Goal: Information Seeking & Learning: Learn about a topic

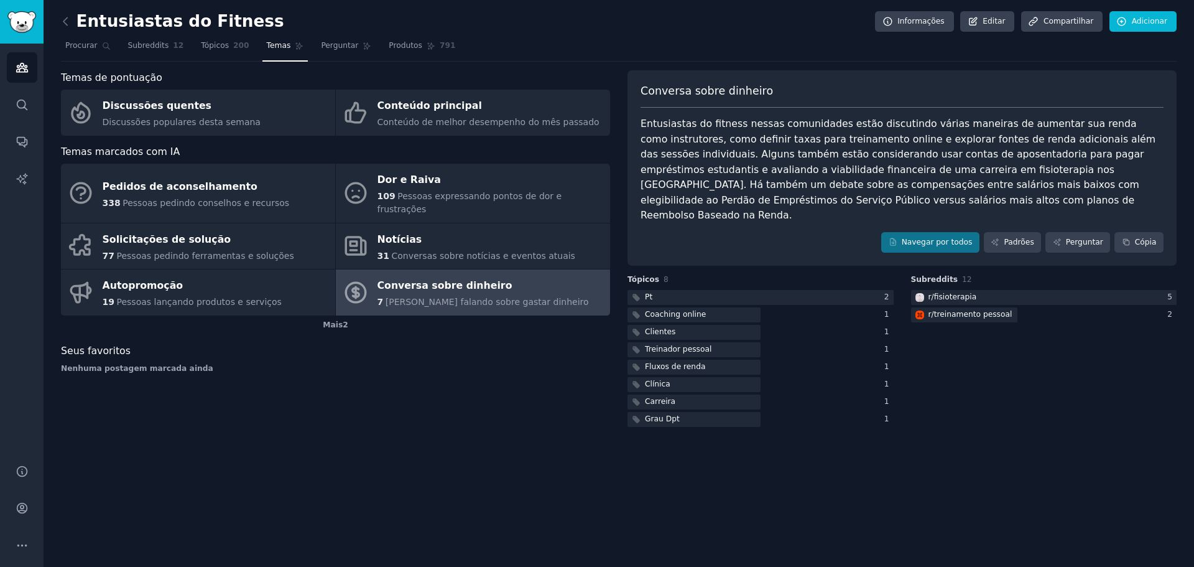
click at [1108, 395] on div "Subreddits 12 r/ fisioterapia 5 r/ treinamento pessoal 2" at bounding box center [1044, 351] width 266 height 155
click at [1042, 331] on div "Subreddits 12 r/ fisioterapia 5 r/ treinamento pessoal 2" at bounding box center [1044, 351] width 266 height 155
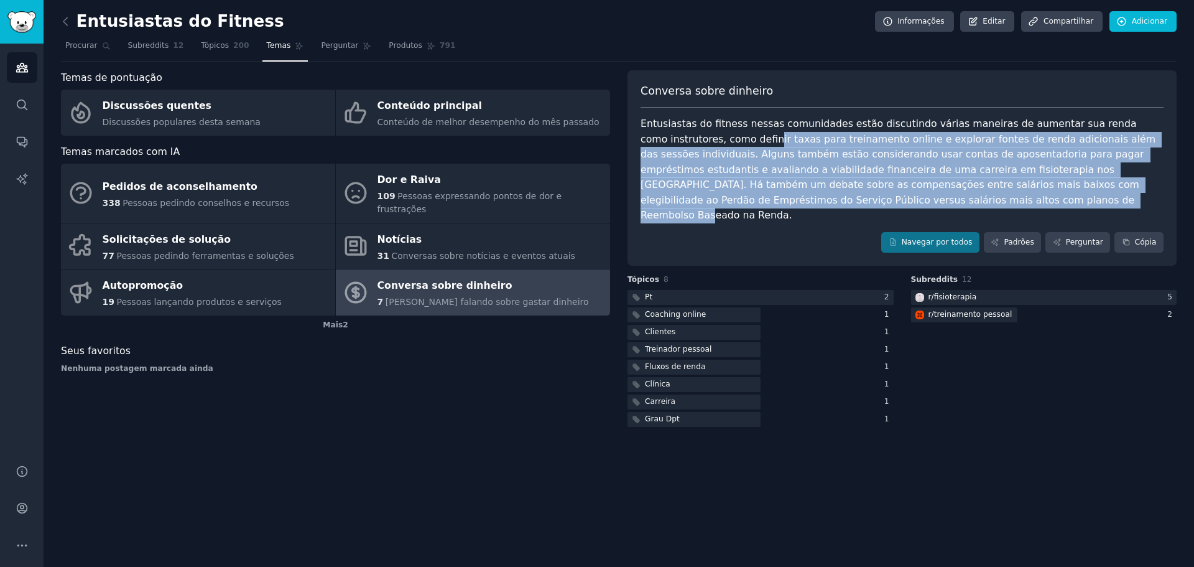
drag, startPoint x: 687, startPoint y: 140, endPoint x: 793, endPoint y: 197, distance: 120.2
click at [793, 197] on div "Entusiastas do fitness nessas comunidades estão discutindo várias maneiras de a…" at bounding box center [902, 169] width 523 height 107
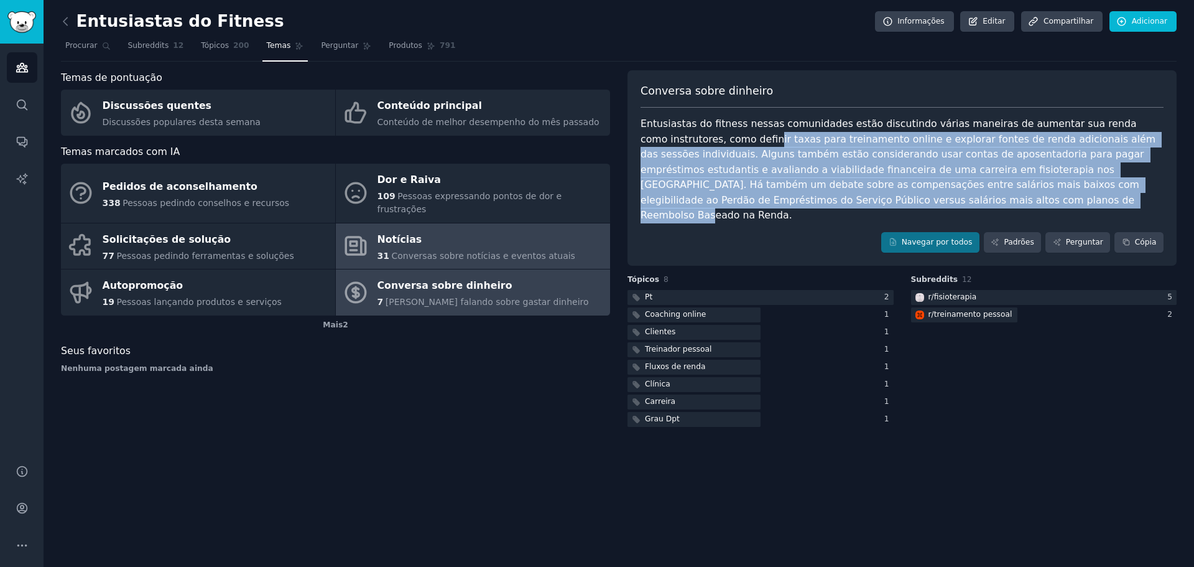
click at [487, 229] on div "Notícias" at bounding box center [476, 239] width 198 height 20
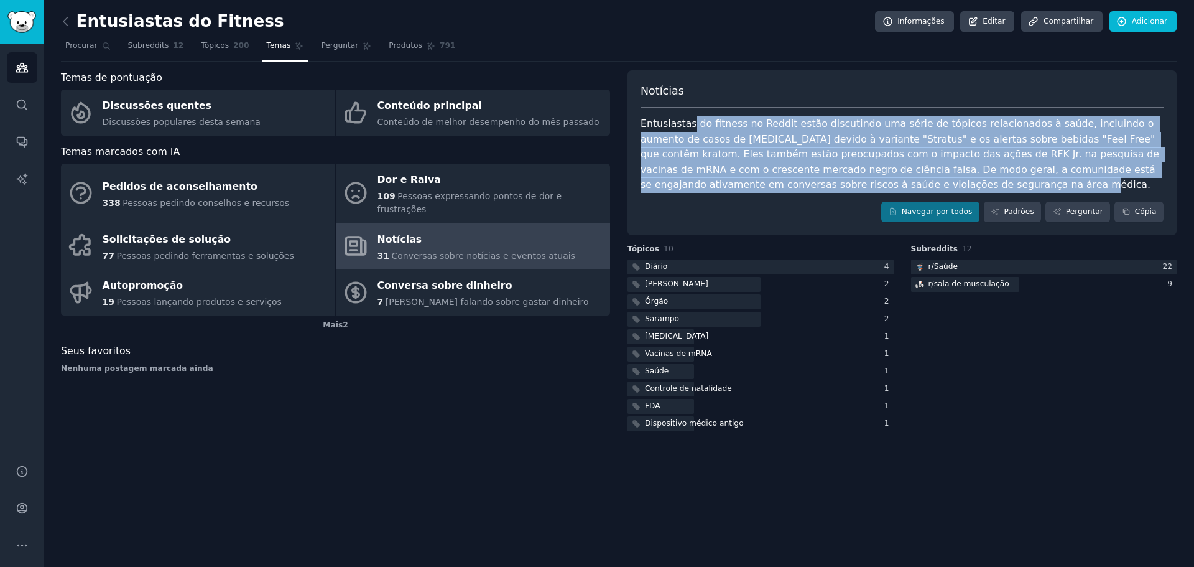
drag, startPoint x: 689, startPoint y: 124, endPoint x: 927, endPoint y: 190, distance: 247.1
click at [927, 190] on div "Entusiastas do fitness no Reddit estão discutindo uma série de tópicos relacion…" at bounding box center [902, 154] width 523 height 76
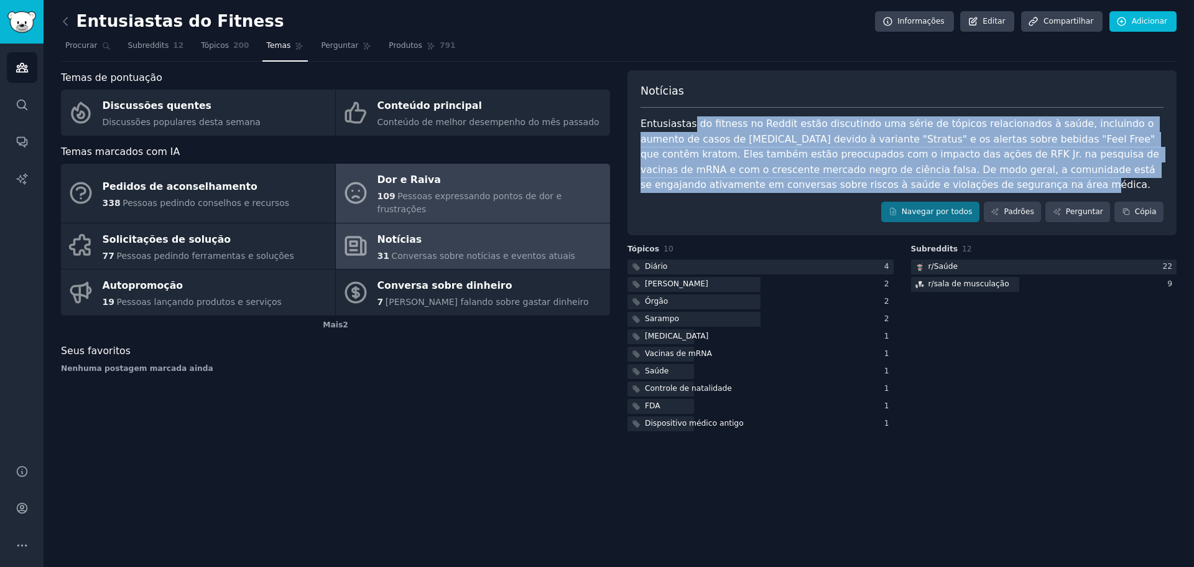
click at [376, 167] on link "Dor e Raiva 109 Pessoas expressando pontos de dor e frustrações" at bounding box center [473, 193] width 274 height 59
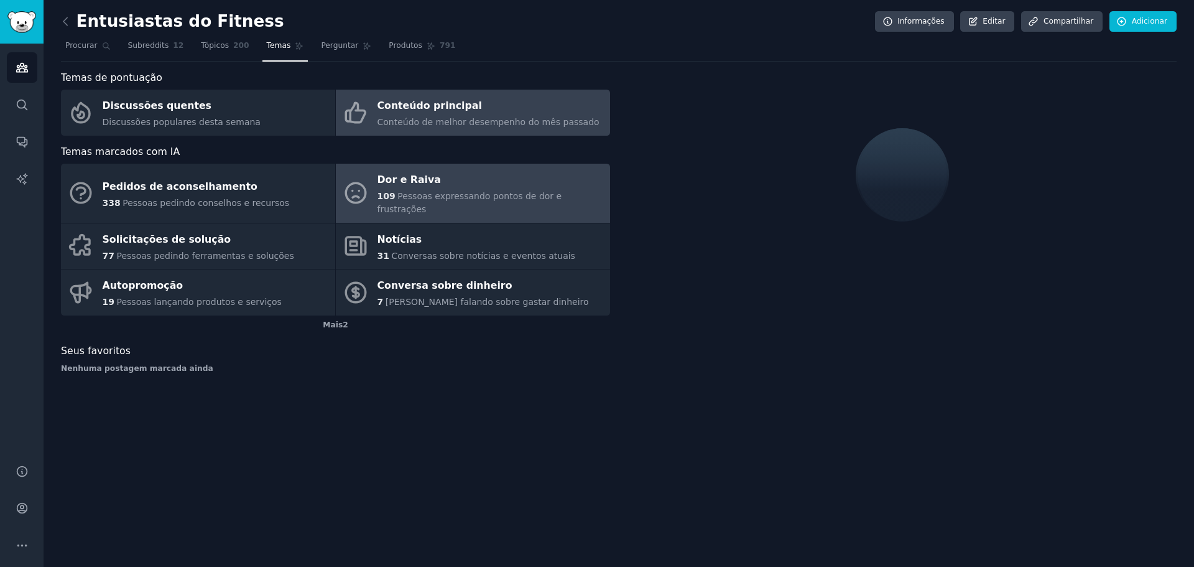
click at [387, 109] on font "Conteúdo principal" at bounding box center [429, 105] width 104 height 12
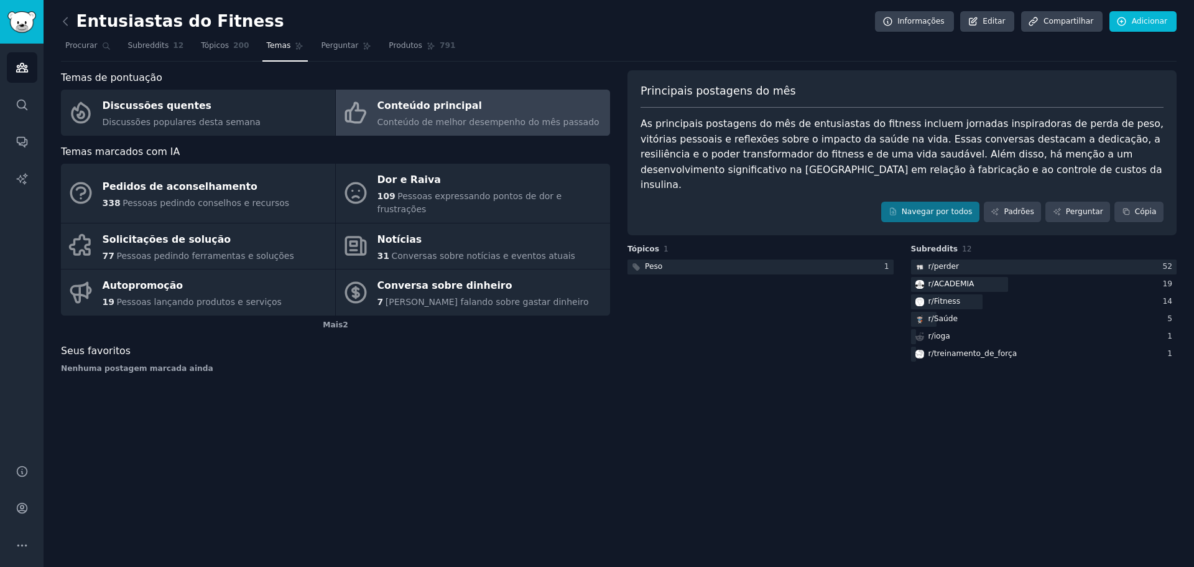
drag, startPoint x: 646, startPoint y: 123, endPoint x: 741, endPoint y: 124, distance: 95.2
click at [740, 126] on font "As principais postagens do mês de entusiastas do fitness incluem jornadas inspi…" at bounding box center [904, 154] width 526 height 73
drag, startPoint x: 705, startPoint y: 124, endPoint x: 899, endPoint y: 130, distance: 194.1
click at [899, 130] on div "As principais postagens do mês de entusiastas do fitness incluem jornadas inspi…" at bounding box center [902, 154] width 523 height 76
click at [787, 148] on font "As principais postagens do mês de entusiastas do fitness incluem jornadas inspi…" at bounding box center [904, 154] width 526 height 73
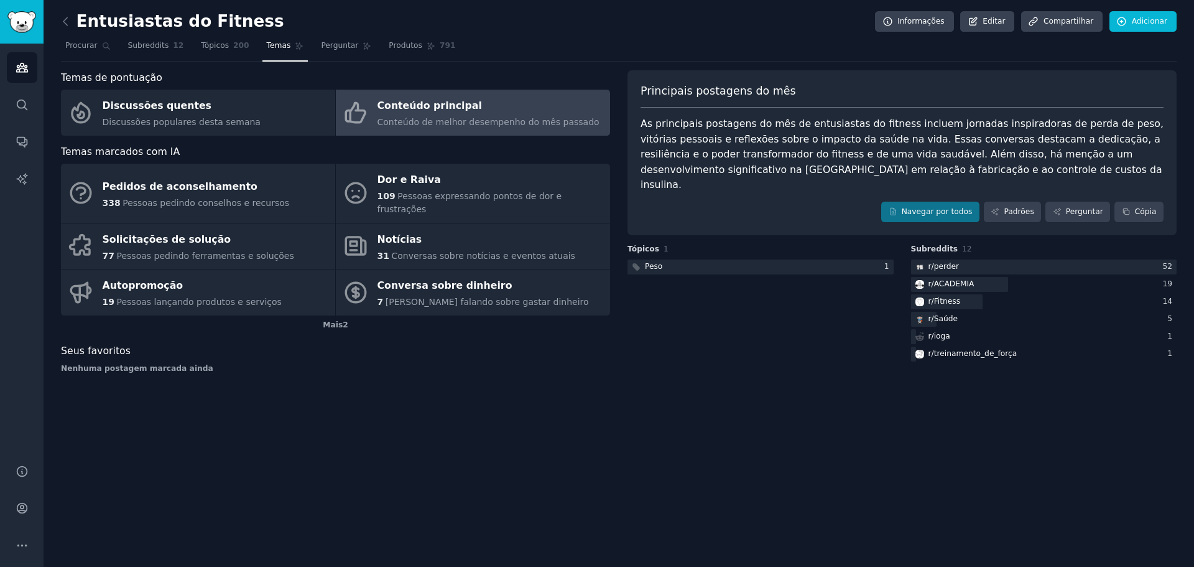
click at [1081, 365] on div "Principais postagens do mês As principais postagens do mês de entusiastas do fi…" at bounding box center [901, 226] width 549 height 313
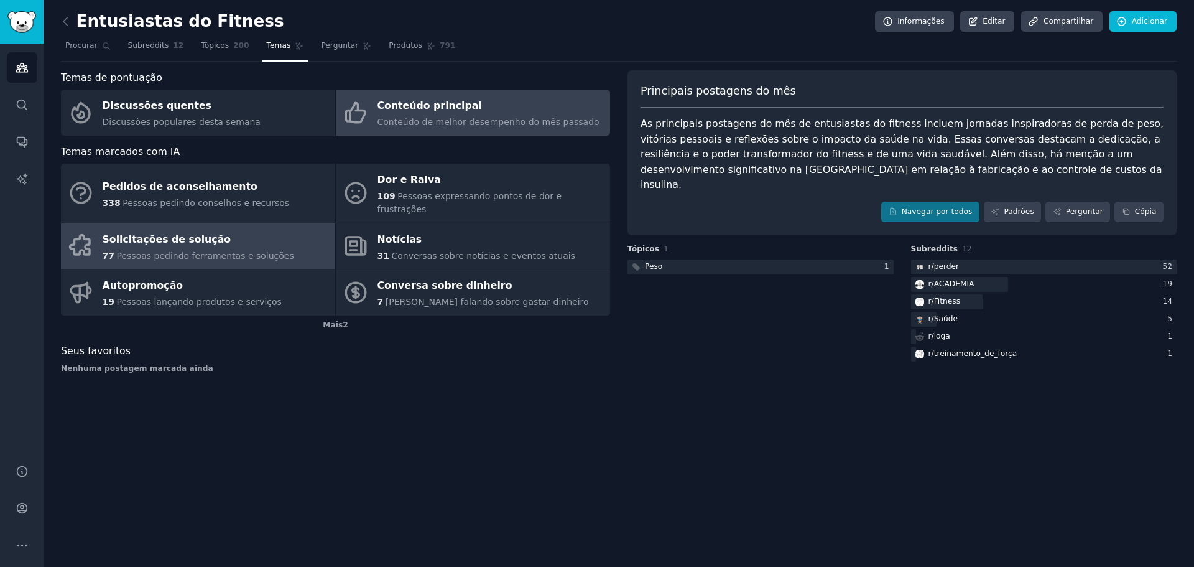
click at [175, 251] on font "Pessoas pedindo ferramentas e soluções" at bounding box center [204, 256] width 177 height 10
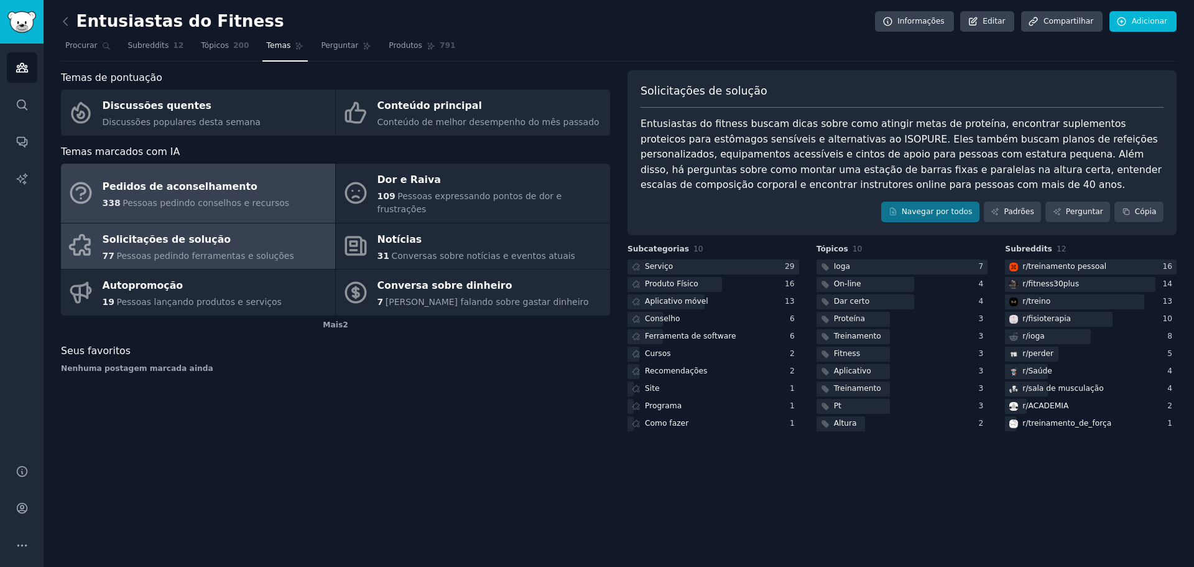
click at [234, 186] on div "Pedidos de aconselhamento" at bounding box center [196, 187] width 187 height 20
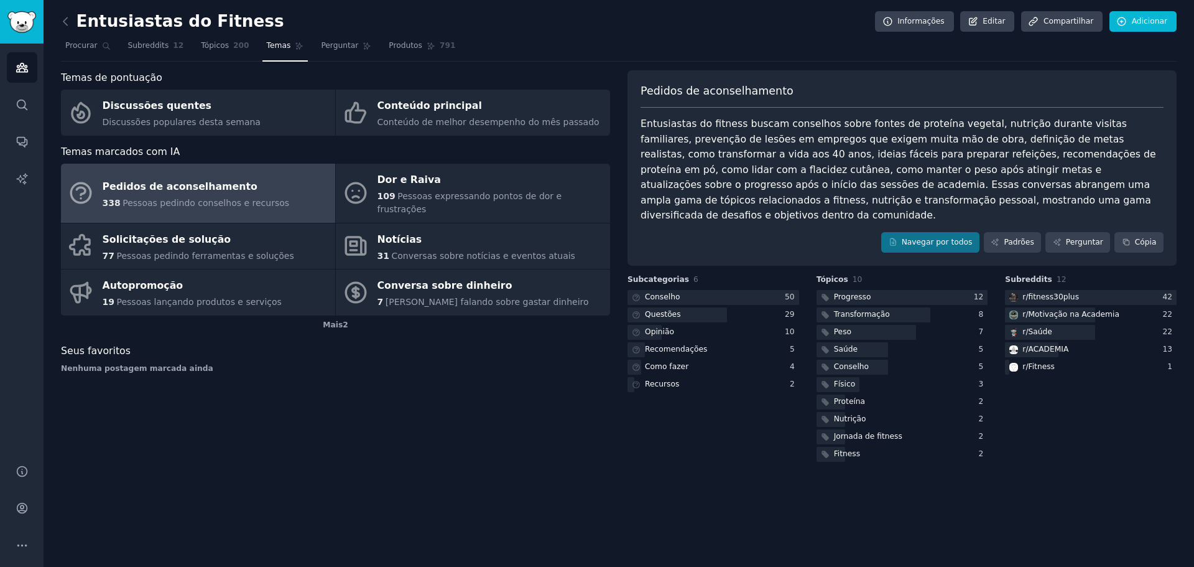
click at [500, 476] on div "Entusiastas do Fitness Informações Editar Compartilhar Adicionar Procurar Subre…" at bounding box center [619, 283] width 1150 height 567
click at [336, 47] on font "Perguntar" at bounding box center [339, 45] width 37 height 9
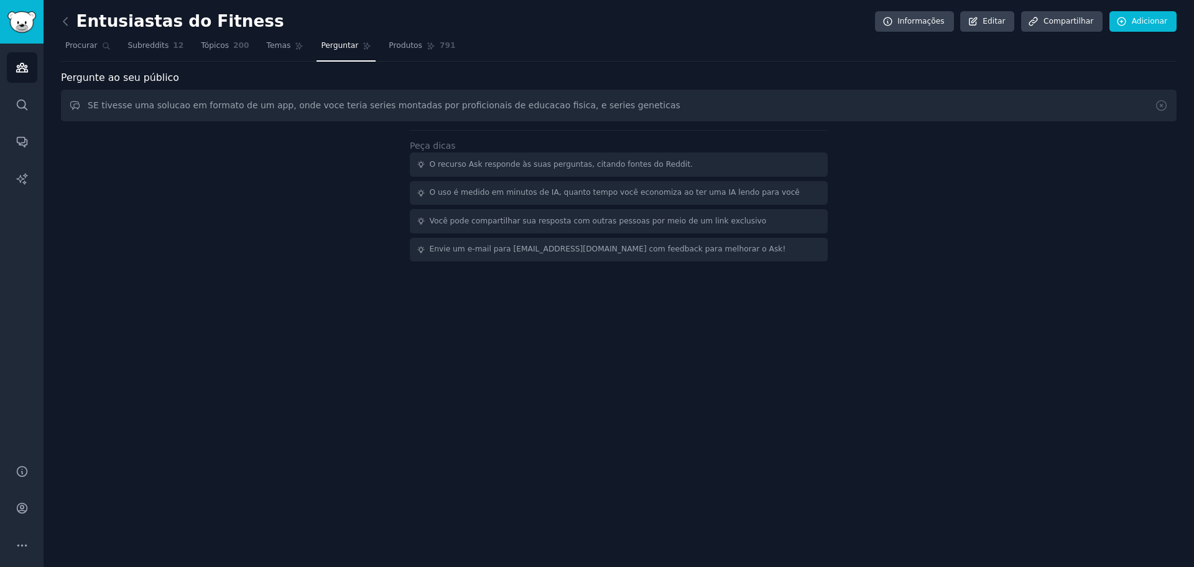
click at [95, 108] on input "SE tivesse uma solucao em formato de um app, onde voce teria series montadas po…" at bounding box center [619, 106] width 1116 height 32
drag, startPoint x: 91, startPoint y: 110, endPoint x: 460, endPoint y: 118, distance: 369.5
click at [460, 118] on input "Se tivesse uma solucao em formato de um app, onde voce teria series montadas po…" at bounding box center [619, 106] width 1116 height 32
click at [372, 108] on input "Se tivesse uma solucao em formato de um app, onde voce teria series montadas po…" at bounding box center [619, 106] width 1116 height 32
drag, startPoint x: 395, startPoint y: 108, endPoint x: 535, endPoint y: 113, distance: 140.0
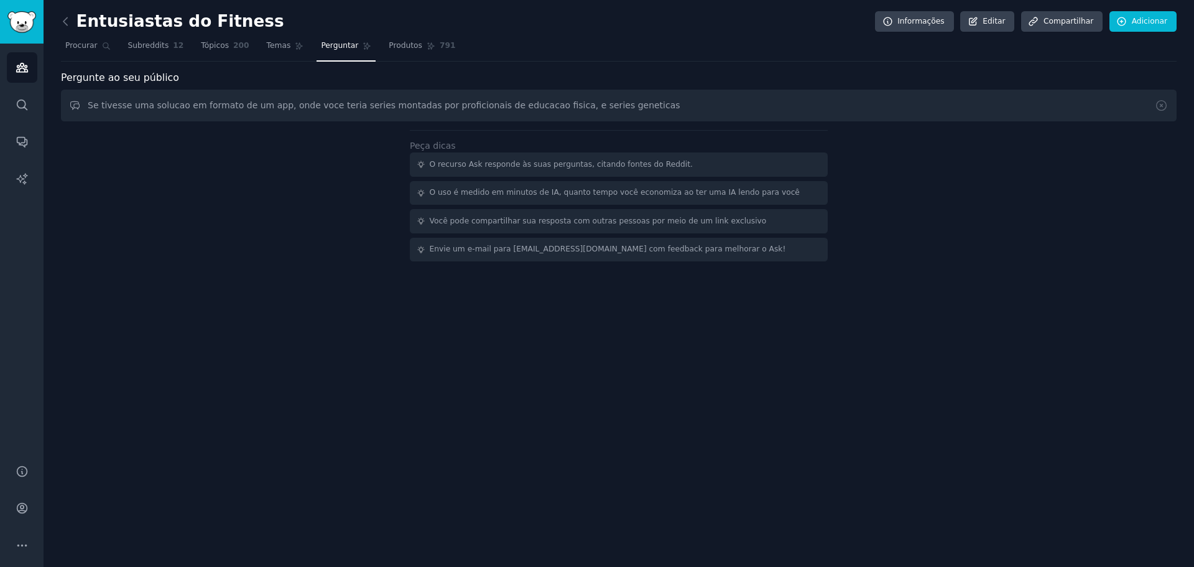
click at [535, 113] on input "Se tivesse uma solucao em formato de um app, onde voce teria series montadas po…" at bounding box center [619, 106] width 1116 height 32
click at [592, 110] on input "Se tivesse uma solucao em formato de um app, onde voce teria series montadas po…" at bounding box center [619, 106] width 1116 height 32
drag, startPoint x: 592, startPoint y: 110, endPoint x: 585, endPoint y: 108, distance: 7.7
click at [585, 108] on input "Se tivesse uma solucao em formato de um app, onde voce teria series montadas po…" at bounding box center [619, 106] width 1116 height 32
drag, startPoint x: 585, startPoint y: 108, endPoint x: 709, endPoint y: 98, distance: 124.8
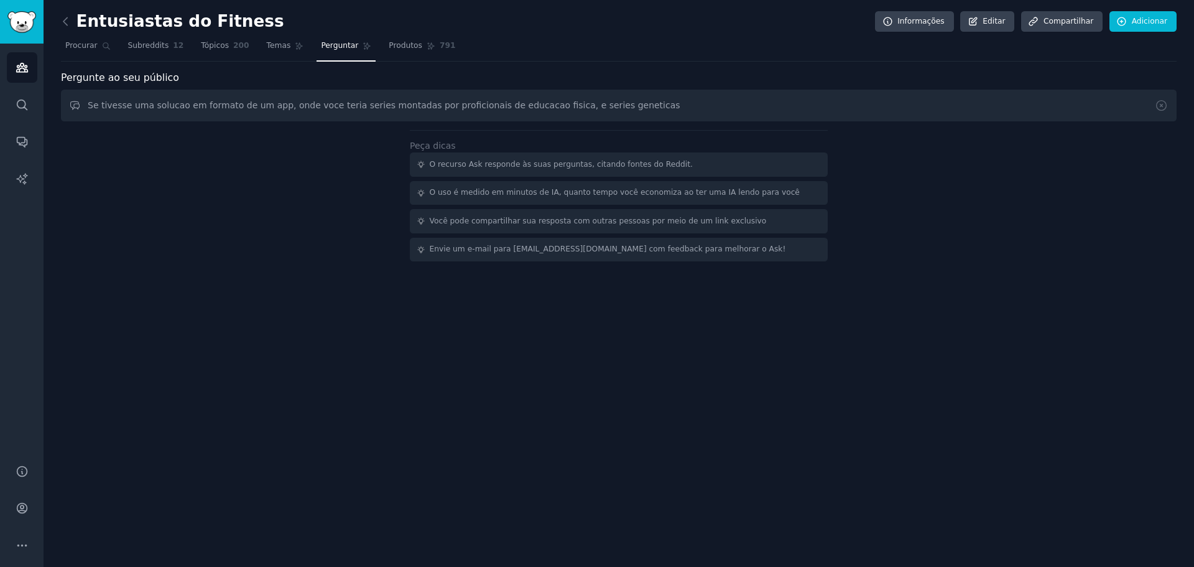
click at [709, 98] on input "Se tivesse uma solucao em formato de um app, onde voce teria series montadas po…" at bounding box center [619, 106] width 1116 height 32
click at [581, 106] on input "Se tivesse uma solucao em formato de um app, onde voce teria series montadas po…" at bounding box center [619, 106] width 1116 height 32
click at [606, 108] on input "Se tivesse uma solucao em formato de um app, onde voce teria series montadas po…" at bounding box center [619, 106] width 1116 height 32
type input "Se tivesse uma solucao em formato de um app, onde os proficionais de educacao f…"
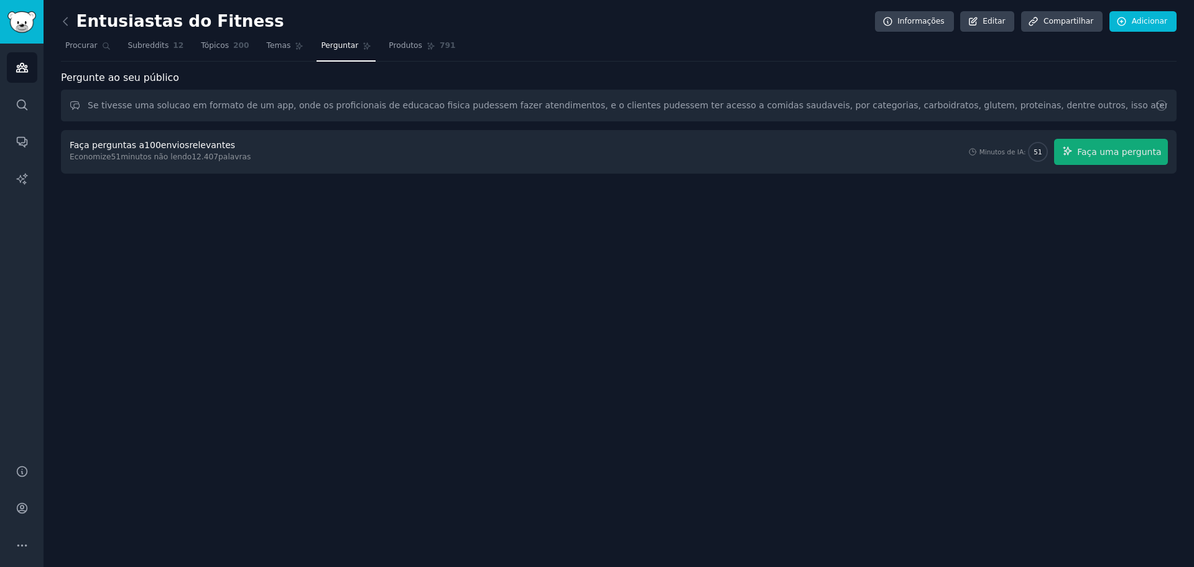
drag, startPoint x: 158, startPoint y: 131, endPoint x: 152, endPoint y: 139, distance: 9.8
click at [157, 131] on div "Faça perguntas a 100 envios relevantes Economize 51 minutos não lendo 12.407 pa…" at bounding box center [619, 152] width 1116 height 44
click at [149, 143] on font "100" at bounding box center [152, 145] width 17 height 10
click at [1116, 160] on button "Faça uma pergunta" at bounding box center [1111, 152] width 114 height 26
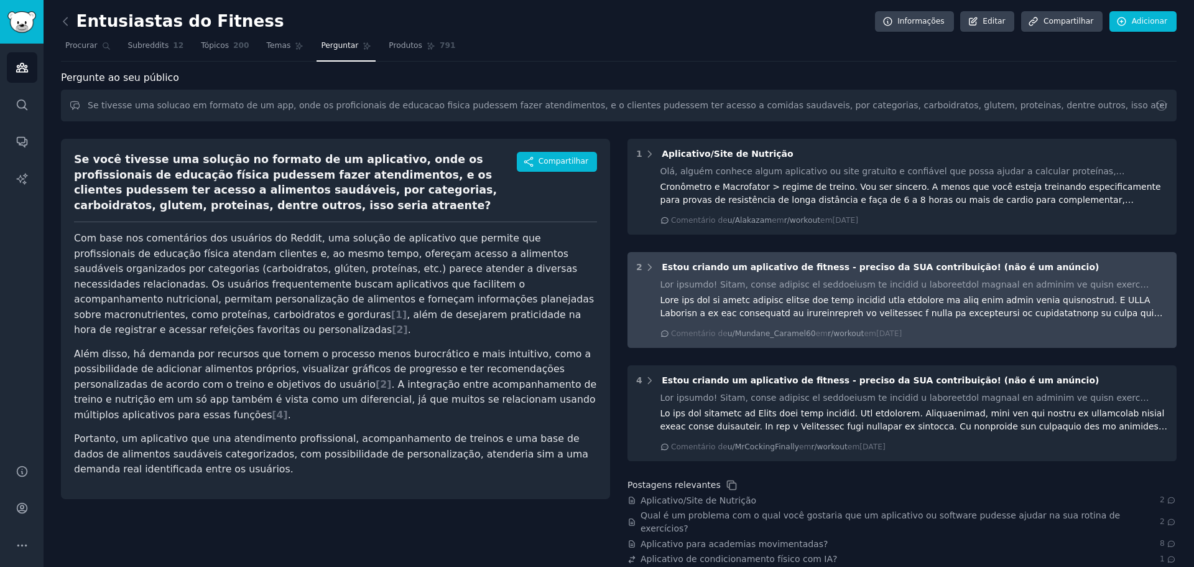
scroll to position [62, 0]
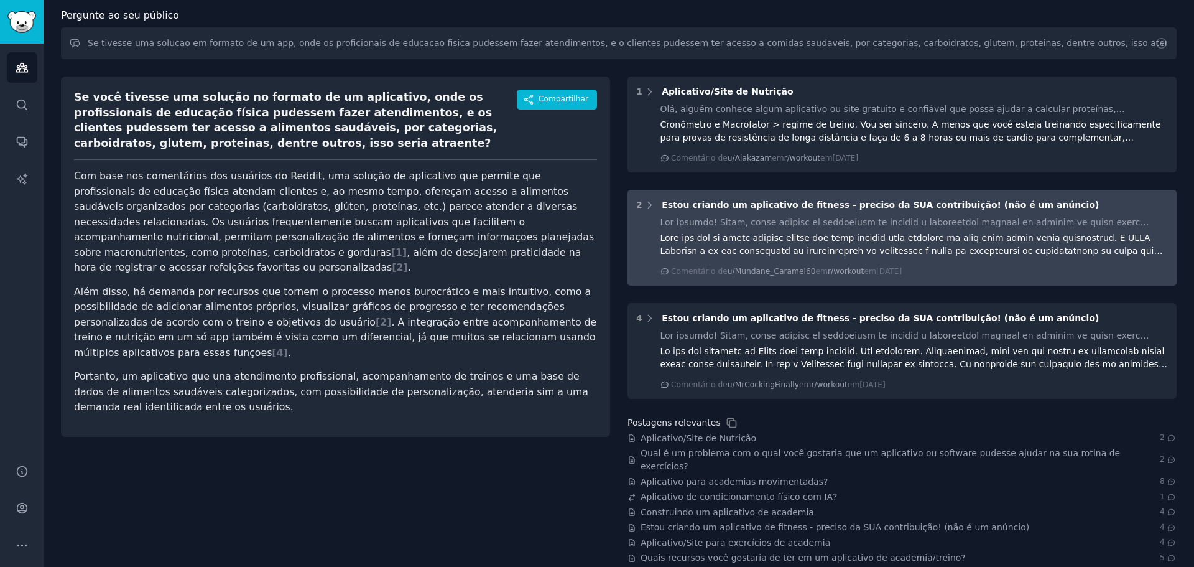
click at [718, 206] on font "Estou criando um aplicativo de fitness - preciso da SUA contribuição! (não é um…" at bounding box center [880, 205] width 437 height 10
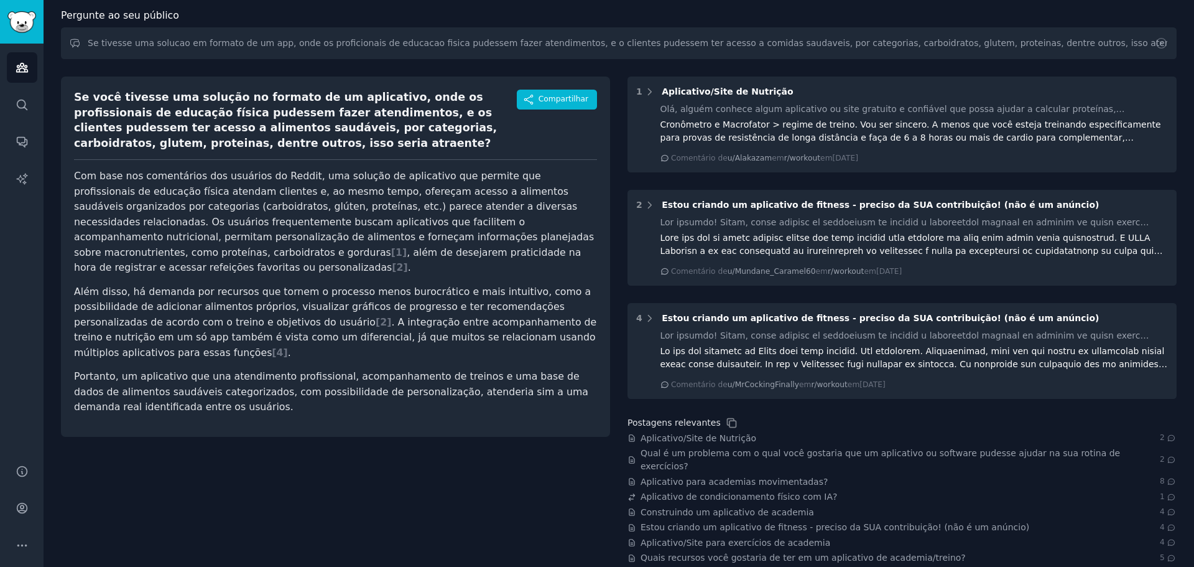
scroll to position [0, 0]
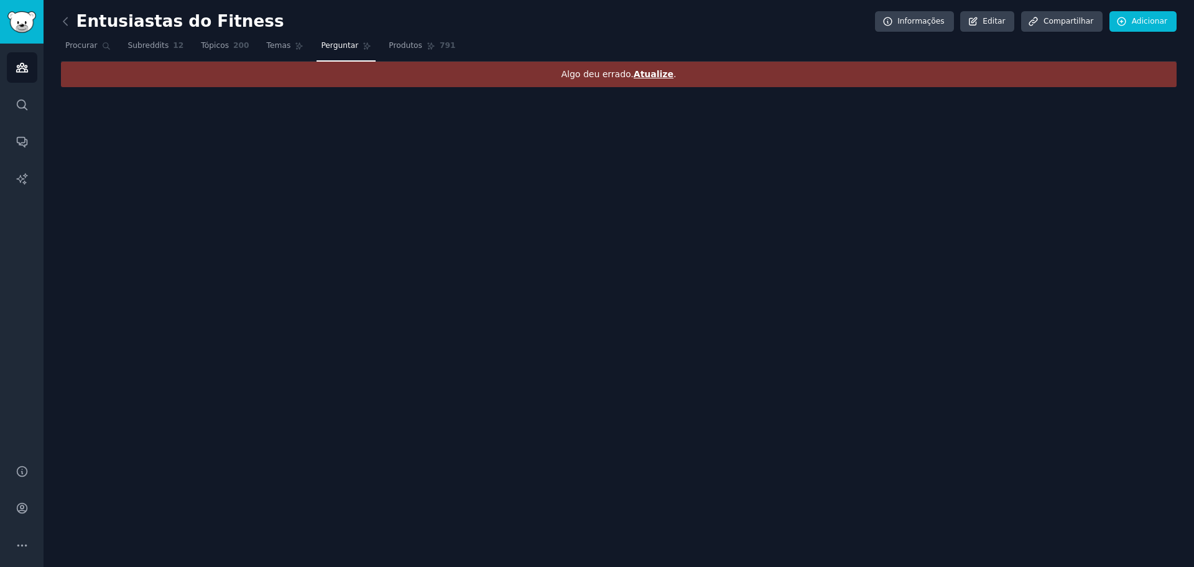
click at [645, 76] on font "Atualize" at bounding box center [654, 74] width 40 height 10
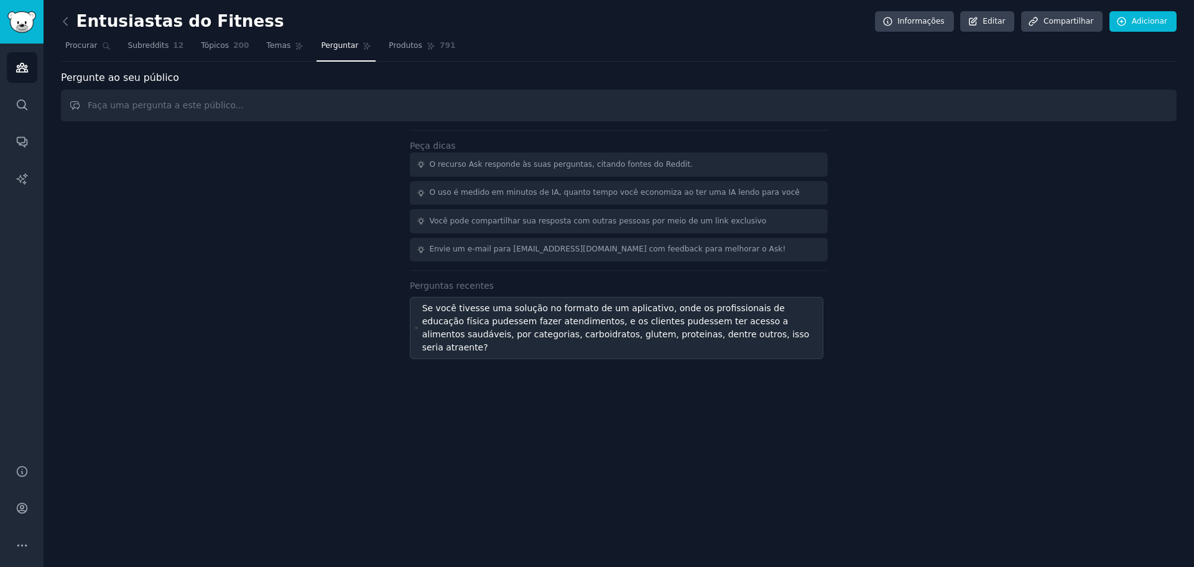
click at [499, 319] on font "Se você tivesse uma solução no formato de um aplicativo, onde os profissionais …" at bounding box center [615, 327] width 387 height 49
type input "Se tivesse uma solucao em formato de um app, onde os proficionais de educacao f…"
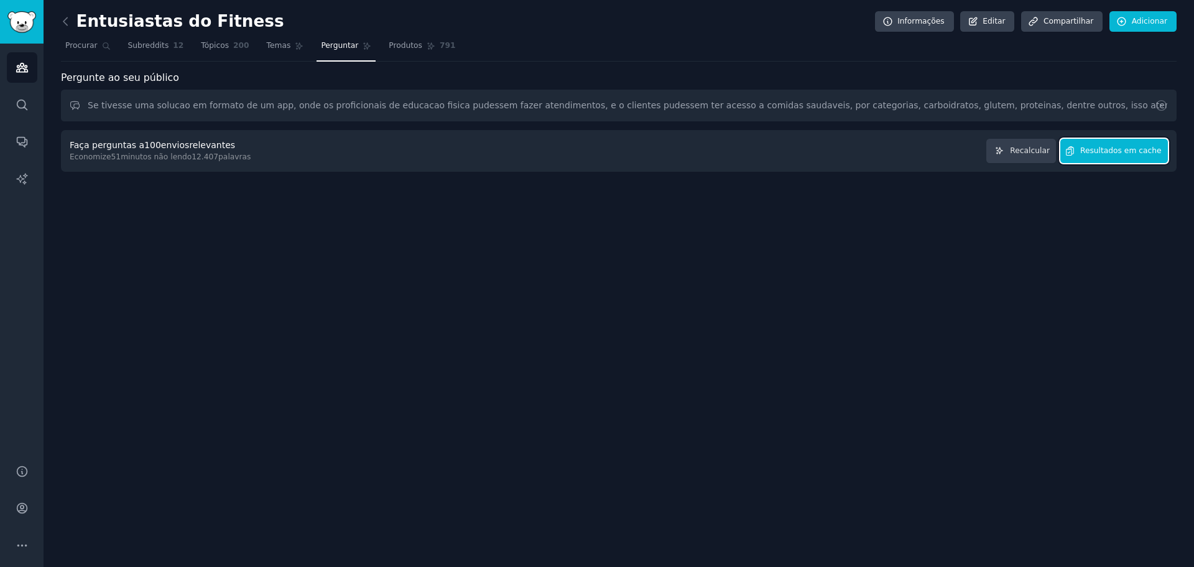
click at [1076, 155] on icon "button" at bounding box center [1070, 151] width 11 height 11
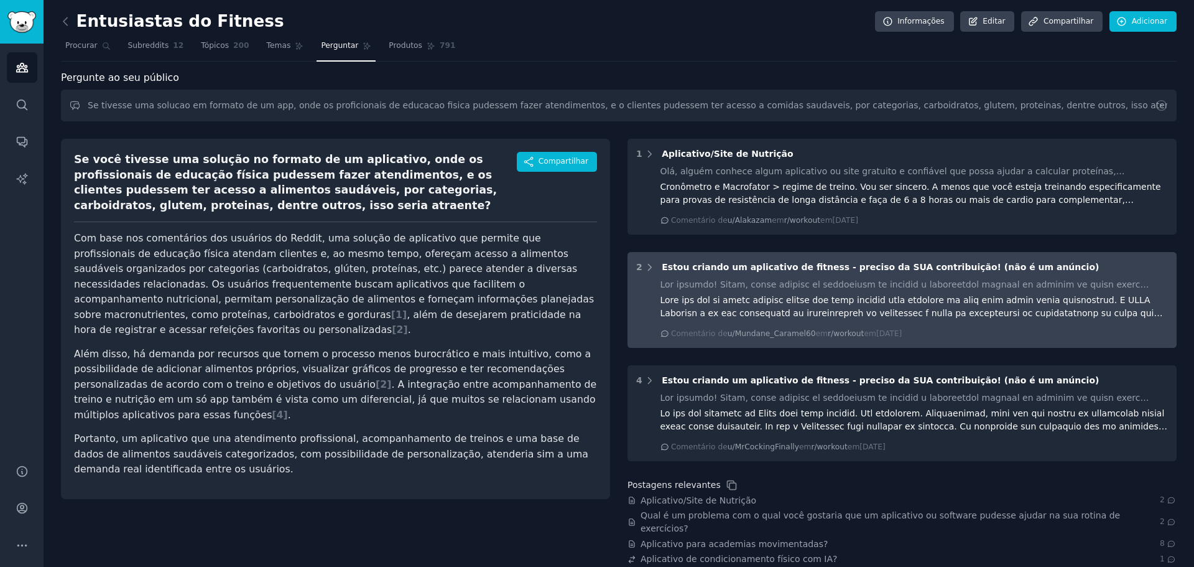
click at [701, 267] on font "Estou criando um aplicativo de fitness - preciso da SUA contribuição! (não é um…" at bounding box center [880, 267] width 437 height 10
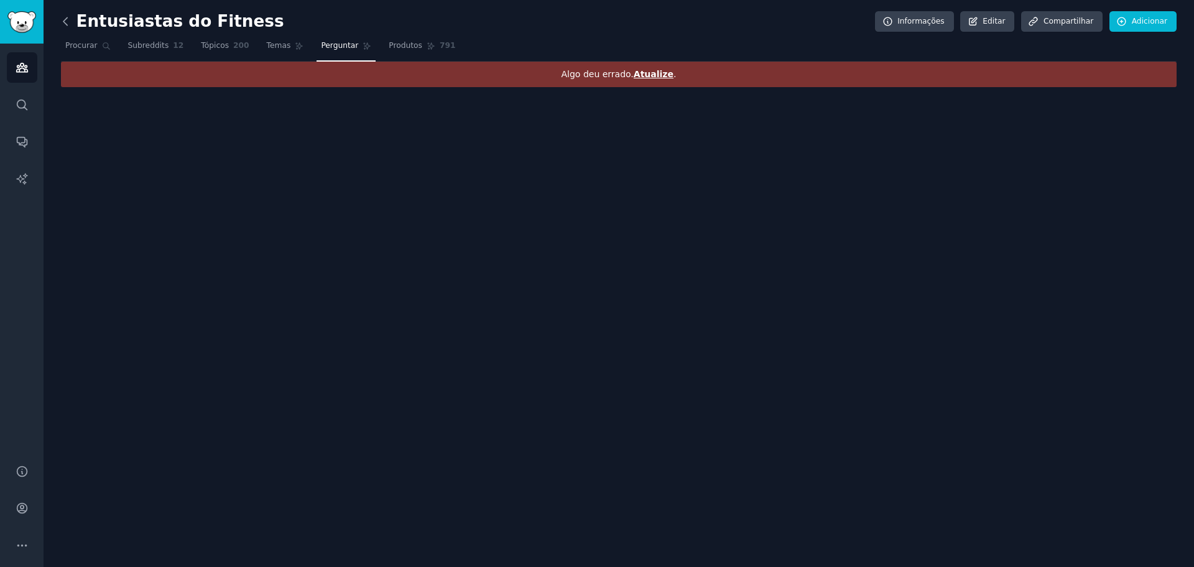
click at [61, 16] on icon at bounding box center [65, 21] width 13 height 13
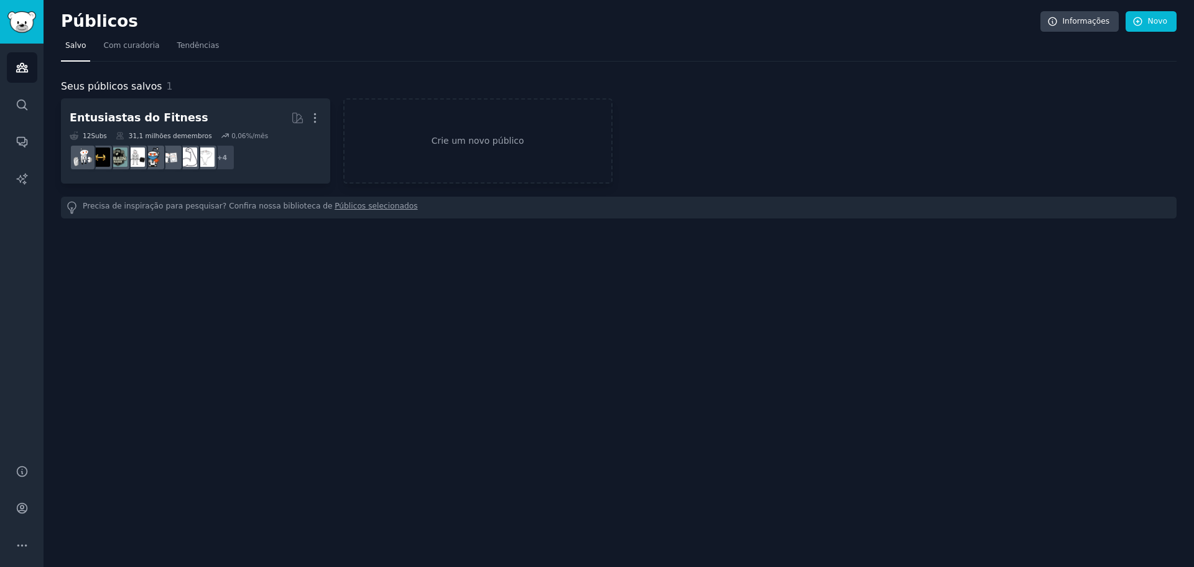
click at [67, 20] on font "Públicos" at bounding box center [99, 21] width 77 height 19
click at [27, 57] on link "Públicos" at bounding box center [22, 67] width 30 height 30
click at [23, 68] on icon "Barra lateral" at bounding box center [21, 67] width 11 height 9
click at [474, 159] on link "Crie um novo público" at bounding box center [477, 140] width 269 height 85
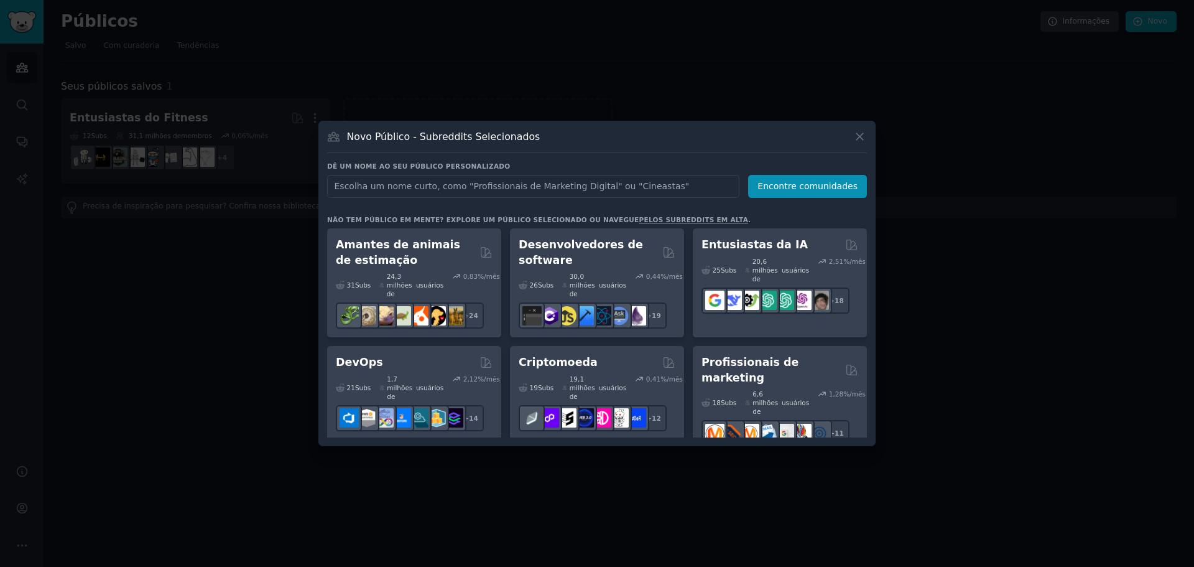
click at [639, 221] on font "pelos subreddits em alta" at bounding box center [693, 219] width 109 height 7
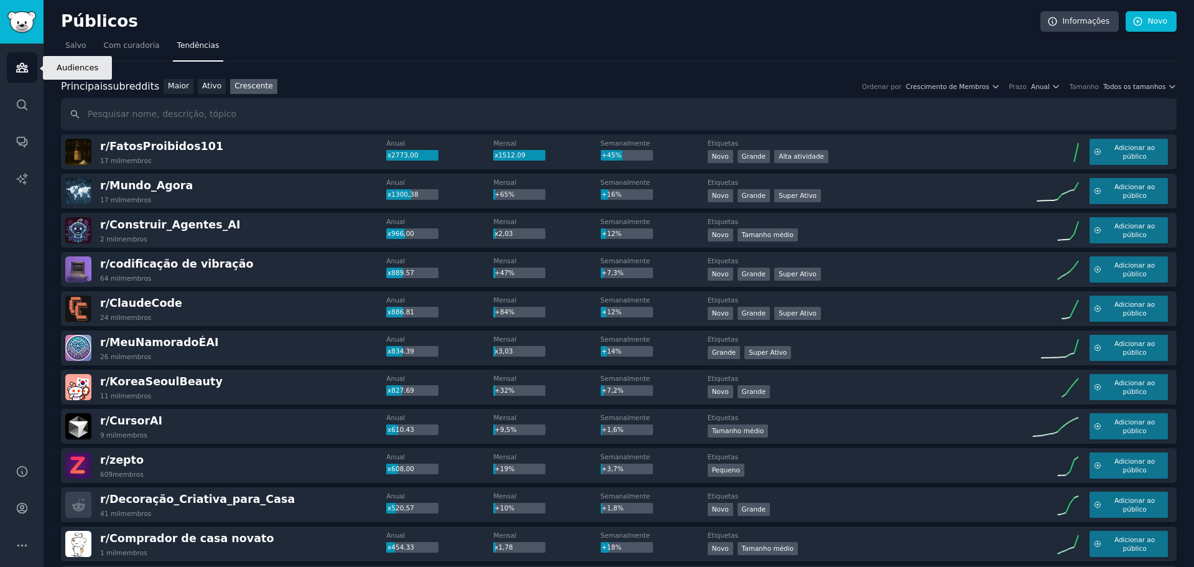
click at [19, 62] on icon "Barra lateral" at bounding box center [22, 67] width 13 height 13
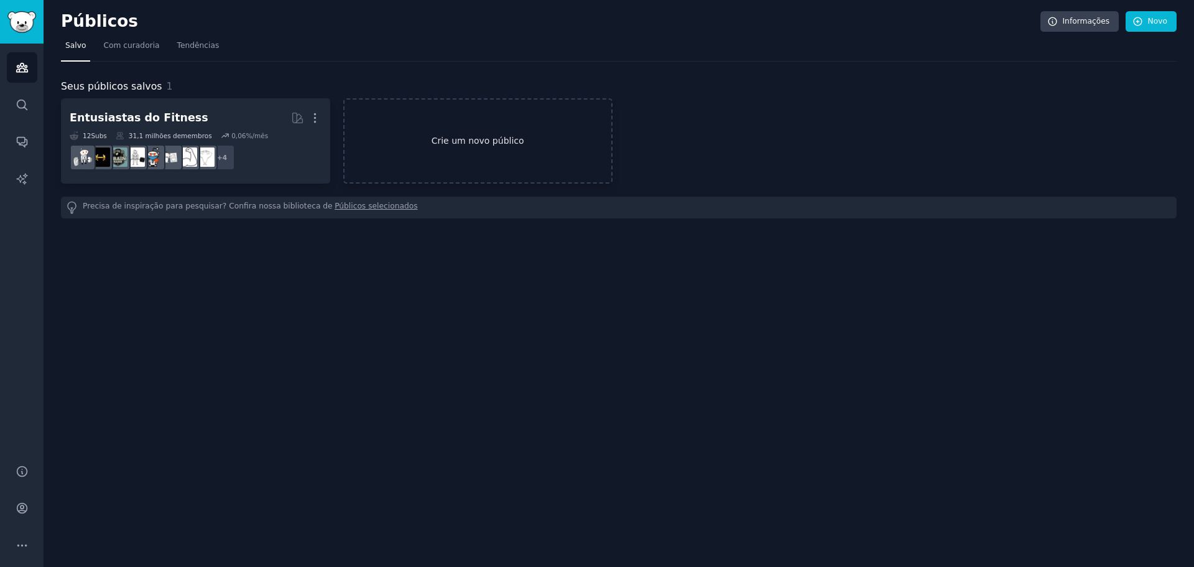
click at [402, 117] on link "Crie um novo público" at bounding box center [477, 140] width 269 height 85
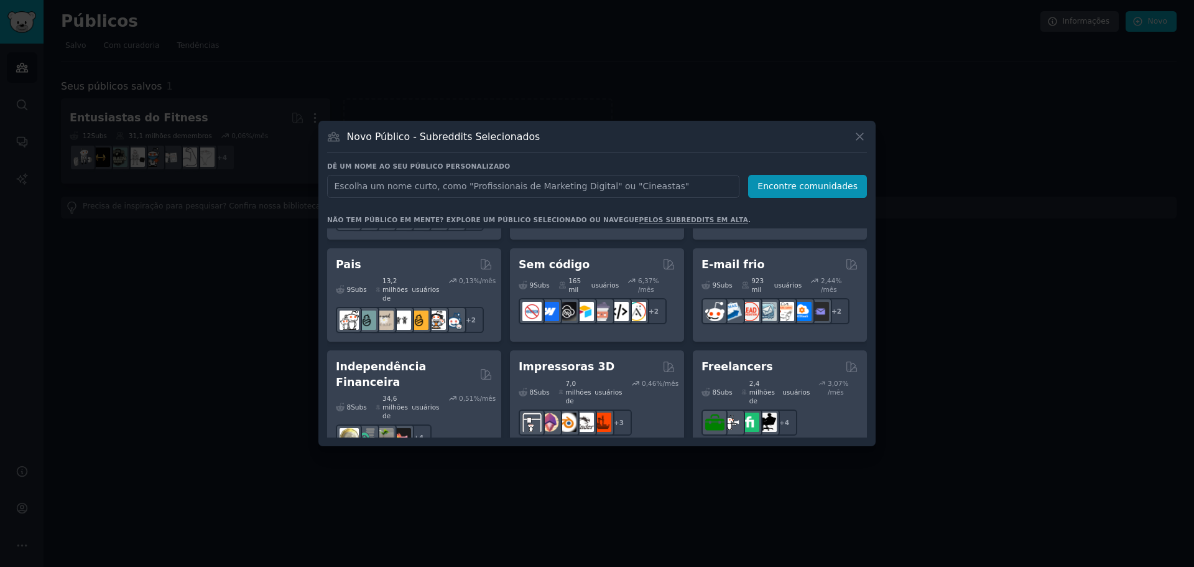
scroll to position [748, 0]
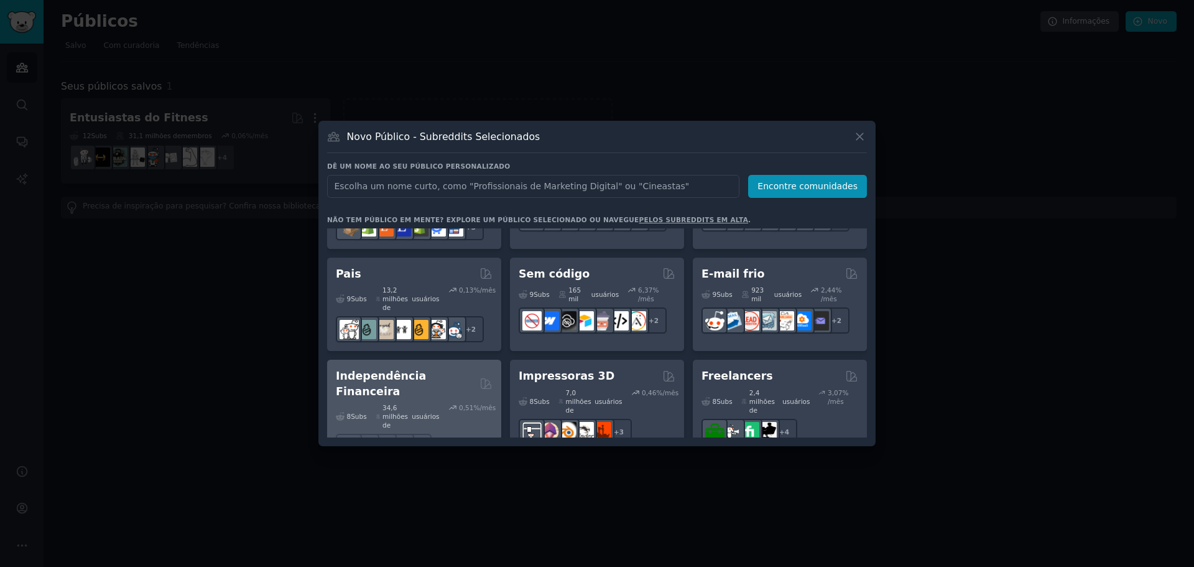
click at [437, 412] on font "usuários" at bounding box center [425, 415] width 27 height 7
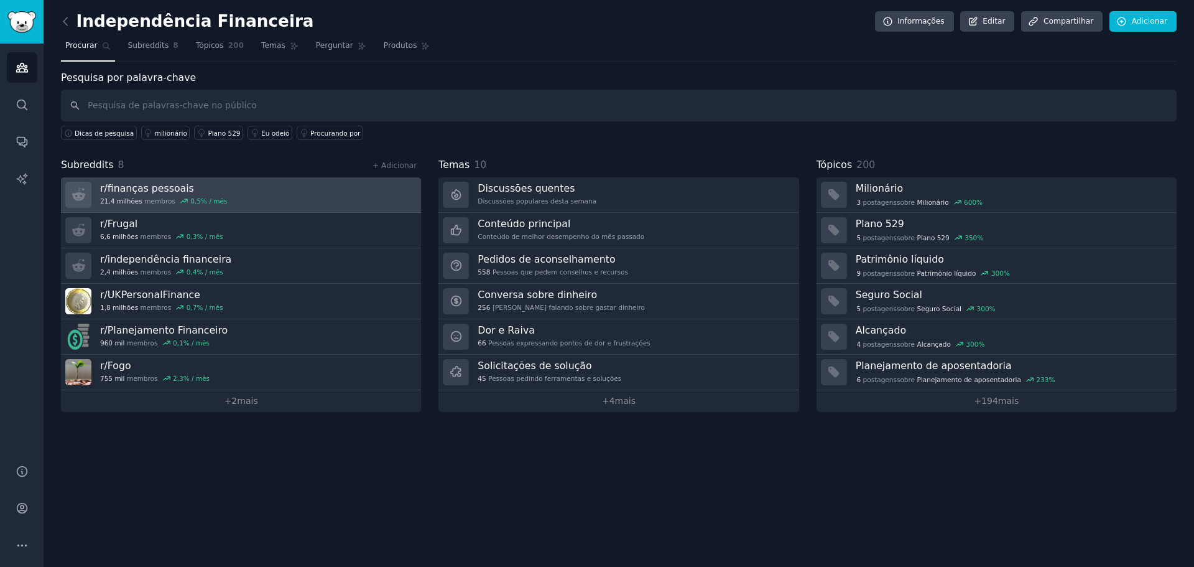
click at [221, 195] on link "r/ finanças pessoais 21,4 milhões membros 0,5 % / mês" at bounding box center [241, 194] width 360 height 35
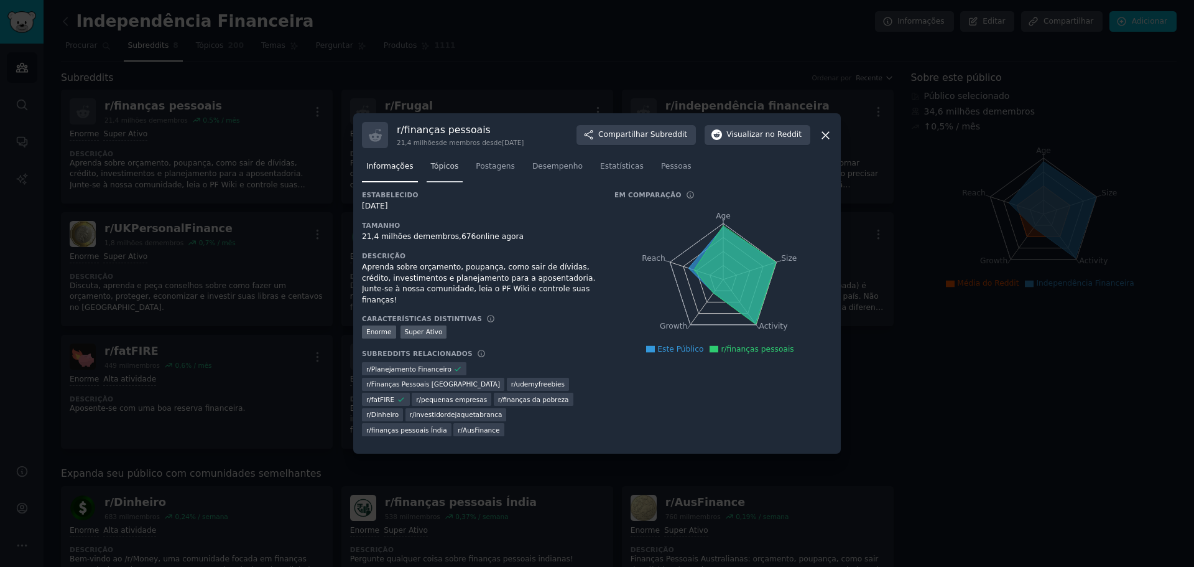
click at [431, 172] on span "Tópicos" at bounding box center [445, 166] width 28 height 11
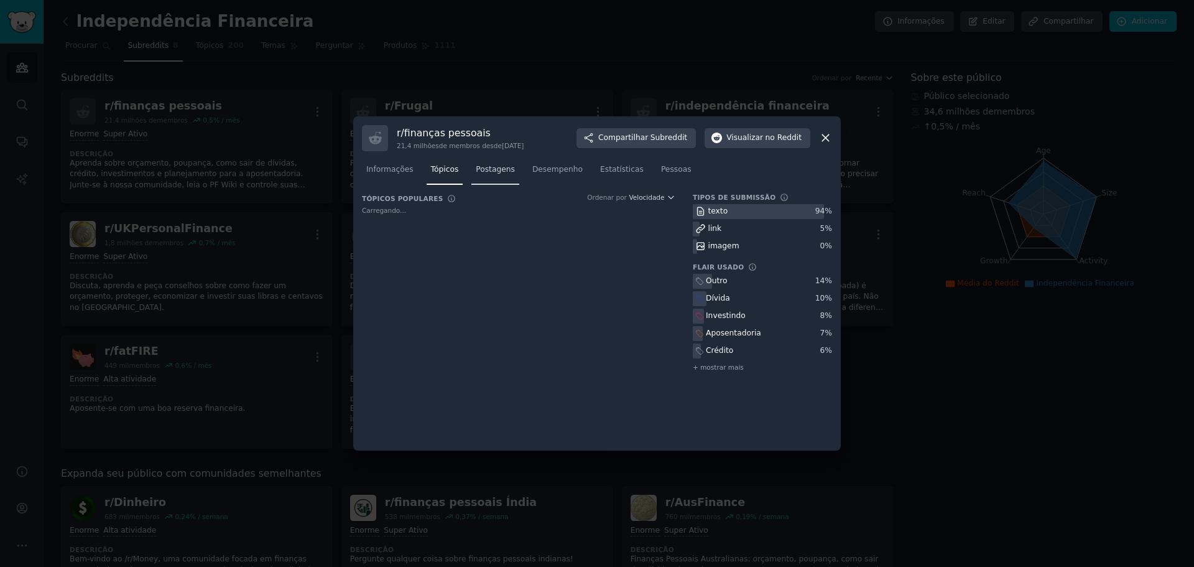
click at [482, 169] on link "Postagens" at bounding box center [495, 172] width 48 height 25
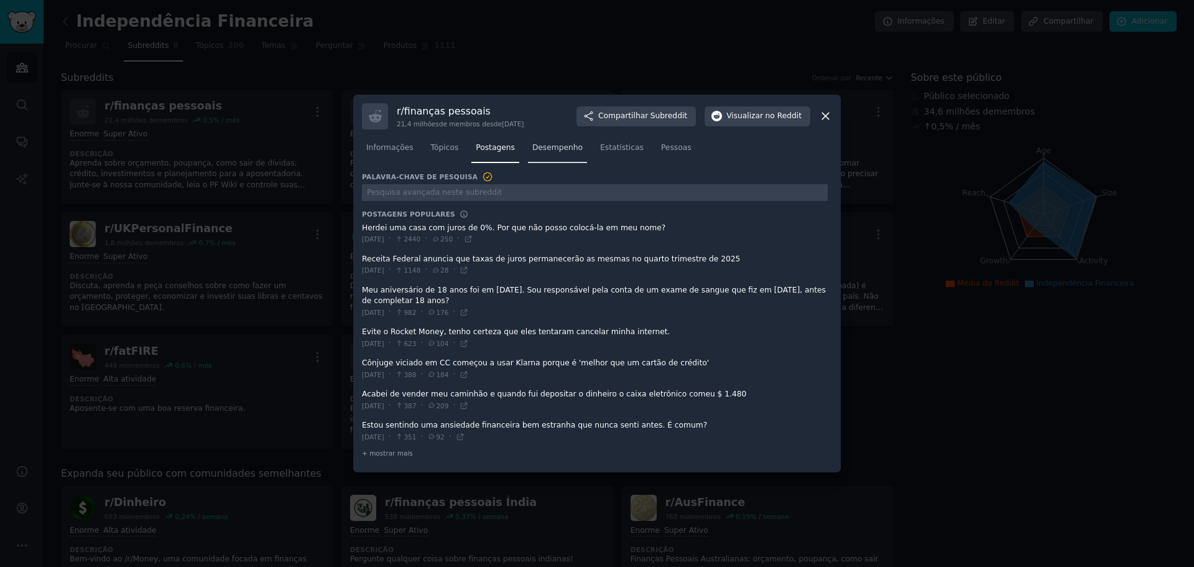
click at [537, 149] on font "Desempenho" at bounding box center [557, 147] width 50 height 9
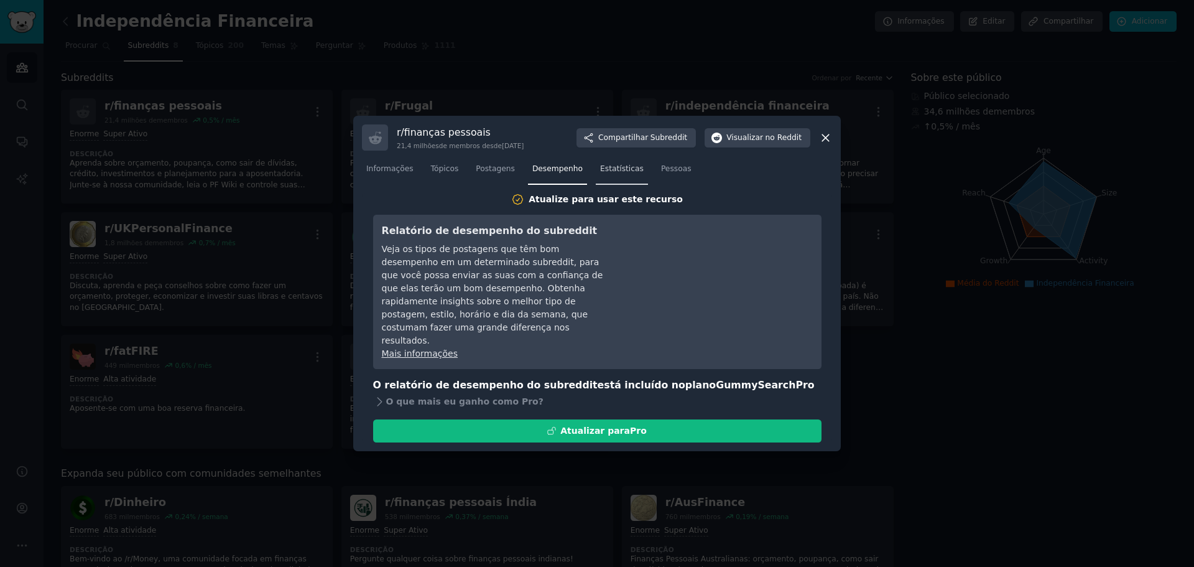
drag, startPoint x: 586, startPoint y: 175, endPoint x: 605, endPoint y: 172, distance: 19.5
click at [600, 175] on span "Estatísticas" at bounding box center [622, 169] width 44 height 11
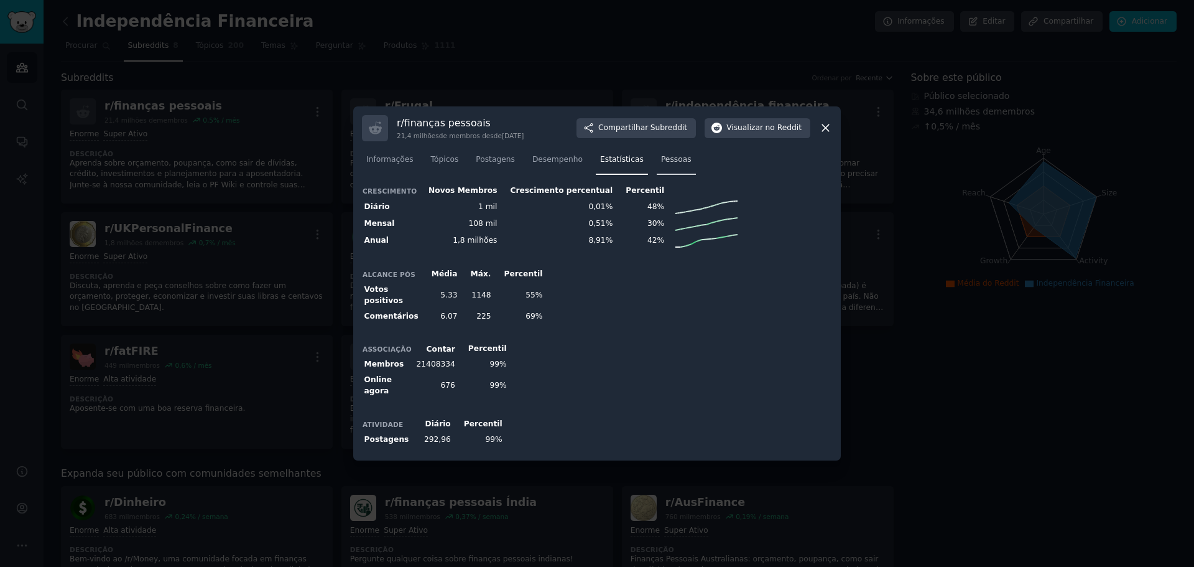
click at [661, 165] on span "Pessoas" at bounding box center [676, 159] width 30 height 11
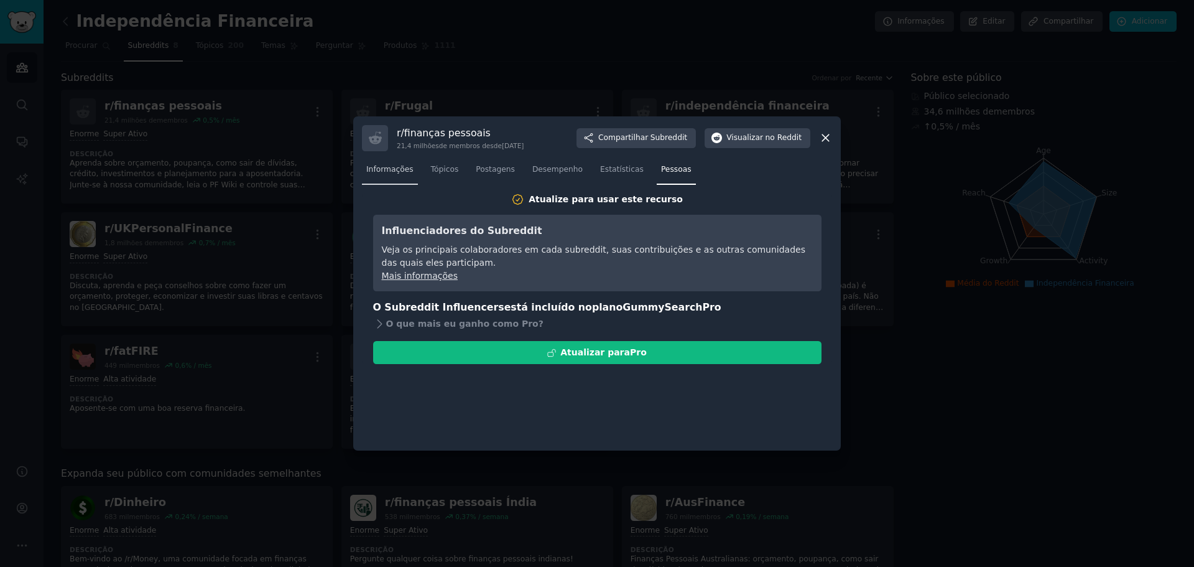
click at [394, 182] on link "Informações" at bounding box center [390, 172] width 56 height 25
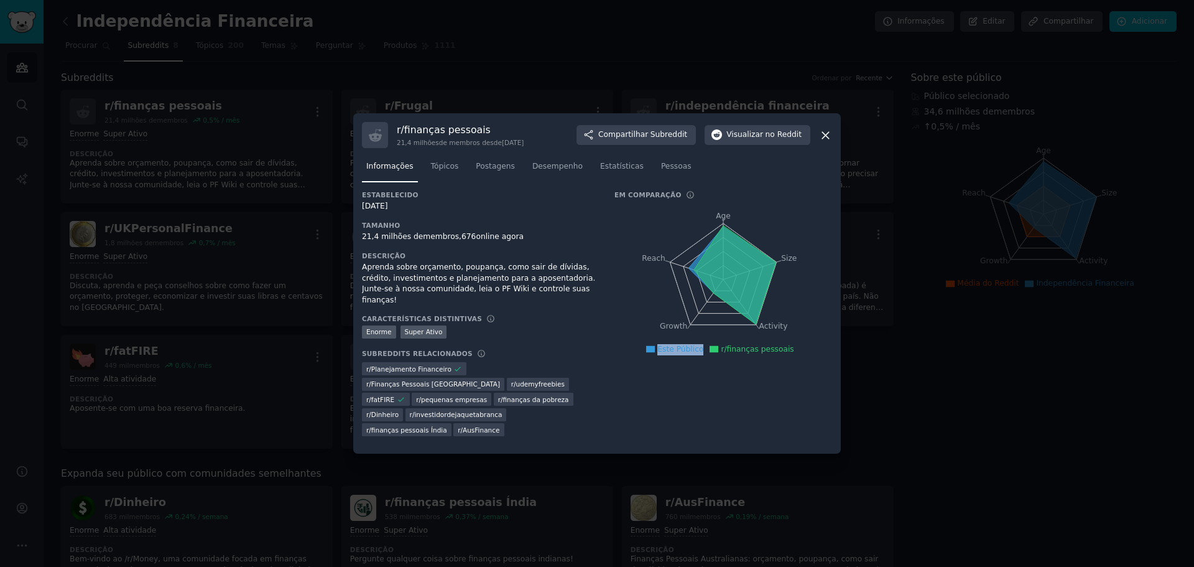
drag, startPoint x: 667, startPoint y: 354, endPoint x: 724, endPoint y: 355, distance: 57.2
click at [724, 355] on ul "Este Público r/finanças pessoais" at bounding box center [723, 349] width 211 height 11
drag, startPoint x: 734, startPoint y: 356, endPoint x: 798, endPoint y: 353, distance: 63.5
click at [798, 353] on ul "Este Público r/finanças pessoais" at bounding box center [723, 349] width 211 height 11
click at [821, 136] on icon at bounding box center [825, 135] width 13 height 13
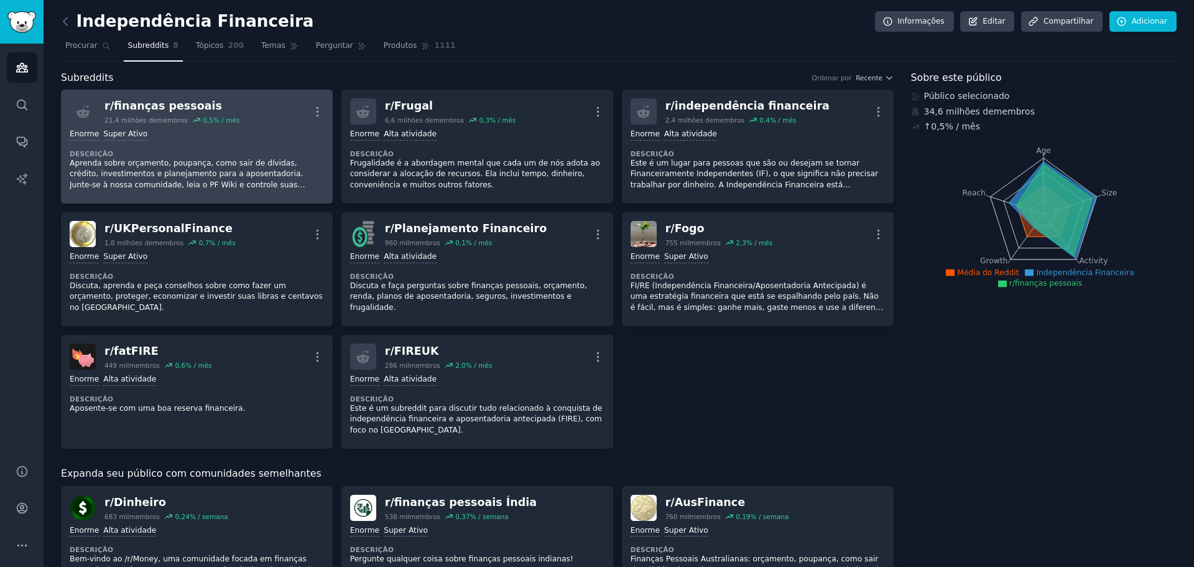
click at [261, 116] on div "r/ finanças pessoais 21,4 milhões de membros 0,5 % / mês Mais" at bounding box center [197, 111] width 254 height 26
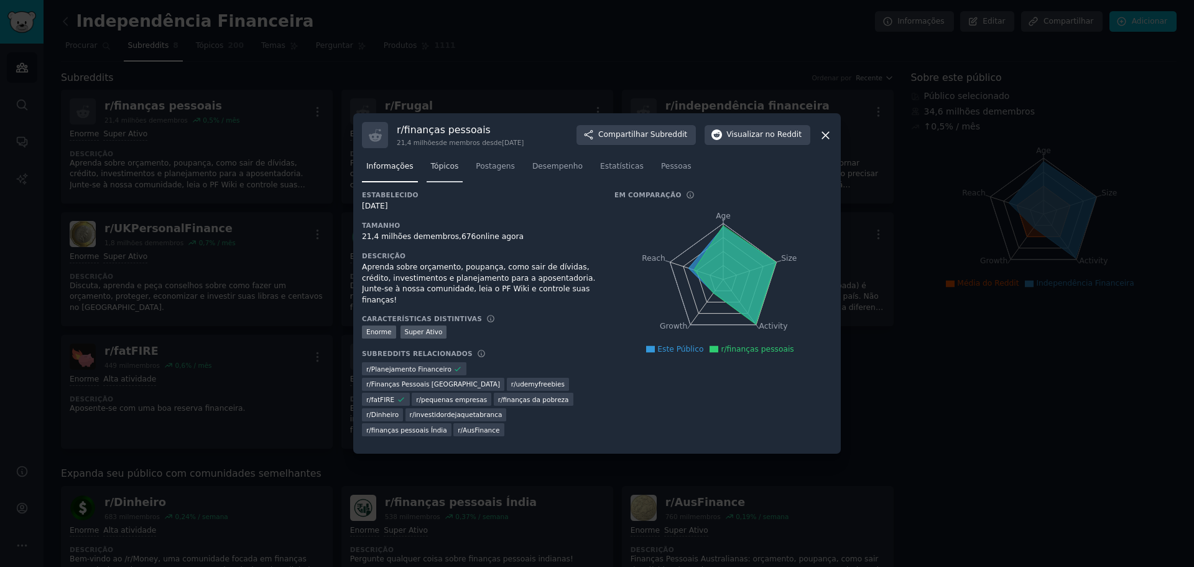
click at [448, 170] on font "Tópicos" at bounding box center [445, 166] width 28 height 9
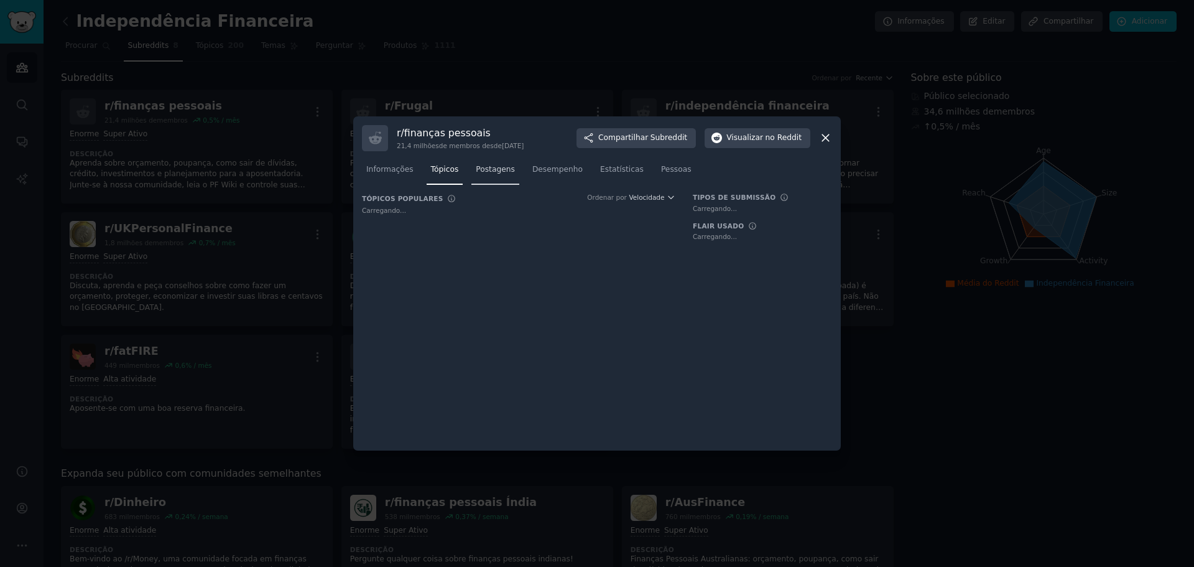
click at [483, 175] on span "Postagens" at bounding box center [495, 169] width 39 height 11
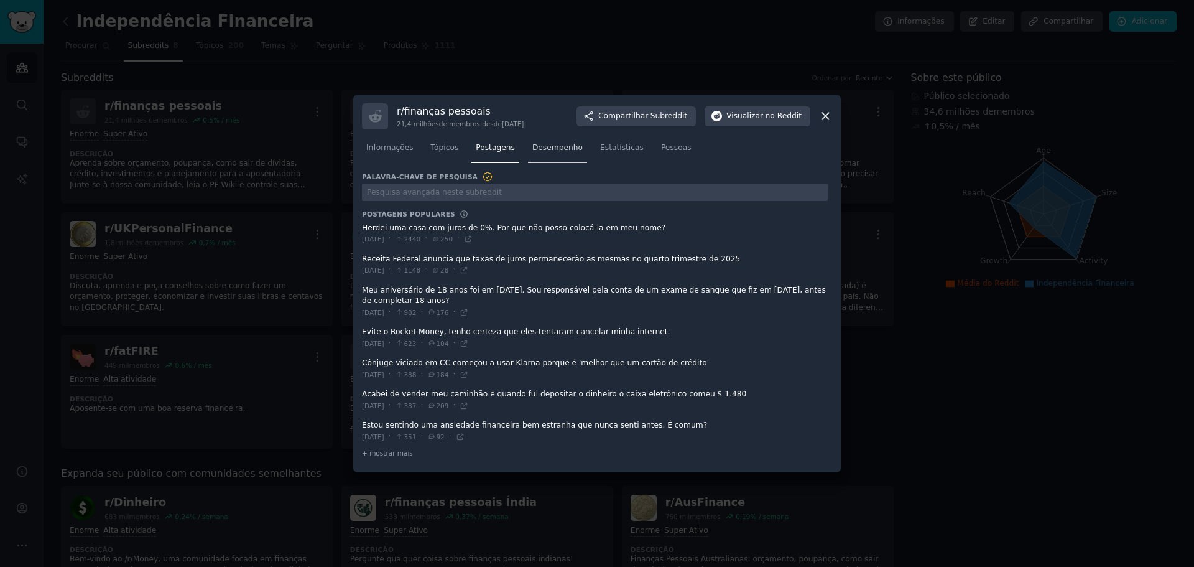
click at [559, 147] on font "Desempenho" at bounding box center [557, 147] width 50 height 9
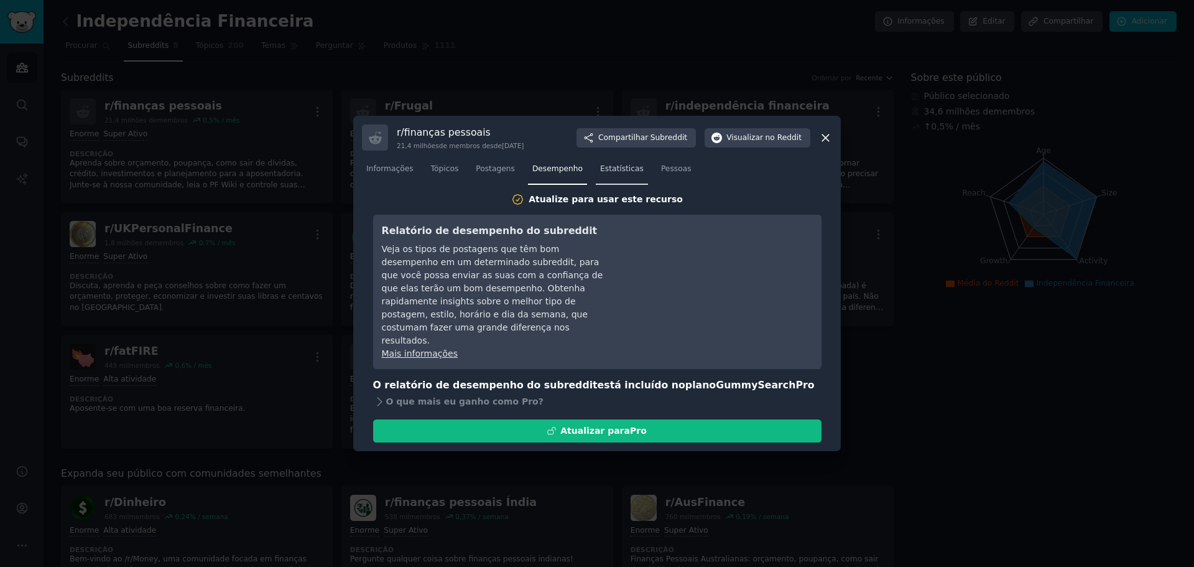
click at [614, 177] on link "Estatísticas" at bounding box center [622, 171] width 52 height 25
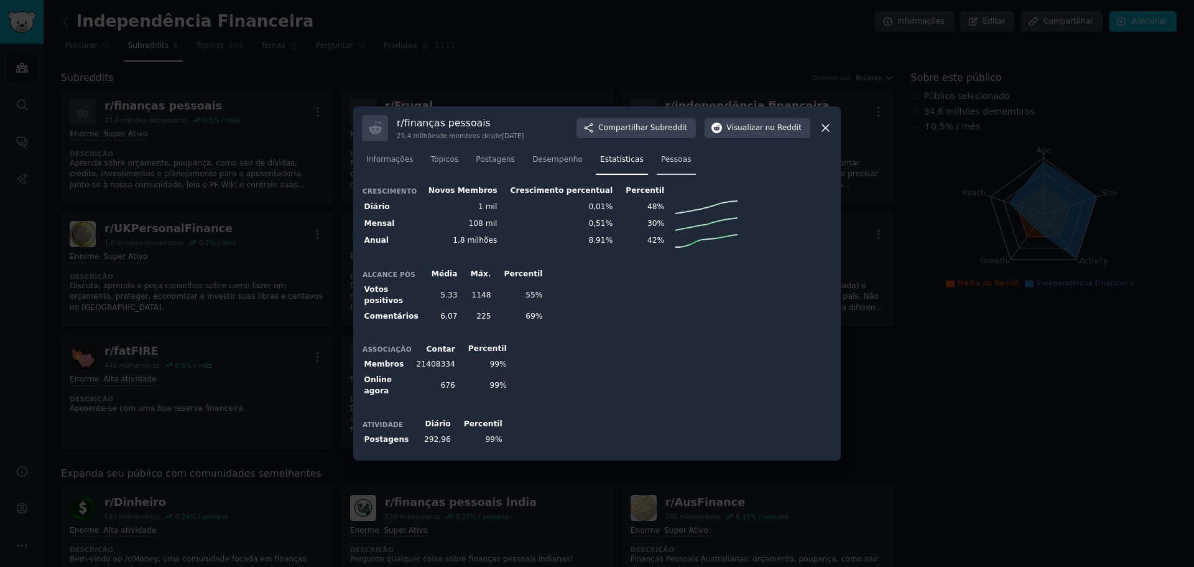
click at [657, 162] on link "Pessoas" at bounding box center [676, 162] width 39 height 25
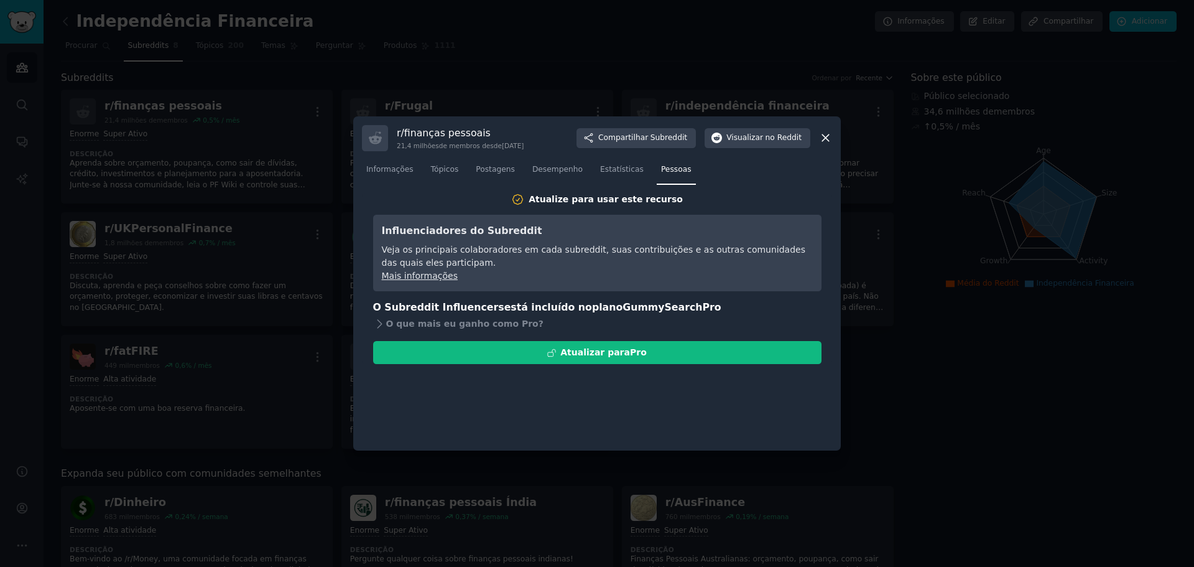
click at [419, 134] on font "finanças pessoais" at bounding box center [447, 133] width 86 height 12
click at [356, 143] on div "r/ finanças pessoais 21,4 milhões de membros desde [DATE] Compartilhar Subreddi…" at bounding box center [597, 283] width 488 height 335
click at [390, 169] on font "Informações" at bounding box center [389, 169] width 47 height 9
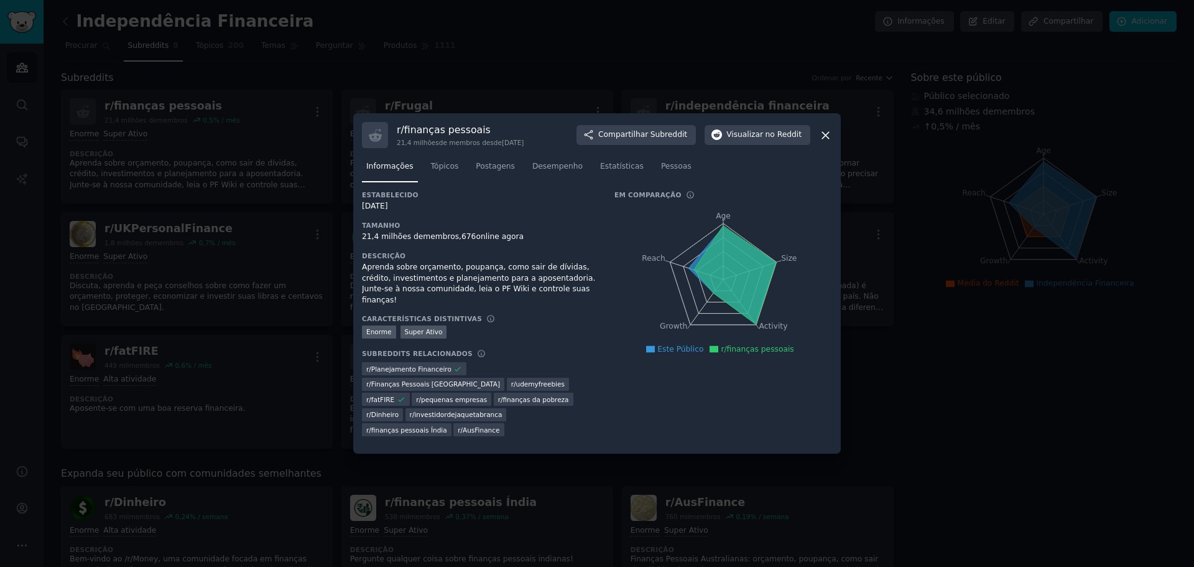
drag, startPoint x: 460, startPoint y: 137, endPoint x: 619, endPoint y: 149, distance: 159.0
click at [461, 136] on font "finanças pessoais" at bounding box center [447, 130] width 86 height 12
click at [830, 141] on icon at bounding box center [825, 135] width 13 height 13
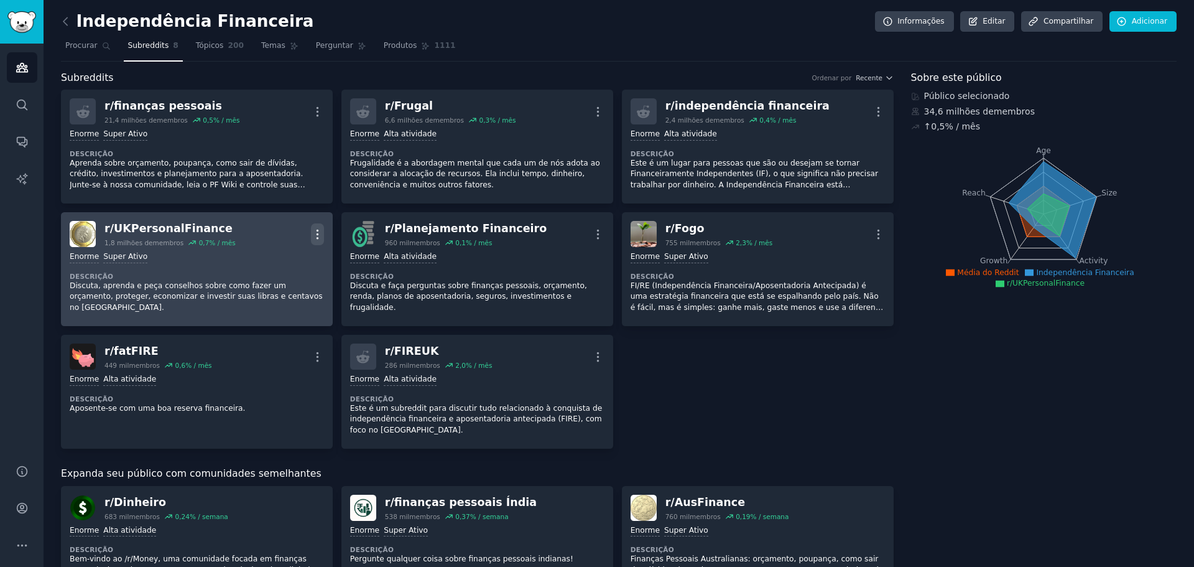
click at [317, 231] on icon "button" at bounding box center [317, 234] width 13 height 13
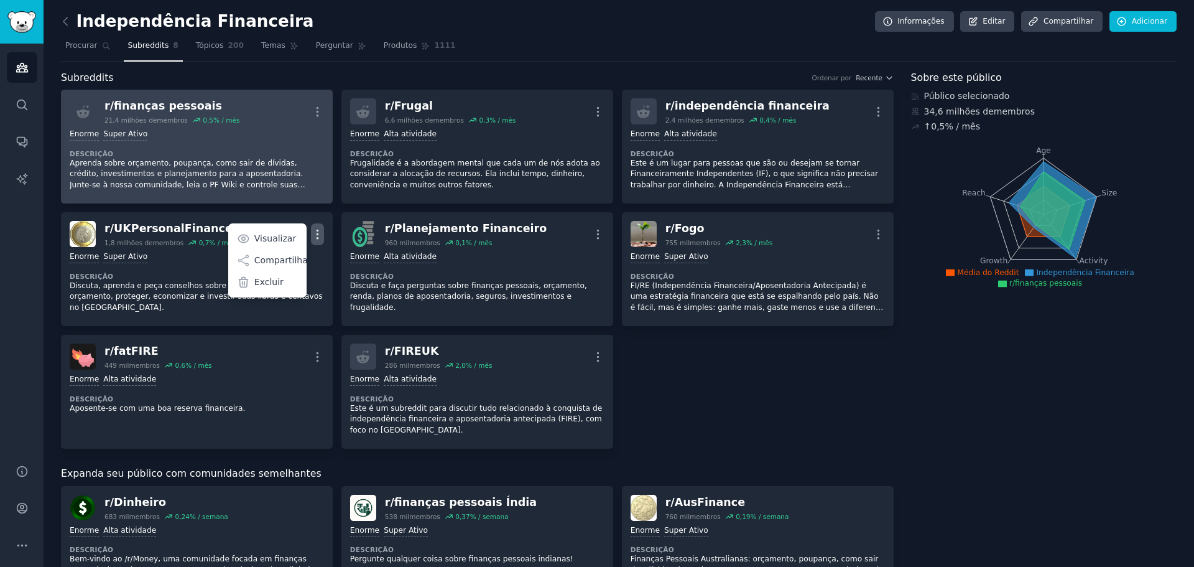
click at [196, 105] on font "finanças pessoais" at bounding box center [168, 105] width 108 height 12
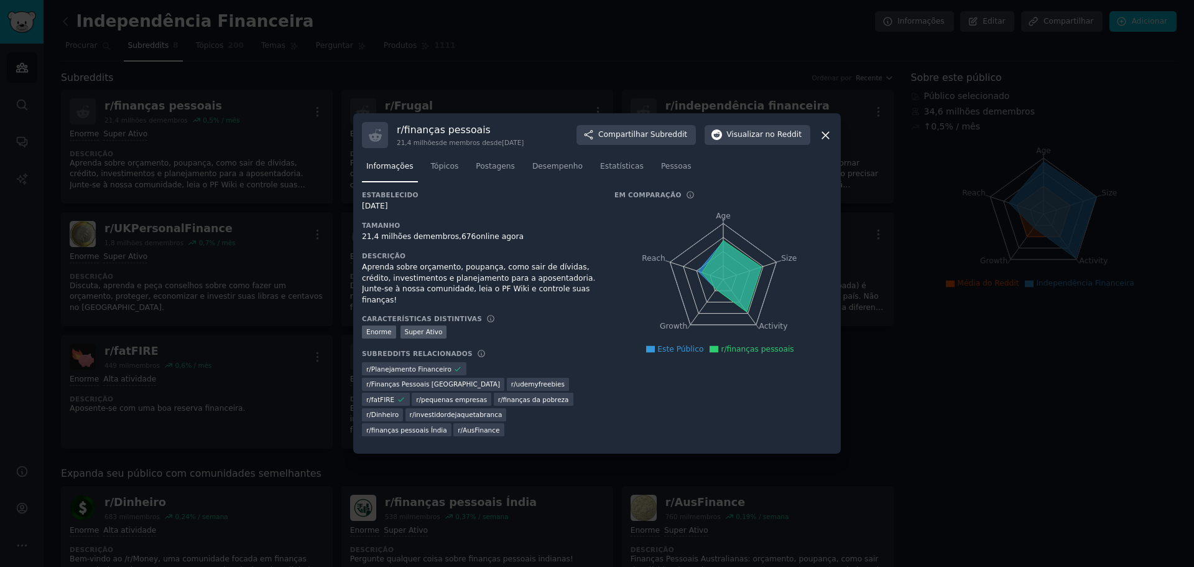
click at [228, 119] on div at bounding box center [597, 283] width 1194 height 567
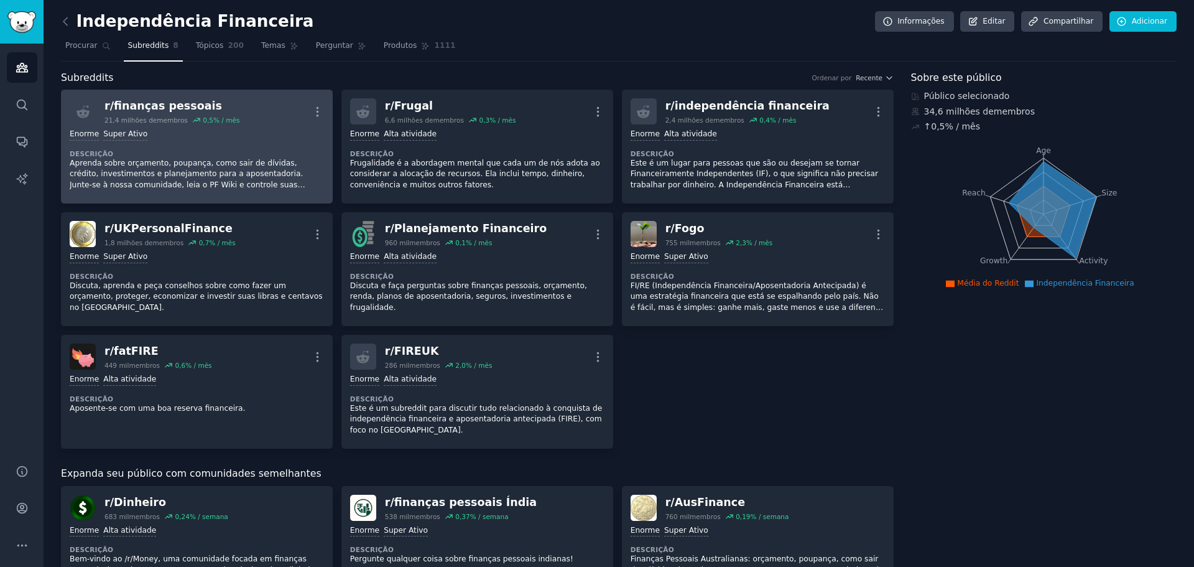
click at [87, 127] on div "Enorme Super Ativo Descrição Aprenda sobre orçamento, poupança, como sair de dí…" at bounding box center [197, 159] width 254 height 70
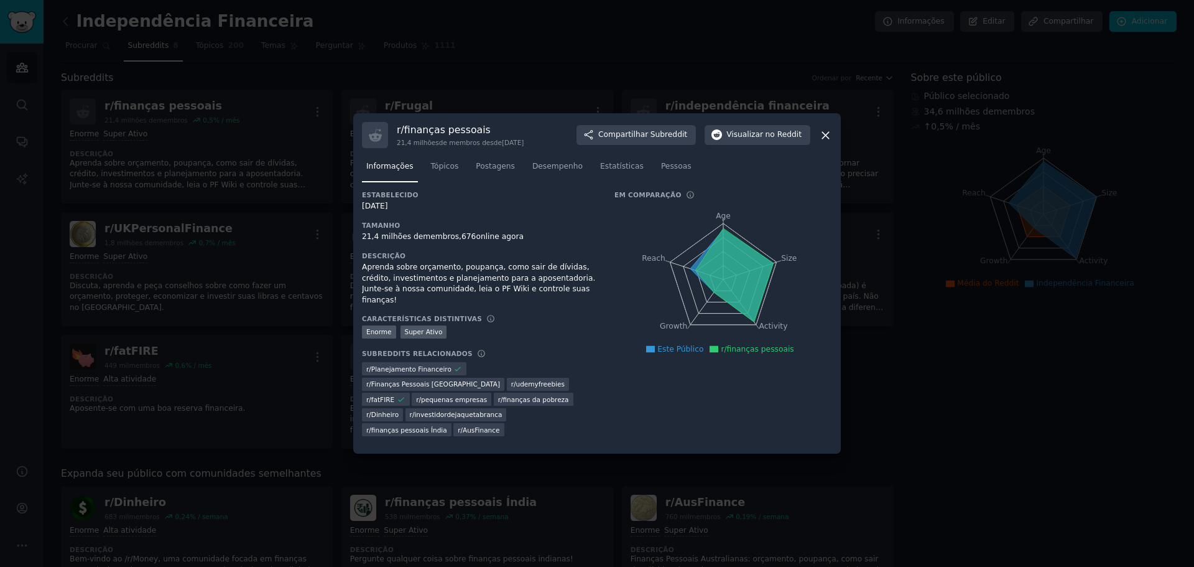
click at [136, 108] on div at bounding box center [597, 283] width 1194 height 567
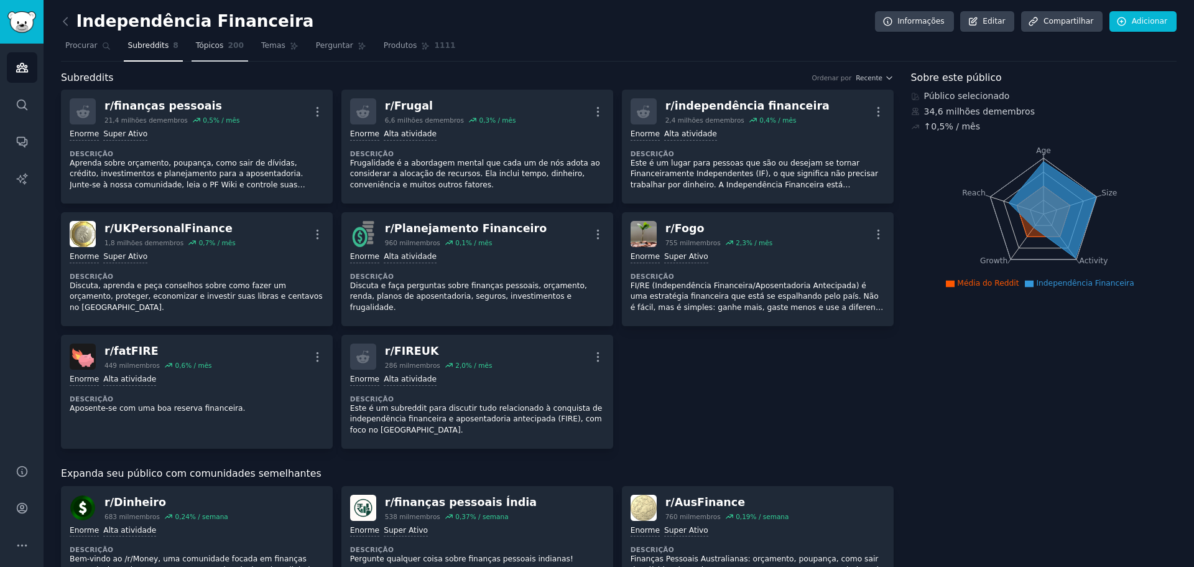
click at [202, 42] on font "Tópicos" at bounding box center [210, 45] width 28 height 9
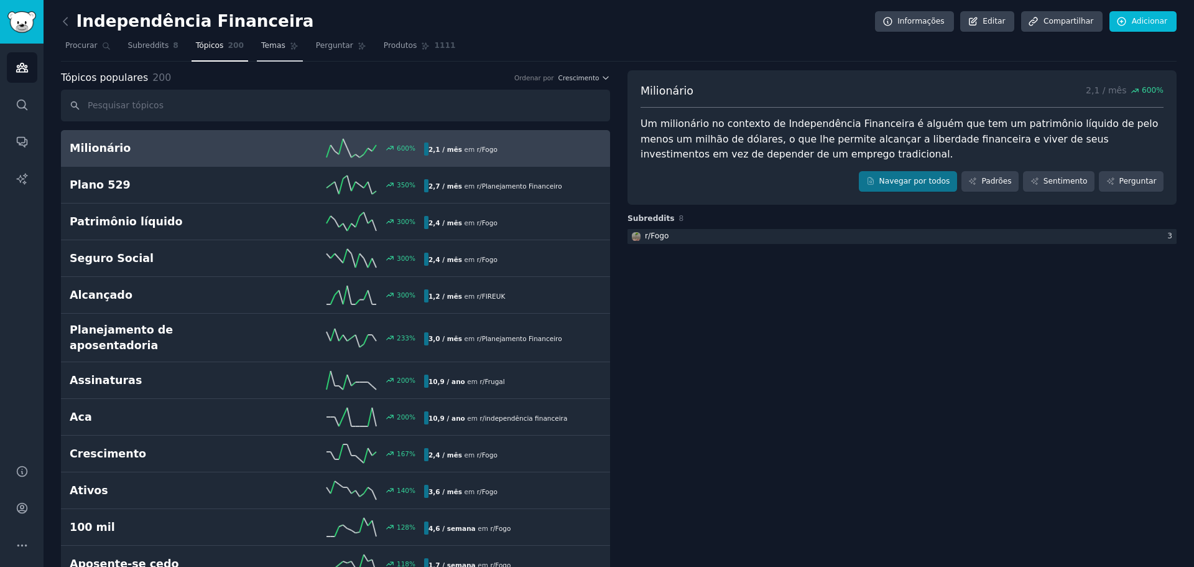
click at [277, 55] on link "Temas" at bounding box center [280, 48] width 46 height 25
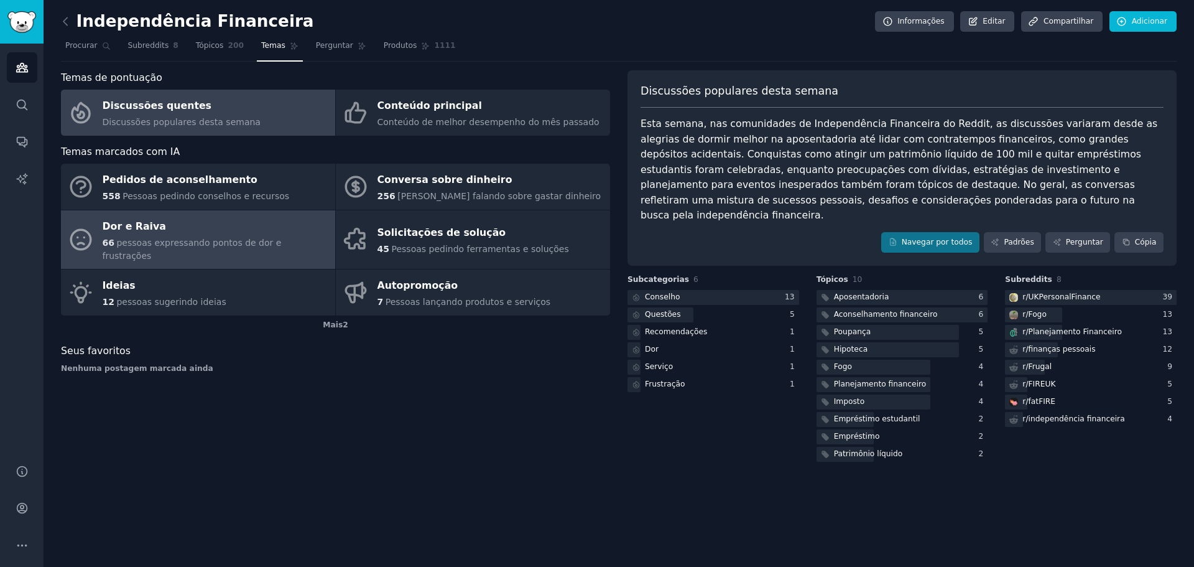
click at [223, 241] on font "pessoas expressando pontos de dor e frustrações" at bounding box center [192, 249] width 179 height 23
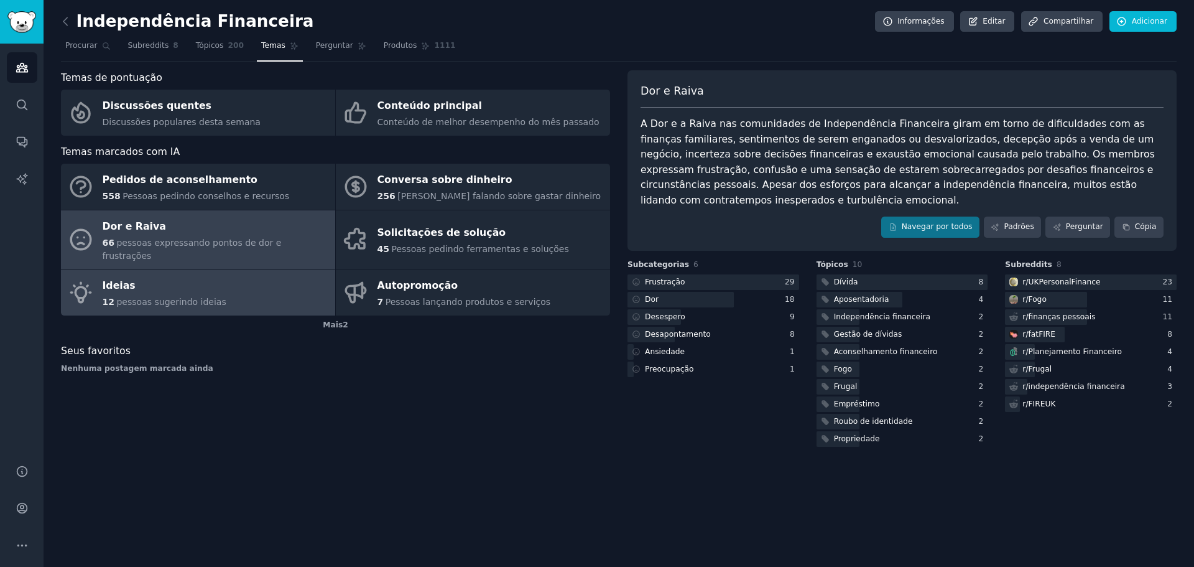
click at [223, 269] on link "Ideias 12 pessoas sugerindo ideias" at bounding box center [198, 292] width 274 height 46
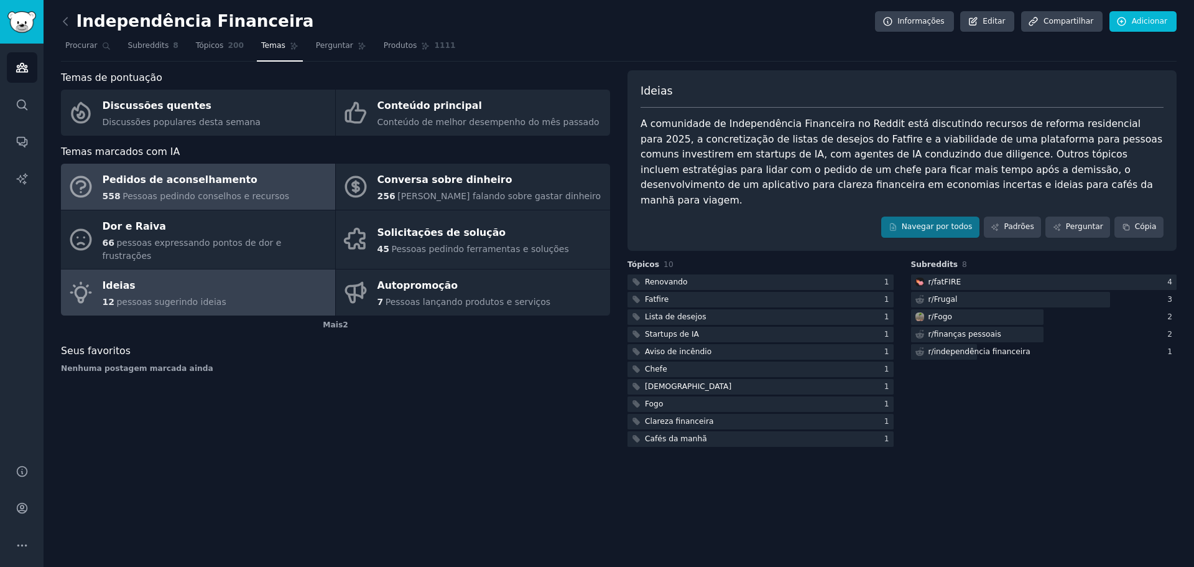
click at [213, 198] on font "Pessoas pedindo conselhos e recursos" at bounding box center [206, 196] width 167 height 10
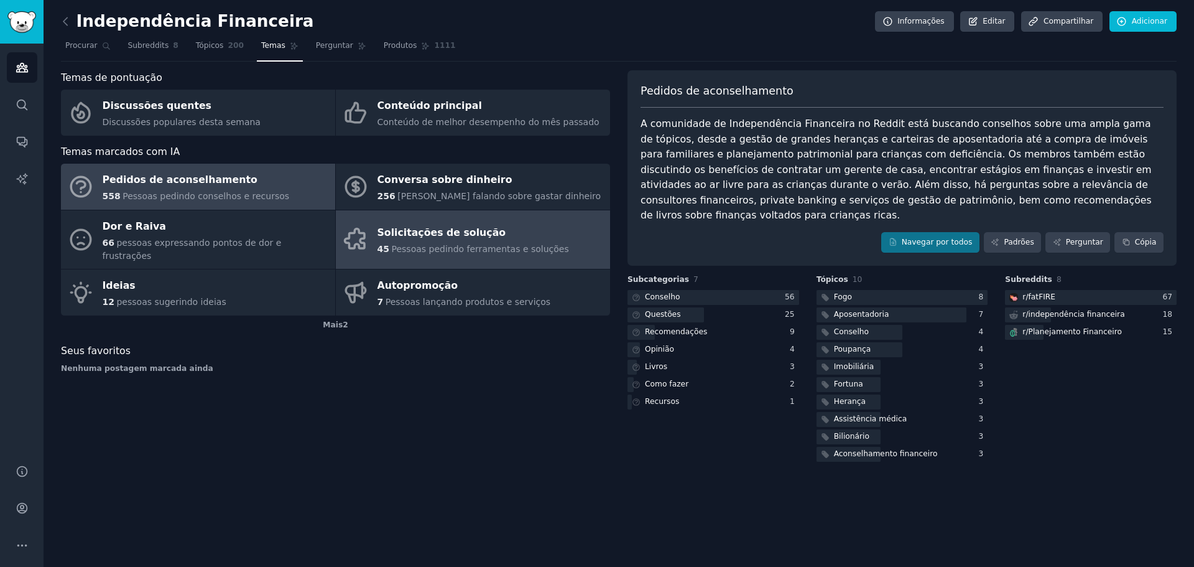
click at [453, 244] on font "Pessoas pedindo ferramentas e soluções" at bounding box center [479, 249] width 177 height 10
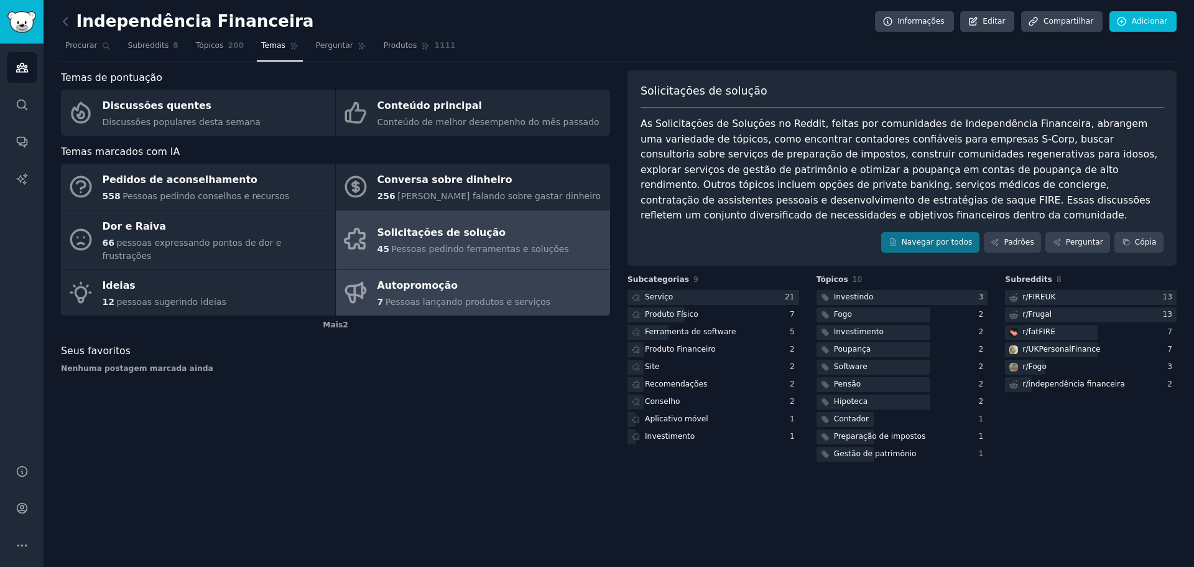
click at [478, 276] on div "Autopromoção" at bounding box center [463, 286] width 173 height 20
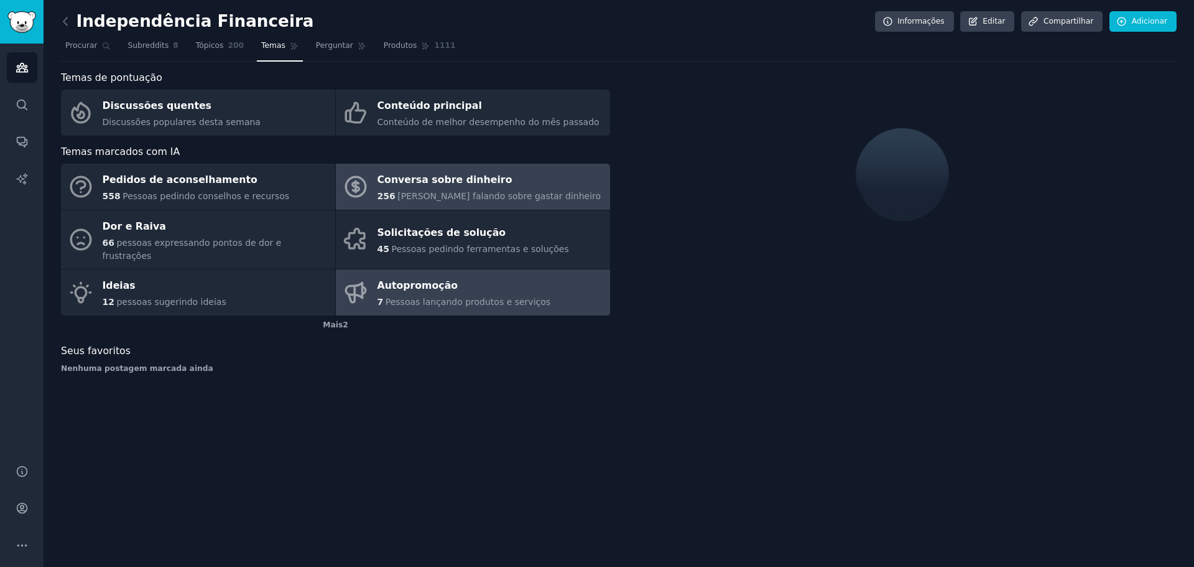
click at [493, 176] on div "Conversa sobre dinheiro" at bounding box center [489, 180] width 224 height 20
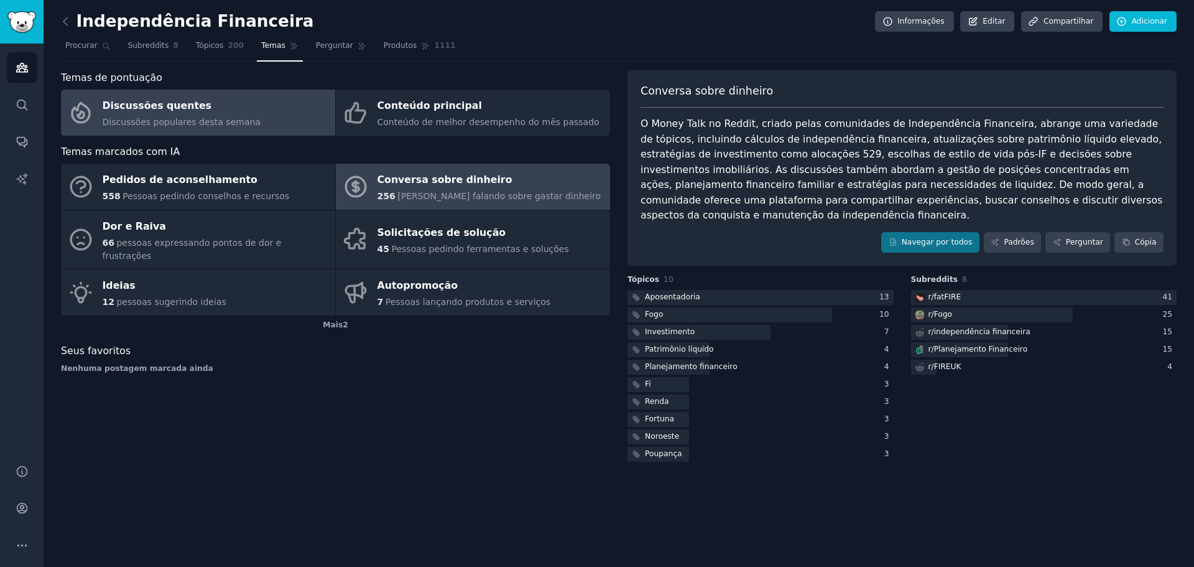
click at [257, 119] on link "Discussões quentes Discussões populares desta semana" at bounding box center [198, 113] width 274 height 46
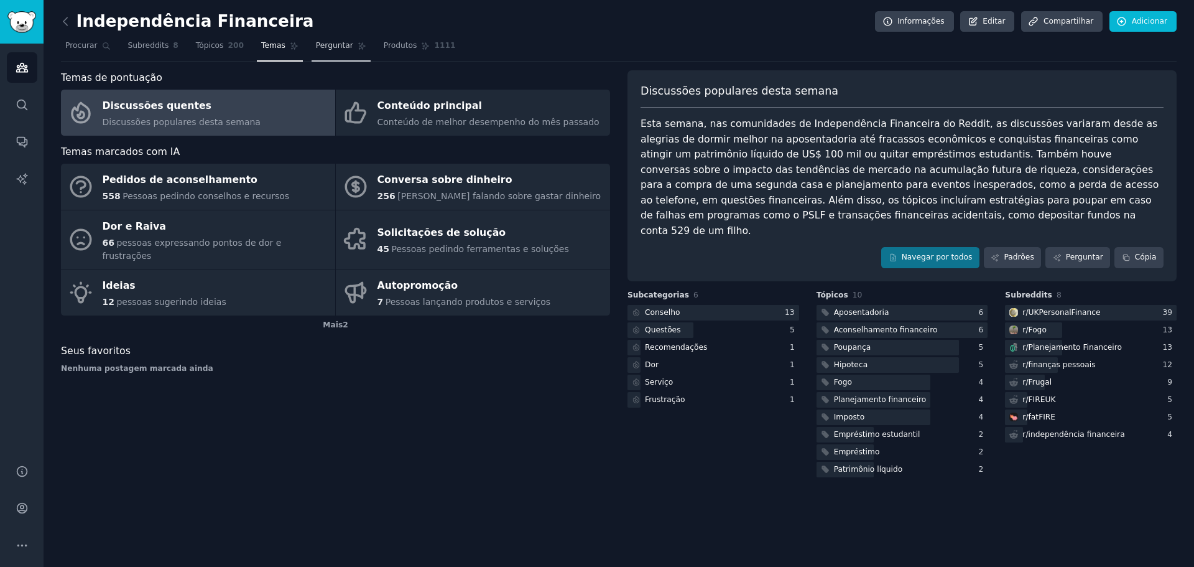
click at [328, 50] on span "Perguntar" at bounding box center [334, 45] width 37 height 11
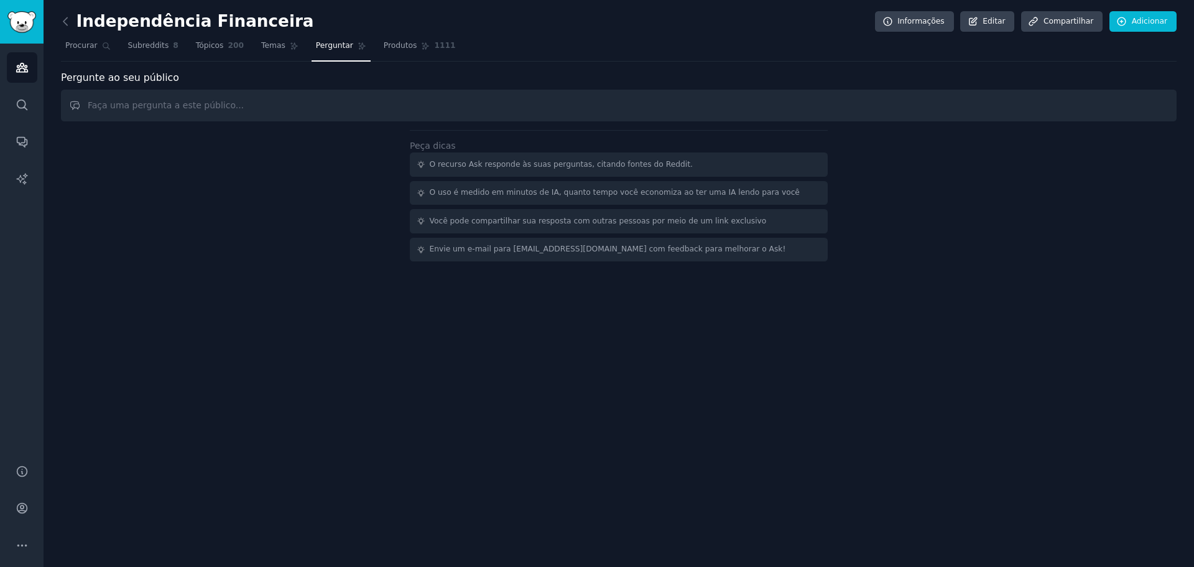
click at [474, 113] on input "text" at bounding box center [619, 106] width 1116 height 32
type input "app para ajuda"
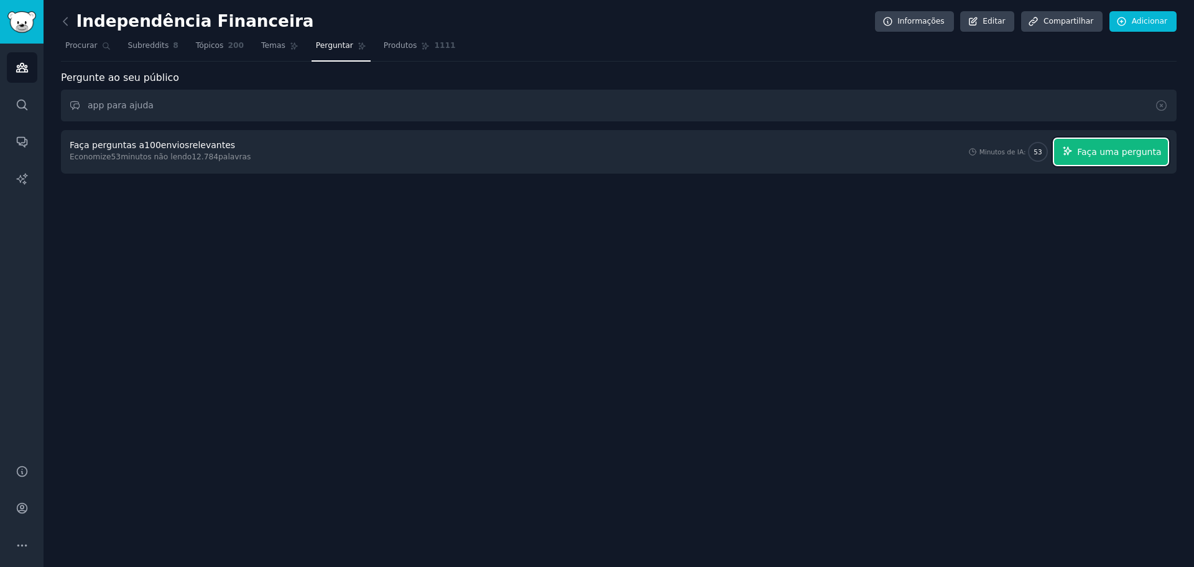
click at [1103, 157] on font "Faça uma pergunta" at bounding box center [1119, 152] width 84 height 10
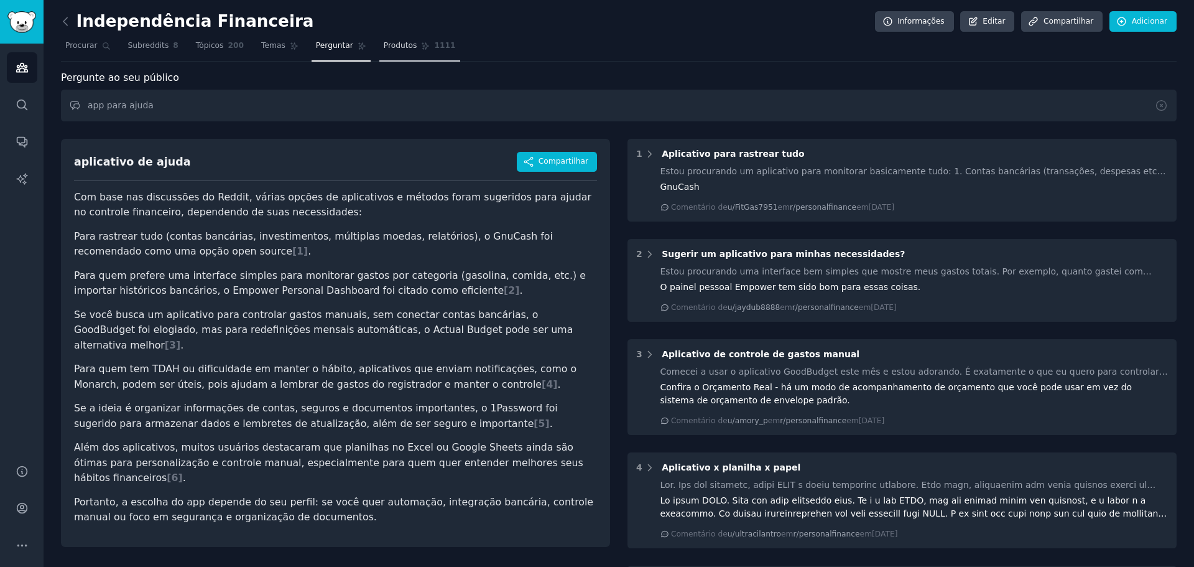
drag, startPoint x: 379, startPoint y: 39, endPoint x: 392, endPoint y: 58, distance: 22.8
click at [379, 39] on link "Produtos 1111" at bounding box center [419, 48] width 81 height 25
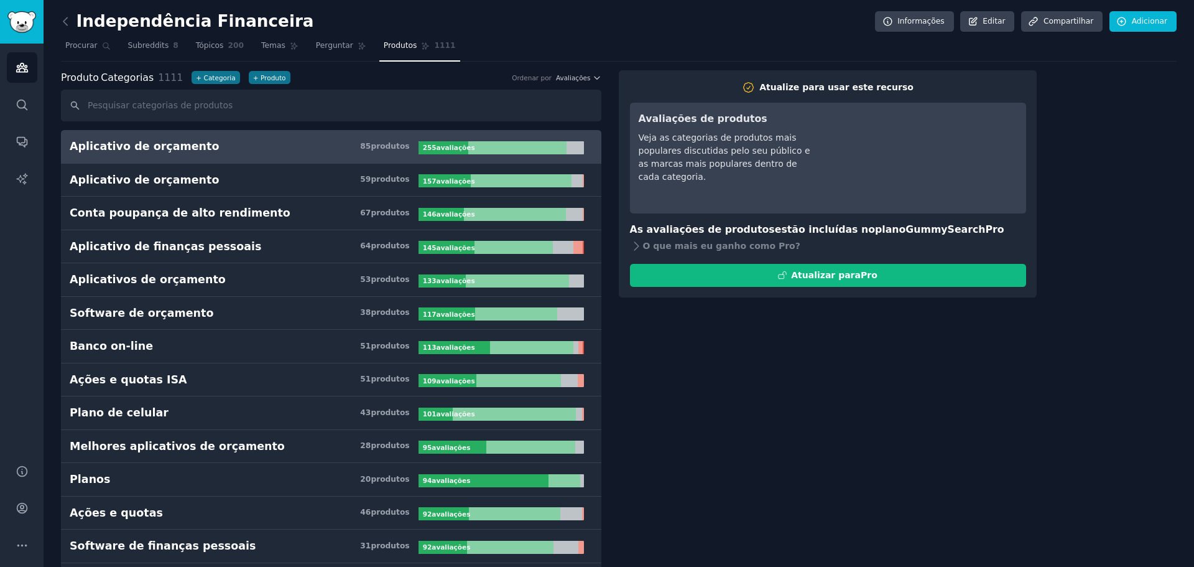
click at [238, 150] on h3 "Aplicativo de orçamento 85 produtos ​" at bounding box center [244, 147] width 349 height 16
drag, startPoint x: 238, startPoint y: 150, endPoint x: 322, endPoint y: 154, distance: 83.4
click at [239, 150] on h3 "Aplicativo de orçamento 85 produtos ​" at bounding box center [244, 147] width 349 height 16
click at [393, 146] on font "produtos" at bounding box center [390, 146] width 39 height 9
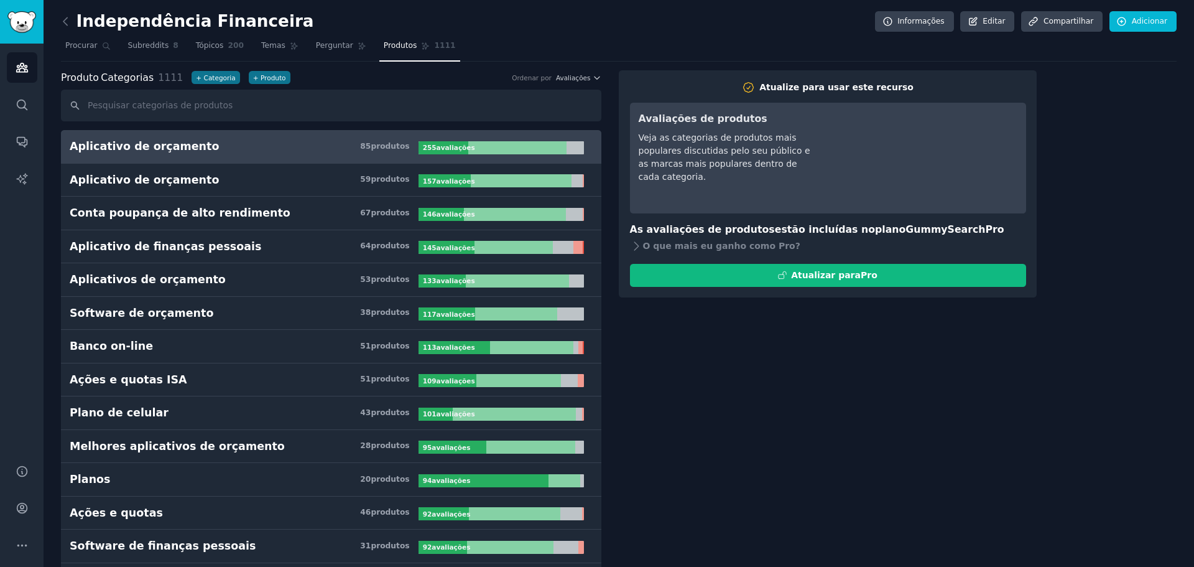
click at [442, 147] on font "avaliações" at bounding box center [456, 147] width 39 height 7
click at [238, 146] on h3 "Aplicativo de orçamento 85 produtos ​" at bounding box center [244, 147] width 349 height 16
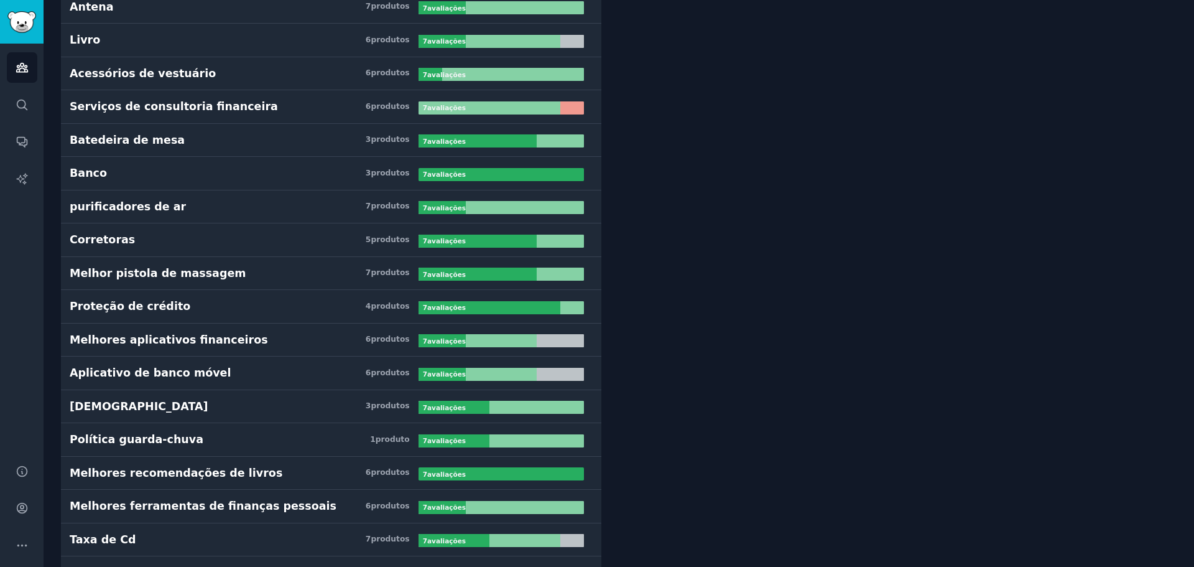
scroll to position [12624, 0]
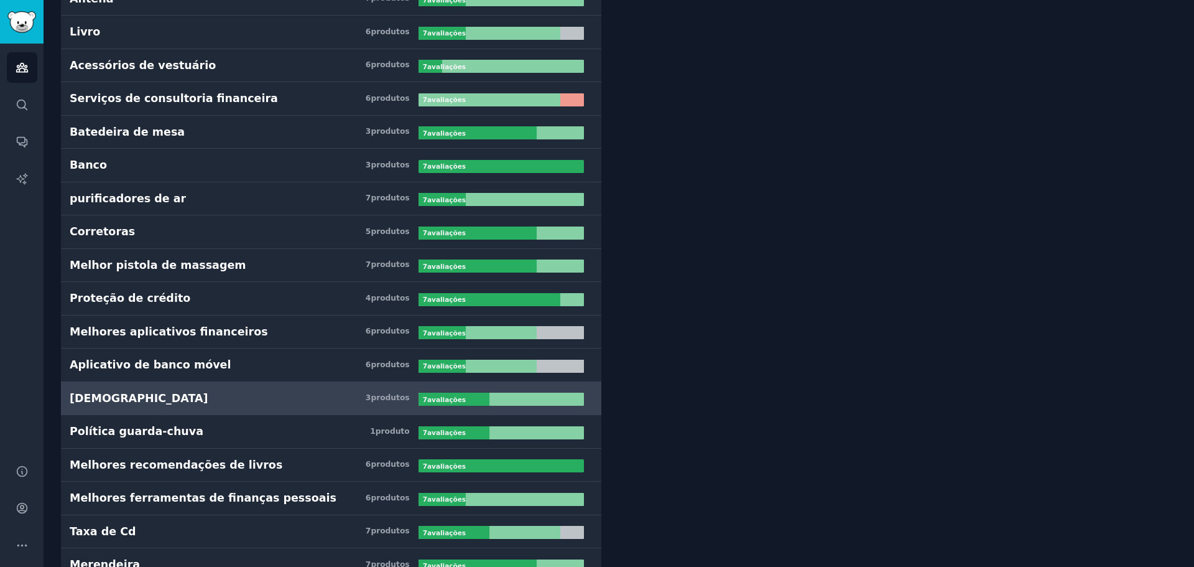
click at [425, 396] on font "7" at bounding box center [425, 399] width 4 height 7
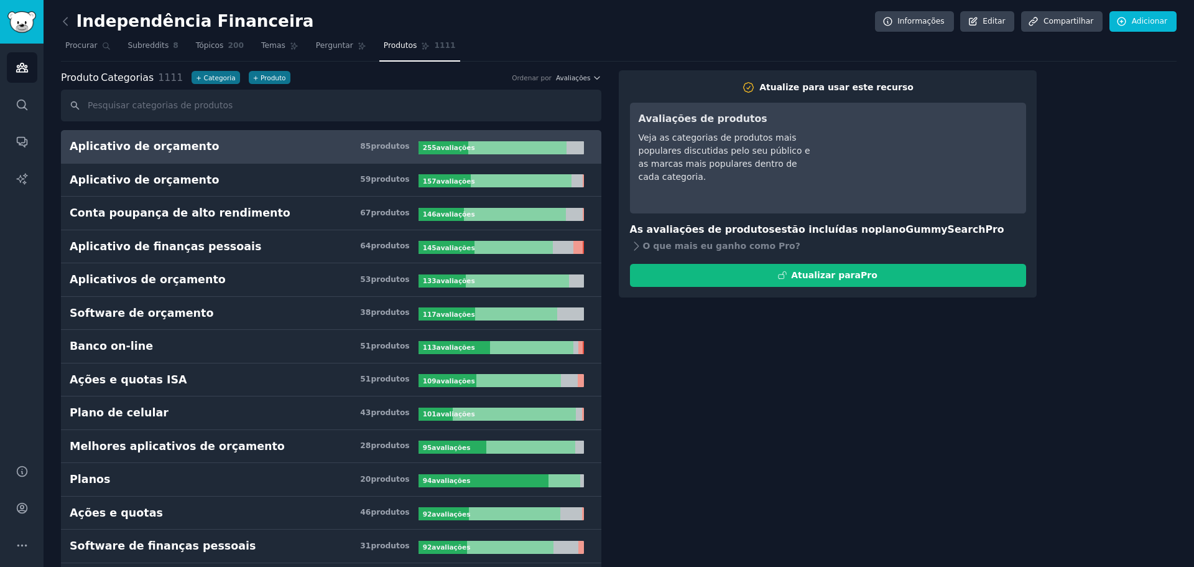
click at [156, 159] on link "Aplicativo de orçamento 85 produtos ​ 255 avaliações ​" at bounding box center [331, 147] width 540 height 34
click at [339, 53] on link "Perguntar" at bounding box center [341, 48] width 59 height 25
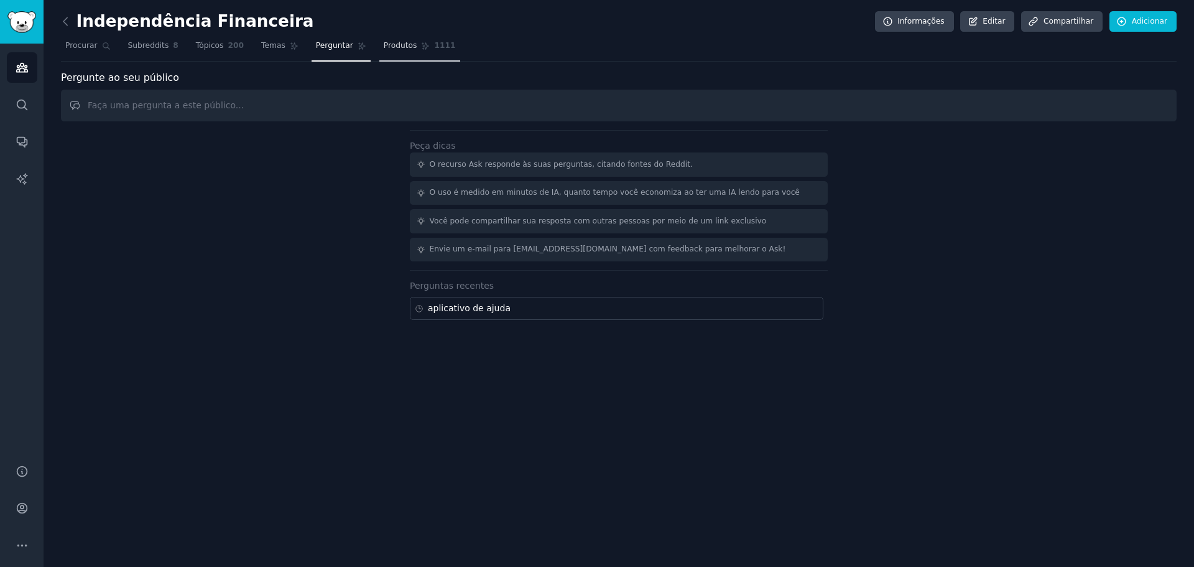
click at [384, 50] on span "Produtos" at bounding box center [401, 45] width 34 height 11
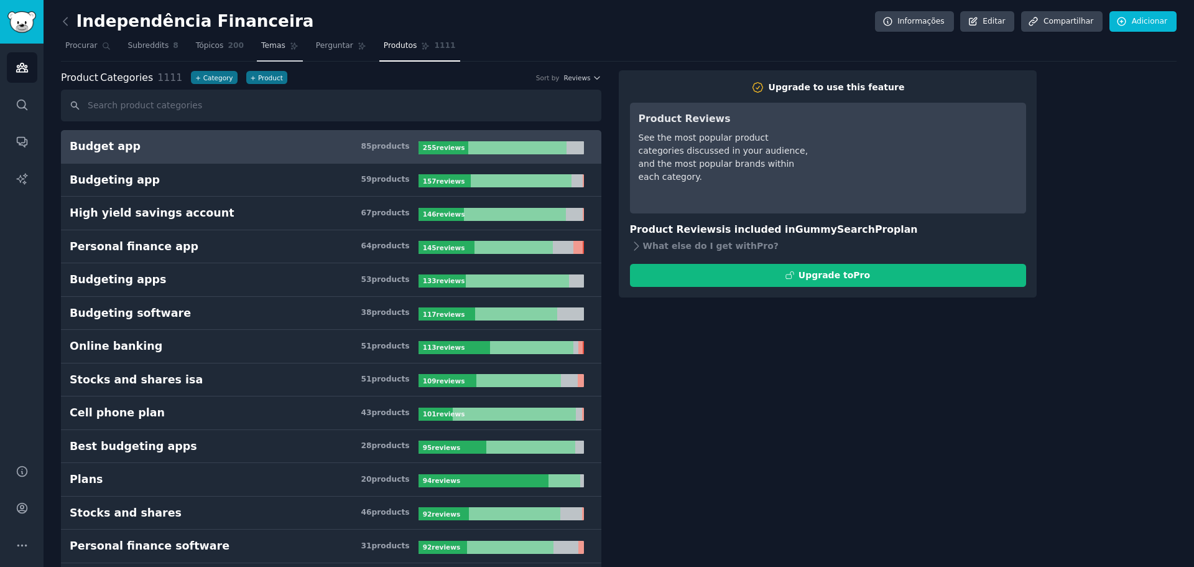
click at [261, 50] on span "Temas" at bounding box center [273, 45] width 24 height 11
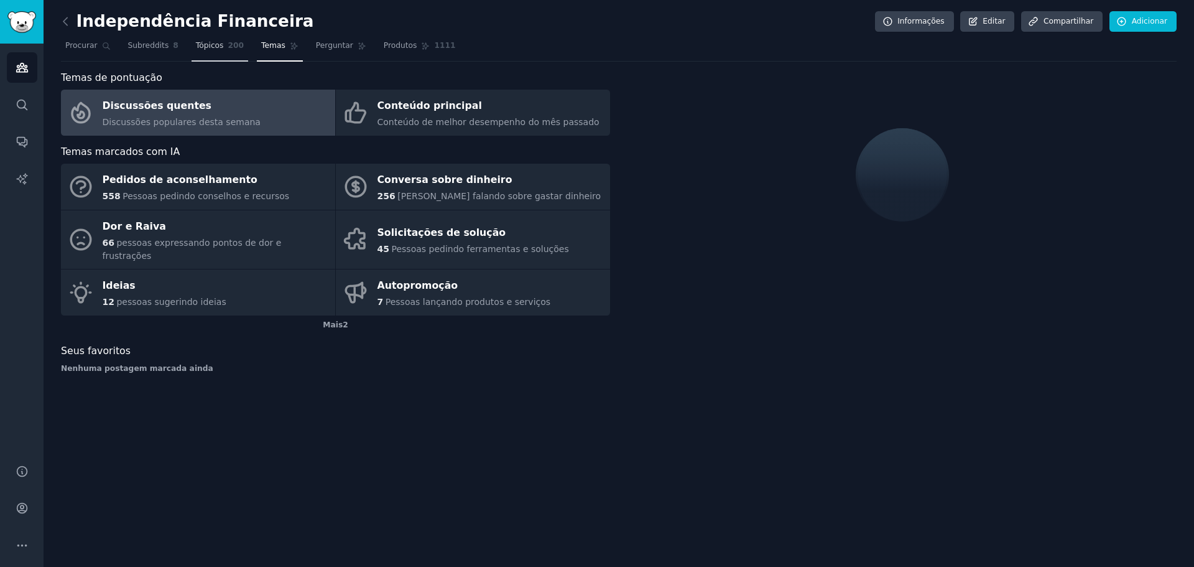
click at [223, 55] on link "Tópicos 200" at bounding box center [220, 48] width 57 height 25
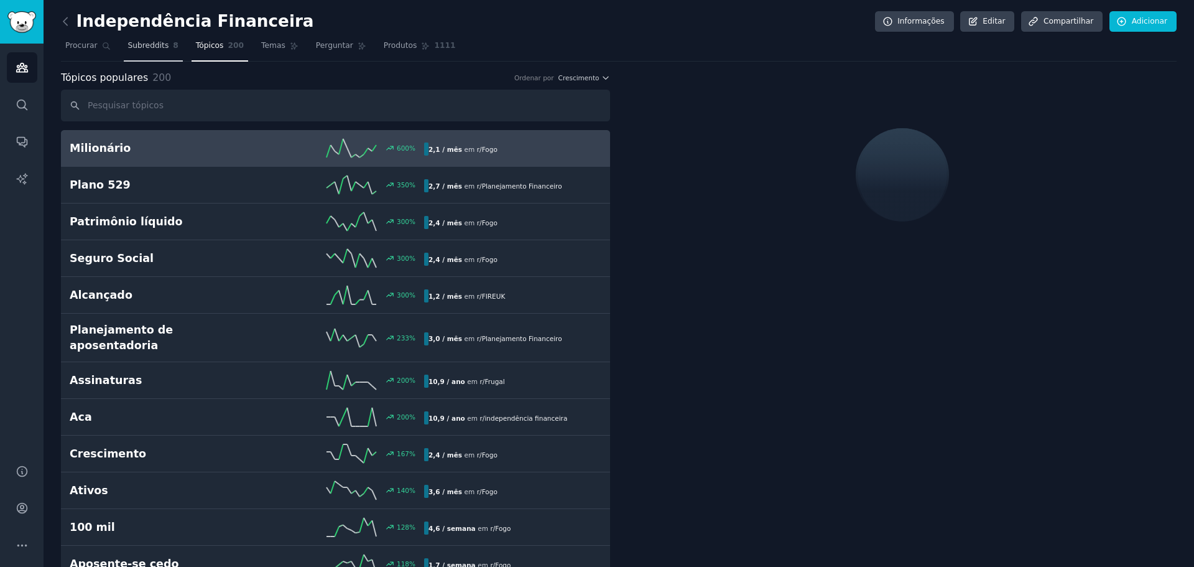
click at [173, 53] on link "Subreddits 8" at bounding box center [153, 48] width 59 height 25
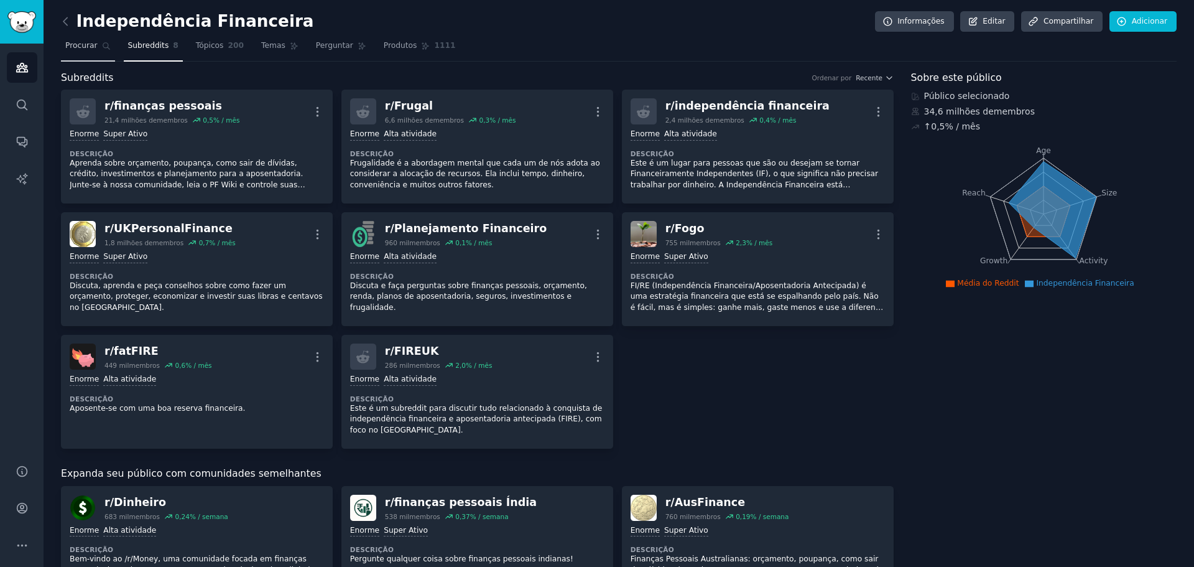
click at [88, 48] on font "Procurar" at bounding box center [81, 45] width 32 height 9
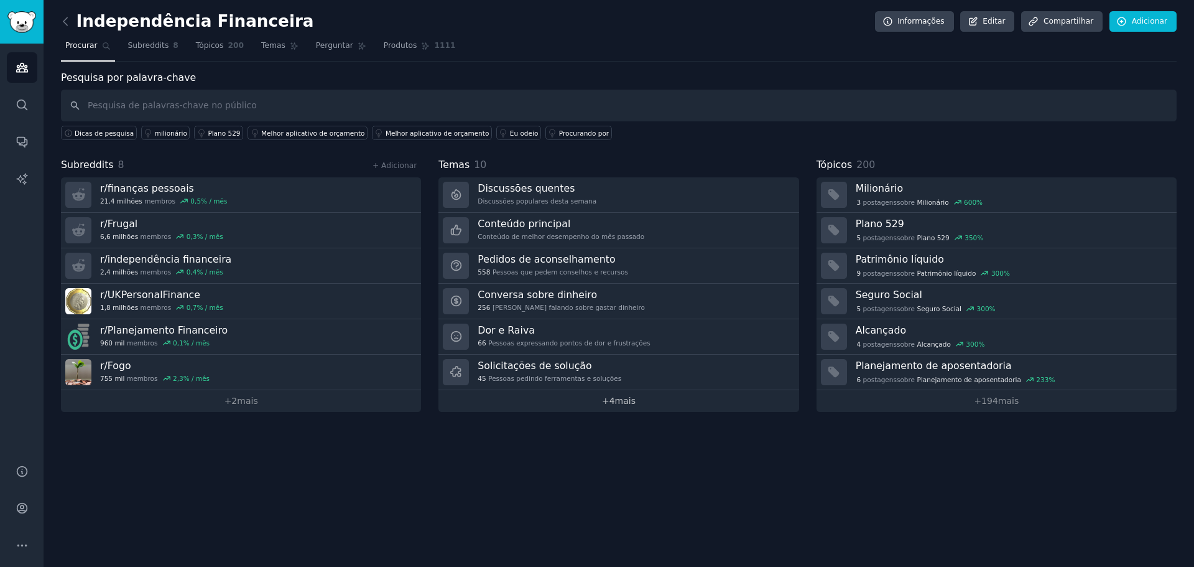
click at [608, 402] on font "+" at bounding box center [605, 401] width 7 height 10
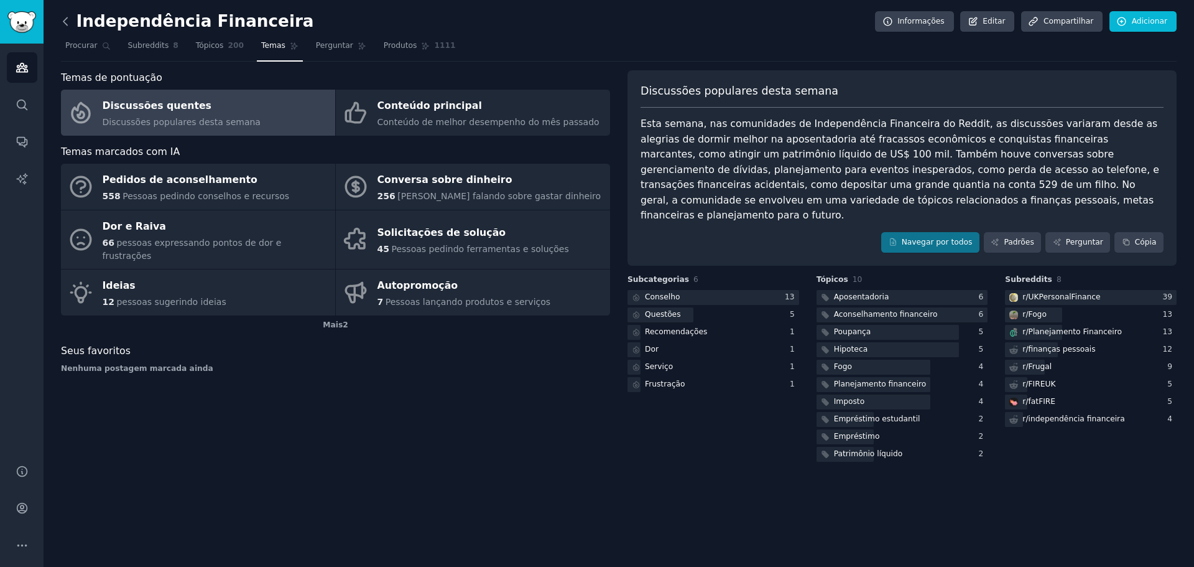
click at [68, 15] on icon at bounding box center [65, 21] width 13 height 13
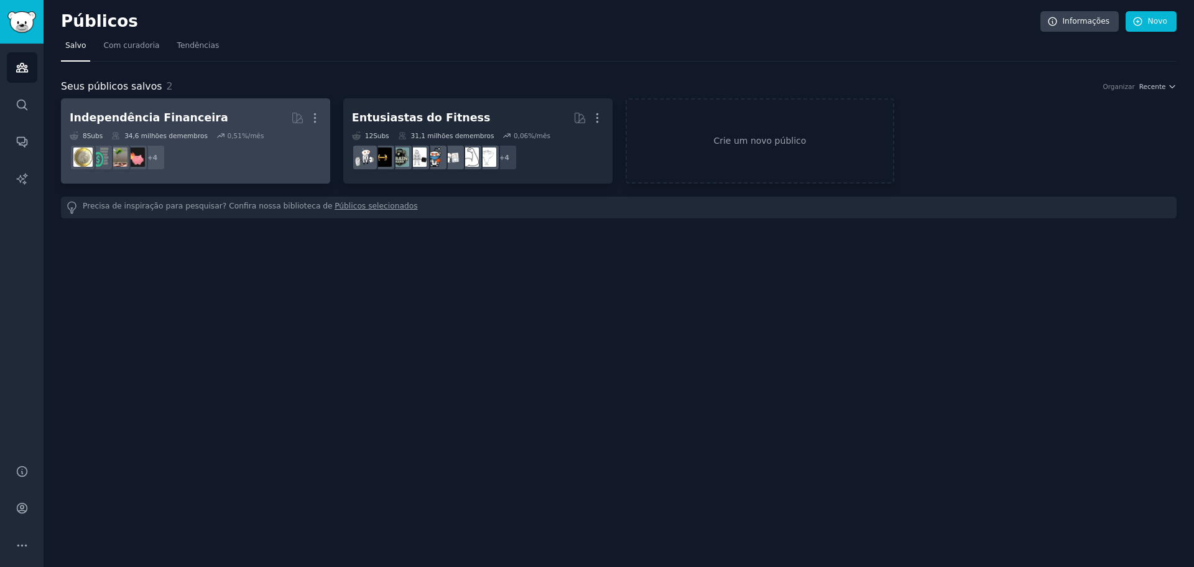
click at [259, 126] on h2 "Independência Financeira Mais" at bounding box center [196, 118] width 252 height 22
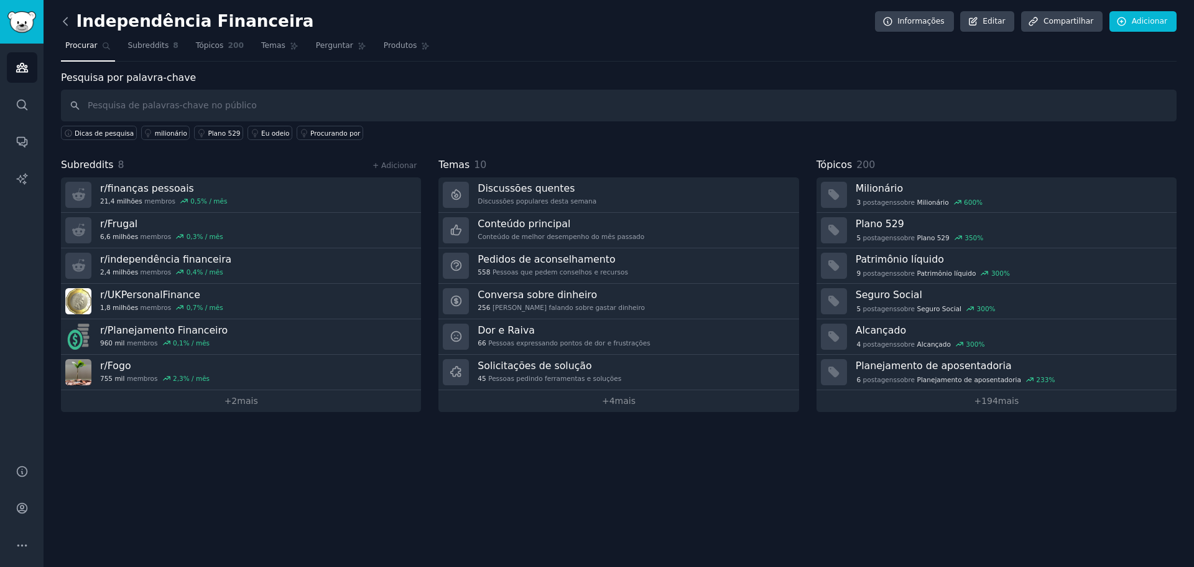
click at [68, 18] on icon at bounding box center [65, 21] width 13 height 13
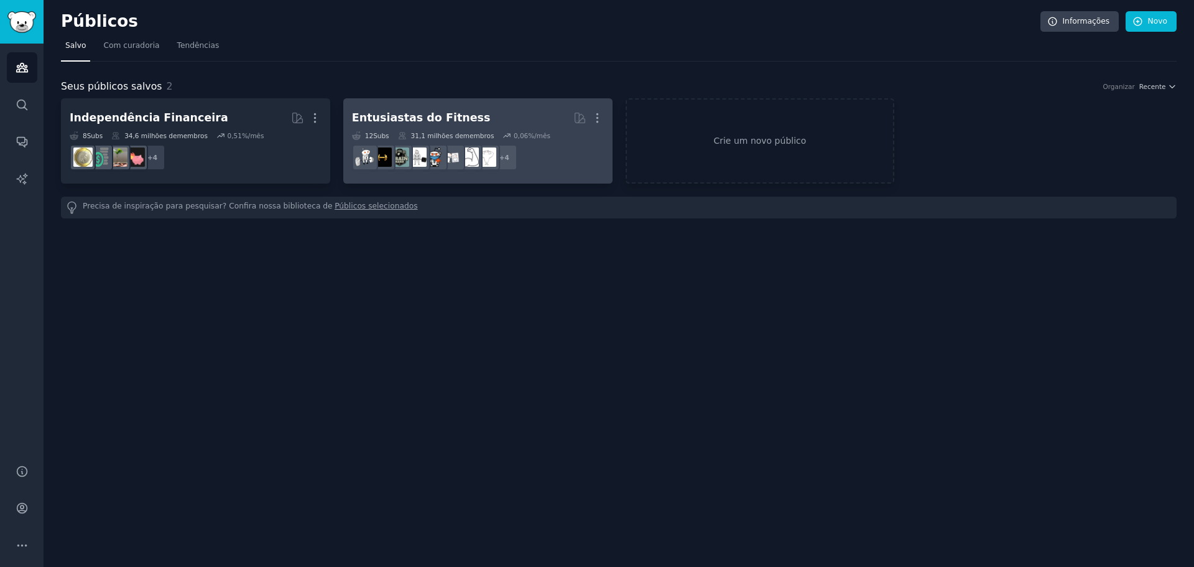
click at [442, 107] on h2 "Entusiastas do Fitness Mais" at bounding box center [478, 118] width 252 height 22
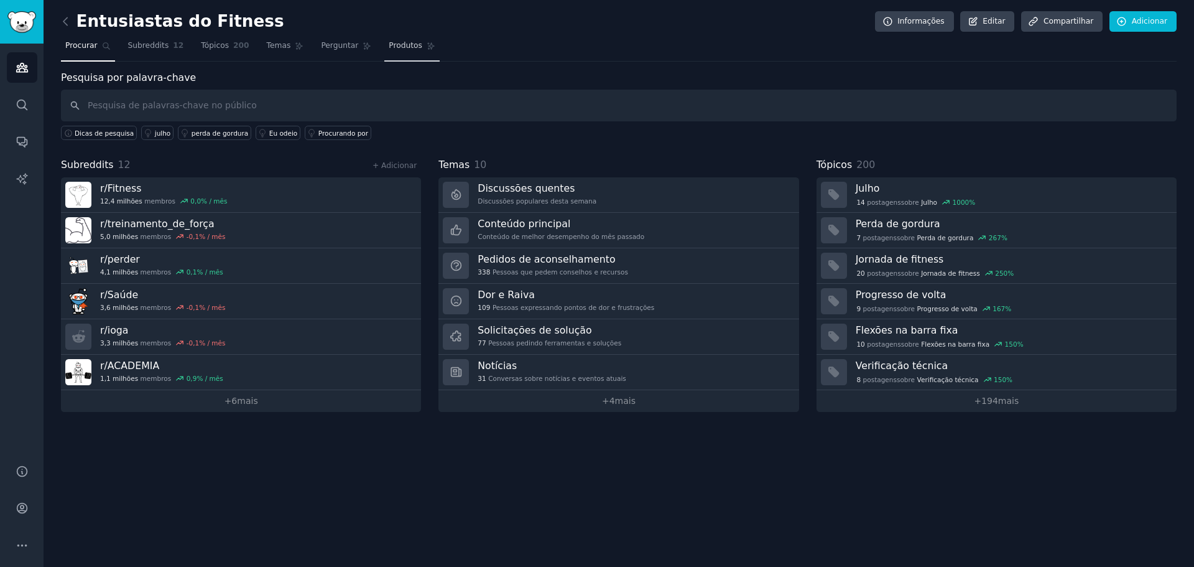
click at [389, 47] on font "Produtos" at bounding box center [406, 45] width 34 height 9
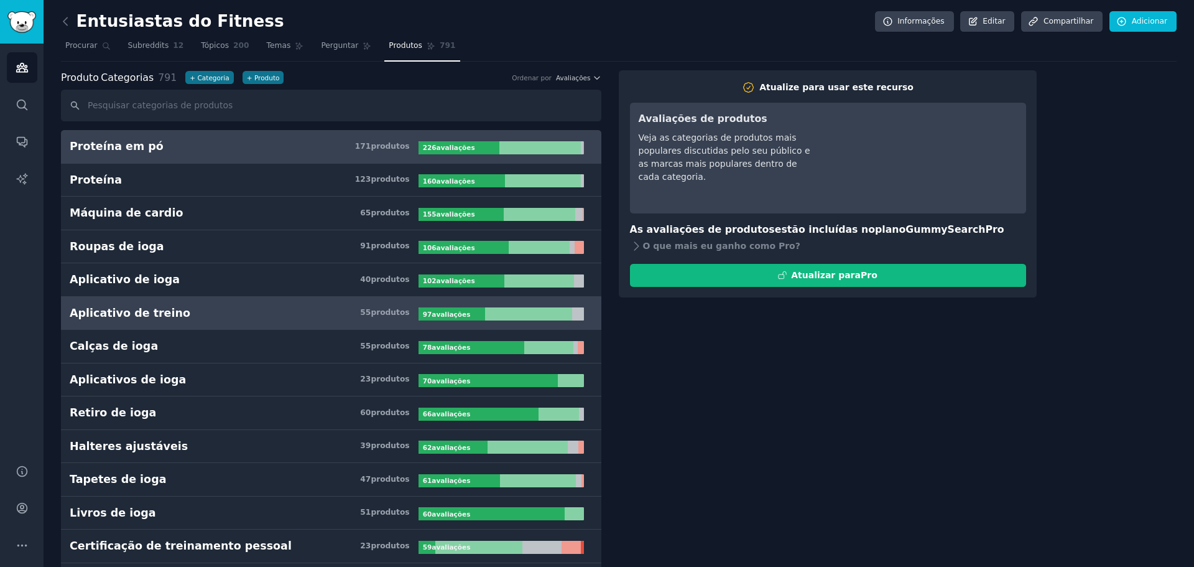
click at [185, 310] on h3 "Aplicativo de treino 55 produtos ​" at bounding box center [244, 313] width 349 height 16
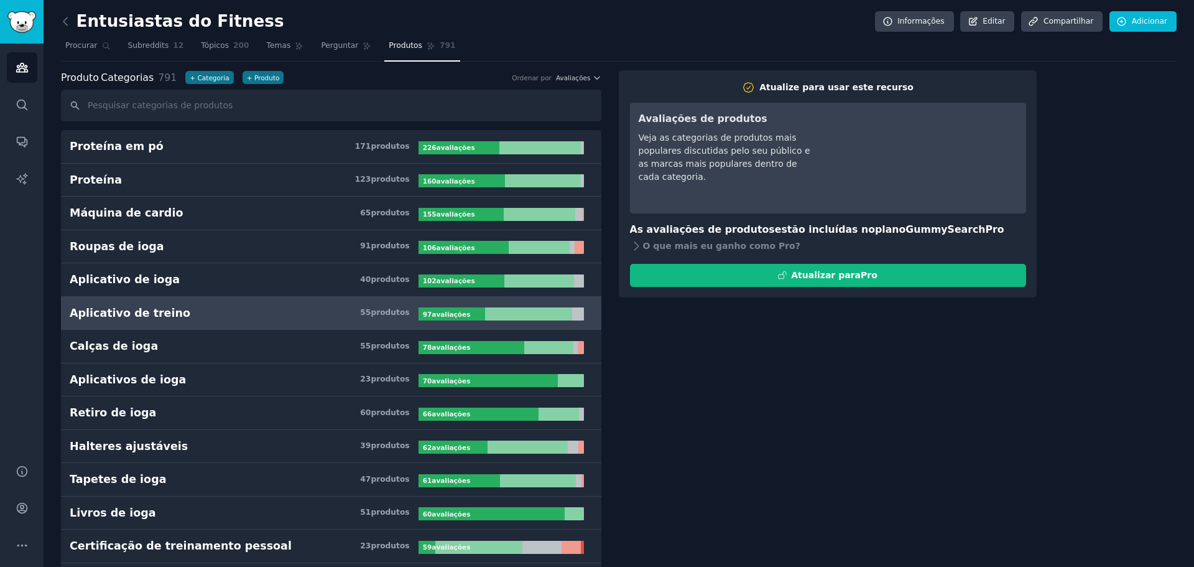
click at [486, 305] on div "Aplicativo de treino 55 produtos ​ 97 avaliações ​" at bounding box center [331, 313] width 523 height 16
drag, startPoint x: 394, startPoint y: 321, endPoint x: 586, endPoint y: 81, distance: 307.9
click at [586, 81] on font "Avaliações" at bounding box center [573, 77] width 35 height 7
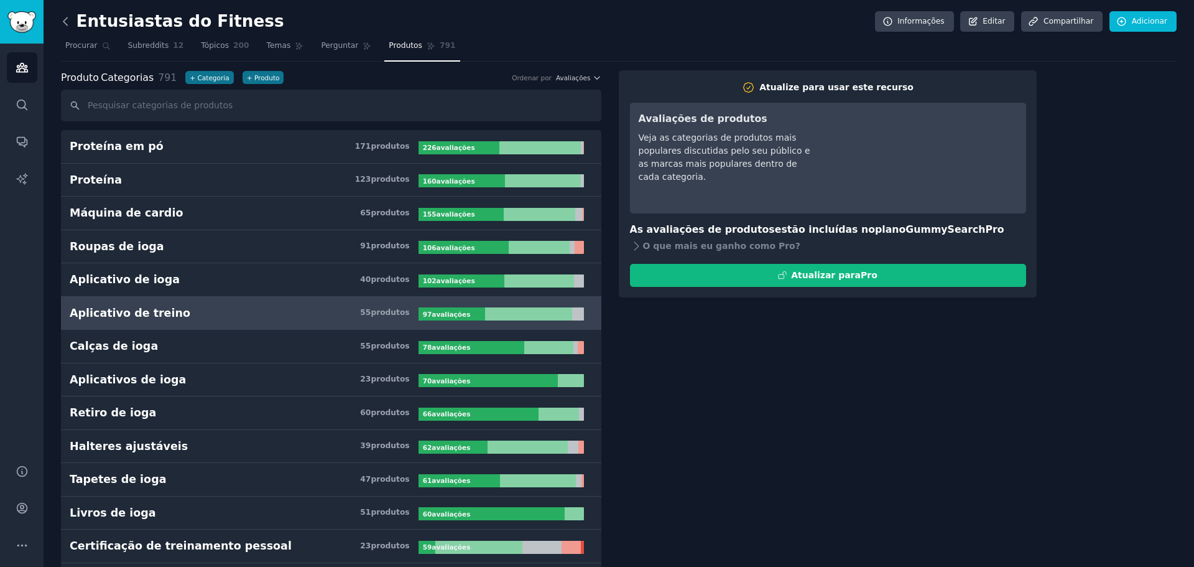
click at [68, 16] on icon at bounding box center [65, 21] width 13 height 13
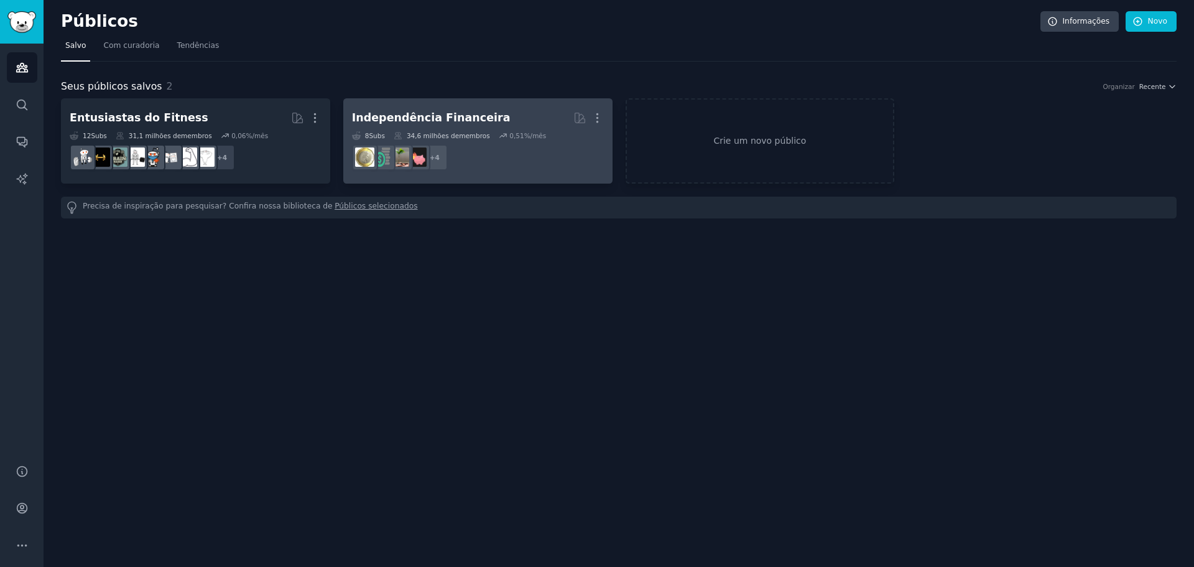
click at [474, 118] on font "Independência Financeira" at bounding box center [431, 117] width 159 height 12
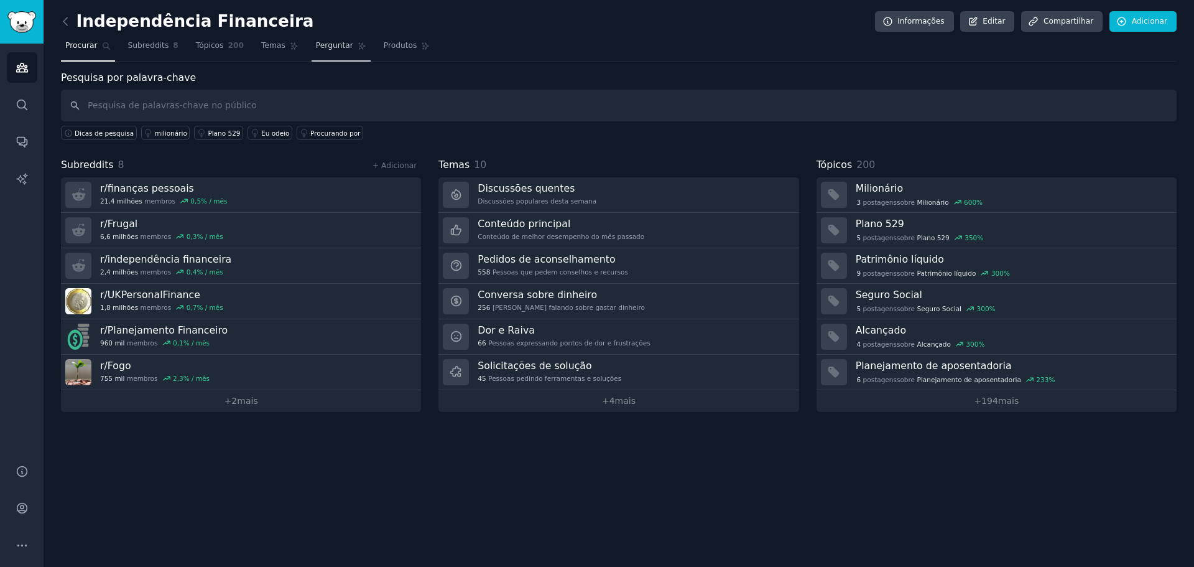
click at [348, 53] on link "Perguntar" at bounding box center [341, 48] width 59 height 25
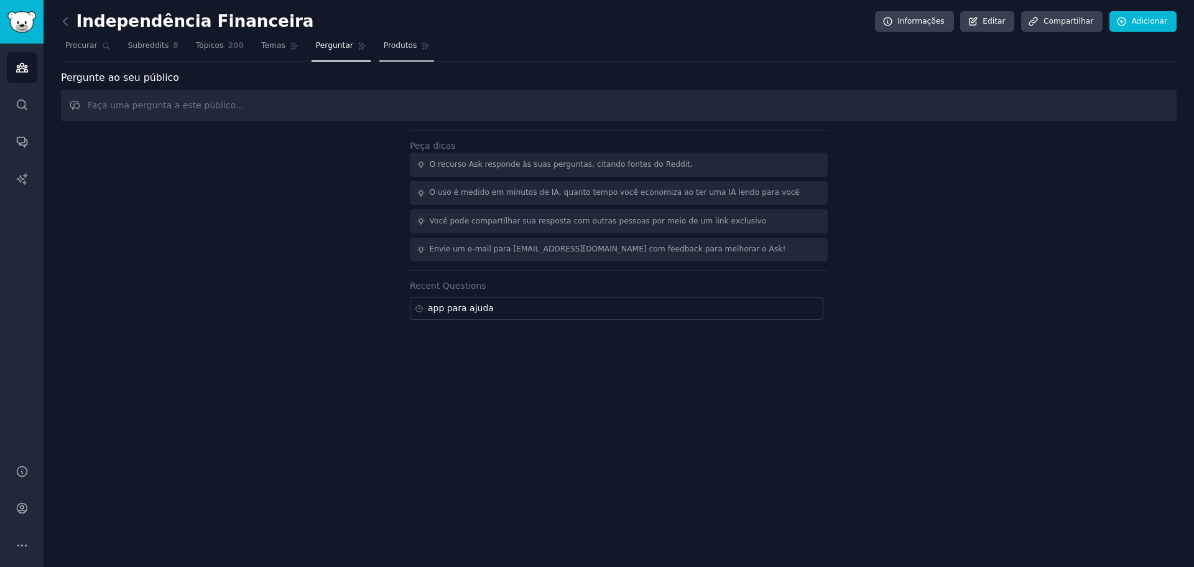
click at [384, 47] on font "Produtos" at bounding box center [401, 45] width 34 height 9
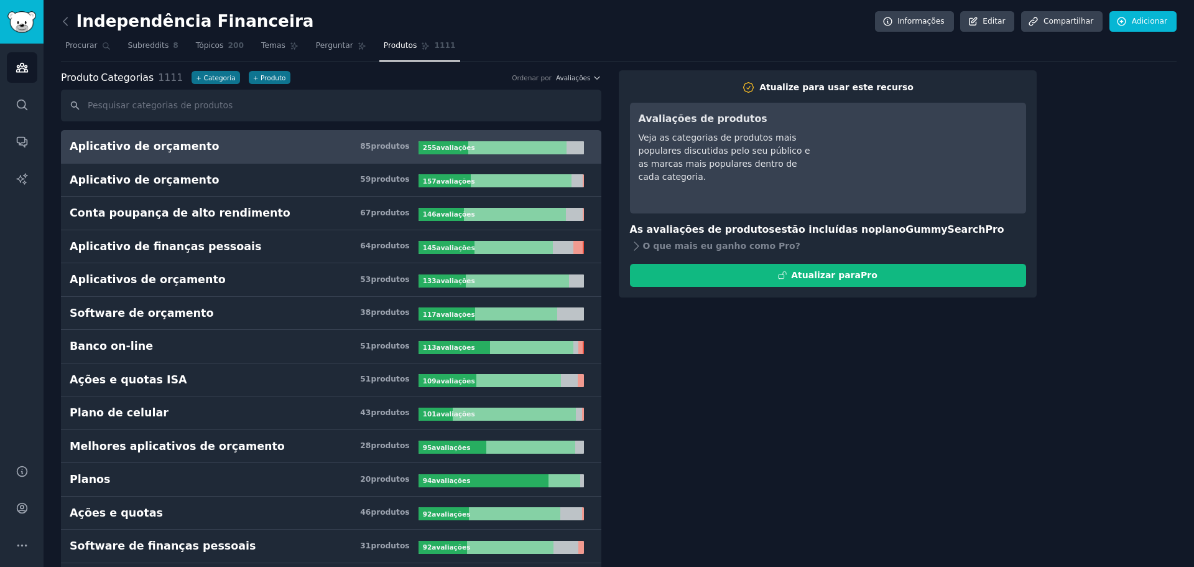
click at [444, 142] on div "255 avaliações ​" at bounding box center [450, 147] width 63 height 13
click at [548, 146] on div at bounding box center [517, 147] width 98 height 13
click at [25, 101] on icon "Barra lateral" at bounding box center [22, 104] width 10 height 10
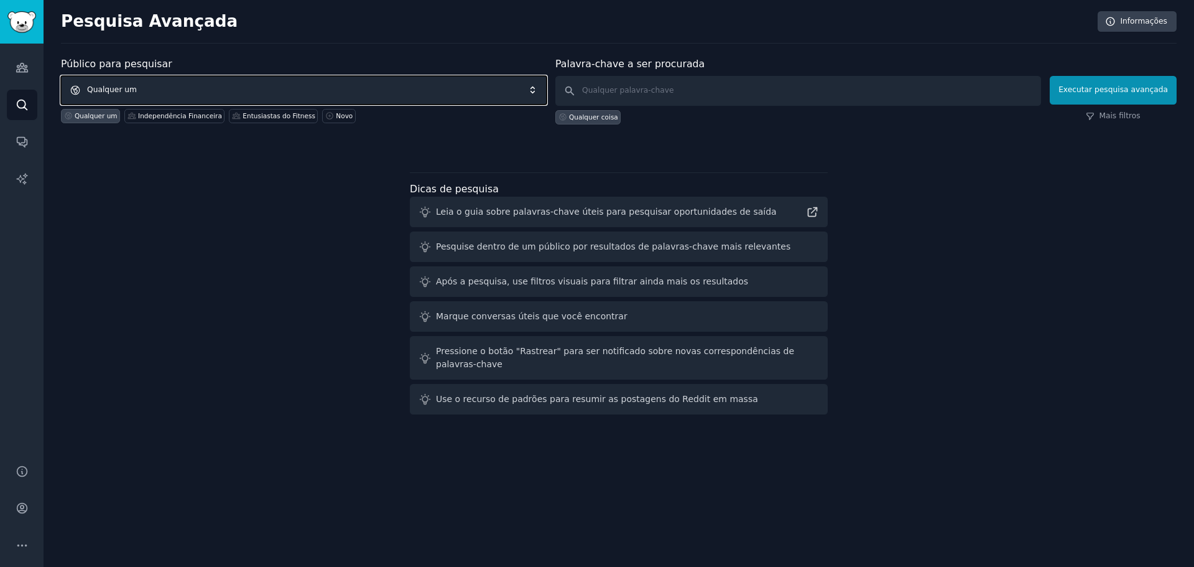
click at [364, 85] on span "Qualquer um" at bounding box center [304, 90] width 486 height 29
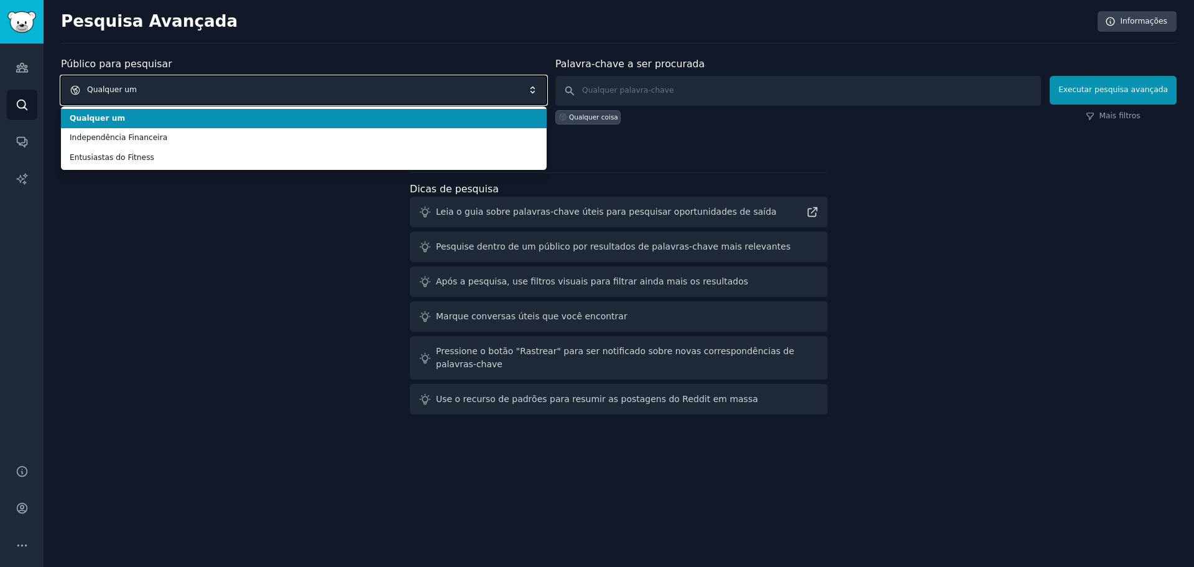
click at [382, 95] on span "Qualquer um" at bounding box center [304, 90] width 486 height 29
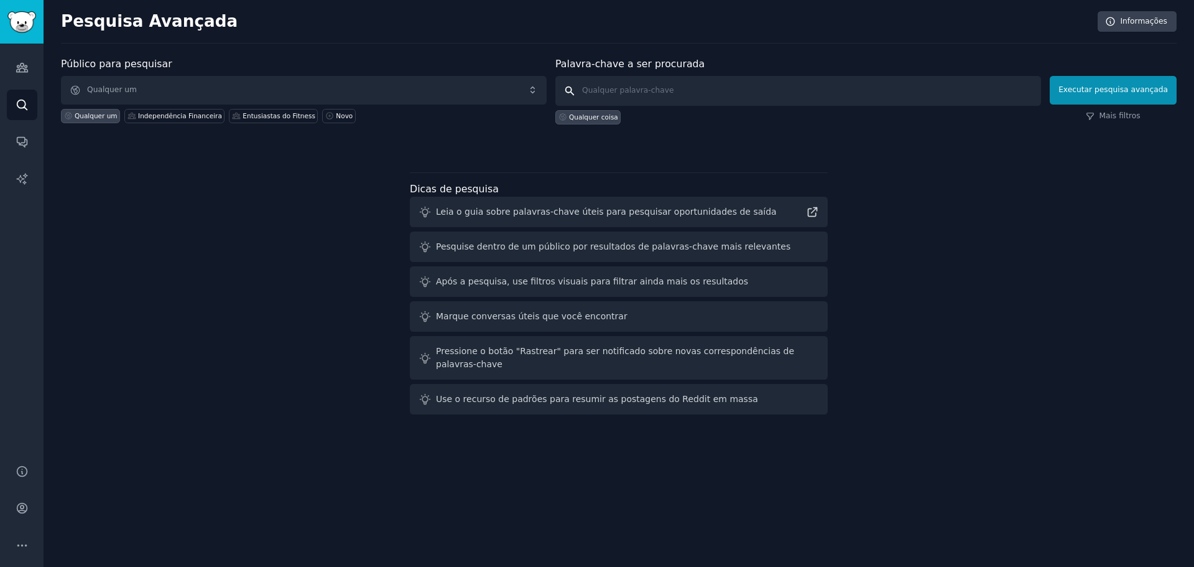
click at [593, 90] on input "text" at bounding box center [798, 91] width 486 height 30
type input "tdah"
click at [1107, 96] on button "Executar pesquisa avançada" at bounding box center [1113, 90] width 127 height 29
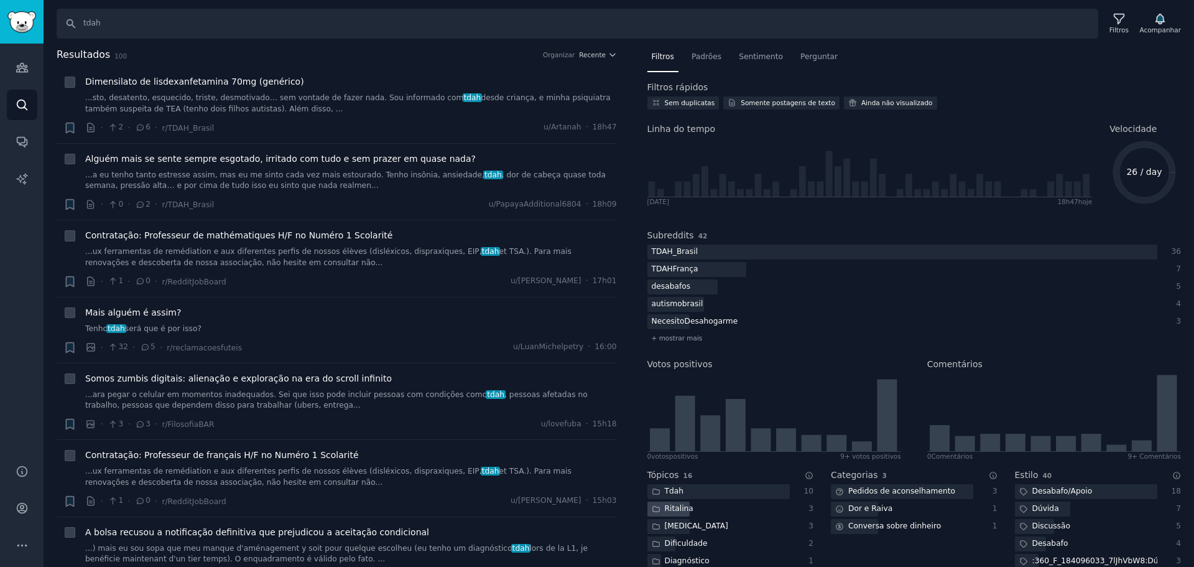
click at [680, 506] on font "Ritalina" at bounding box center [679, 508] width 29 height 9
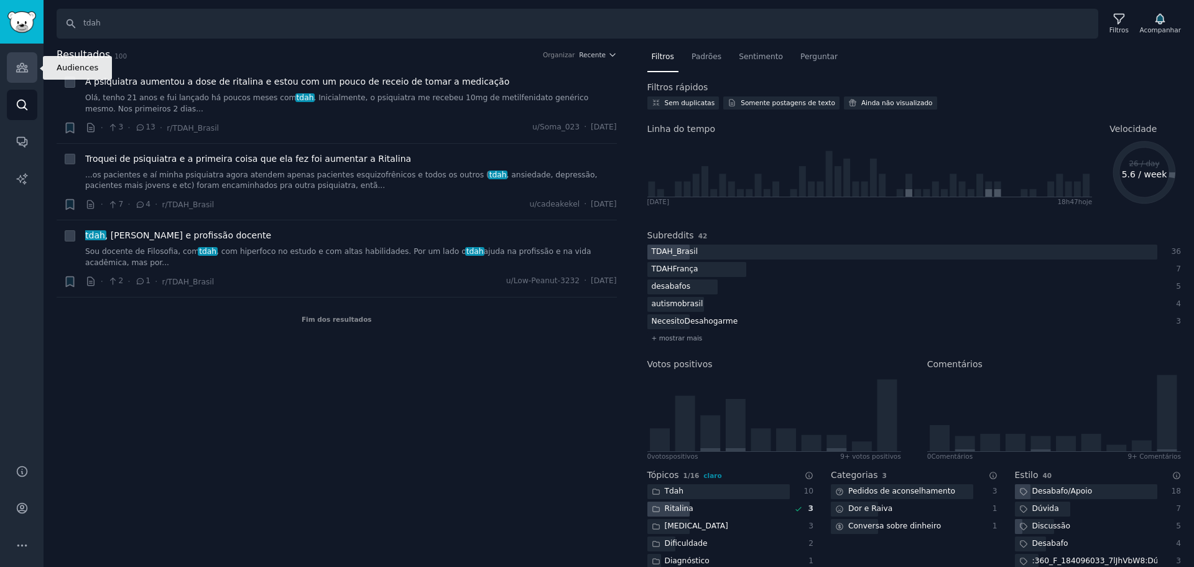
click at [23, 70] on icon "Barra lateral" at bounding box center [22, 67] width 13 height 13
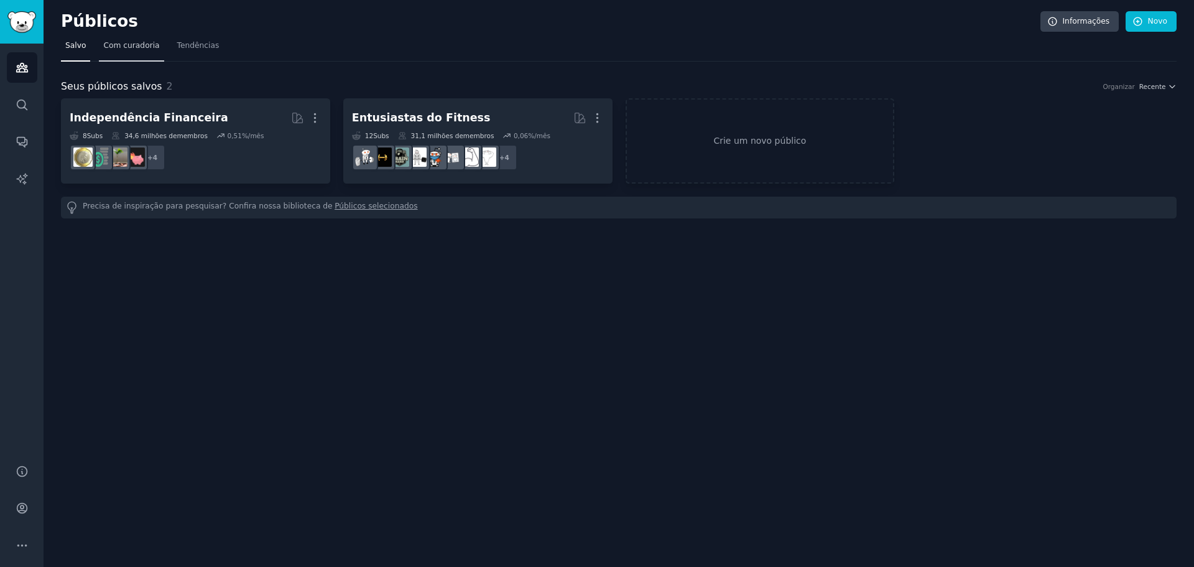
click at [141, 58] on link "Com curadoria" at bounding box center [131, 48] width 65 height 25
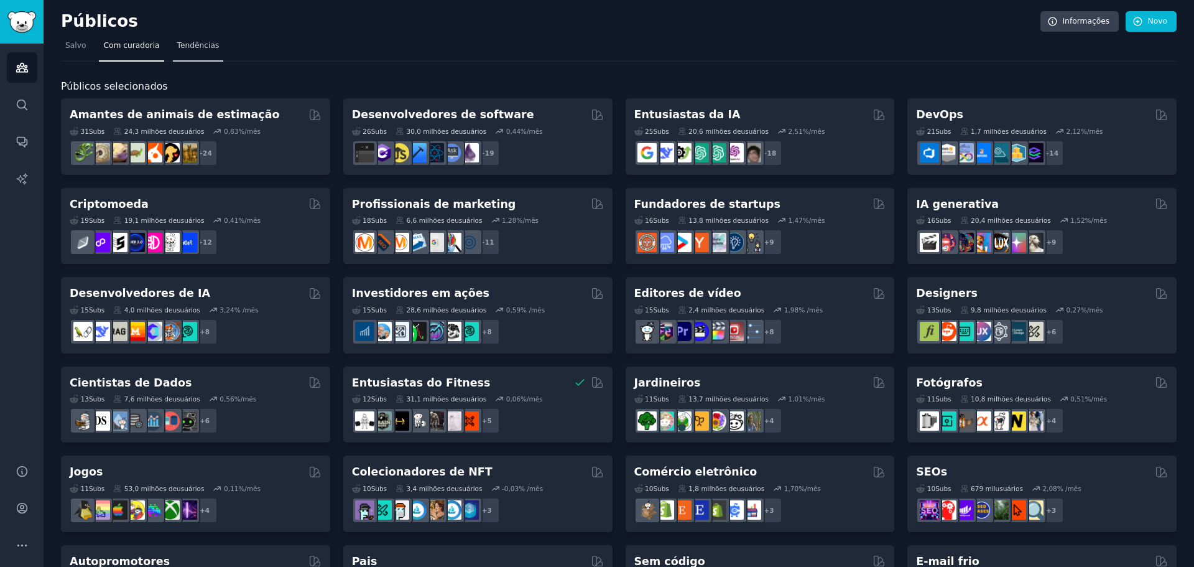
click at [186, 45] on font "Tendências" at bounding box center [198, 45] width 42 height 9
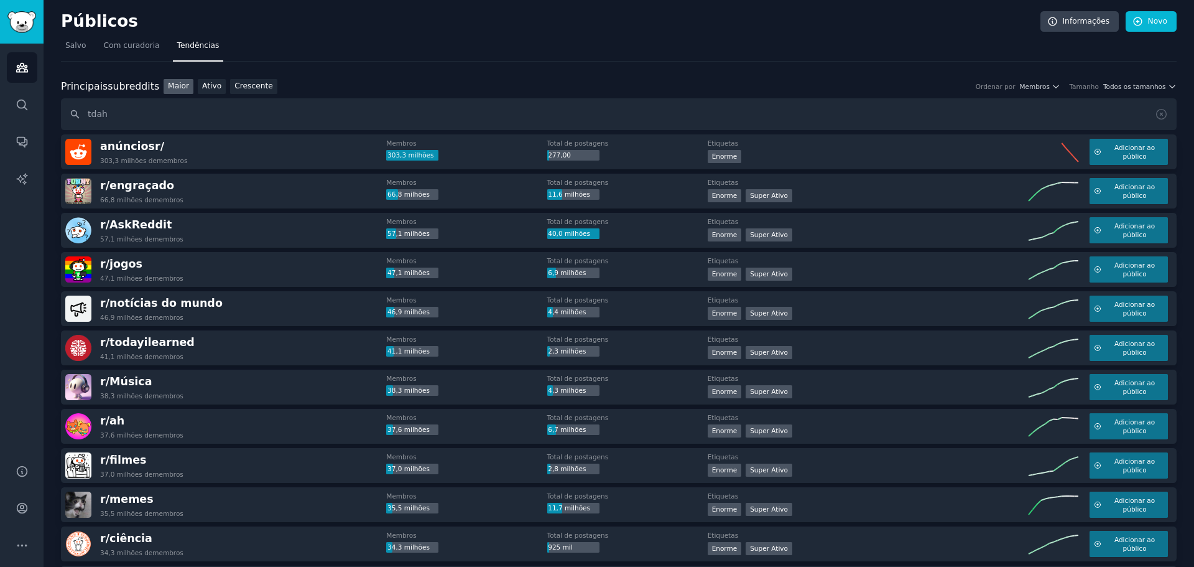
type input "tdah"
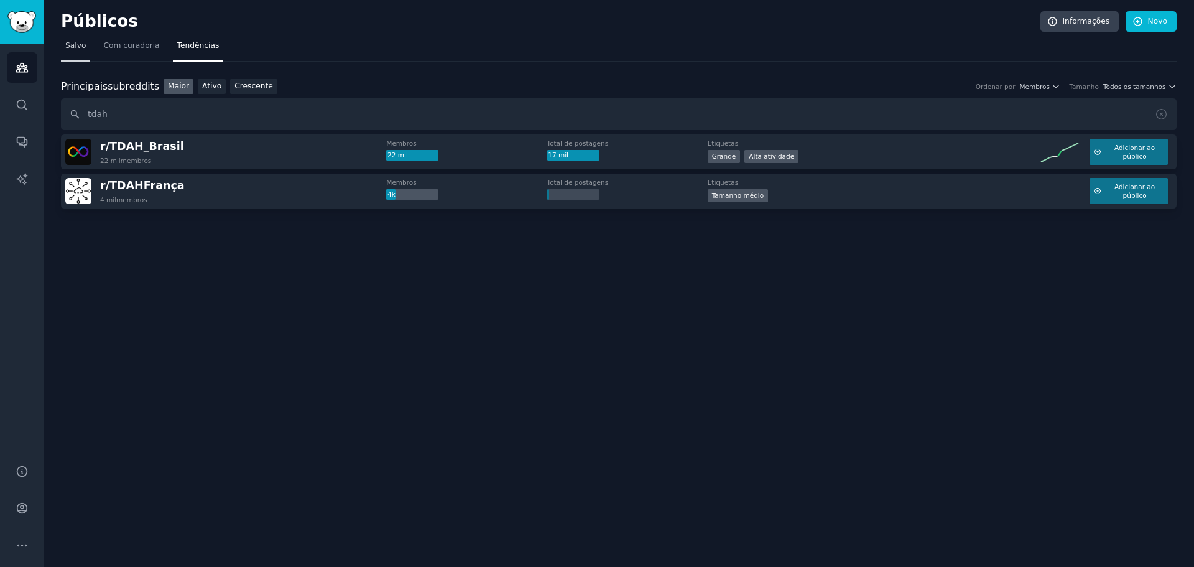
click at [76, 41] on font "Salvo" at bounding box center [75, 45] width 21 height 9
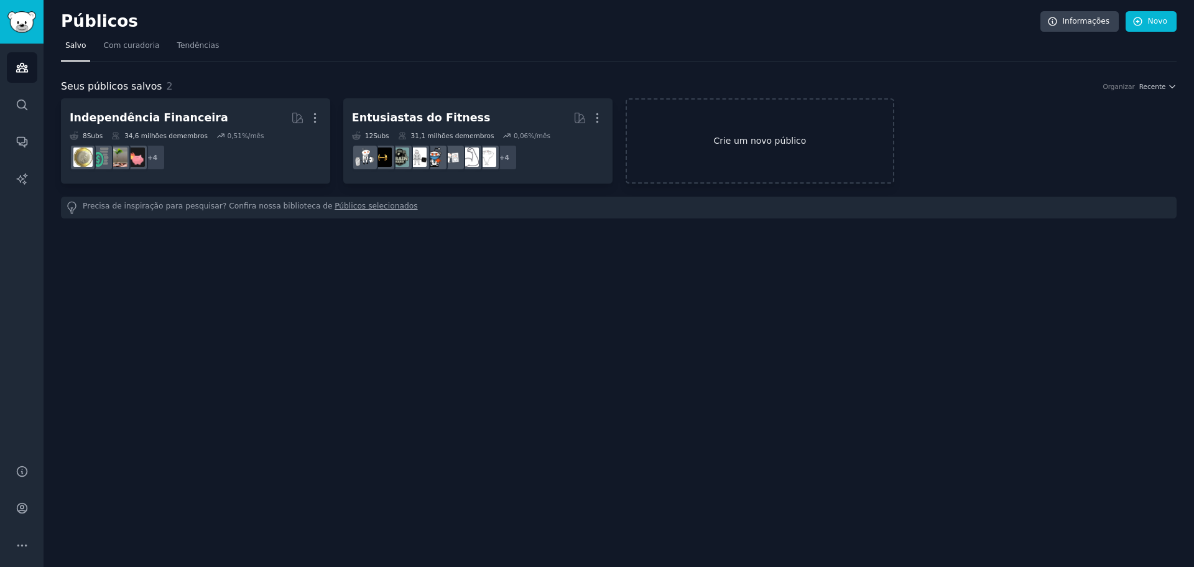
click at [798, 163] on link "Crie um novo público" at bounding box center [760, 140] width 269 height 85
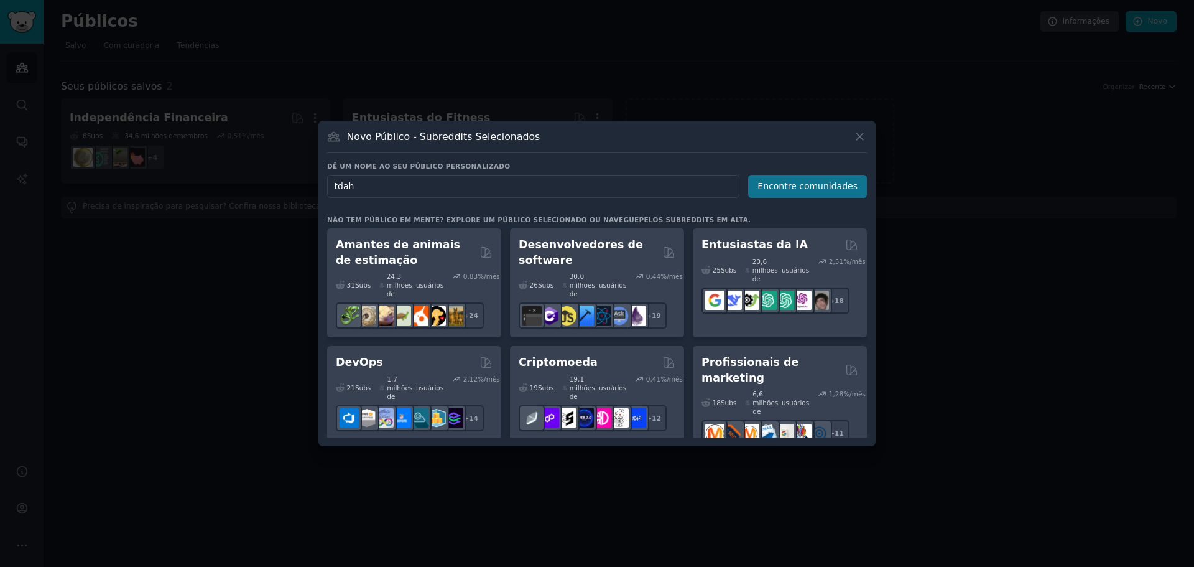
type input "tdah"
click at [821, 189] on font "Encontre comunidades" at bounding box center [807, 186] width 100 height 10
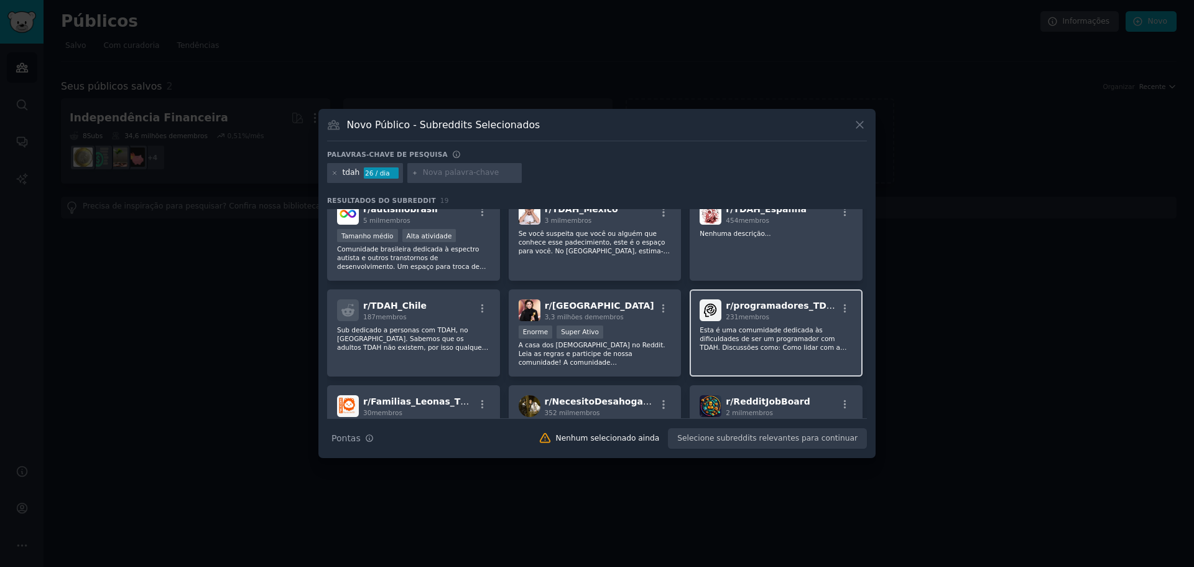
scroll to position [124, 0]
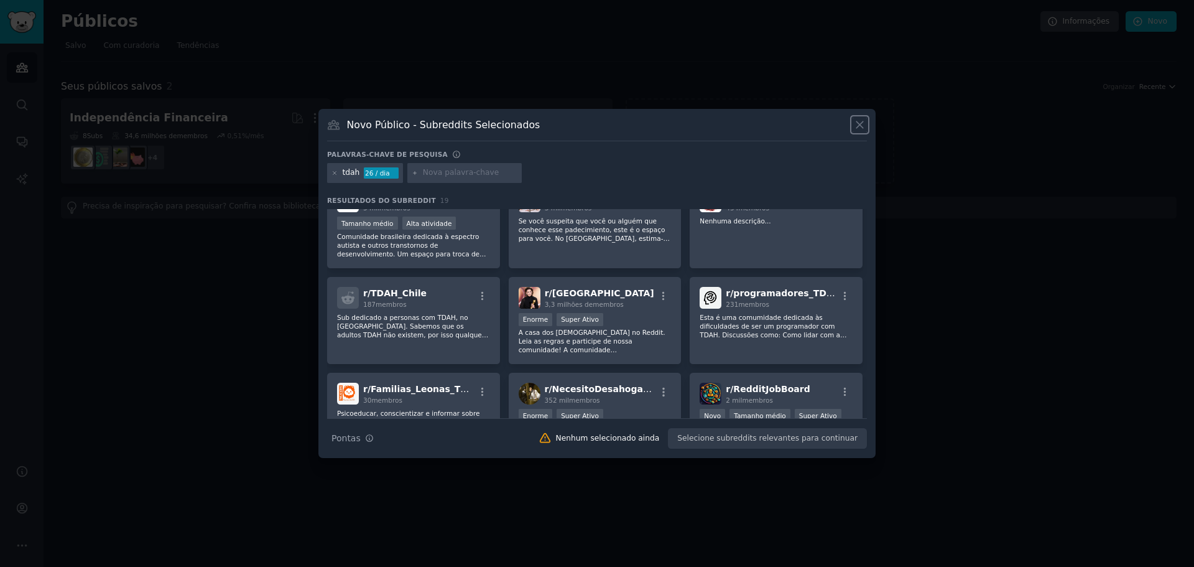
click at [859, 131] on icon at bounding box center [859, 124] width 13 height 13
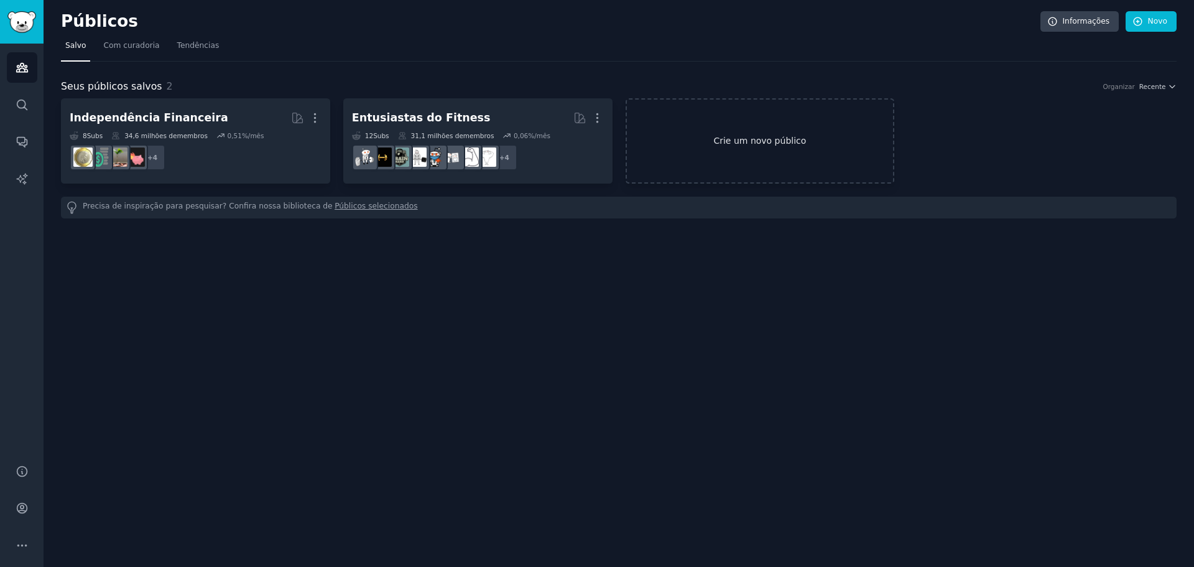
click at [705, 149] on link "Crie um novo público" at bounding box center [760, 140] width 269 height 85
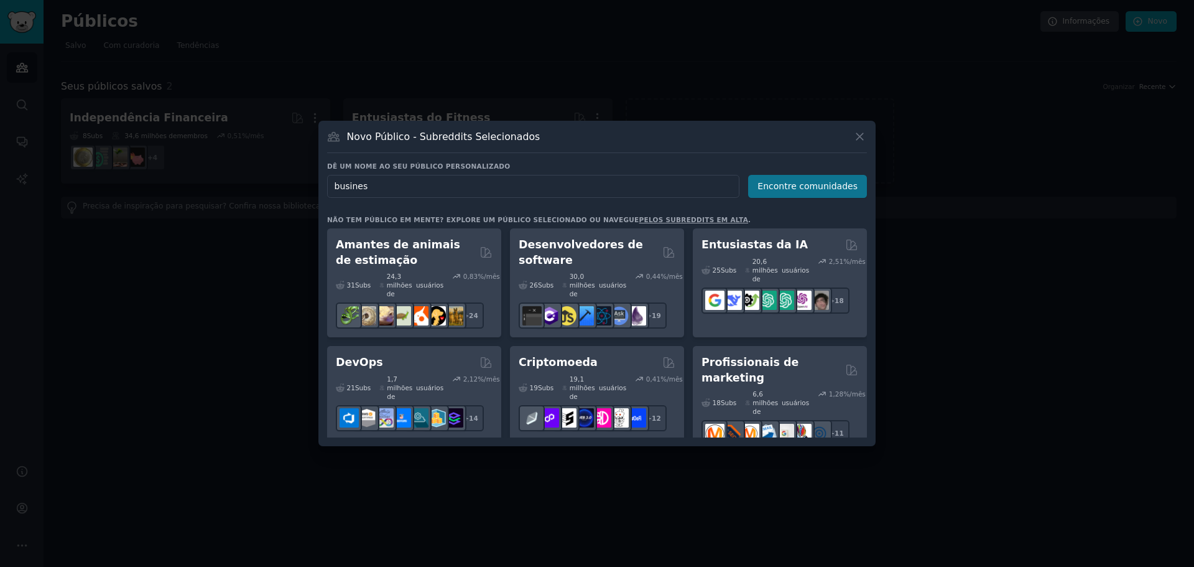
type input "busines"
click at [832, 197] on button "Encontre comunidades" at bounding box center [807, 186] width 119 height 23
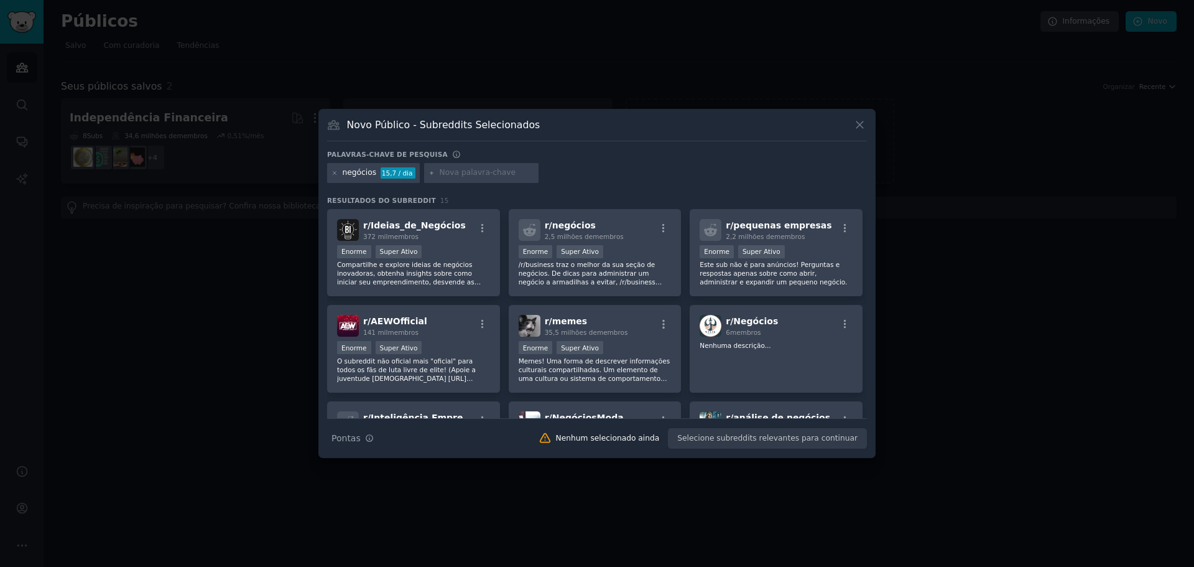
drag, startPoint x: 759, startPoint y: 175, endPoint x: 719, endPoint y: 190, distance: 42.5
click at [719, 190] on div "Palavras-chave de pesquisa negócios 15,7 / dia Resultados do Subreddit 15 r/ Id…" at bounding box center [597, 299] width 540 height 299
click at [424, 227] on font "Ideias_de_Negócios" at bounding box center [418, 225] width 95 height 10
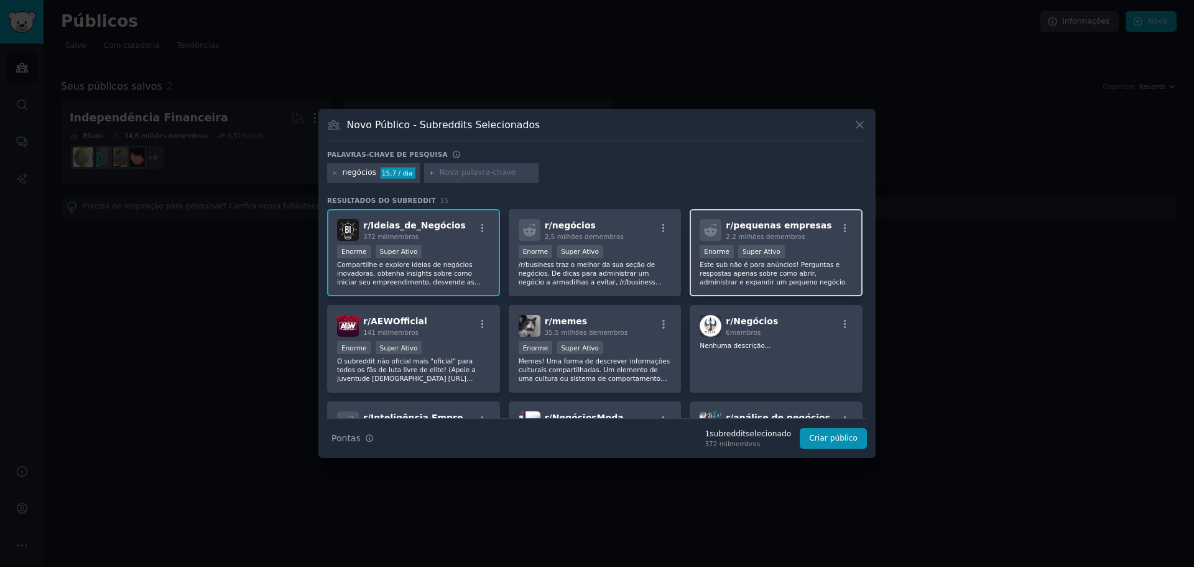
click at [724, 259] on div "Mais de 1.000.000 de membros Enorme Super Ativo" at bounding box center [776, 253] width 153 height 16
click at [435, 261] on font "Compartilhe e explore ideias de negócios inovadoras, obtenha insights sobre com…" at bounding box center [410, 295] width 146 height 68
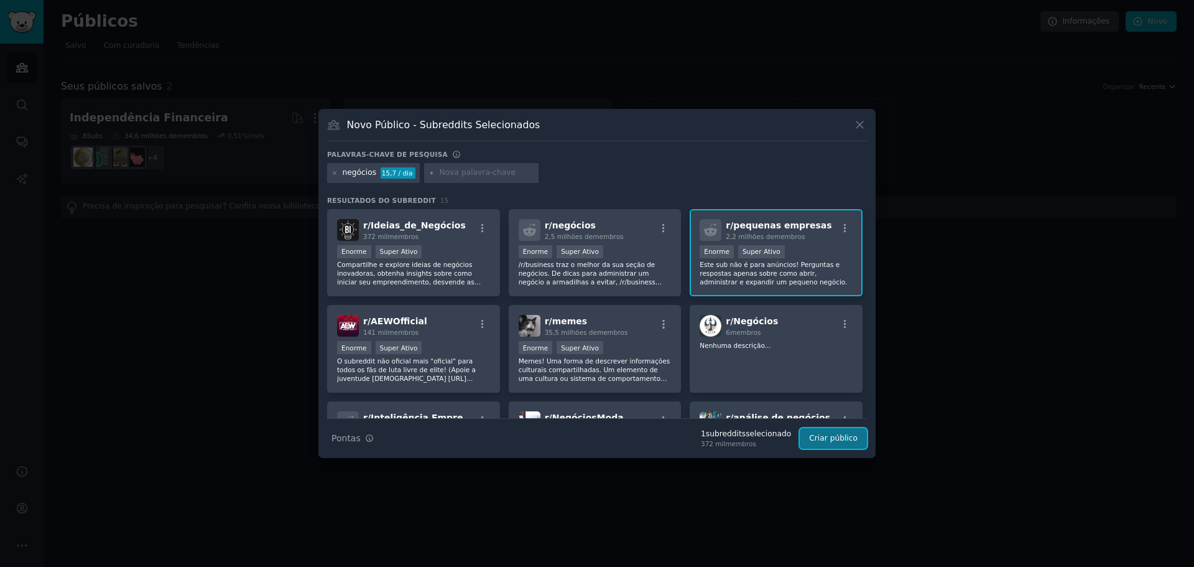
click at [841, 438] on font "Criar público" at bounding box center [833, 437] width 49 height 9
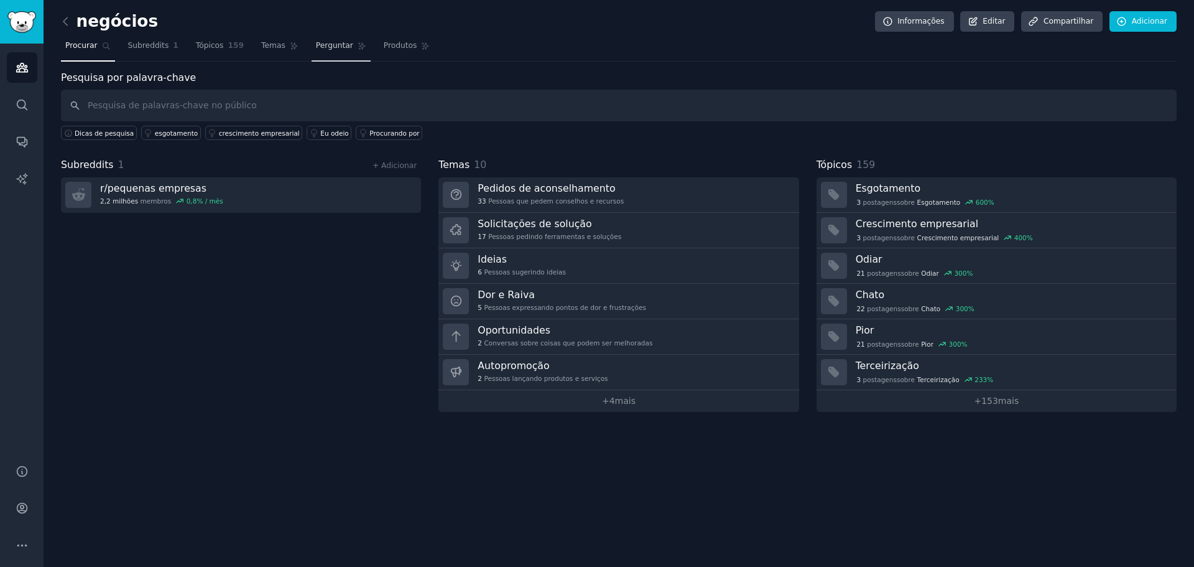
click at [327, 50] on span "Perguntar" at bounding box center [334, 45] width 37 height 11
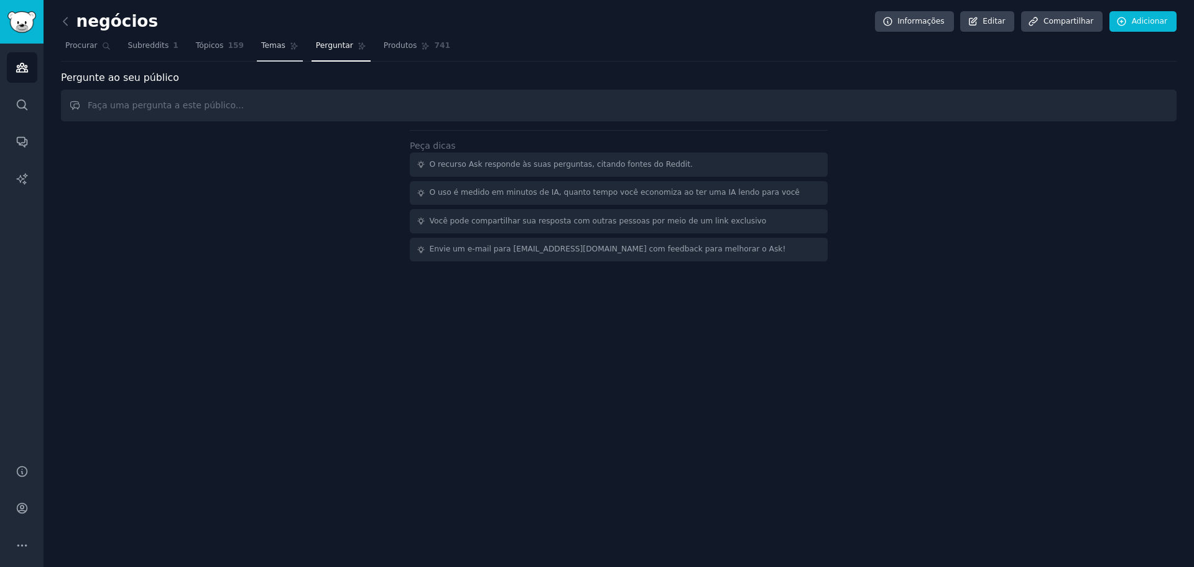
click at [258, 39] on link "Temas" at bounding box center [280, 48] width 46 height 25
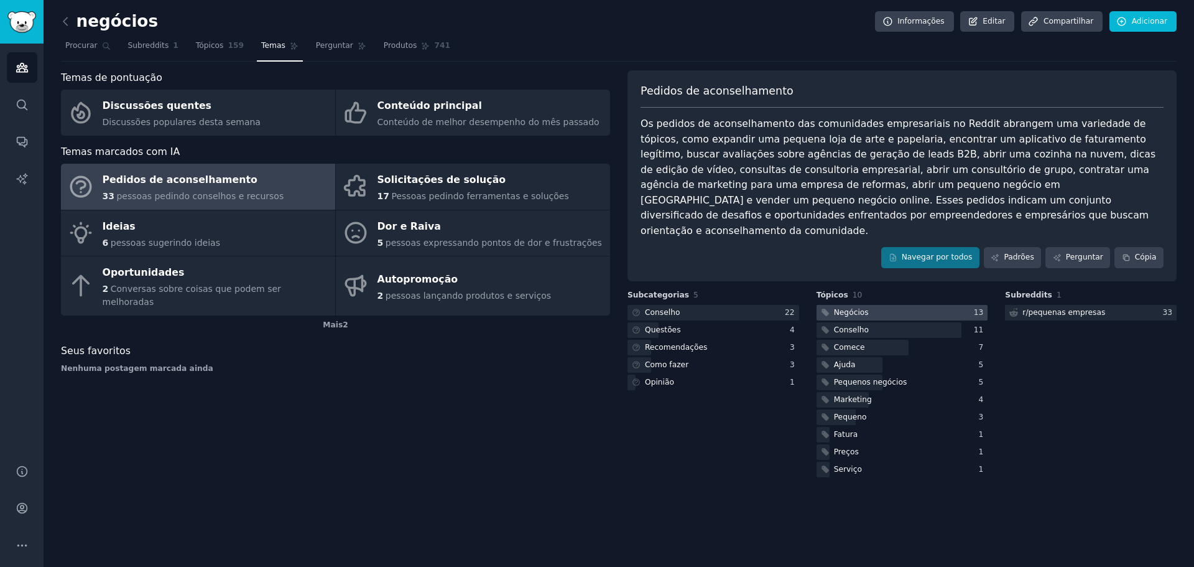
click at [928, 305] on div at bounding box center [903, 313] width 172 height 16
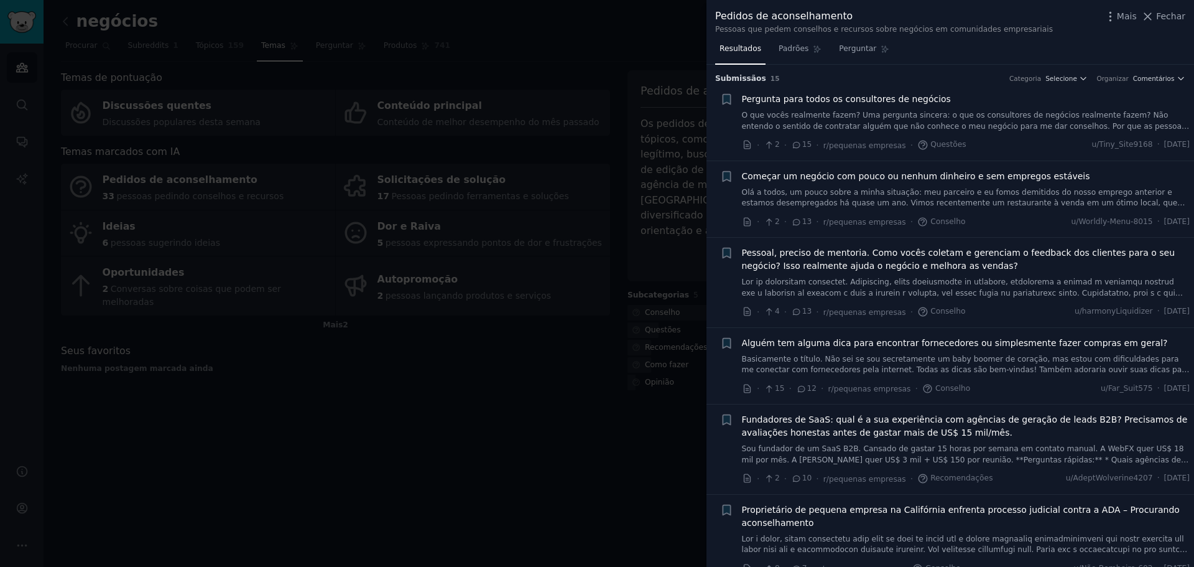
click at [577, 369] on div at bounding box center [597, 283] width 1194 height 567
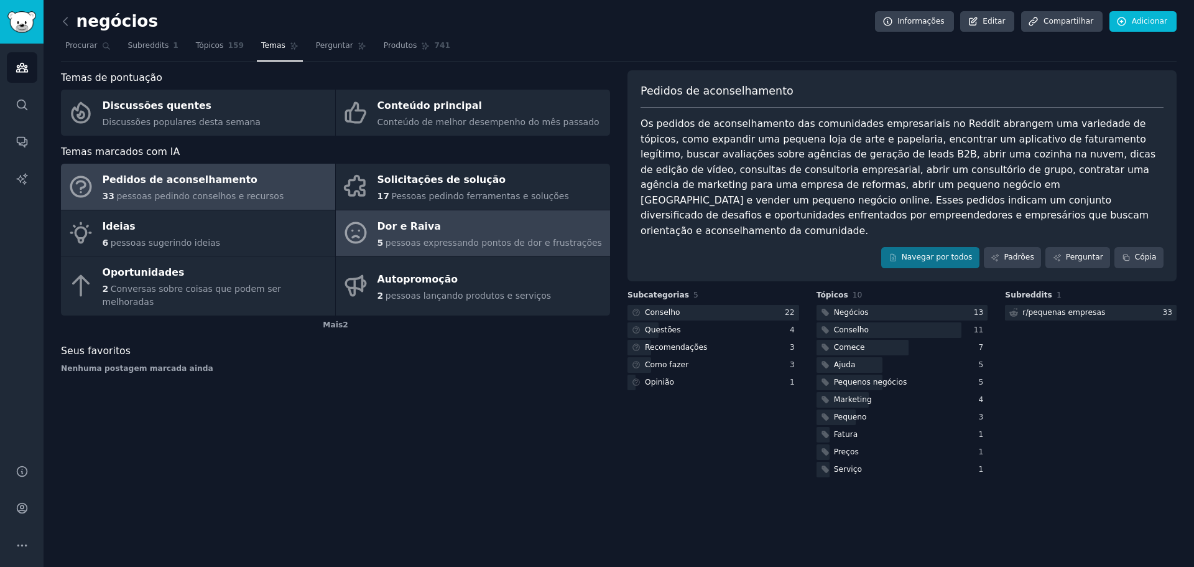
click at [393, 238] on font "pessoas expressando pontos de dor e frustrações" at bounding box center [494, 243] width 216 height 10
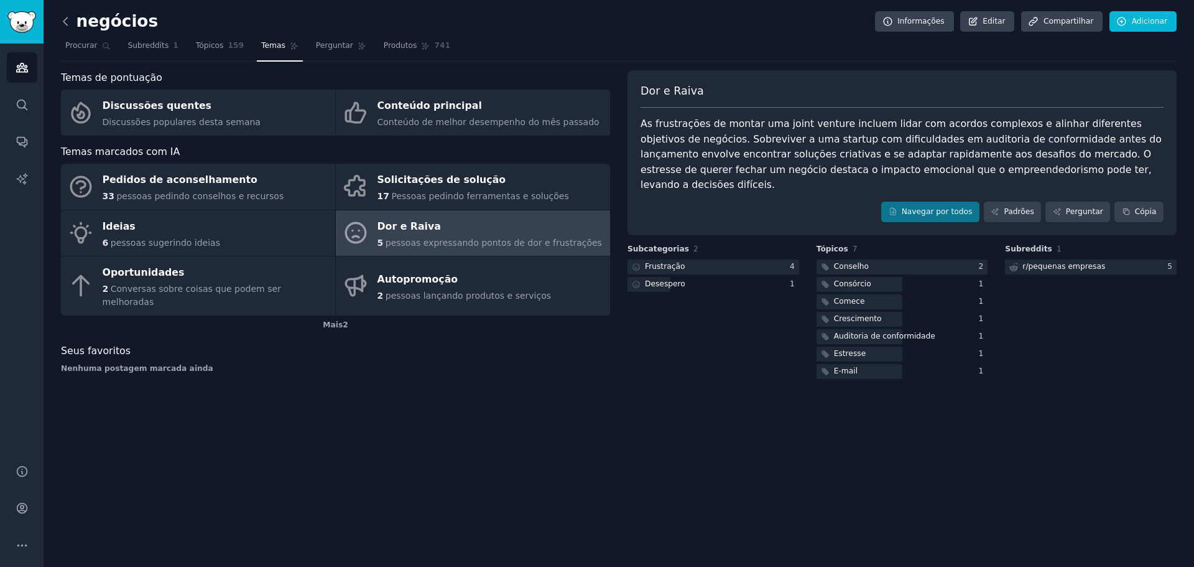
click at [62, 23] on icon at bounding box center [65, 21] width 13 height 13
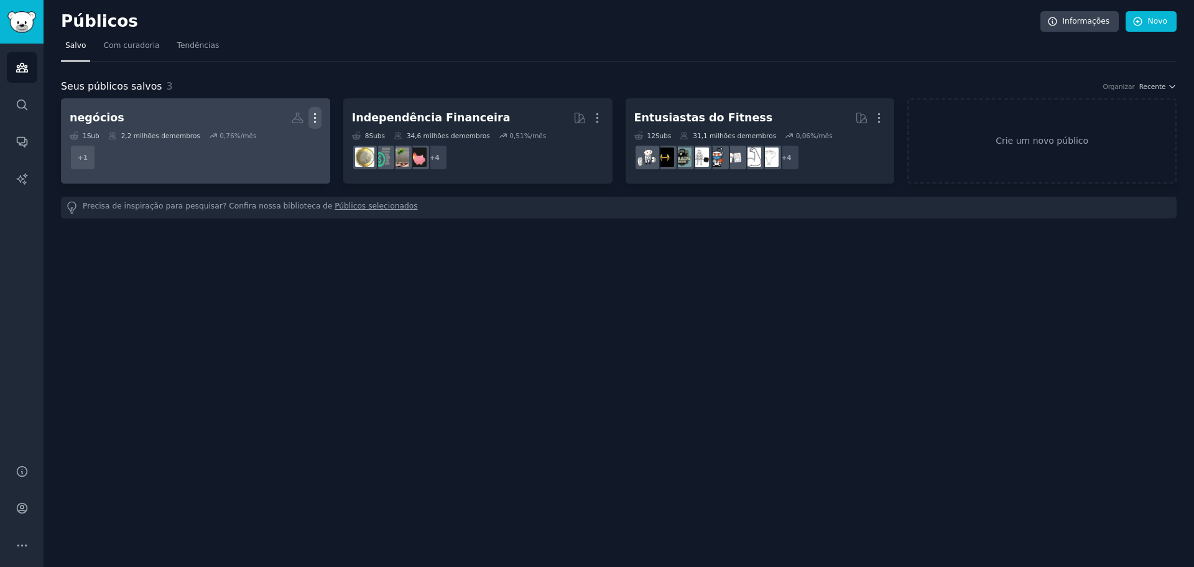
click at [312, 113] on icon "button" at bounding box center [314, 117] width 13 height 13
click at [287, 149] on p "Delete" at bounding box center [281, 143] width 29 height 13
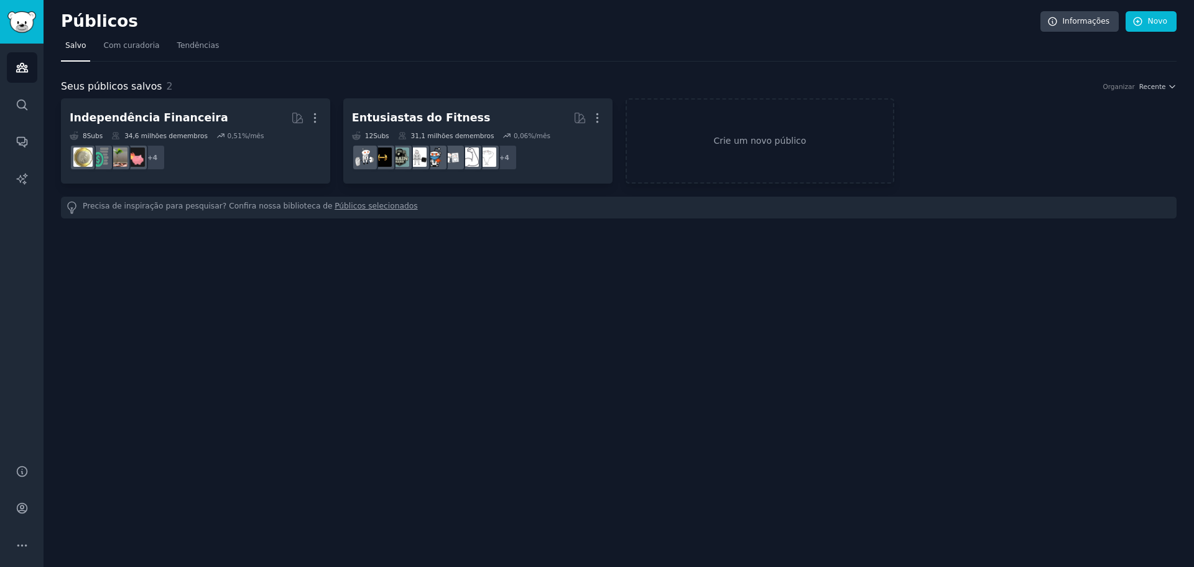
click at [940, 151] on div "Independência Financeira Mais 8 Subs ​ 34,6 milhões de membros 0,51 %/mês + 4 E…" at bounding box center [619, 140] width 1116 height 85
click at [860, 138] on font "Crie um novo público" at bounding box center [760, 140] width 267 height 13
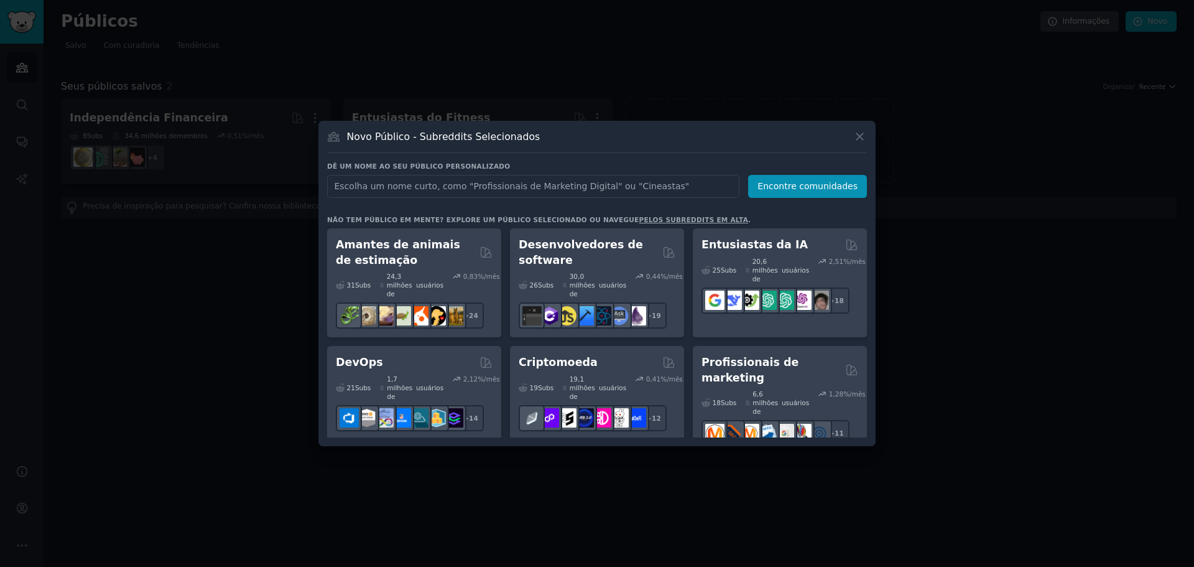
click at [495, 190] on input "text" at bounding box center [533, 186] width 412 height 23
type input "barber"
click button "Encontre comunidades" at bounding box center [807, 186] width 119 height 23
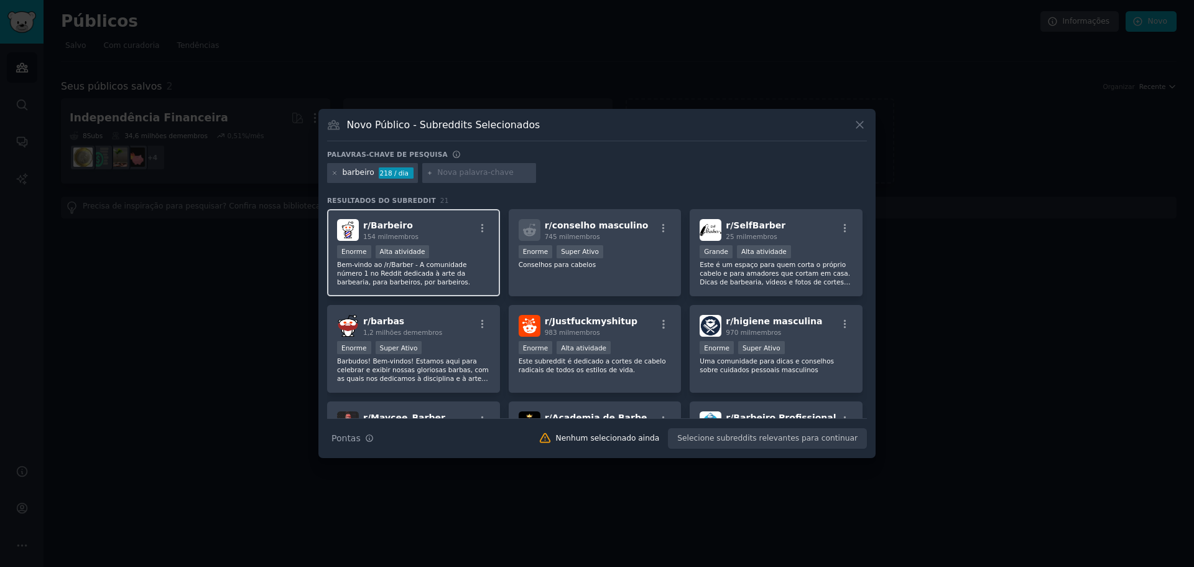
click at [428, 257] on div "Enorme Alta atividade" at bounding box center [413, 253] width 153 height 16
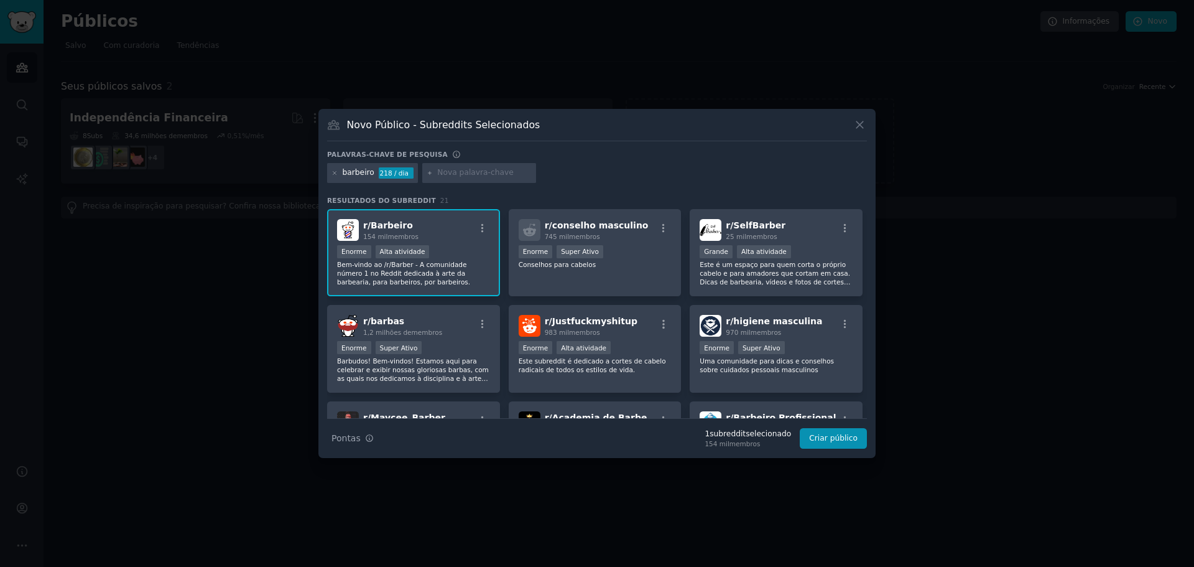
click at [407, 272] on font "Bem-vindo ao /r/Barber - A comunidade número 1 no Reddit dedicada à arte da bar…" at bounding box center [403, 273] width 133 height 25
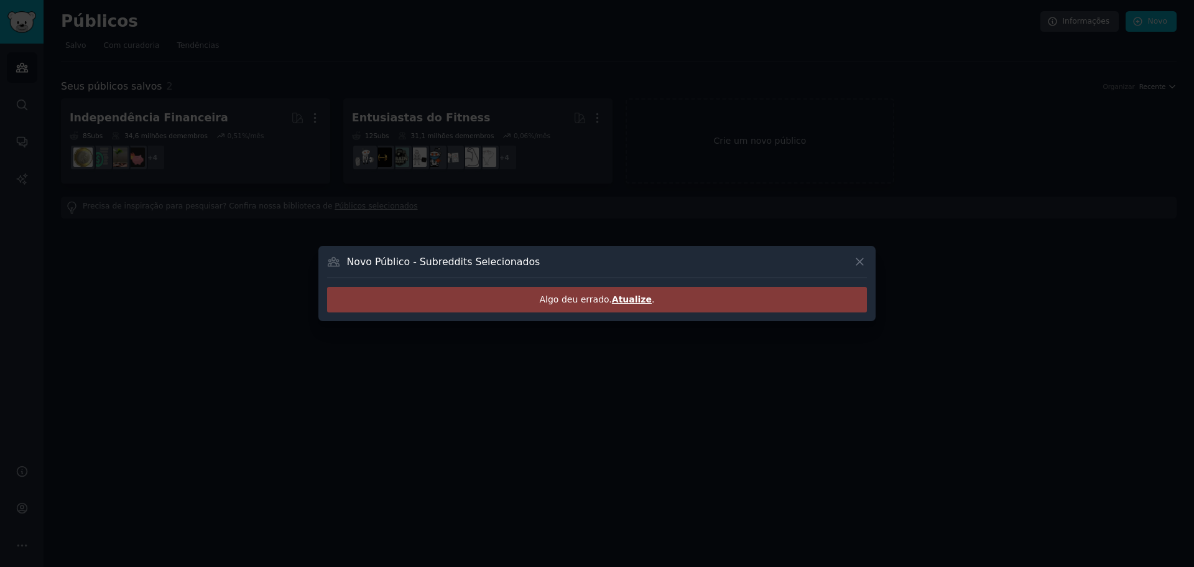
click at [632, 303] on font "Atualize" at bounding box center [632, 299] width 40 height 10
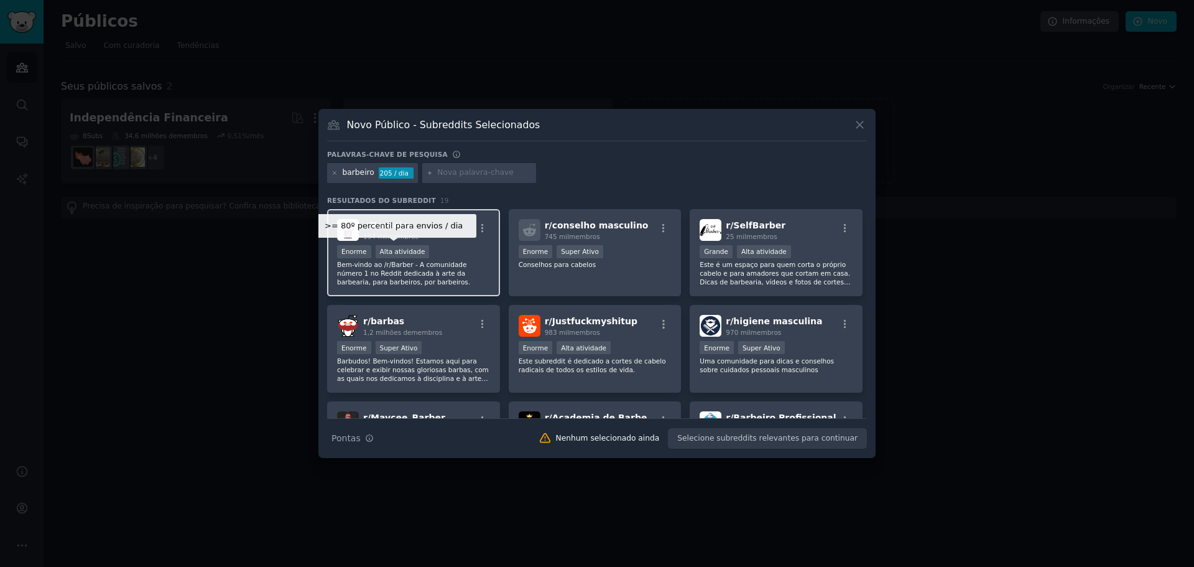
click at [386, 255] on font "Alta atividade" at bounding box center [402, 251] width 45 height 7
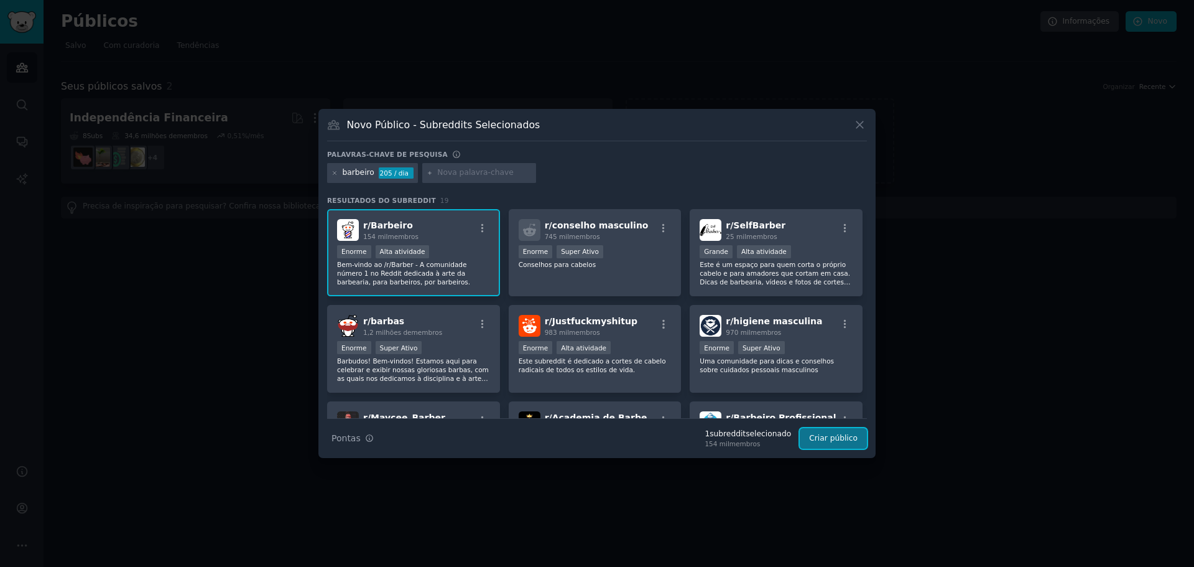
click at [845, 442] on font "Criar público" at bounding box center [833, 437] width 49 height 9
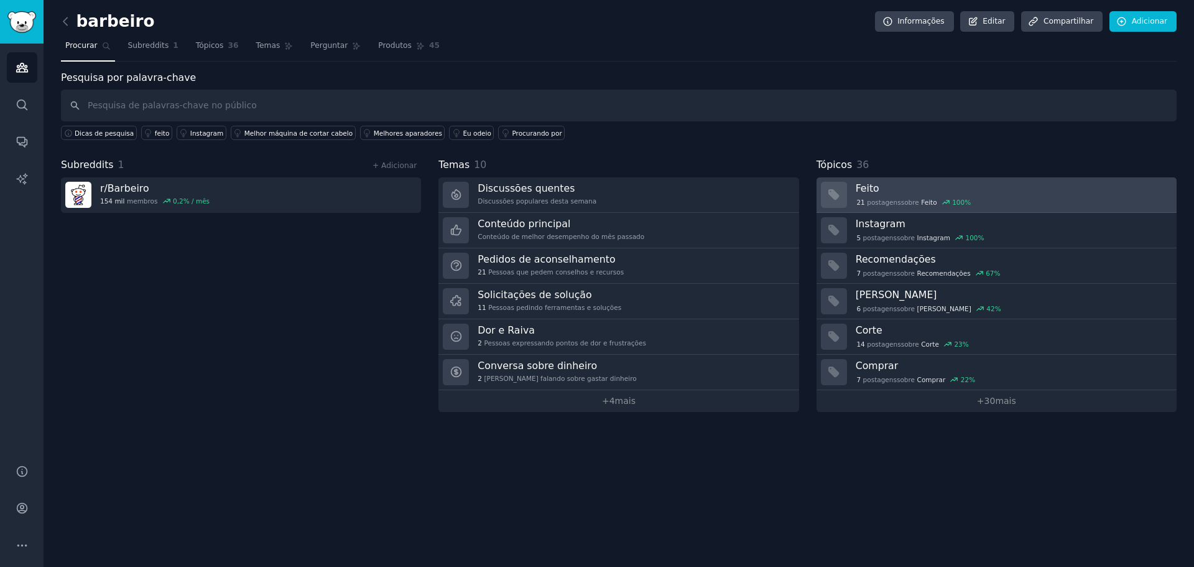
click at [909, 200] on font "sobre" at bounding box center [910, 201] width 18 height 7
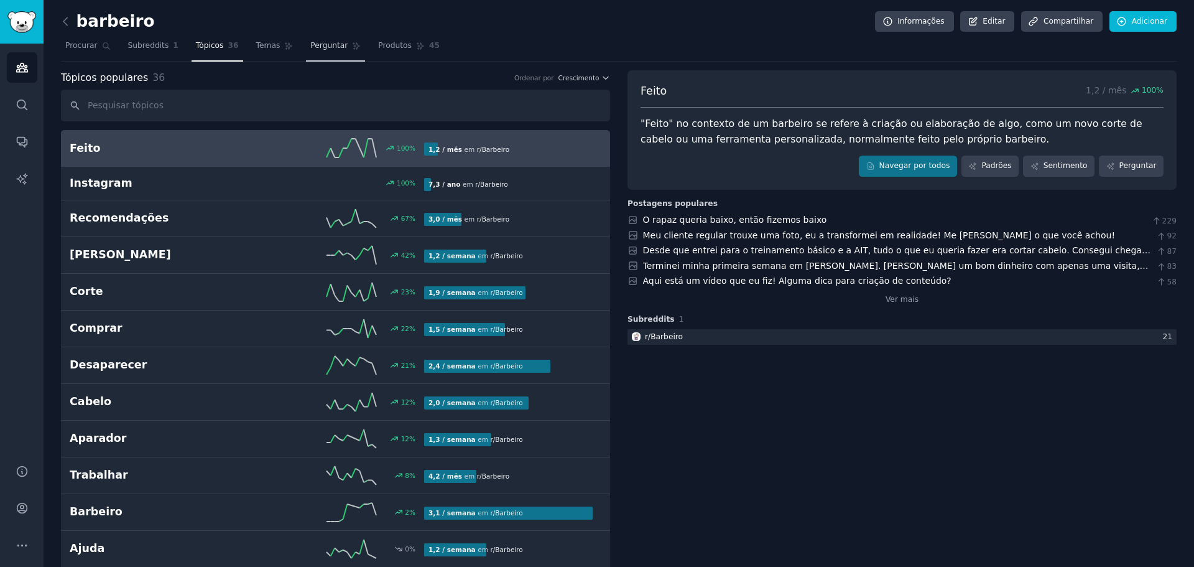
click at [314, 37] on link "Perguntar" at bounding box center [335, 48] width 59 height 25
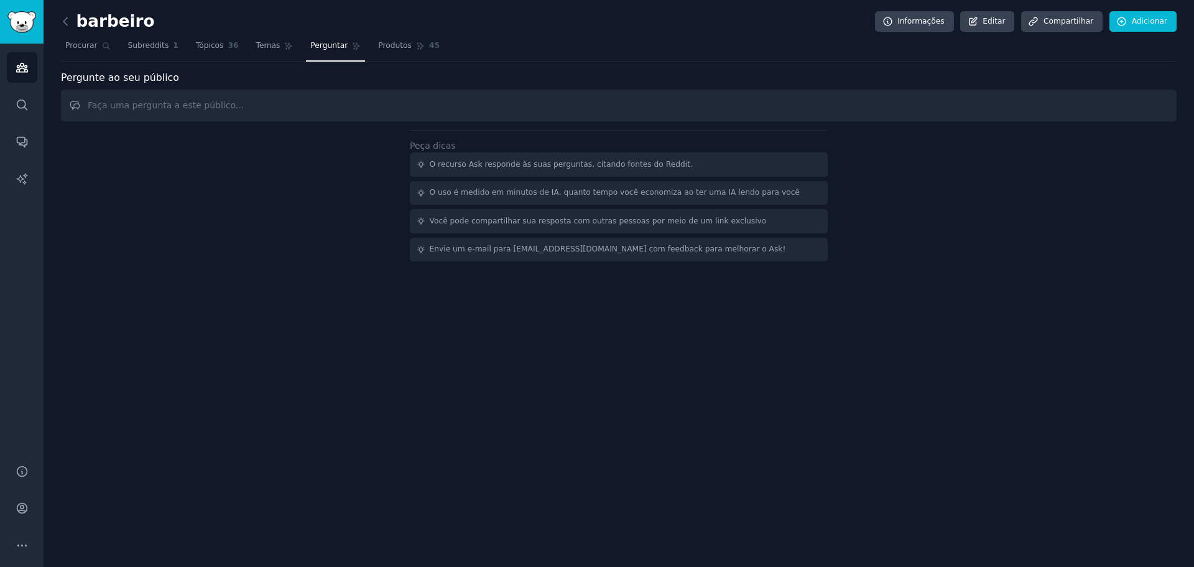
click at [285, 41] on nav "Procurar Subreddits 1 Tópicos 36 Temas Perguntar Produtos 45" at bounding box center [619, 48] width 1116 height 25
click at [261, 45] on font "Temas" at bounding box center [268, 45] width 24 height 9
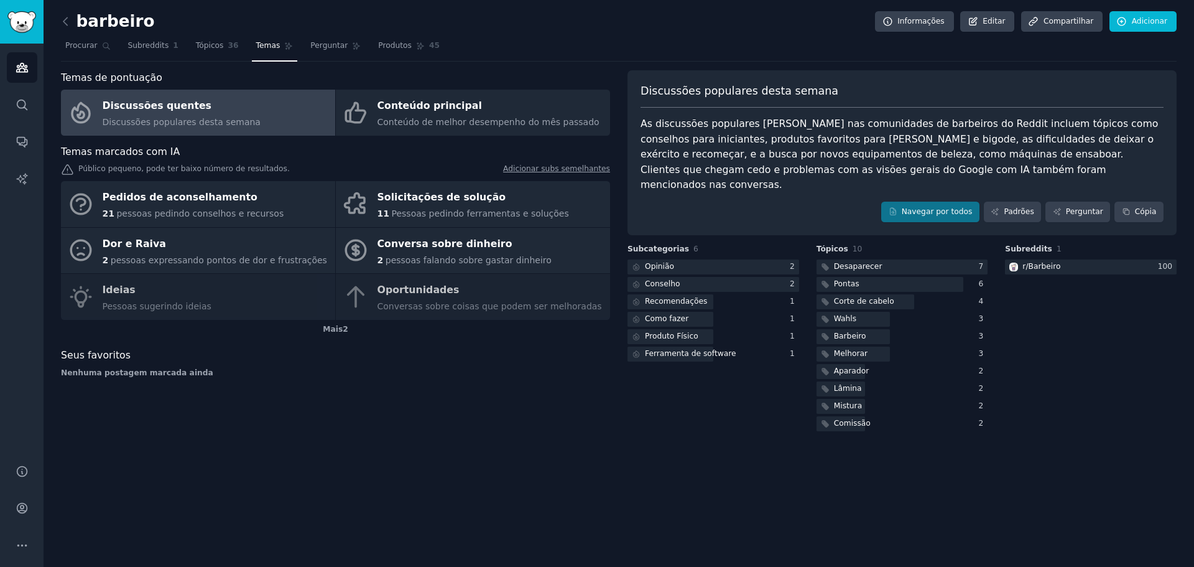
click at [134, 308] on div "Pedidos de aconselhamento 21 pessoas pedindo conselhos e recursos Solicitações …" at bounding box center [335, 250] width 549 height 139
drag, startPoint x: 127, startPoint y: 307, endPoint x: 173, endPoint y: 325, distance: 50.0
click at [128, 307] on div "Pedidos de aconselhamento 21 pessoas pedindo conselhos e recursos Solicitações …" at bounding box center [335, 250] width 549 height 139
click at [211, 315] on div "Pedidos de aconselhamento 21 pessoas pedindo conselhos e recursos Solicitações …" at bounding box center [335, 250] width 549 height 139
drag, startPoint x: 173, startPoint y: 302, endPoint x: 168, endPoint y: 295, distance: 8.4
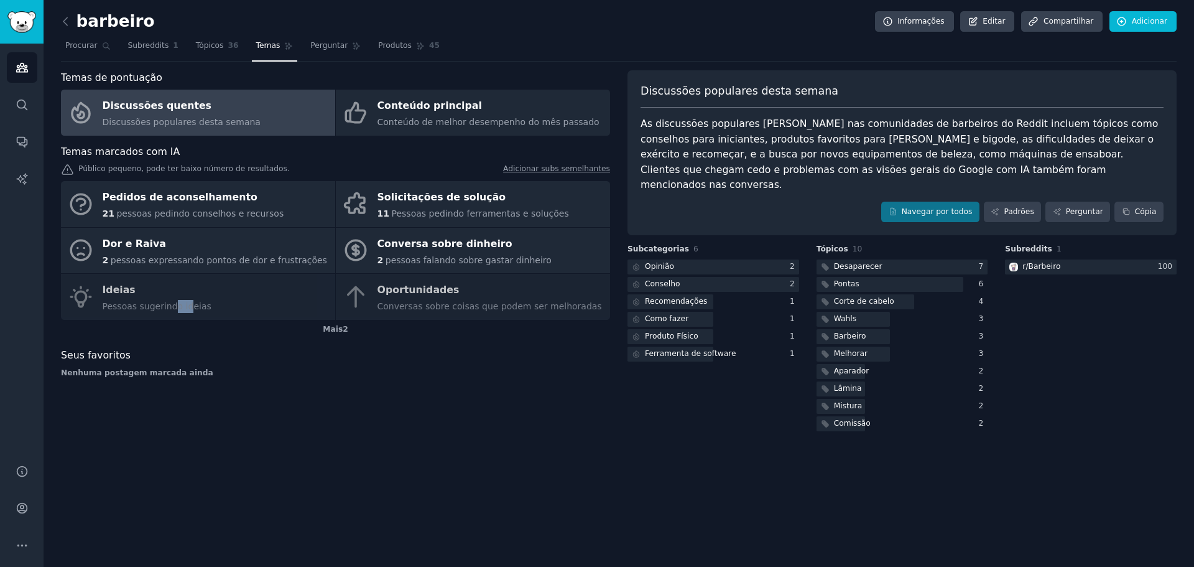
click at [167, 300] on div "Pedidos de aconselhamento 21 pessoas pedindo conselhos e recursos Solicitações …" at bounding box center [335, 250] width 549 height 139
drag, startPoint x: 445, startPoint y: 292, endPoint x: 439, endPoint y: 297, distance: 7.6
click at [445, 292] on div "Pedidos de aconselhamento 21 pessoas pedindo conselhos e recursos Solicitações …" at bounding box center [335, 250] width 549 height 139
click at [415, 300] on div "Pedidos de aconselhamento 21 pessoas pedindo conselhos e recursos Solicitações …" at bounding box center [335, 250] width 549 height 139
click at [398, 312] on div "Pedidos de aconselhamento 21 pessoas pedindo conselhos e recursos Solicitações …" at bounding box center [335, 250] width 549 height 139
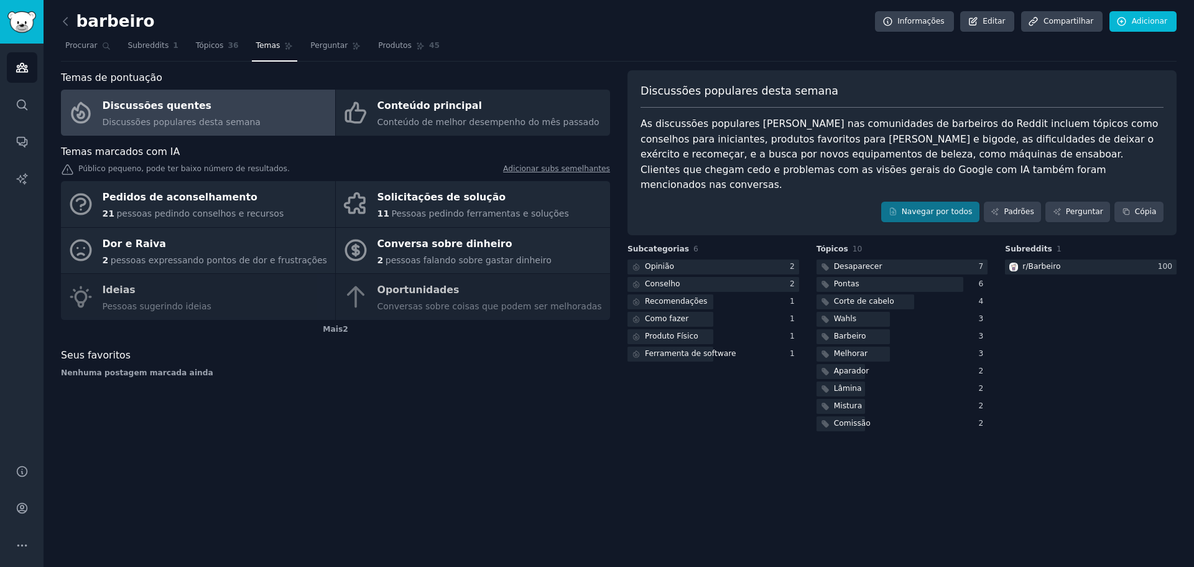
click at [438, 304] on div "Pedidos de aconselhamento 21 pessoas pedindo conselhos e recursos Solicitações …" at bounding box center [335, 250] width 549 height 139
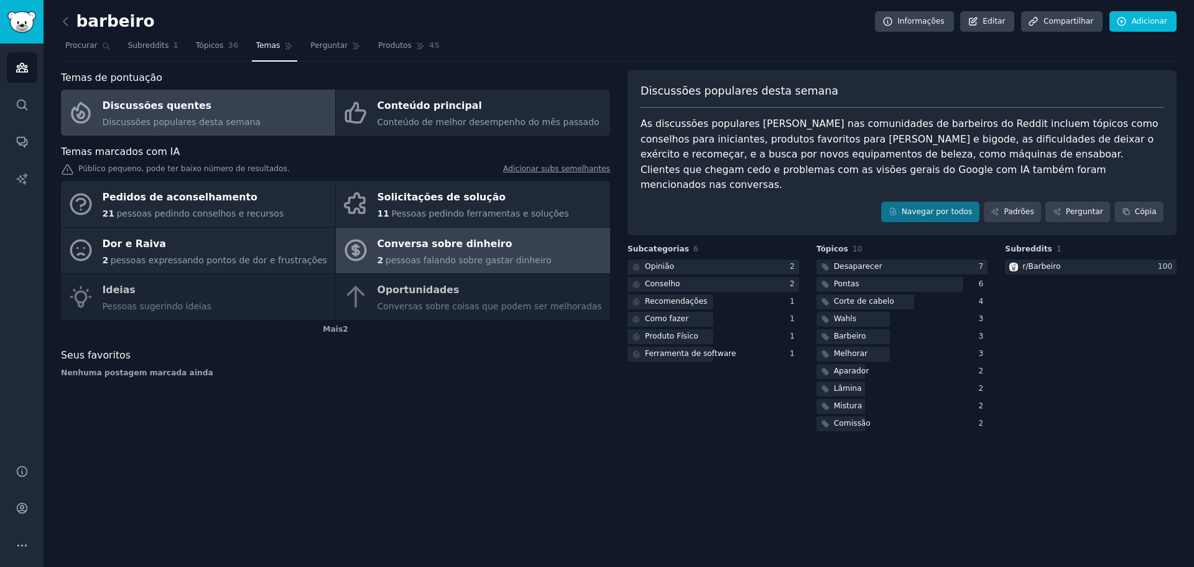
click at [436, 242] on font "Conversa sobre dinheiro" at bounding box center [444, 244] width 135 height 12
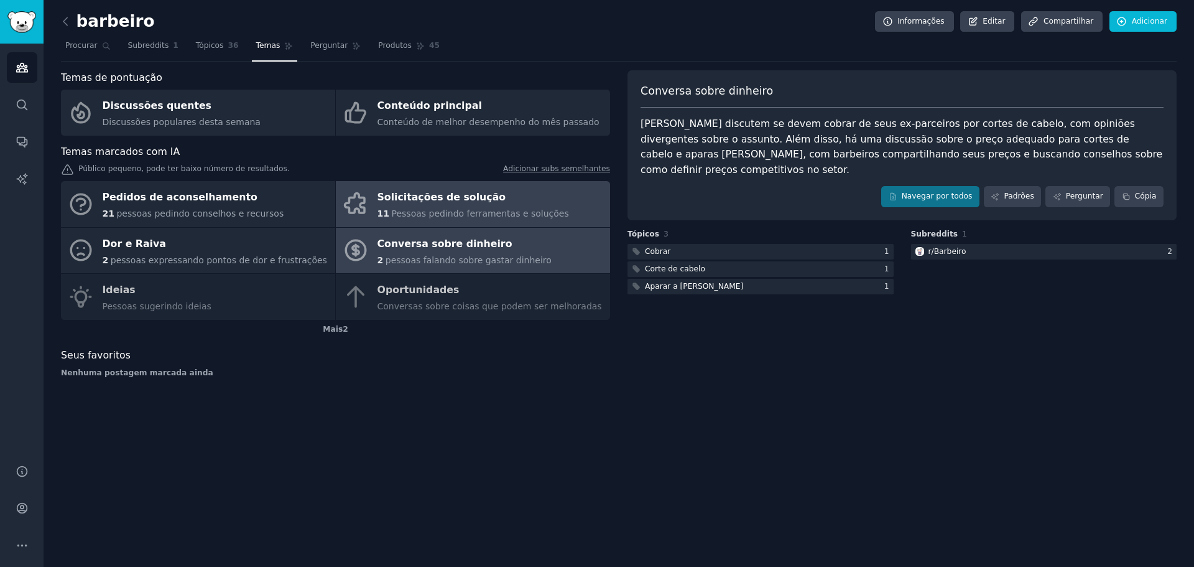
click at [508, 210] on font "Pessoas pedindo ferramentas e soluções" at bounding box center [479, 213] width 177 height 10
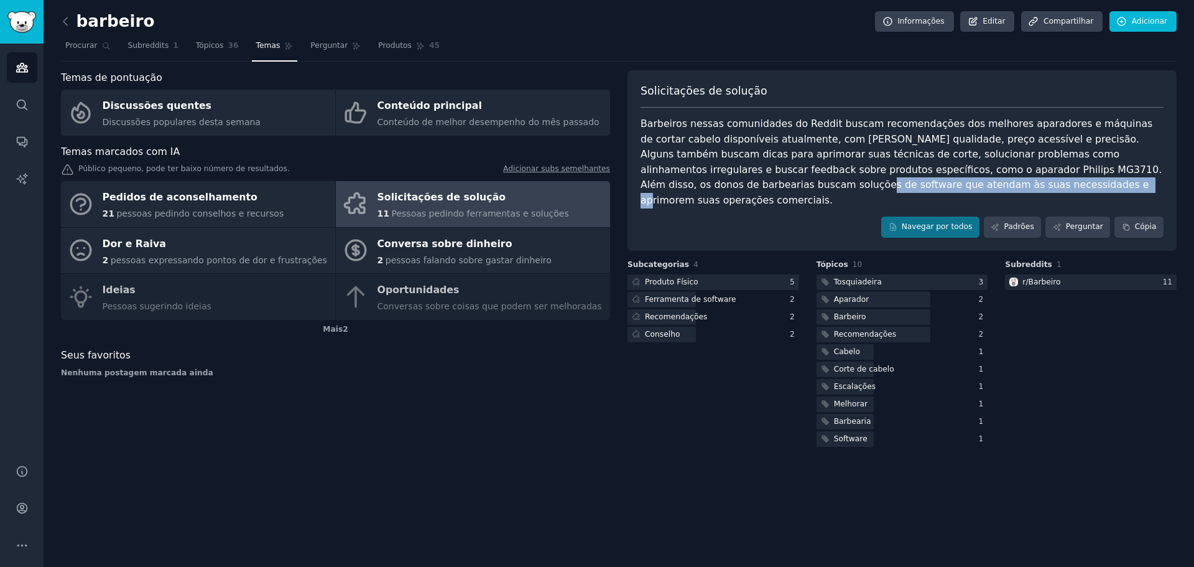
drag, startPoint x: 645, startPoint y: 184, endPoint x: 882, endPoint y: 185, distance: 237.6
click at [882, 185] on font "Barbeiros nessas comunidades do Reddit buscam recomendações dos melhores aparad…" at bounding box center [903, 162] width 524 height 88
click at [723, 180] on font "Barbeiros nessas comunidades do Reddit buscam recomendações dos melhores aparad…" at bounding box center [903, 162] width 524 height 88
drag, startPoint x: 642, startPoint y: 183, endPoint x: 1022, endPoint y: 189, distance: 380.6
click at [1022, 189] on div "Barbeiros nessas comunidades do Reddit buscam recomendações dos melhores aparad…" at bounding box center [902, 161] width 523 height 91
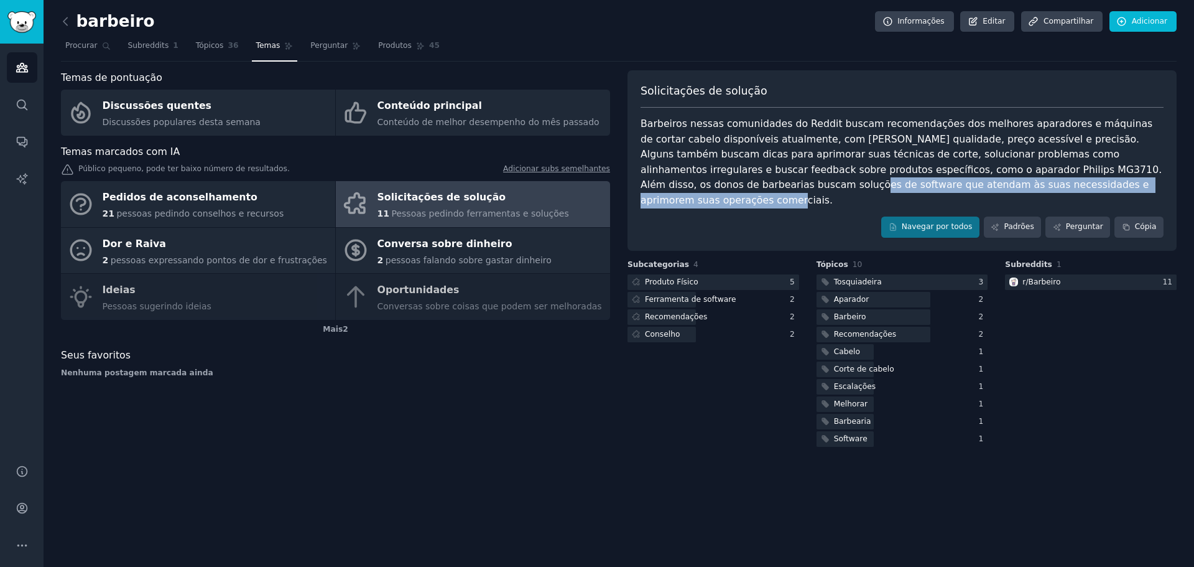
copy font "software que atendam às suas necessidades e aprimorem suas operações comerciais."
click at [667, 295] on font "Ferramenta de software" at bounding box center [690, 299] width 91 height 9
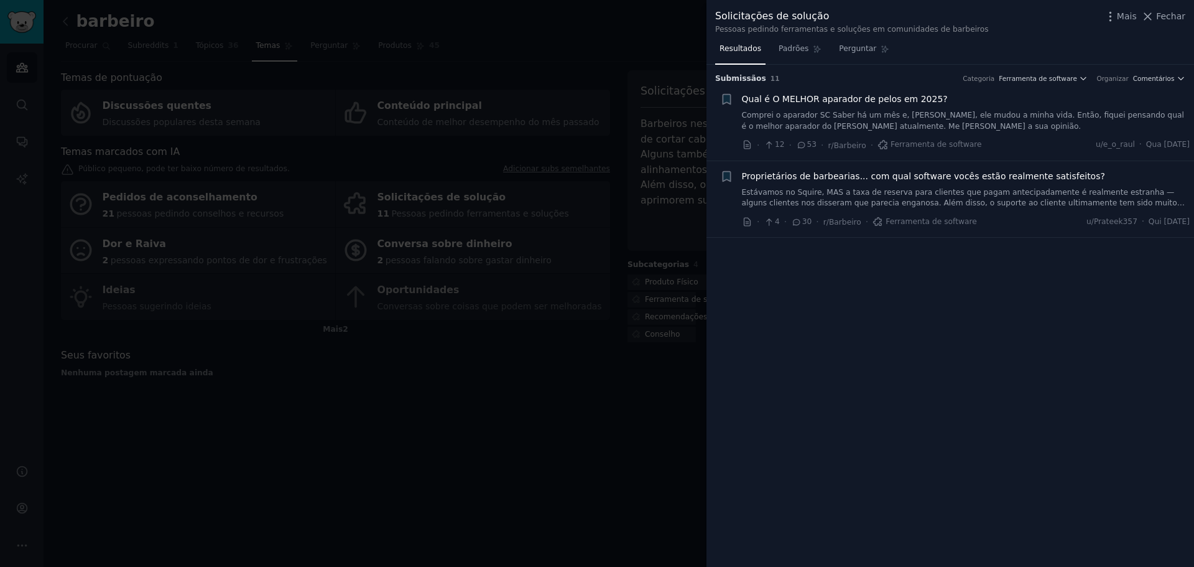
click at [666, 351] on div at bounding box center [597, 283] width 1194 height 567
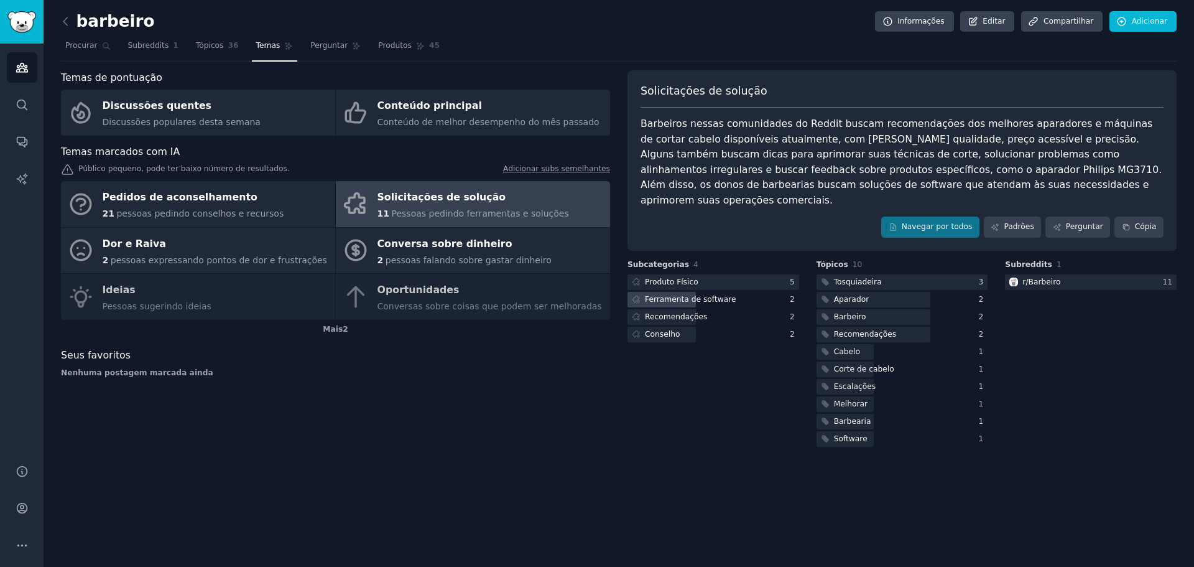
click at [700, 295] on font "Ferramenta de software" at bounding box center [690, 299] width 91 height 9
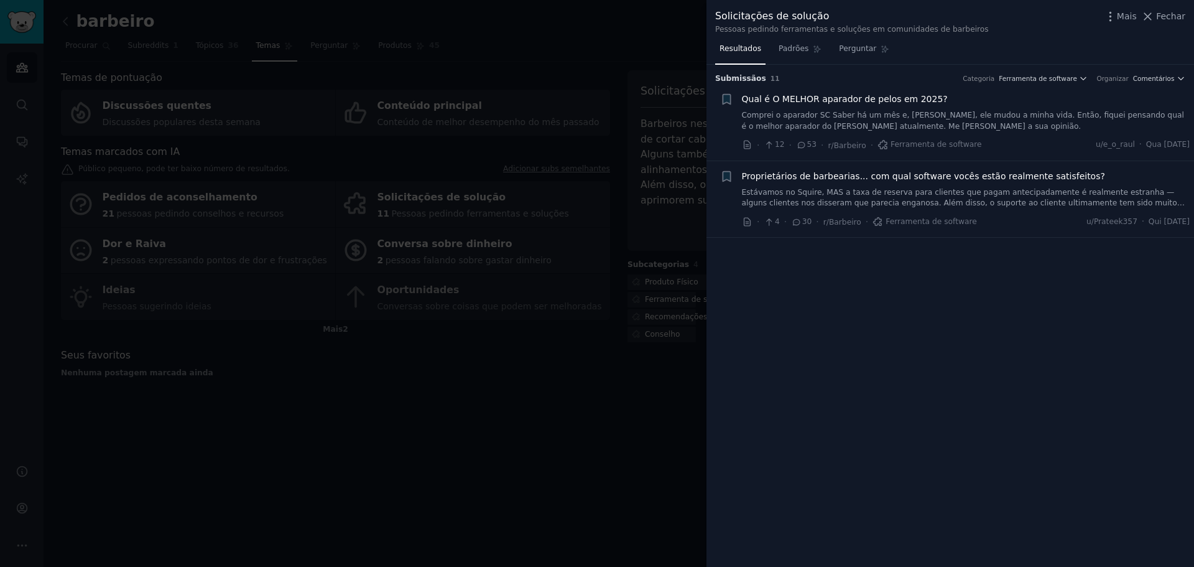
click at [951, 185] on div "Proprietários de barbearias... com qual software vocês estão realmente satisfei…" at bounding box center [966, 189] width 448 height 39
click at [946, 172] on font "Proprietários de barbearias... com qual software vocês estão realmente satisfei…" at bounding box center [923, 176] width 363 height 10
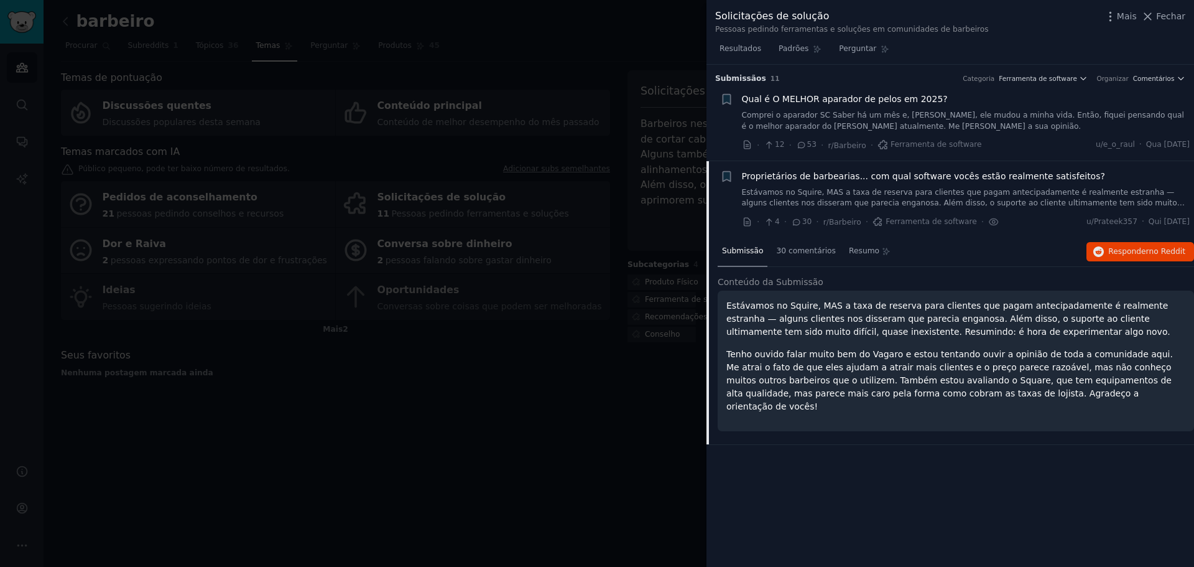
click at [1050, 453] on div "Submissão s 11 Categoria Ferramenta de software Organizar Comentários + Qual é …" at bounding box center [950, 316] width 488 height 502
click at [400, 71] on div at bounding box center [597, 283] width 1194 height 567
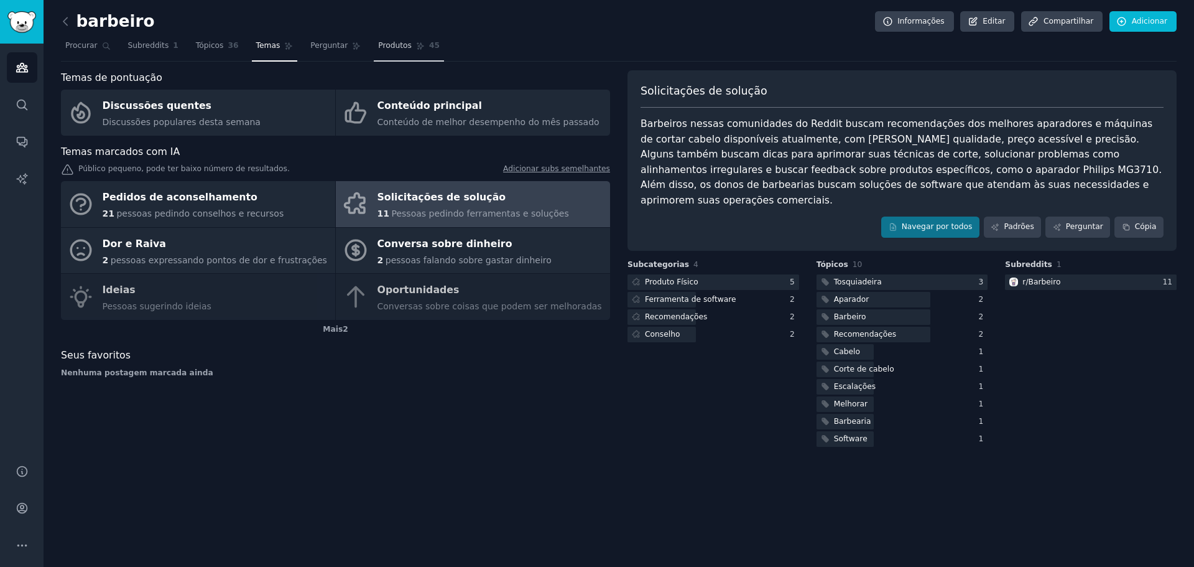
click at [391, 49] on font "Produtos" at bounding box center [395, 45] width 34 height 9
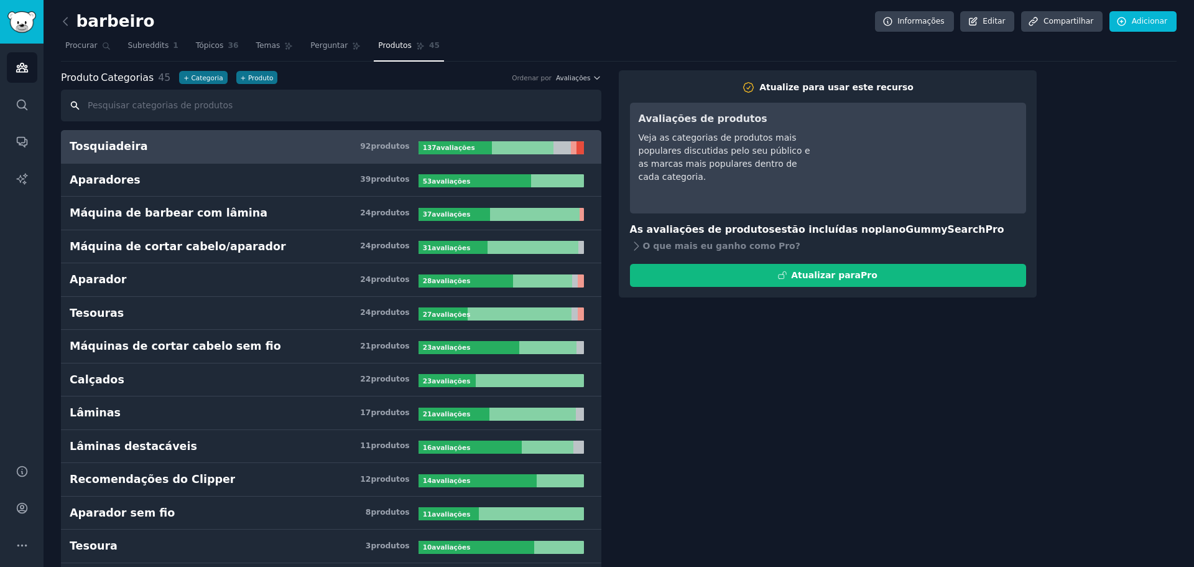
click at [256, 111] on input "text" at bounding box center [331, 106] width 540 height 32
paste input "software que atendam às suas necessidades e aprimorem suas operações comerciais."
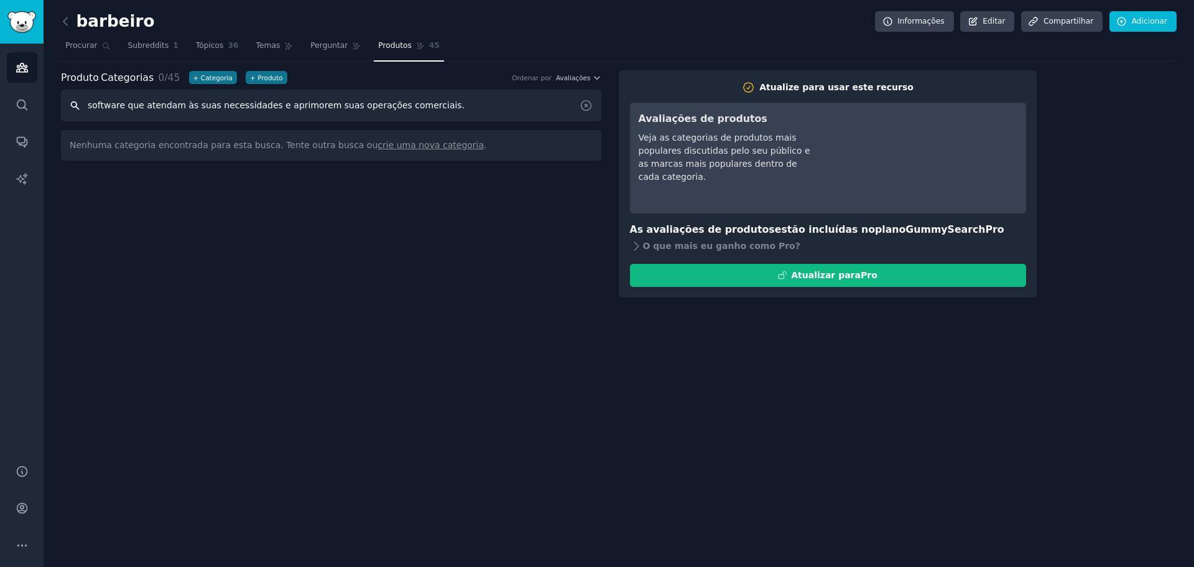
drag, startPoint x: 127, startPoint y: 106, endPoint x: 670, endPoint y: 126, distance: 543.3
click at [670, 126] on div "Produto Categorias 0 / 45 + Categoria + Produto Ordenar por Avaliações software…" at bounding box center [619, 184] width 1116 height 228
type input "software"
click at [306, 39] on link "Perguntar" at bounding box center [335, 48] width 59 height 25
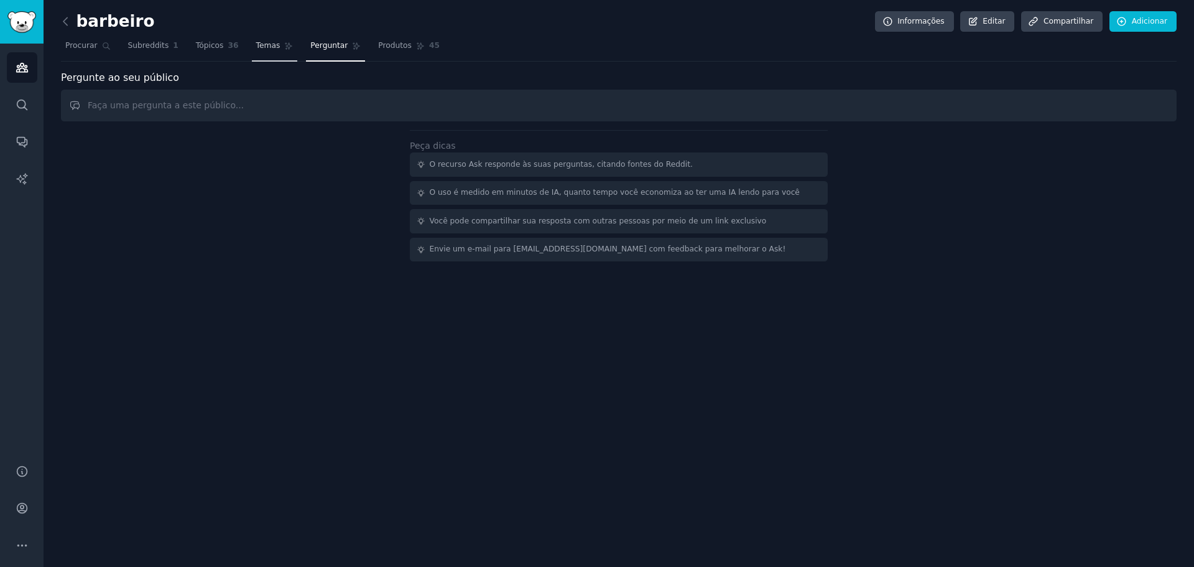
click at [252, 39] on link "Temas" at bounding box center [275, 48] width 46 height 25
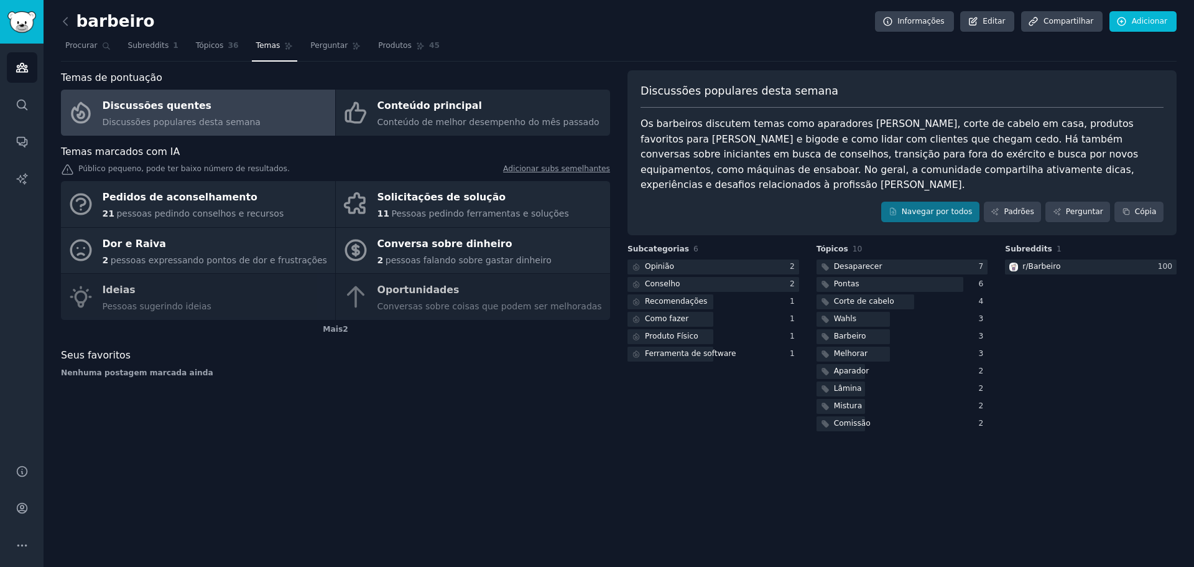
click at [393, 295] on div "Pedidos de aconselhamento 21 pessoas pedindo conselhos e recursos Solicitações …" at bounding box center [335, 250] width 549 height 139
click at [192, 49] on link "Tópicos 36" at bounding box center [218, 48] width 52 height 25
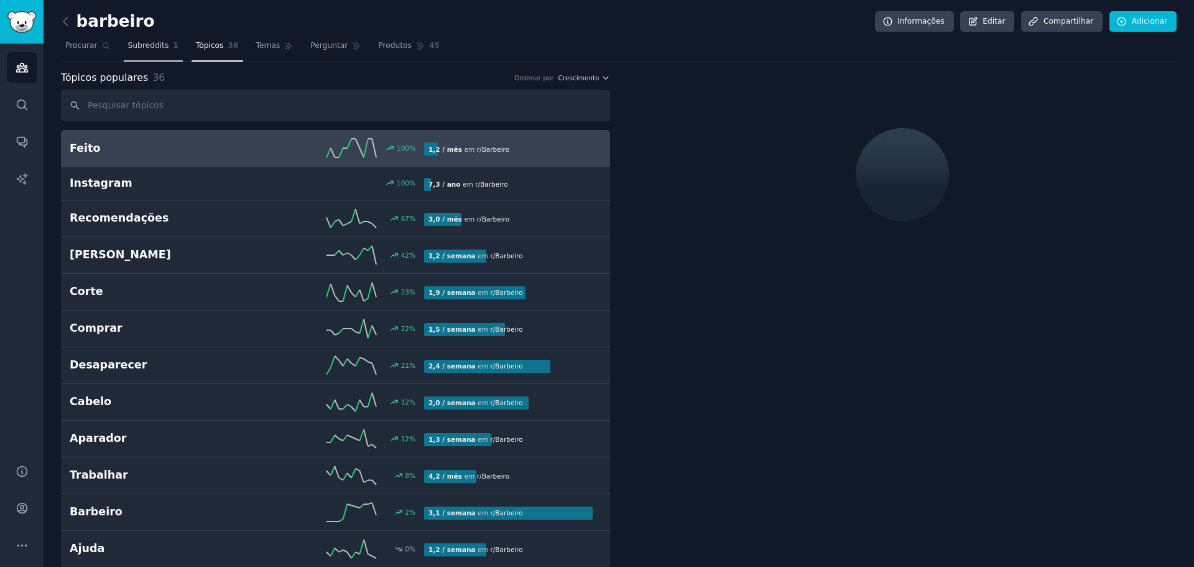
click at [144, 45] on font "Subreddits" at bounding box center [148, 45] width 41 height 9
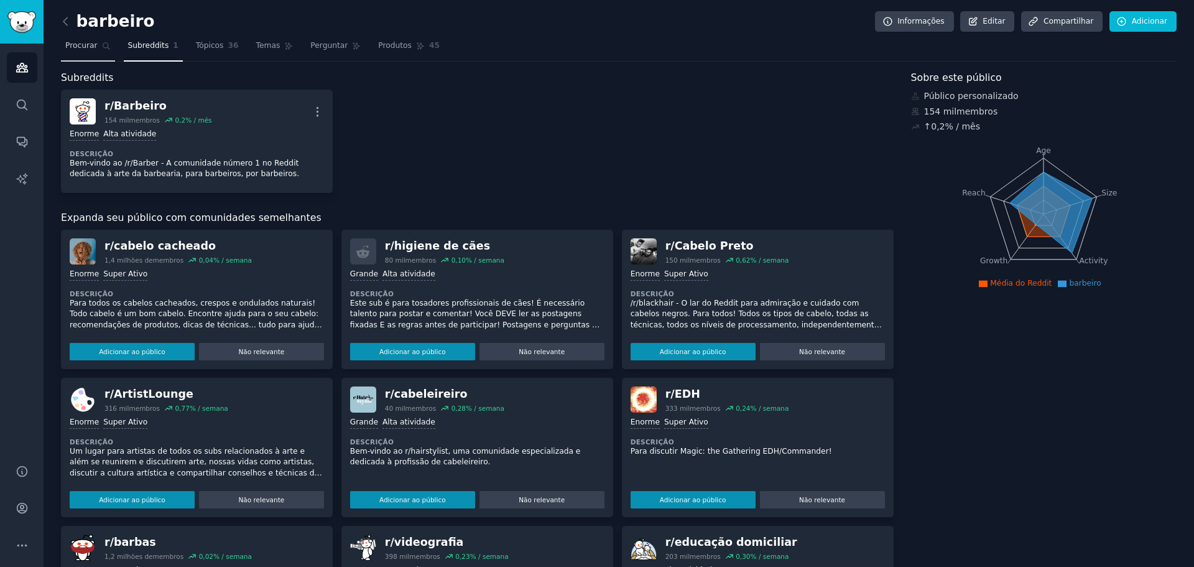
click at [90, 39] on link "Procurar" at bounding box center [88, 48] width 54 height 25
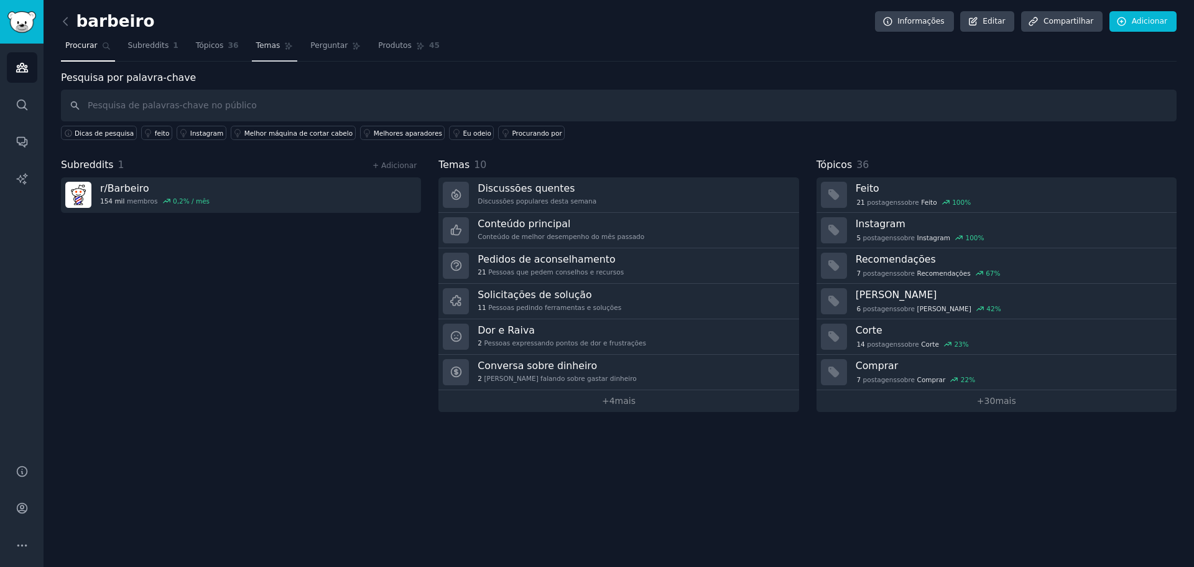
click at [264, 44] on font "Temas" at bounding box center [268, 45] width 24 height 9
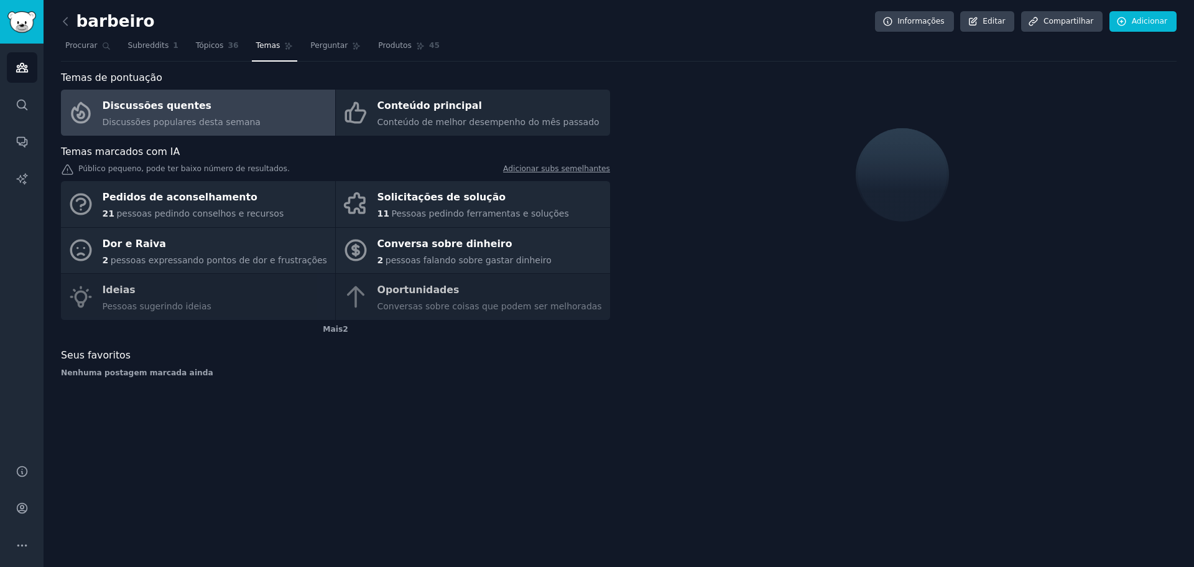
click at [53, 15] on div "barbeiro Informações Editar Compartilhar Adicionar Procurar Subreddits 1 Tópico…" at bounding box center [619, 283] width 1150 height 567
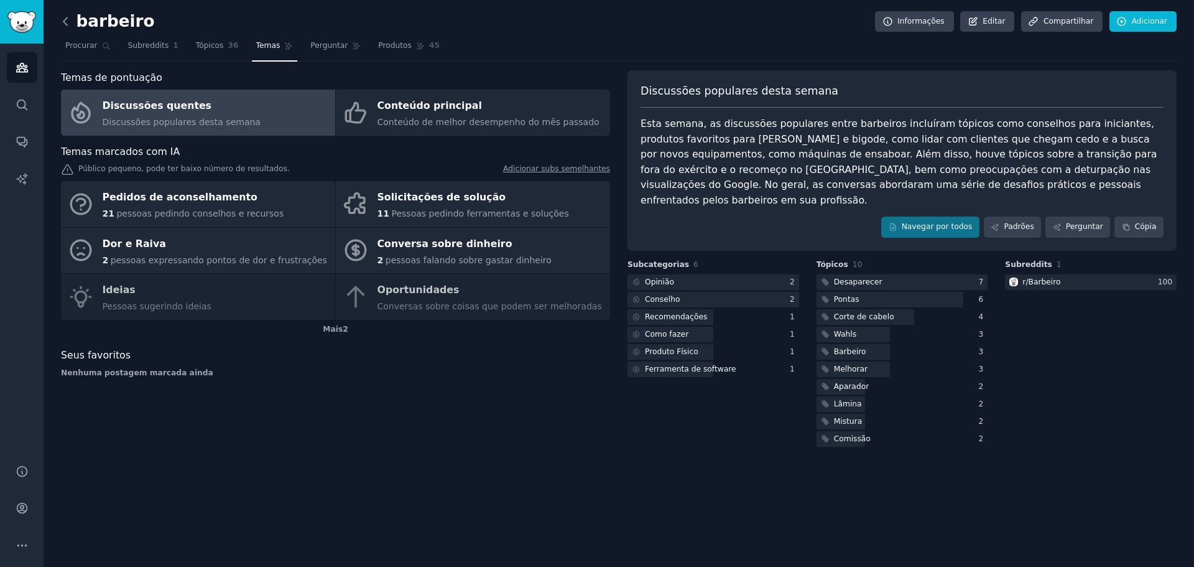
click at [70, 25] on icon at bounding box center [65, 21] width 13 height 13
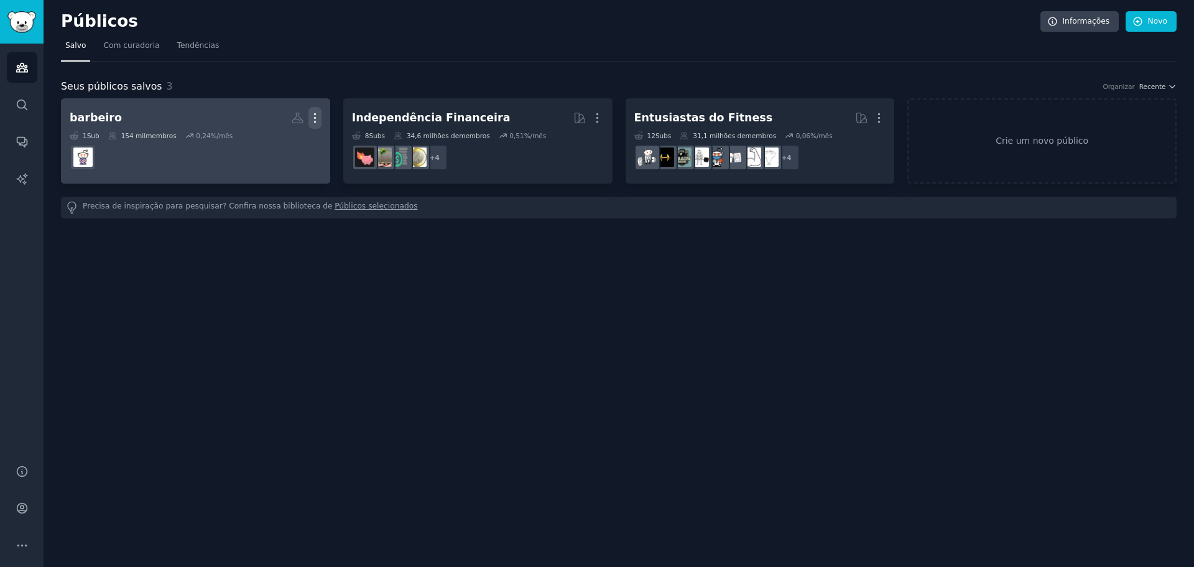
click at [310, 117] on icon "button" at bounding box center [314, 117] width 13 height 13
click at [294, 149] on p "Delete" at bounding box center [281, 143] width 29 height 13
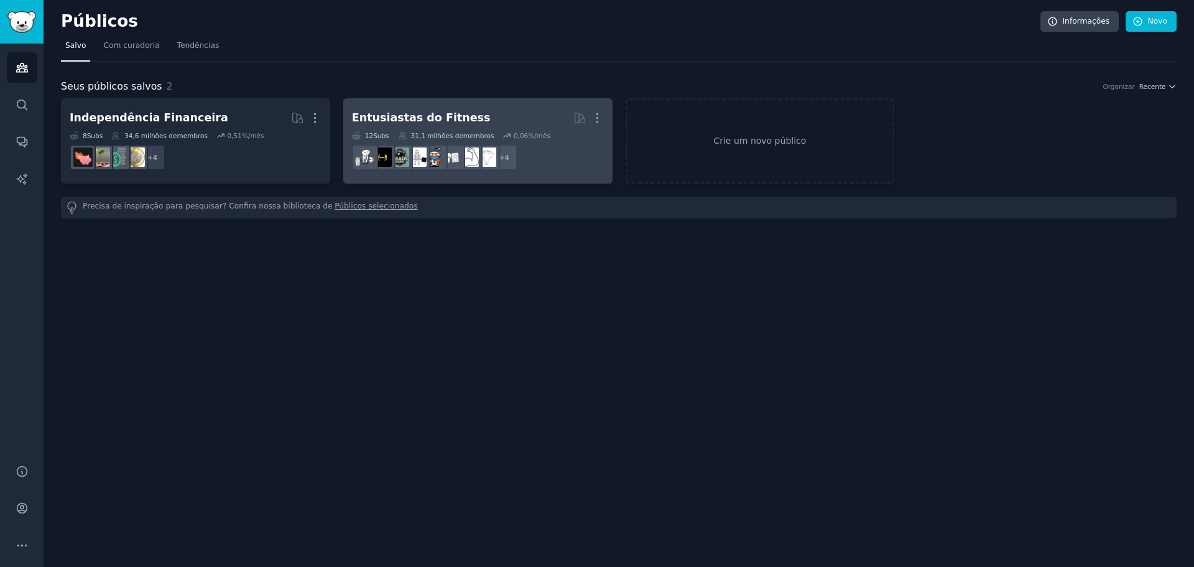
click at [423, 128] on h2 "Entusiastas do Fitness Mais" at bounding box center [478, 118] width 252 height 22
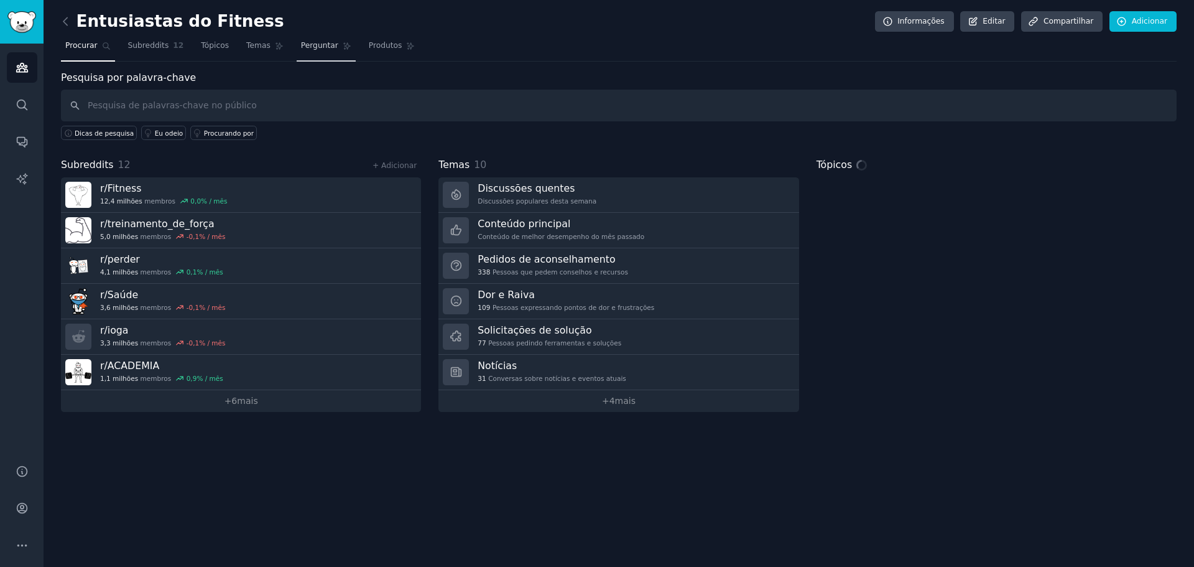
click at [311, 47] on font "Perguntar" at bounding box center [319, 45] width 37 height 9
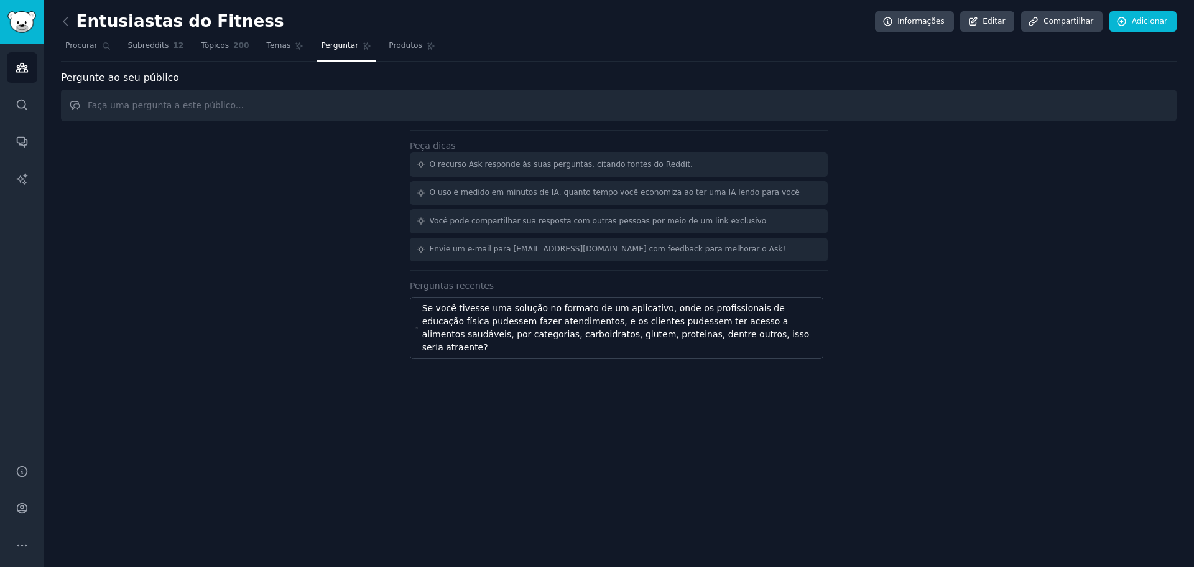
click at [246, 40] on nav "Procurar Subreddits 12 Tópicos 200 Temas Perguntar Produtos" at bounding box center [619, 48] width 1116 height 25
click at [262, 44] on link "Temas" at bounding box center [285, 48] width 46 height 25
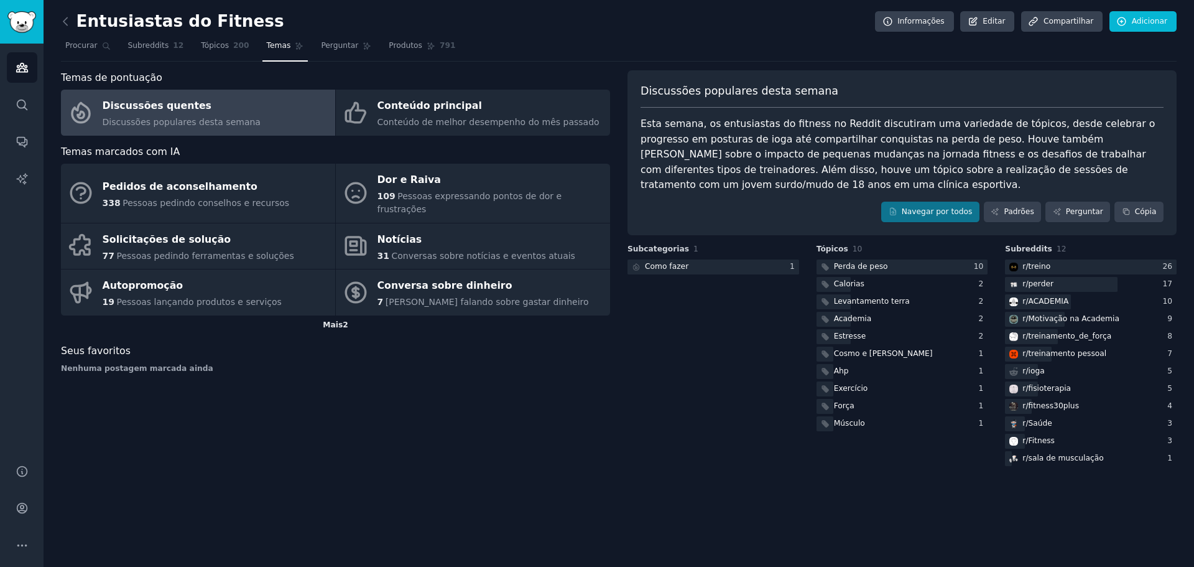
click at [320, 315] on div "Mais 2" at bounding box center [335, 325] width 549 height 20
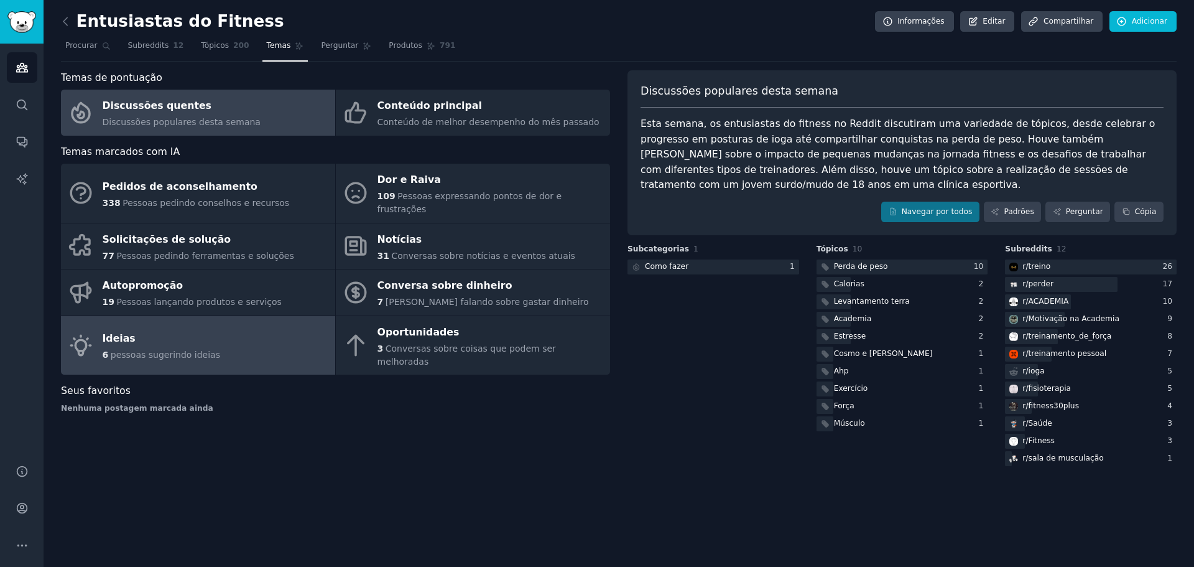
click at [184, 349] on font "pessoas sugerindo ideias" at bounding box center [165, 354] width 109 height 10
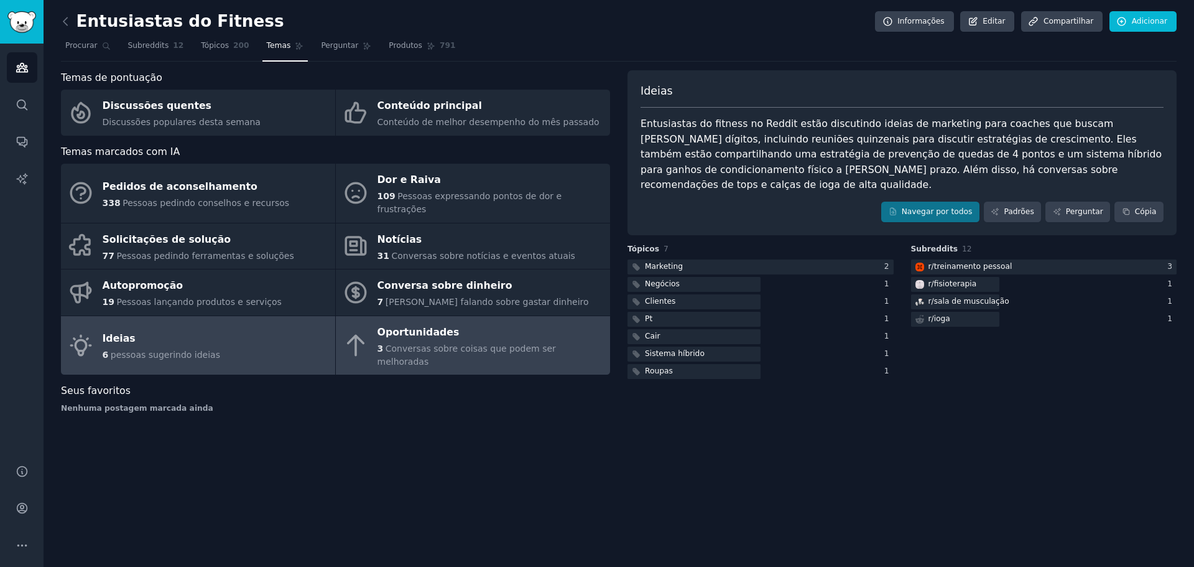
click at [437, 326] on div "Oportunidades" at bounding box center [490, 332] width 226 height 20
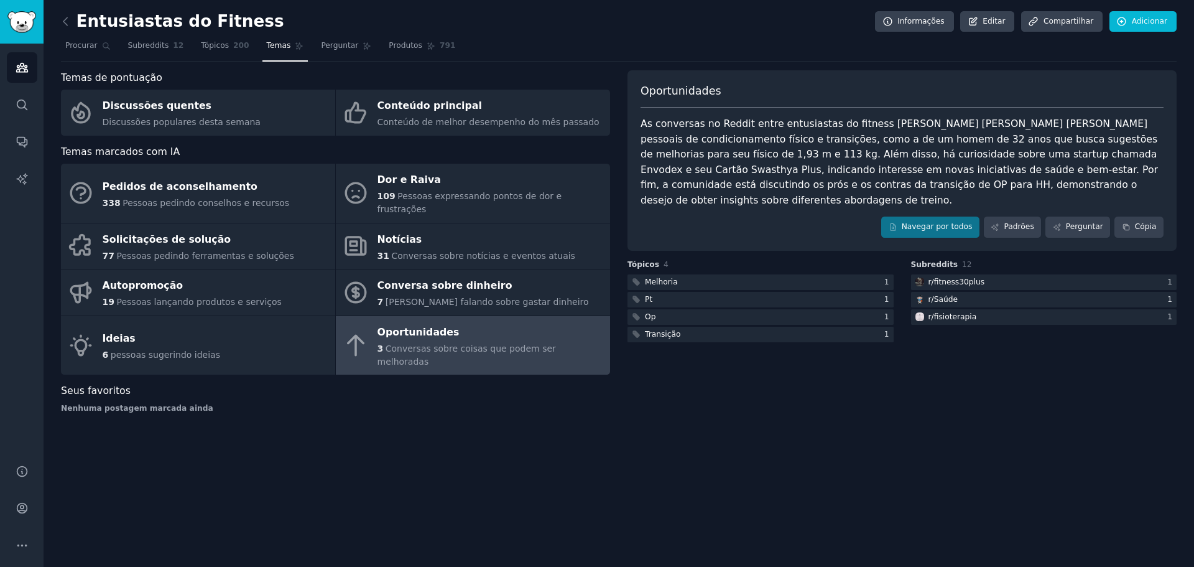
click at [437, 326] on div "Oportunidades" at bounding box center [490, 332] width 226 height 20
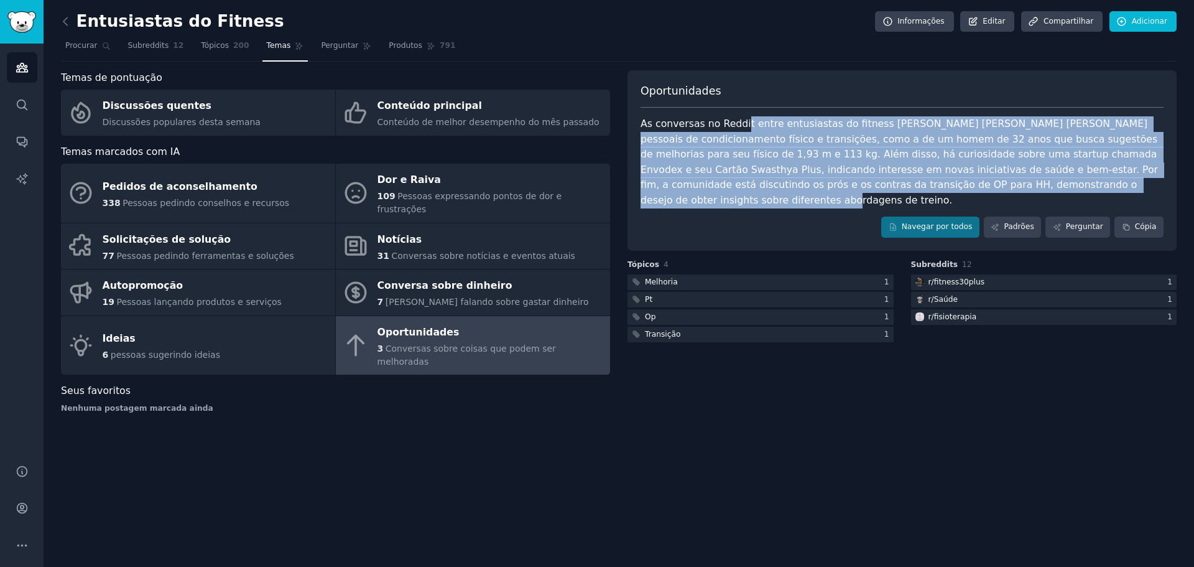
drag, startPoint x: 737, startPoint y: 130, endPoint x: 1074, endPoint y: 174, distance: 339.9
click at [1154, 184] on div "As conversas no Reddit entre entusiastas do fitness giram em torno de metas pes…" at bounding box center [902, 161] width 523 height 91
click at [957, 169] on font "As conversas no Reddit entre entusiastas do fitness giram em torno de metas pes…" at bounding box center [901, 162] width 520 height 88
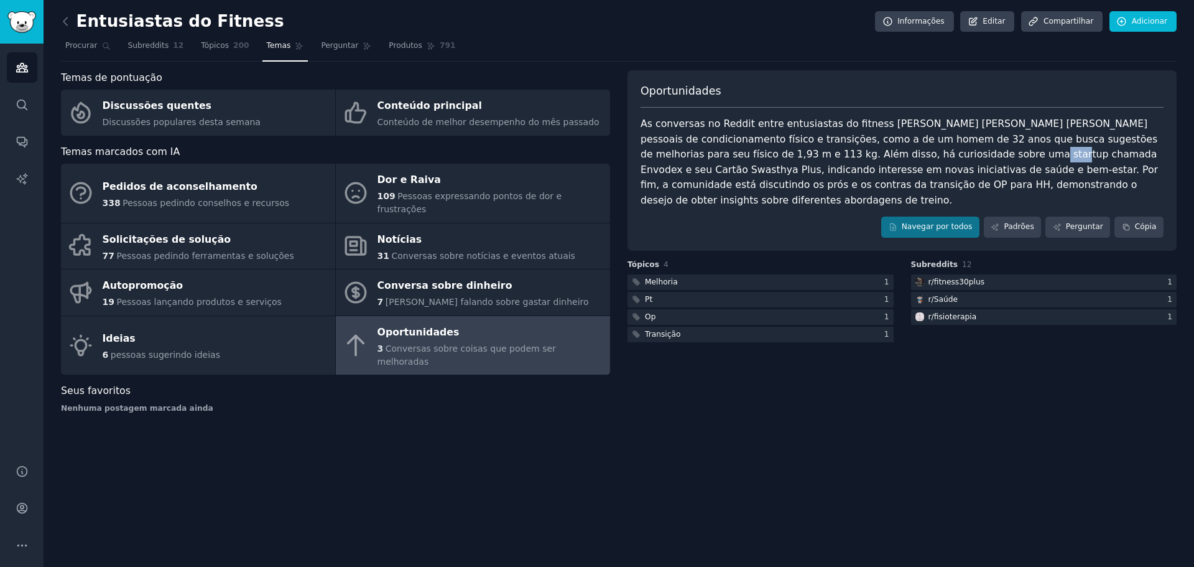
drag, startPoint x: 888, startPoint y: 155, endPoint x: 911, endPoint y: 157, distance: 23.1
click at [911, 157] on font "As conversas no Reddit entre entusiastas do fitness giram em torno de metas pes…" at bounding box center [901, 162] width 520 height 88
copy font "Envodex"
drag, startPoint x: 917, startPoint y: 160, endPoint x: 882, endPoint y: 156, distance: 35.0
click at [882, 156] on font "As conversas no Reddit entre entusiastas do fitness giram em torno de metas pes…" at bounding box center [901, 162] width 520 height 88
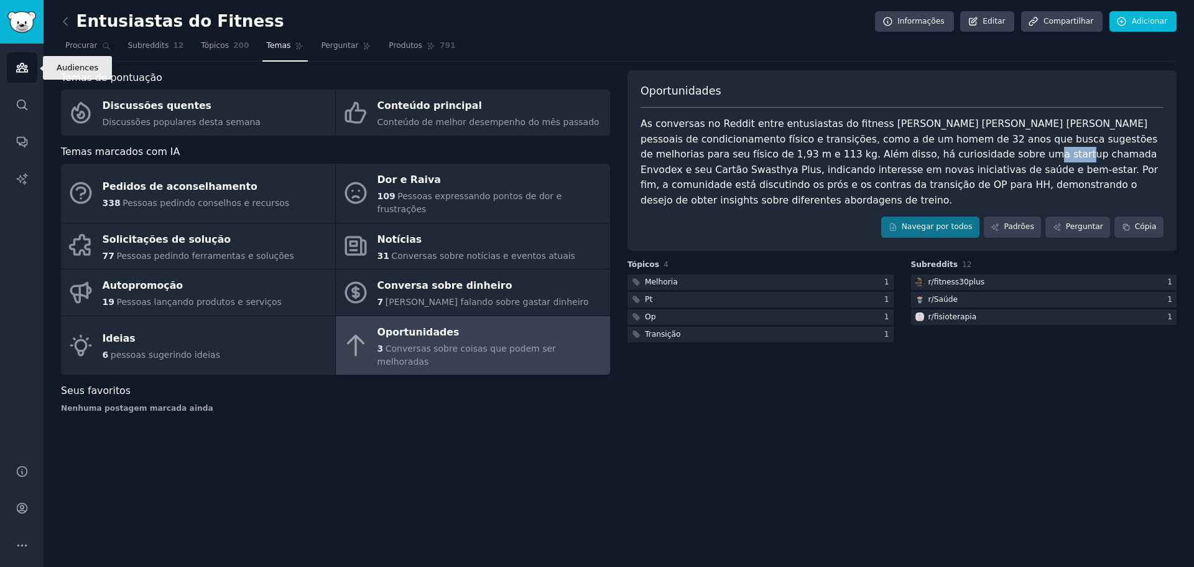
click at [9, 62] on link "Públicos" at bounding box center [22, 67] width 30 height 30
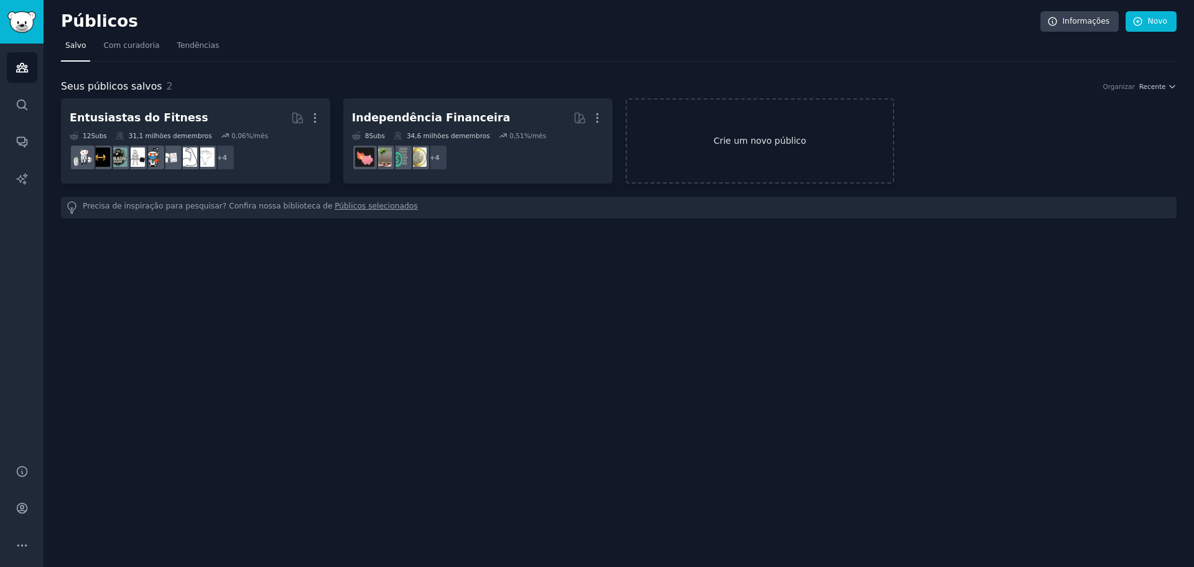
click at [823, 123] on link "Crie um novo público" at bounding box center [760, 140] width 269 height 85
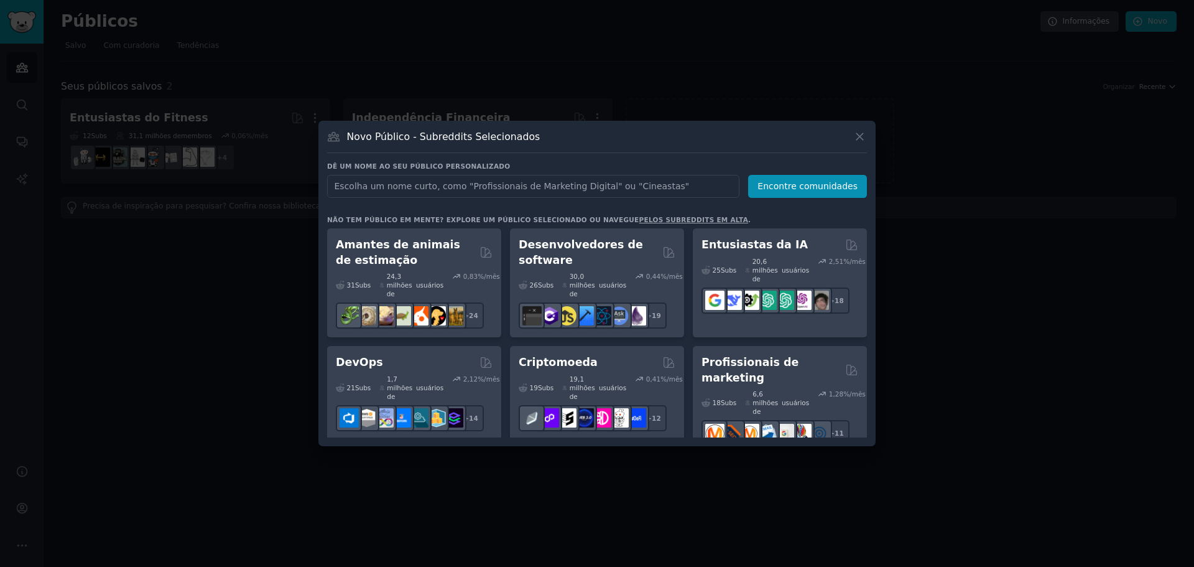
click at [626, 247] on h2 "Desenvolvedores de software" at bounding box center [588, 252] width 139 height 30
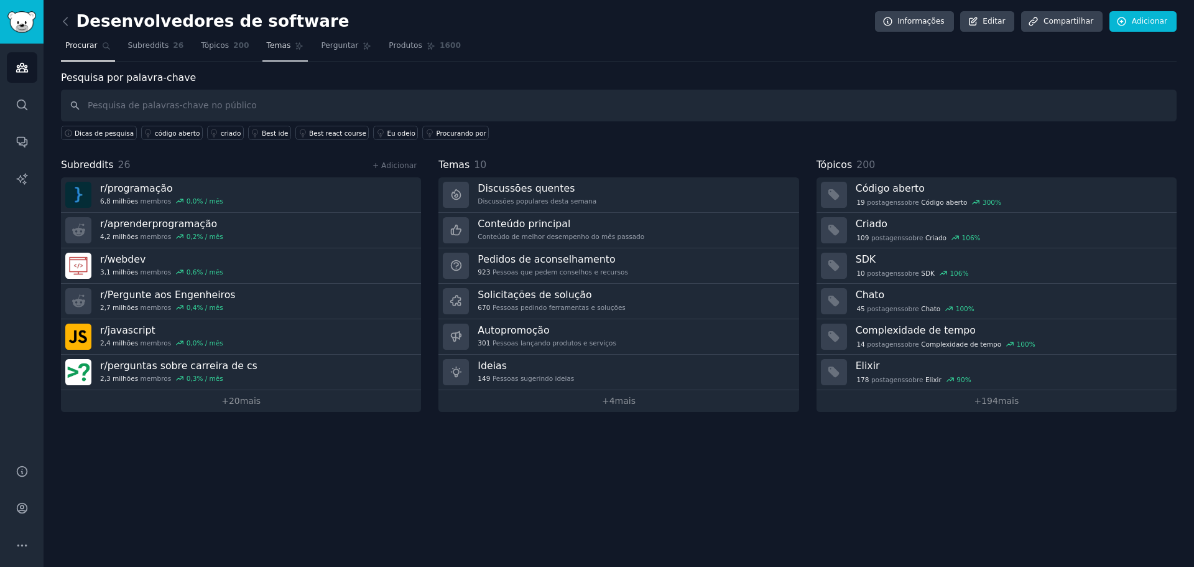
click at [271, 47] on font "Temas" at bounding box center [279, 45] width 24 height 9
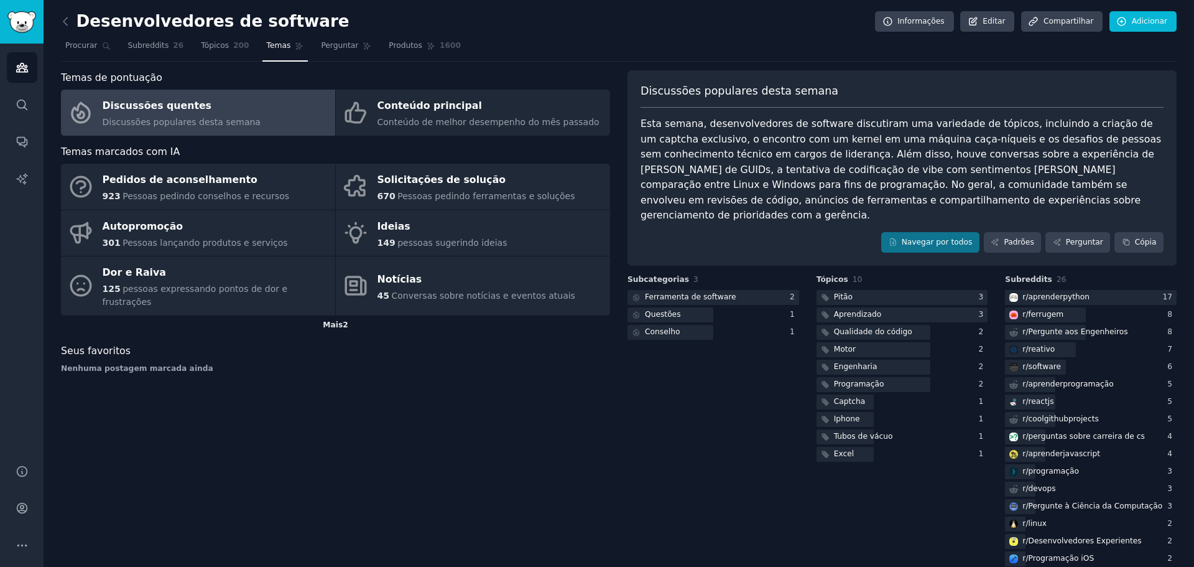
click at [339, 320] on font "Mais" at bounding box center [333, 324] width 20 height 9
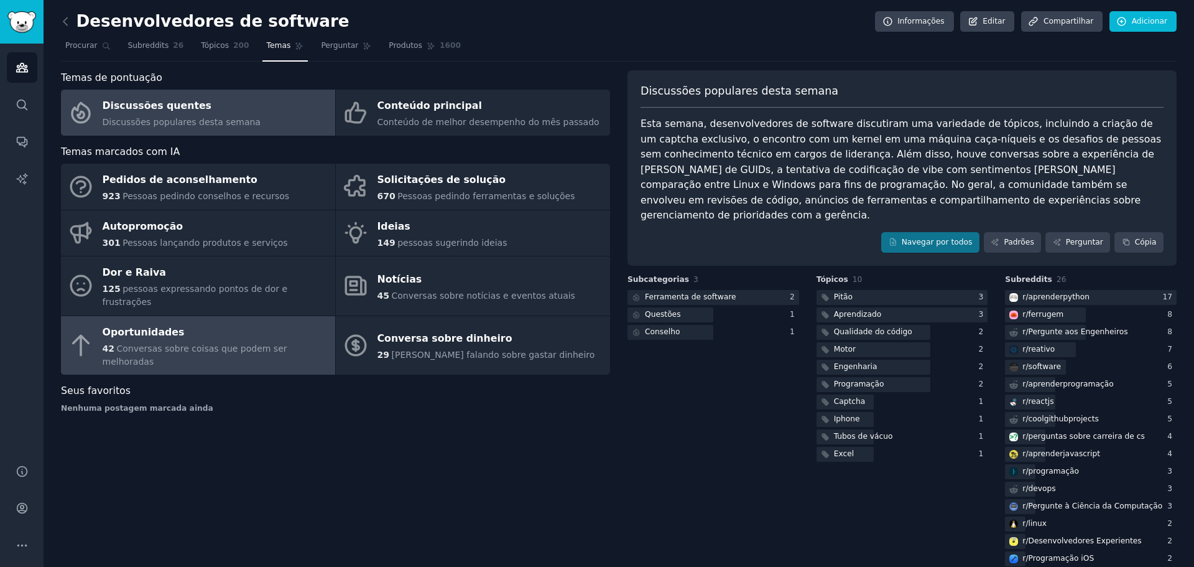
click at [208, 325] on div "Oportunidades" at bounding box center [216, 332] width 226 height 20
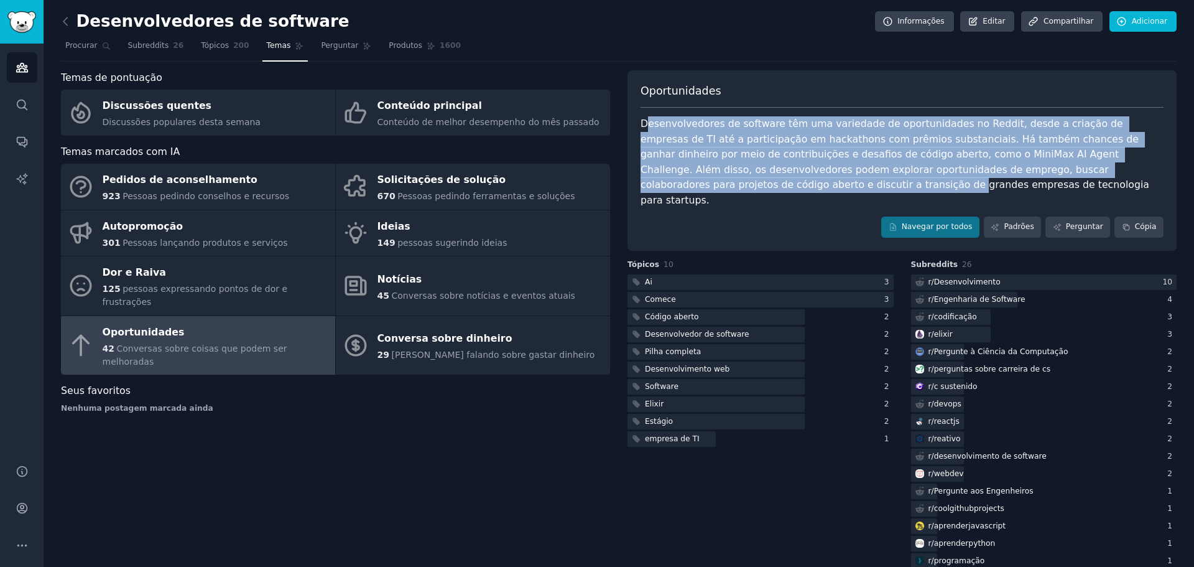
drag, startPoint x: 647, startPoint y: 130, endPoint x: 1137, endPoint y: 164, distance: 491.2
click at [1137, 164] on div "Desenvolvedores de software têm uma variedade de oportunidades no Reddit, desde…" at bounding box center [902, 161] width 523 height 91
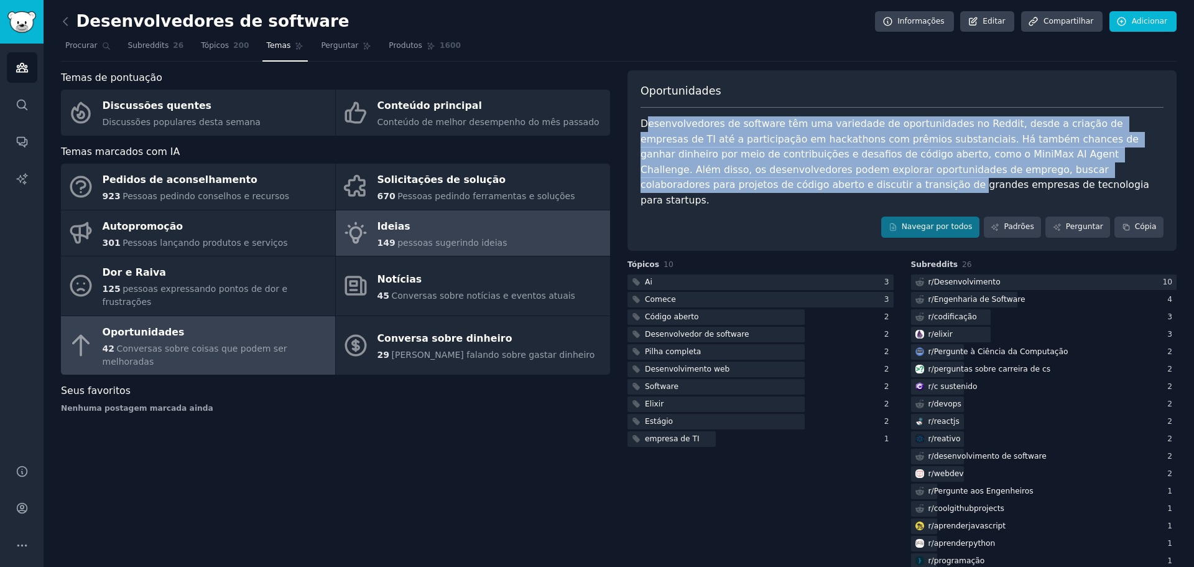
click at [419, 233] on div "Ideias" at bounding box center [442, 226] width 130 height 20
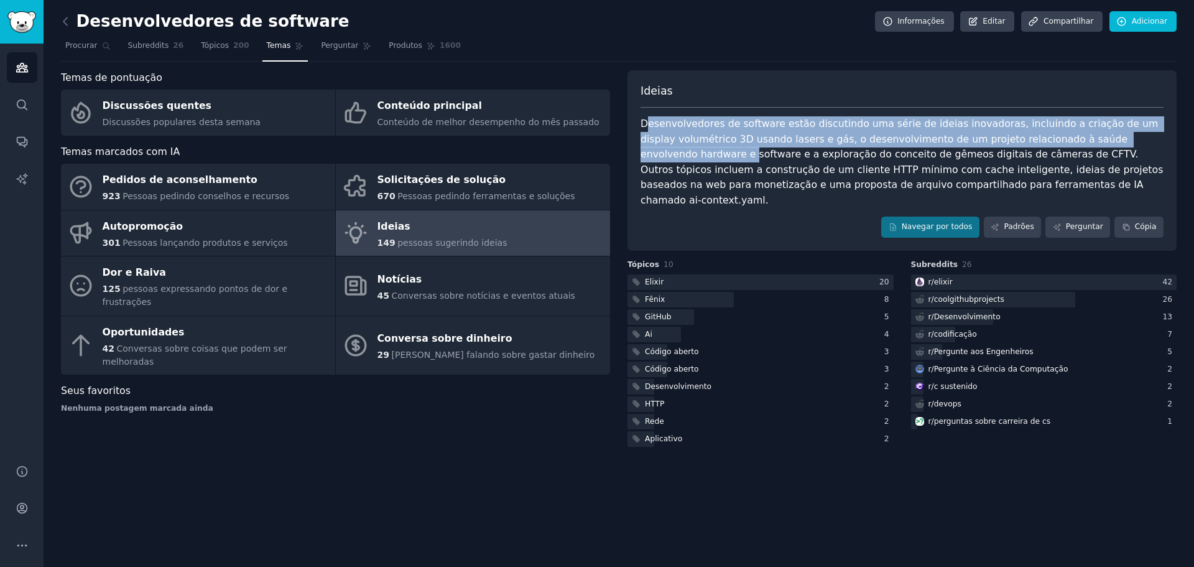
drag, startPoint x: 649, startPoint y: 125, endPoint x: 1152, endPoint y: 146, distance: 503.5
click at [1152, 146] on div "Desenvolvedores de software estão discutindo uma série de ideias inovadoras, in…" at bounding box center [902, 161] width 523 height 91
click at [68, 21] on icon at bounding box center [65, 21] width 13 height 13
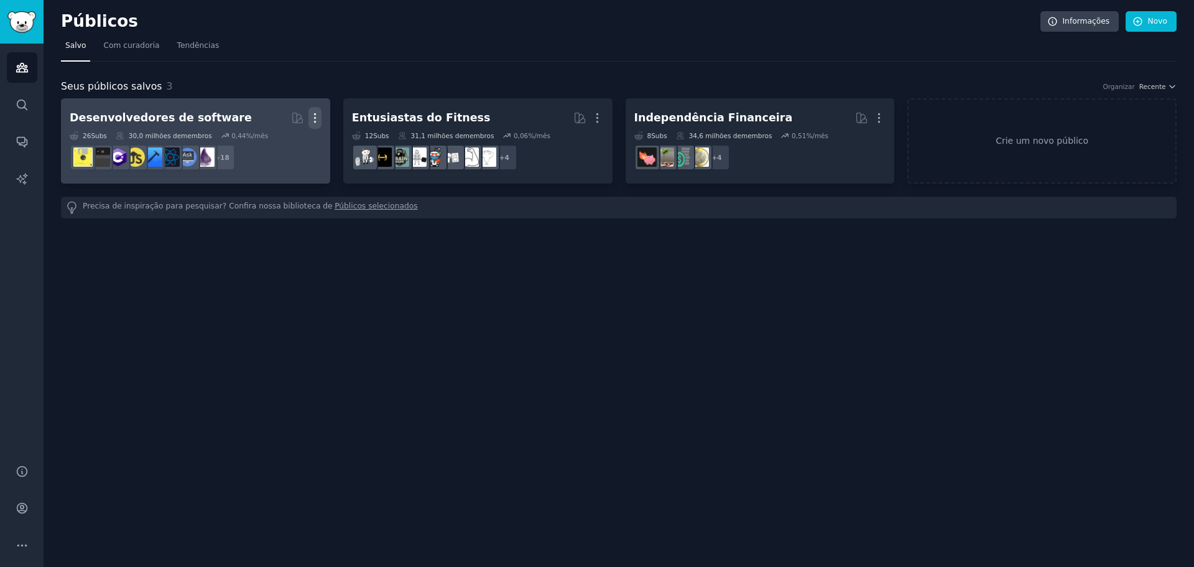
click at [315, 113] on icon "button" at bounding box center [314, 117] width 13 height 13
click at [285, 142] on p "Delete" at bounding box center [281, 143] width 29 height 13
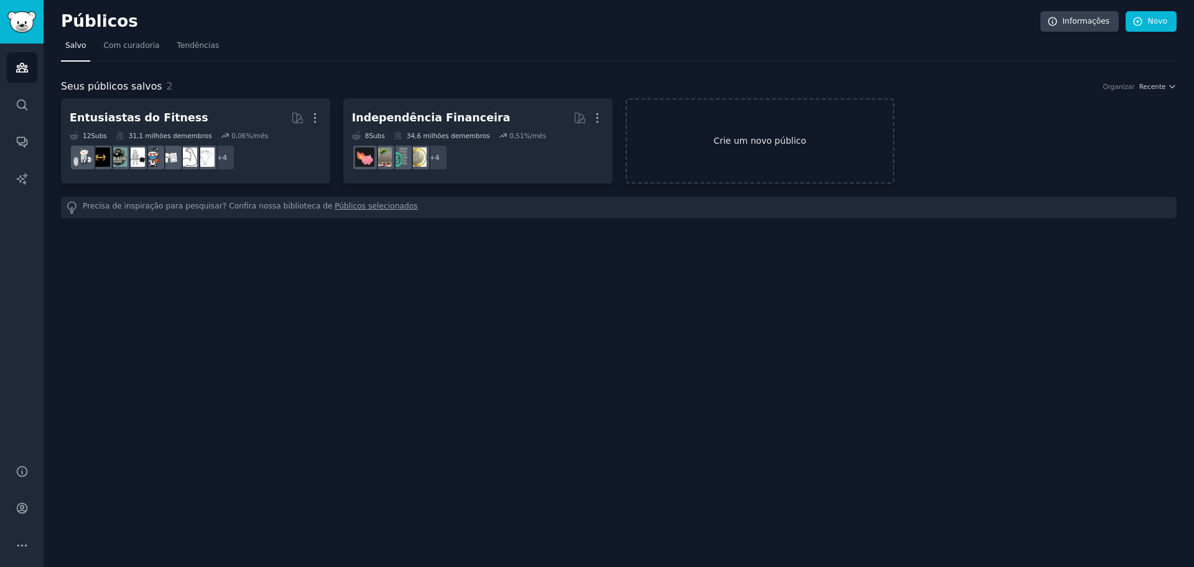
click at [762, 122] on link "Crie um novo público" at bounding box center [760, 140] width 269 height 85
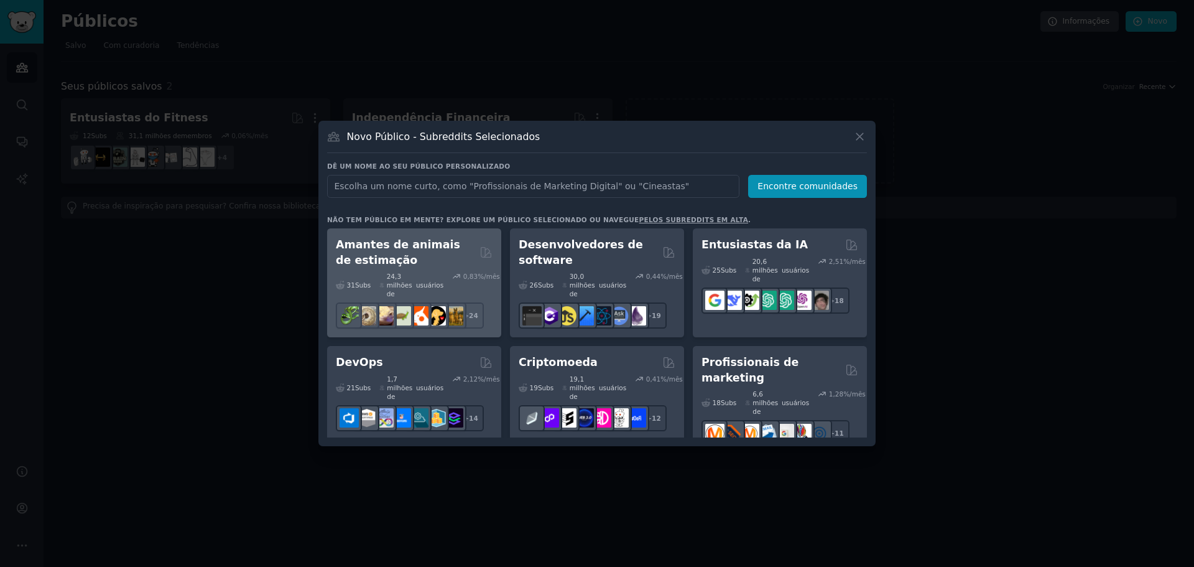
scroll to position [62, 0]
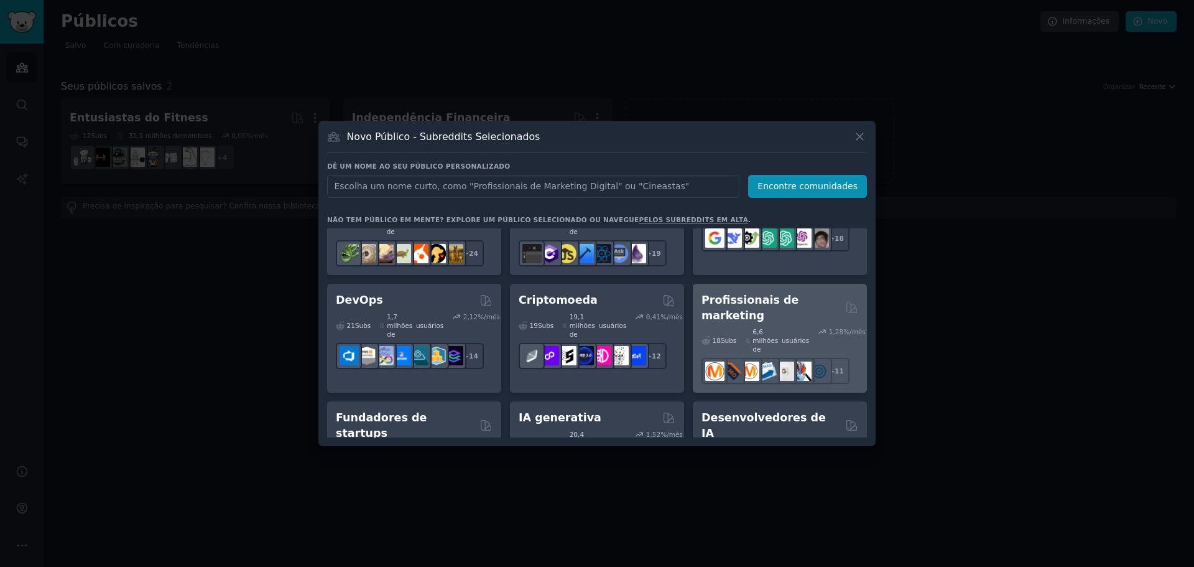
click at [746, 327] on div "6,6 milhões de usuários" at bounding box center [777, 340] width 64 height 26
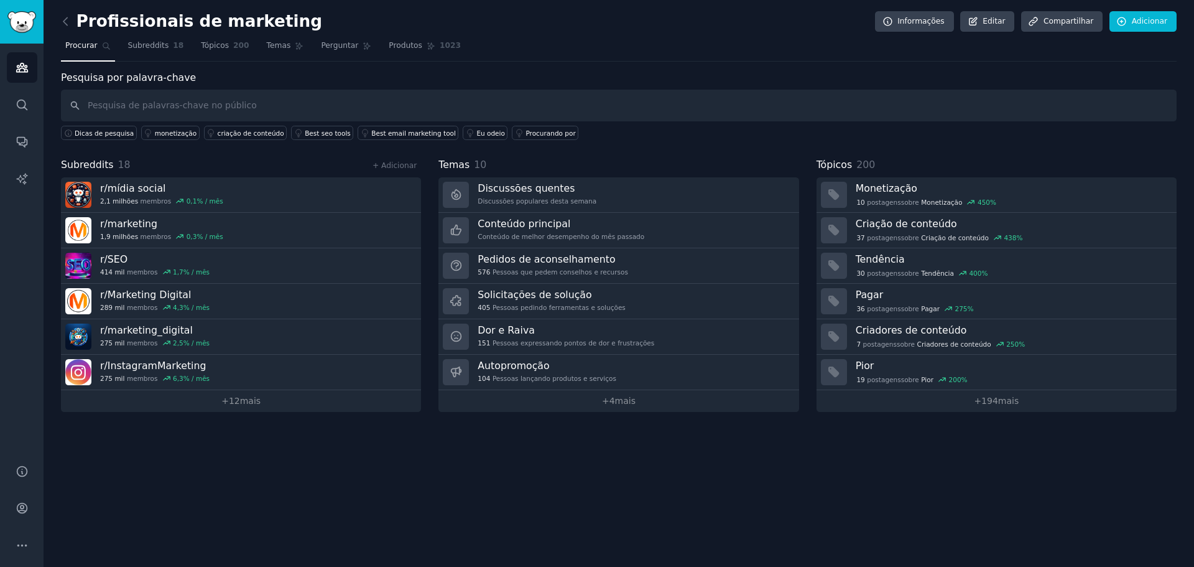
click at [249, 51] on nav "Procurar Subreddits 18 Tópicos 200 Temas Perguntar Produtos 1023" at bounding box center [619, 48] width 1116 height 25
click at [269, 45] on font "Temas" at bounding box center [279, 45] width 24 height 9
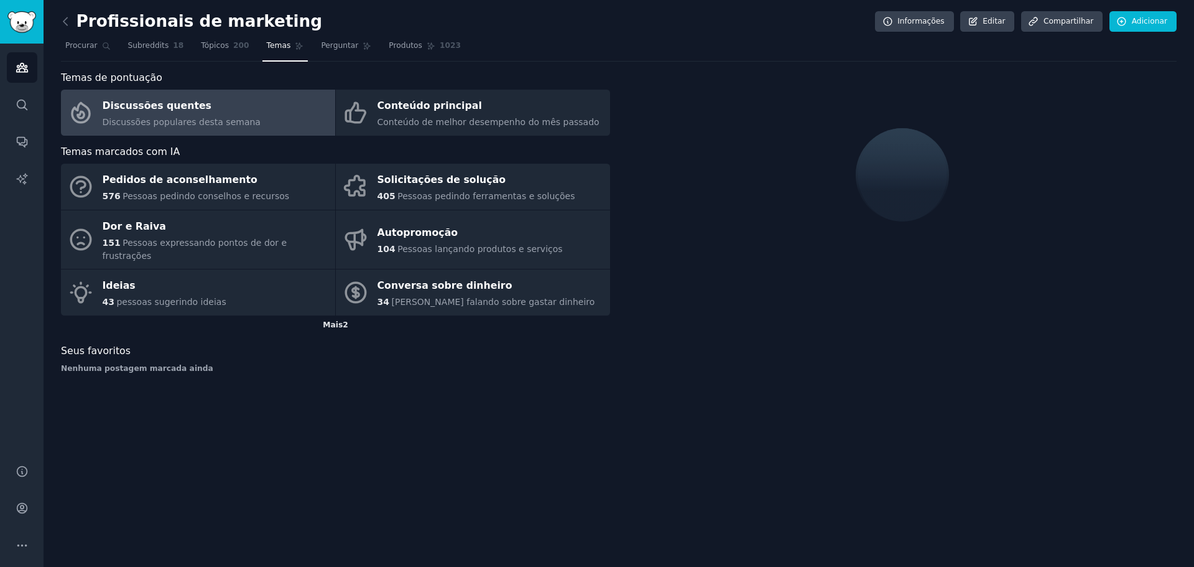
click at [346, 320] on div "Mais 2" at bounding box center [335, 325] width 549 height 20
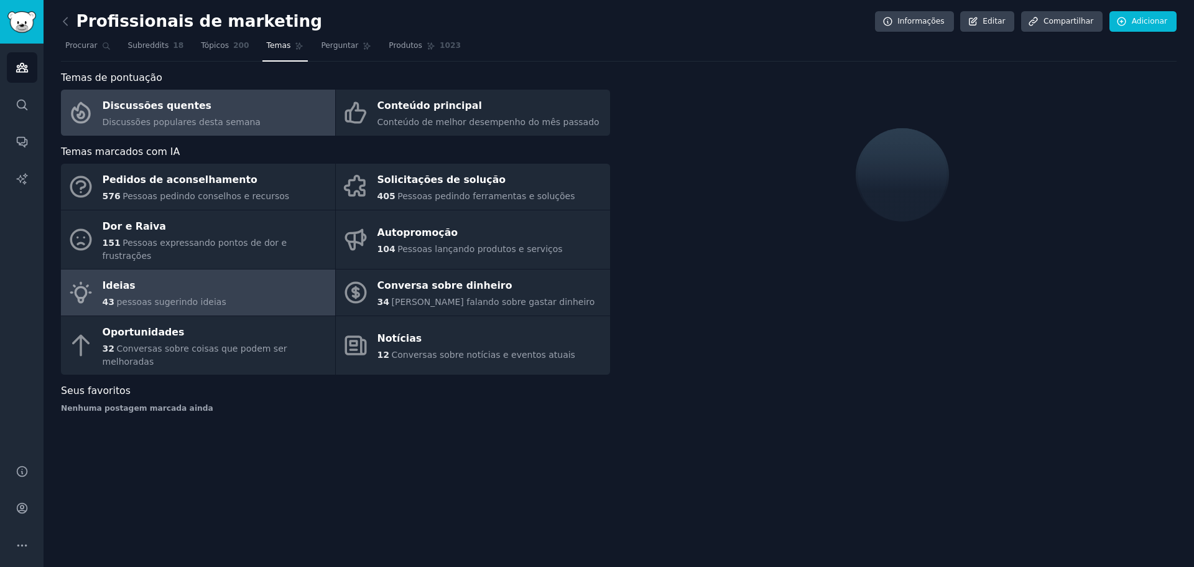
click at [200, 296] on link "Ideias 43 pessoas sugerindo ideias" at bounding box center [198, 292] width 274 height 46
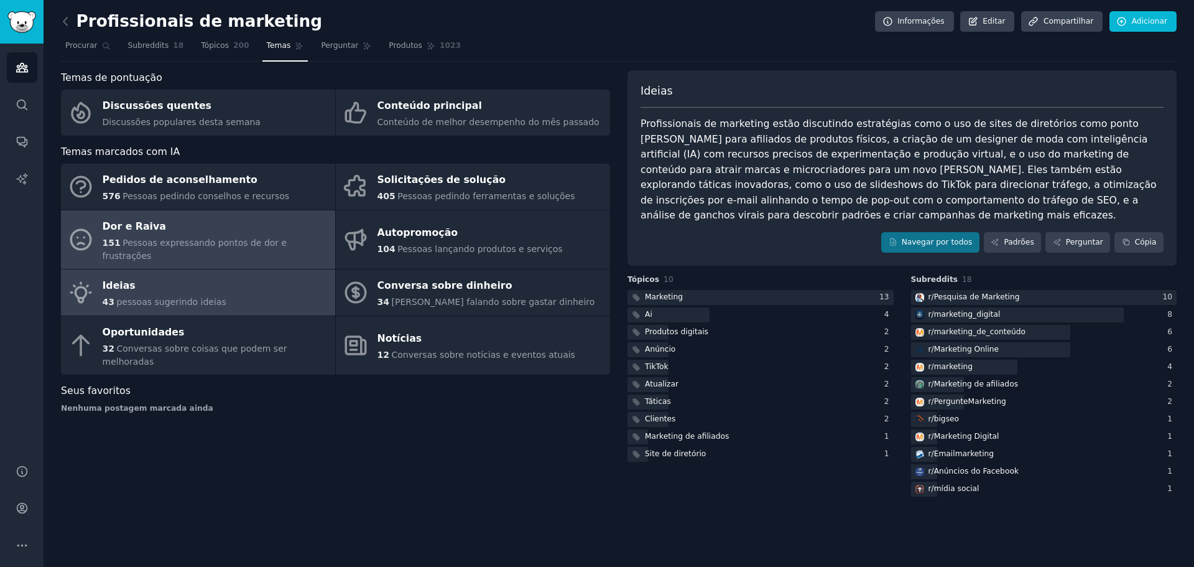
click at [193, 232] on div "Dor e Raiva" at bounding box center [216, 226] width 226 height 20
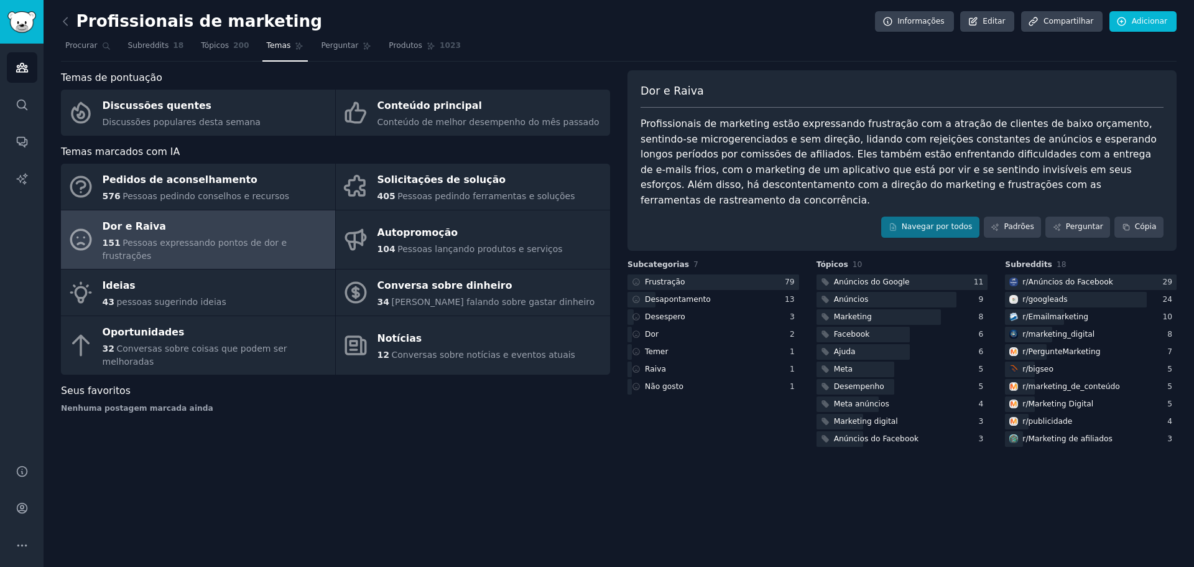
click at [64, 31] on div "Profissionais de marketing Informações Editar Compartilhar Adicionar" at bounding box center [619, 23] width 1116 height 25
click at [65, 26] on icon at bounding box center [65, 21] width 13 height 13
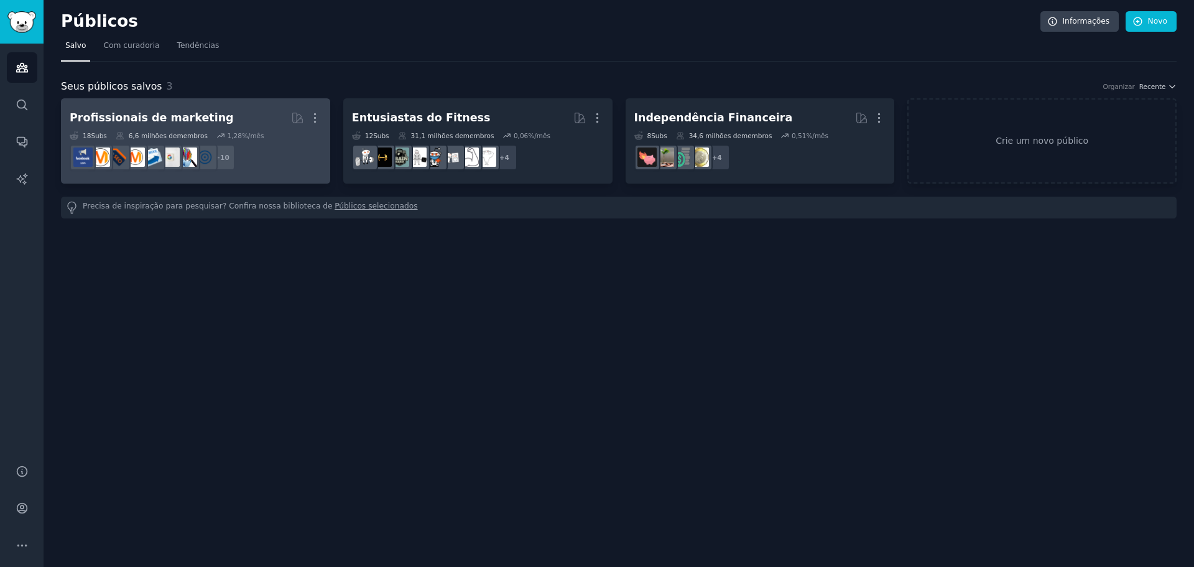
click at [166, 114] on font "Profissionais de marketing" at bounding box center [152, 117] width 164 height 12
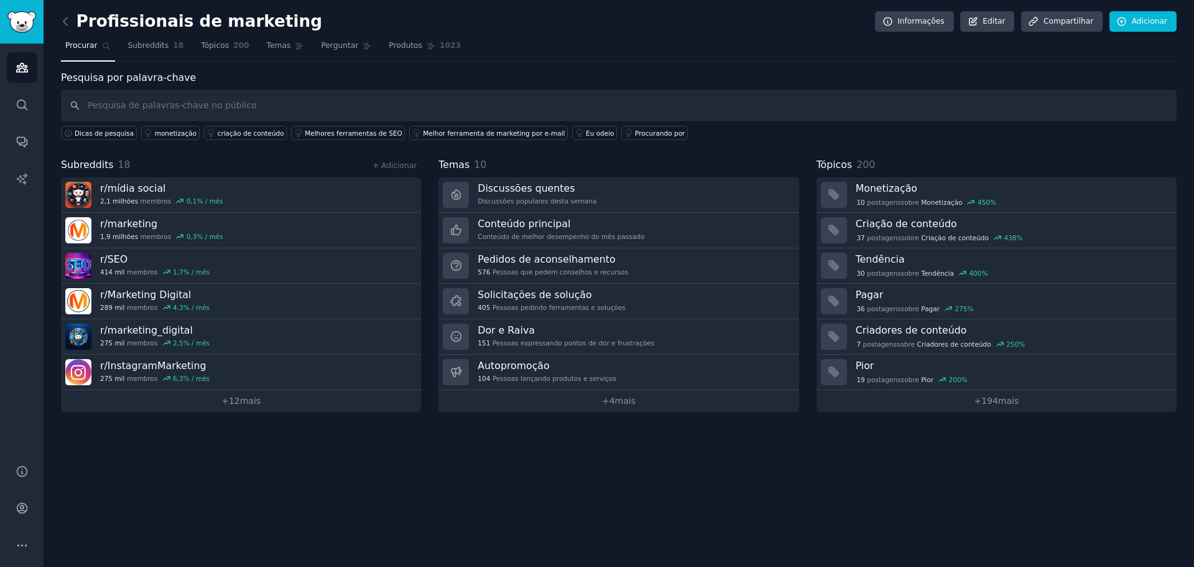
click at [72, 18] on link at bounding box center [69, 22] width 16 height 20
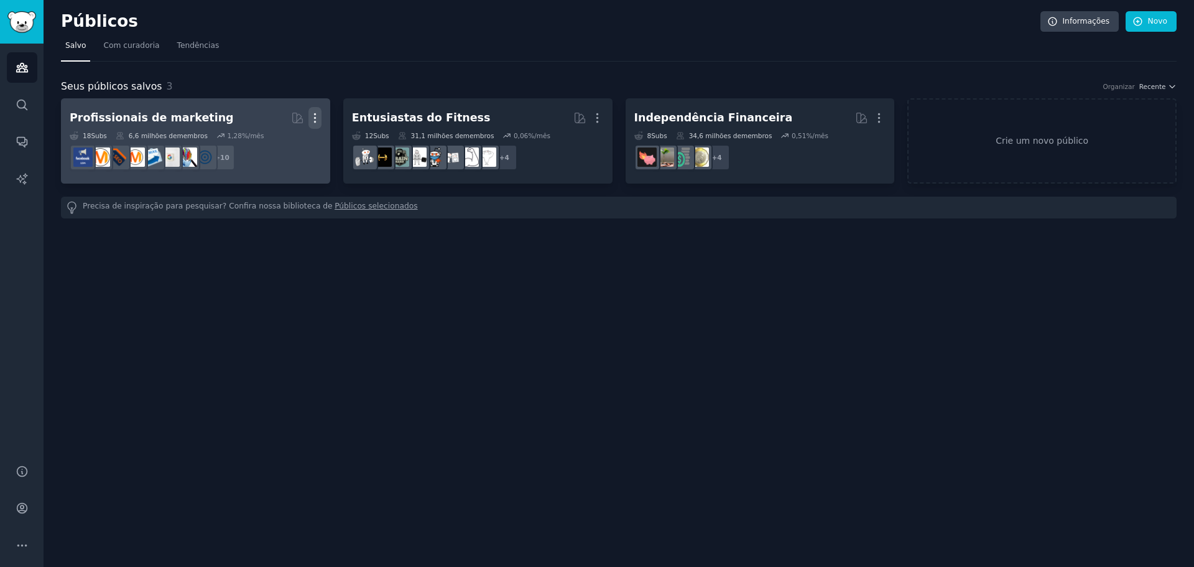
click at [310, 117] on icon "button" at bounding box center [314, 117] width 13 height 13
click at [298, 149] on div "Delete" at bounding box center [272, 144] width 59 height 26
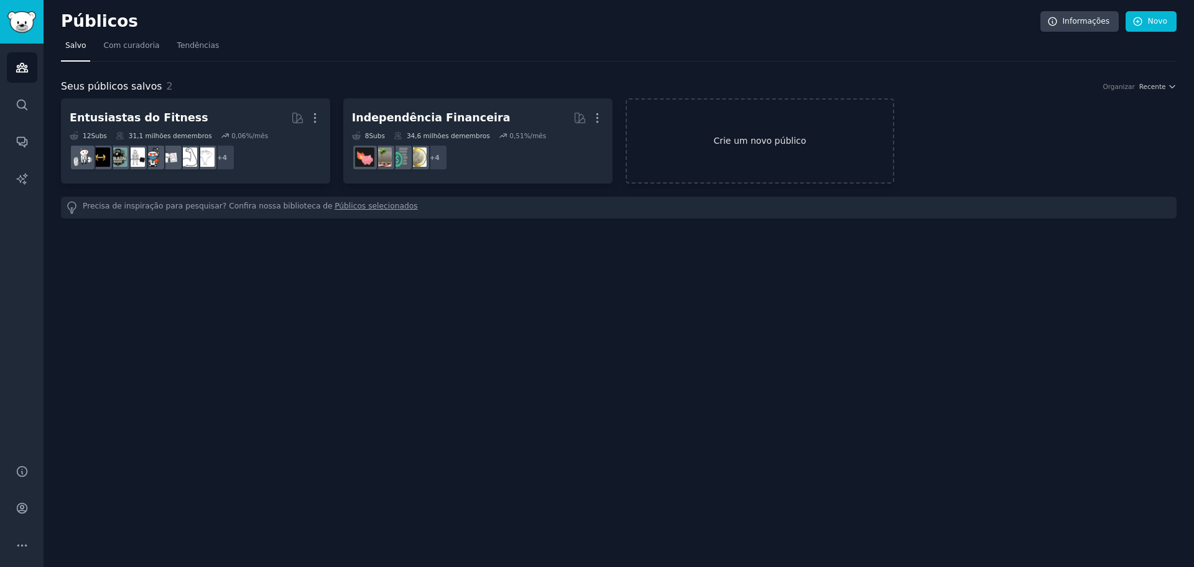
click at [769, 132] on link "Crie um novo público" at bounding box center [760, 140] width 269 height 85
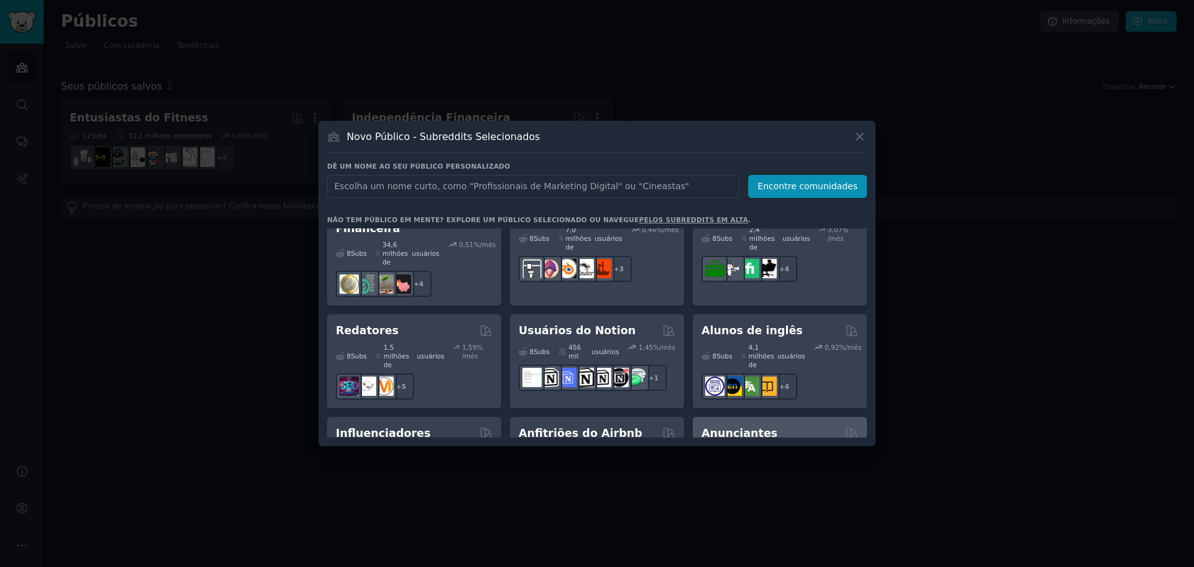
scroll to position [933, 0]
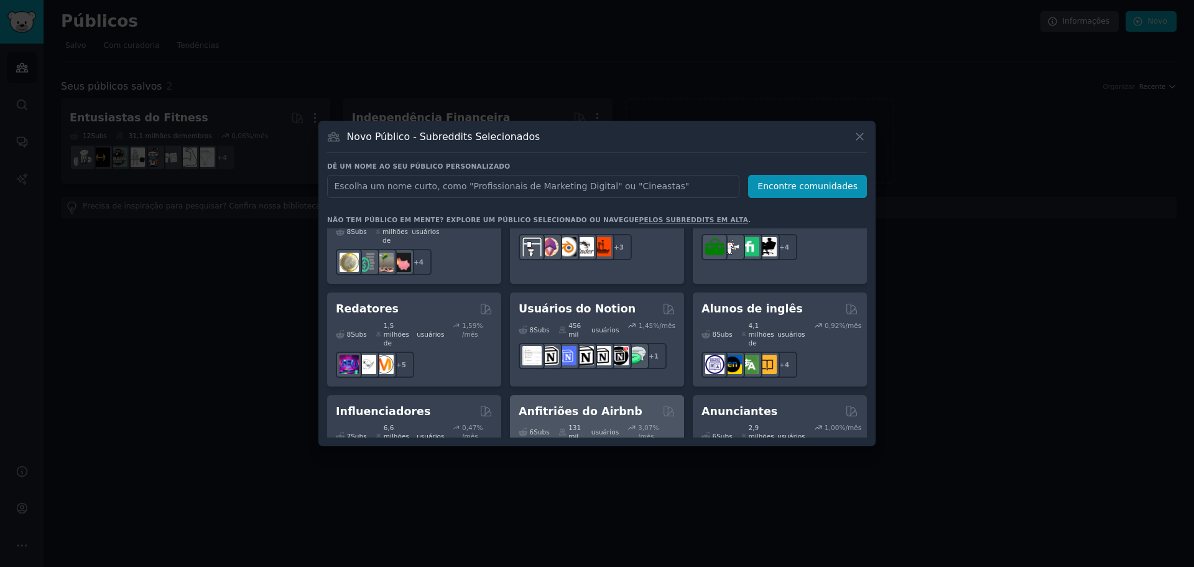
click at [621, 404] on div "Anfitriões do Airbnb" at bounding box center [597, 412] width 157 height 16
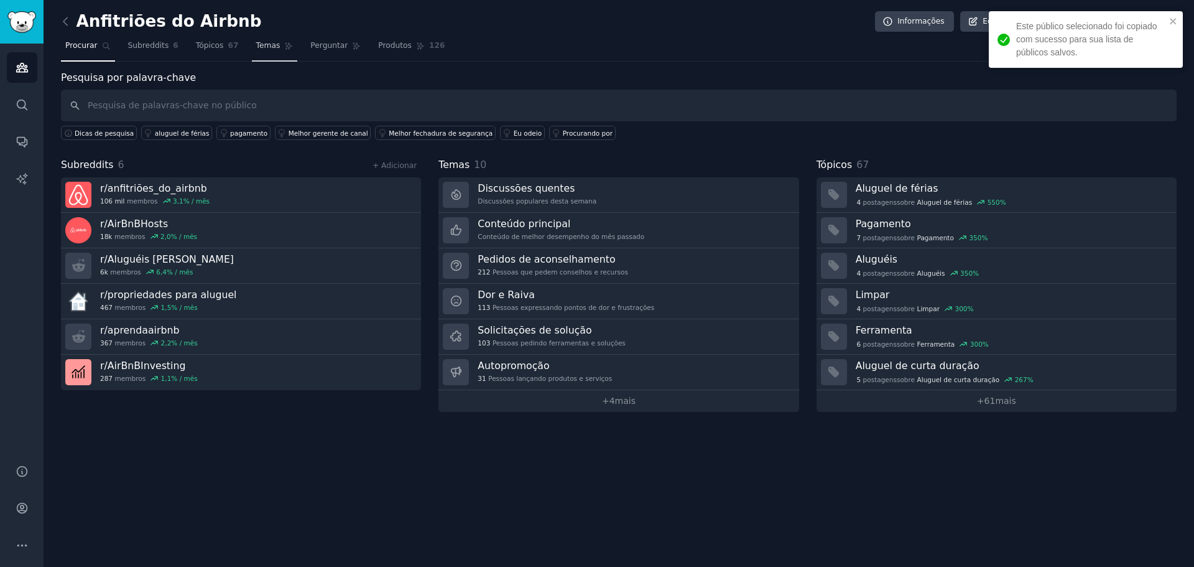
click at [256, 47] on font "Temas" at bounding box center [268, 45] width 24 height 9
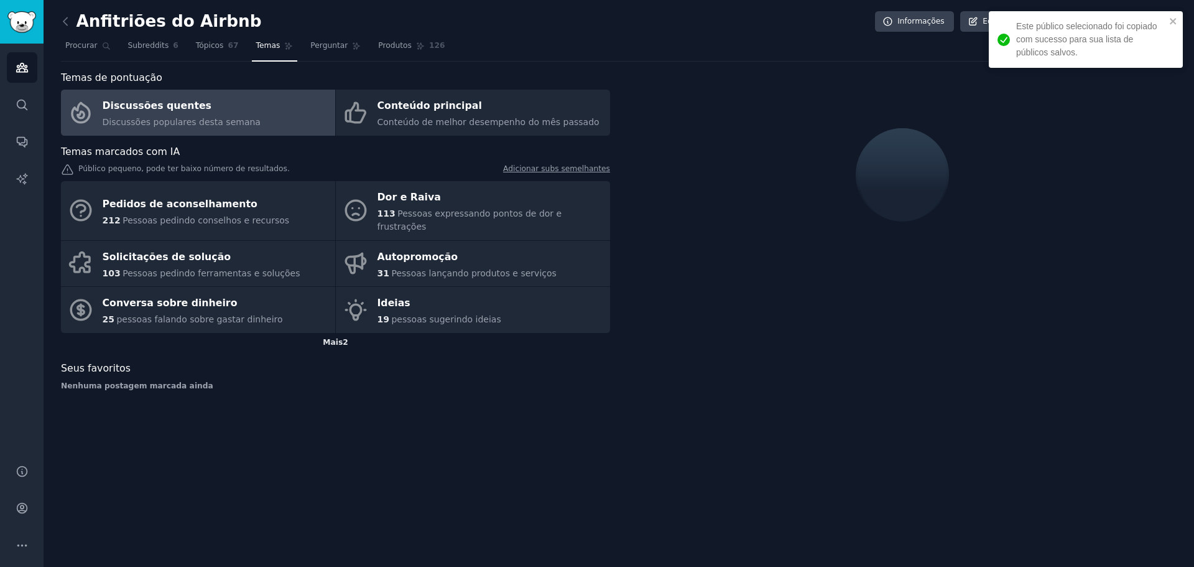
click at [326, 335] on div "Mais 2" at bounding box center [335, 343] width 549 height 20
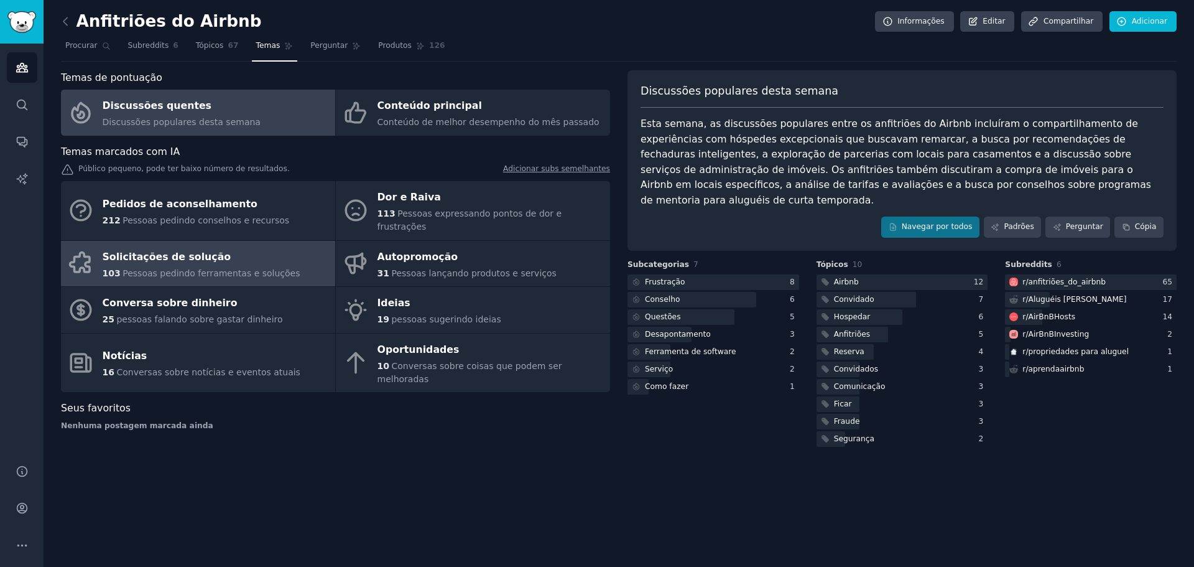
click at [251, 268] on link "Solicitações de solução 103 Pessoas pedindo ferramentas e soluções" at bounding box center [198, 264] width 274 height 46
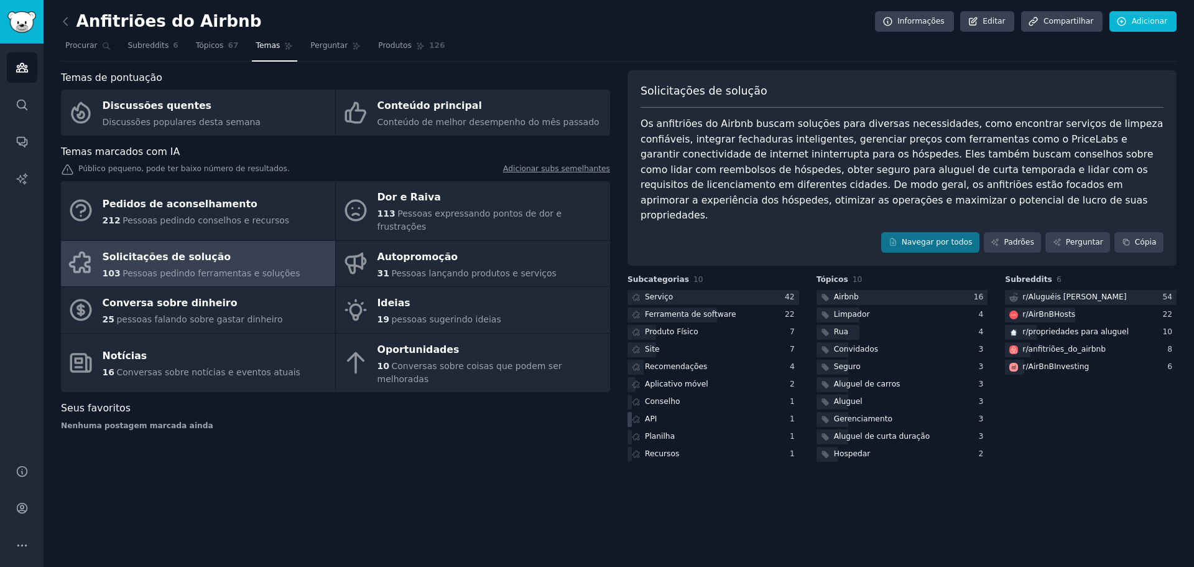
click at [647, 414] on font "API" at bounding box center [651, 418] width 12 height 9
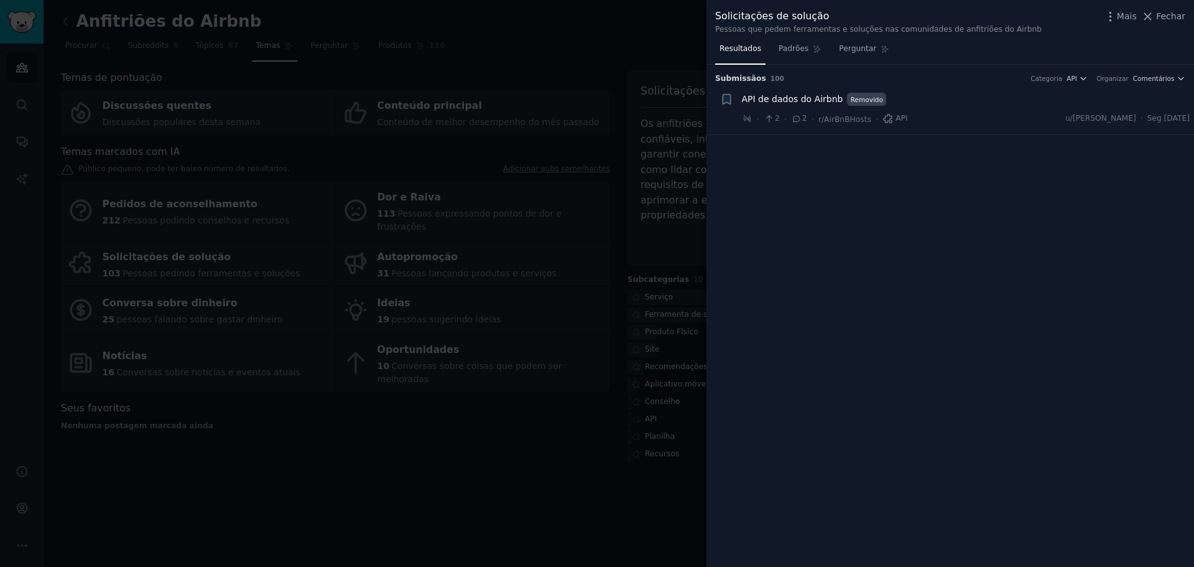
click at [823, 99] on font "API de dados do Airbnb" at bounding box center [792, 99] width 101 height 10
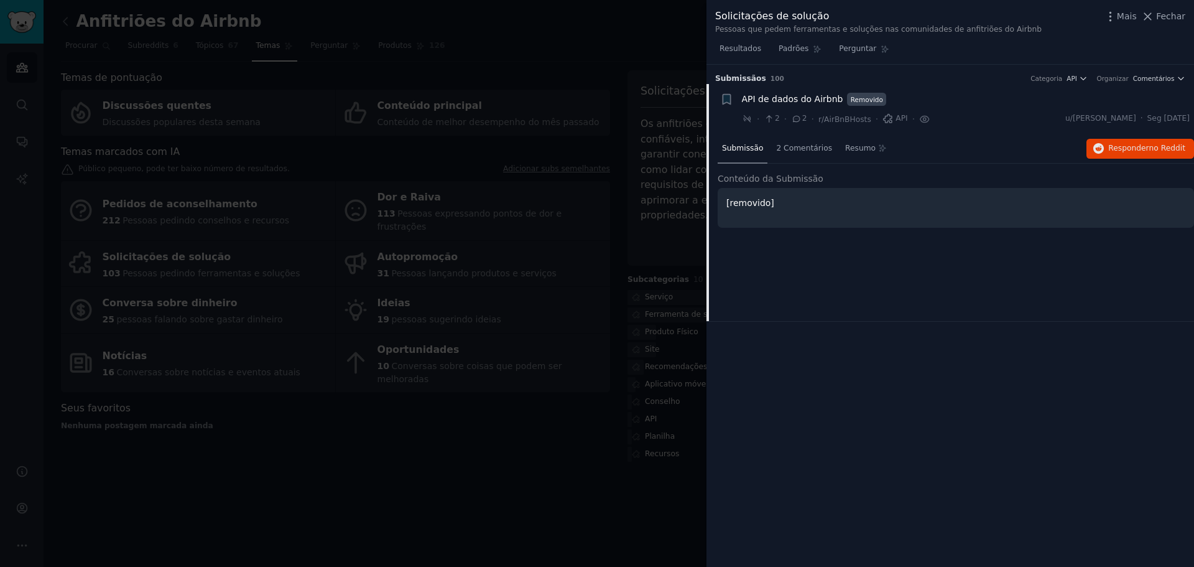
click at [539, 226] on div at bounding box center [597, 283] width 1194 height 567
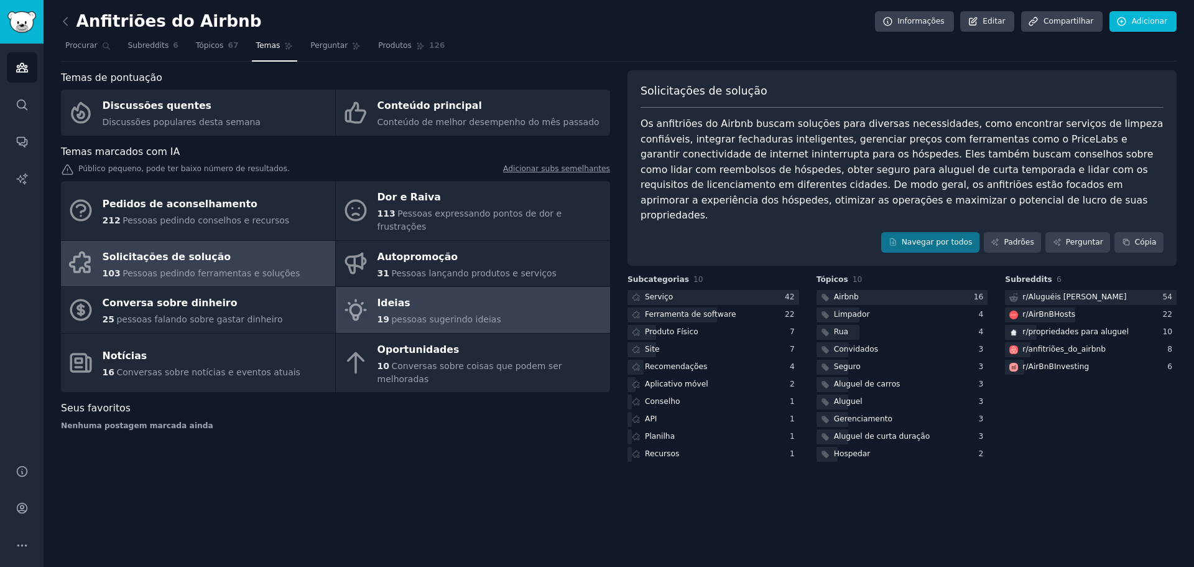
click at [414, 294] on div "Ideias" at bounding box center [439, 304] width 124 height 20
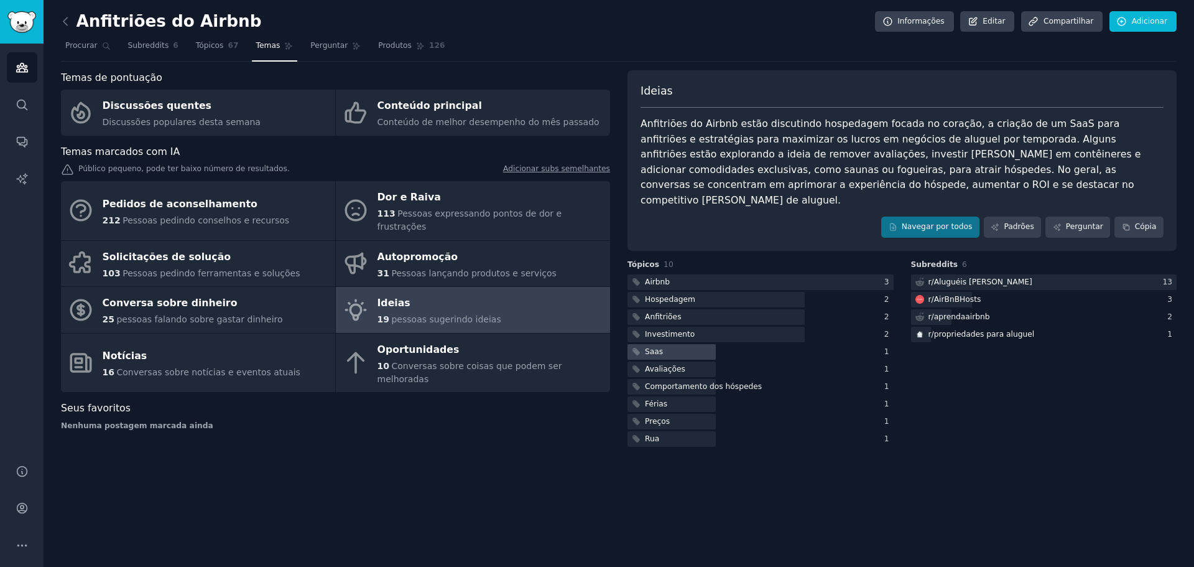
click at [673, 344] on div at bounding box center [671, 352] width 88 height 16
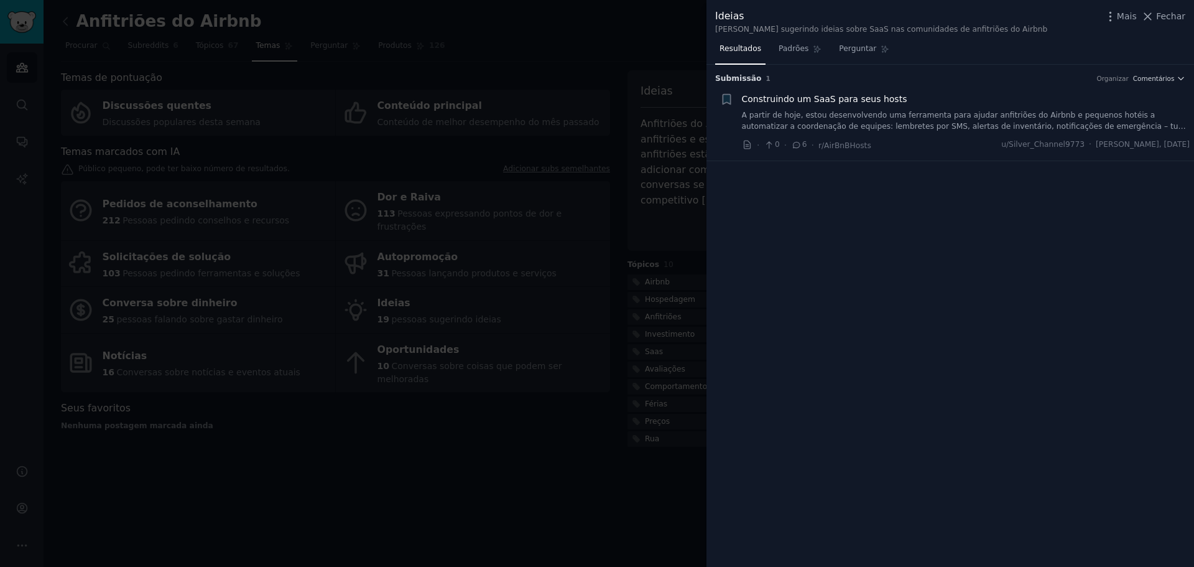
click at [1024, 121] on font "A partir de hoje, estou desenvolvendo uma ferramenta para ajudar anfitriões do …" at bounding box center [965, 132] width 446 height 42
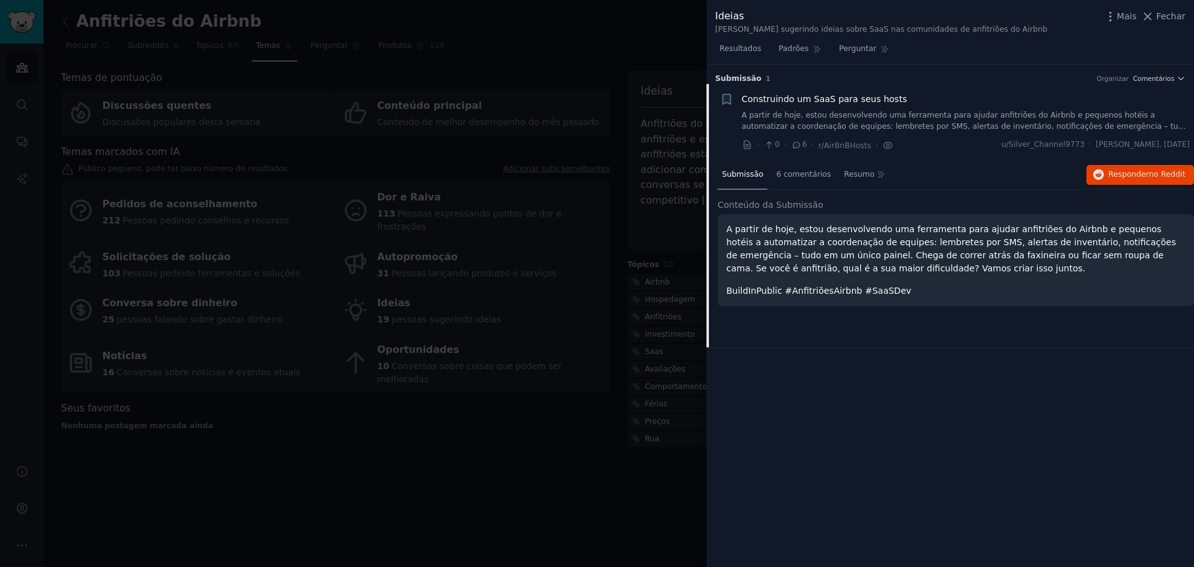
click at [530, 243] on div at bounding box center [597, 283] width 1194 height 567
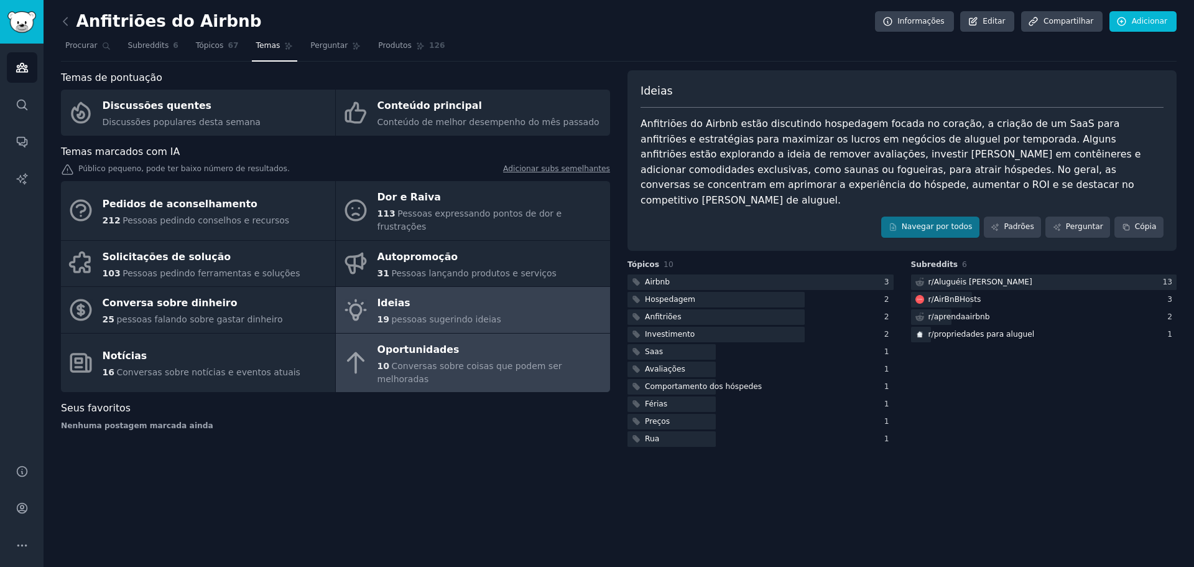
click at [420, 343] on font "Oportunidades" at bounding box center [418, 349] width 82 height 12
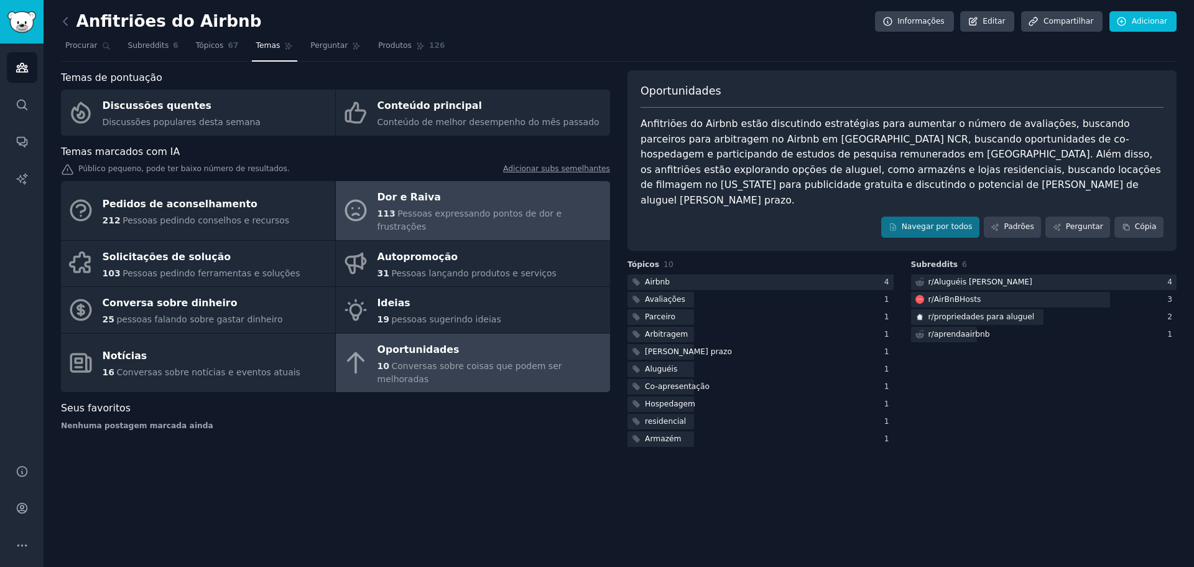
click at [433, 213] on font "Pessoas expressando pontos de dor e frustrações" at bounding box center [469, 219] width 185 height 23
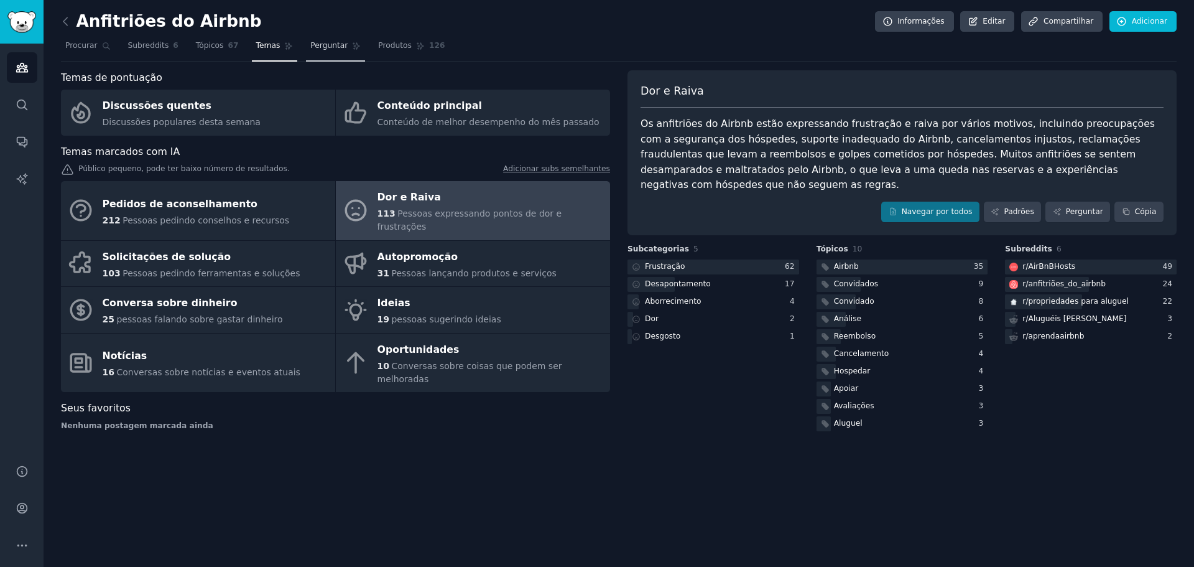
click at [322, 55] on link "Perguntar" at bounding box center [335, 48] width 59 height 25
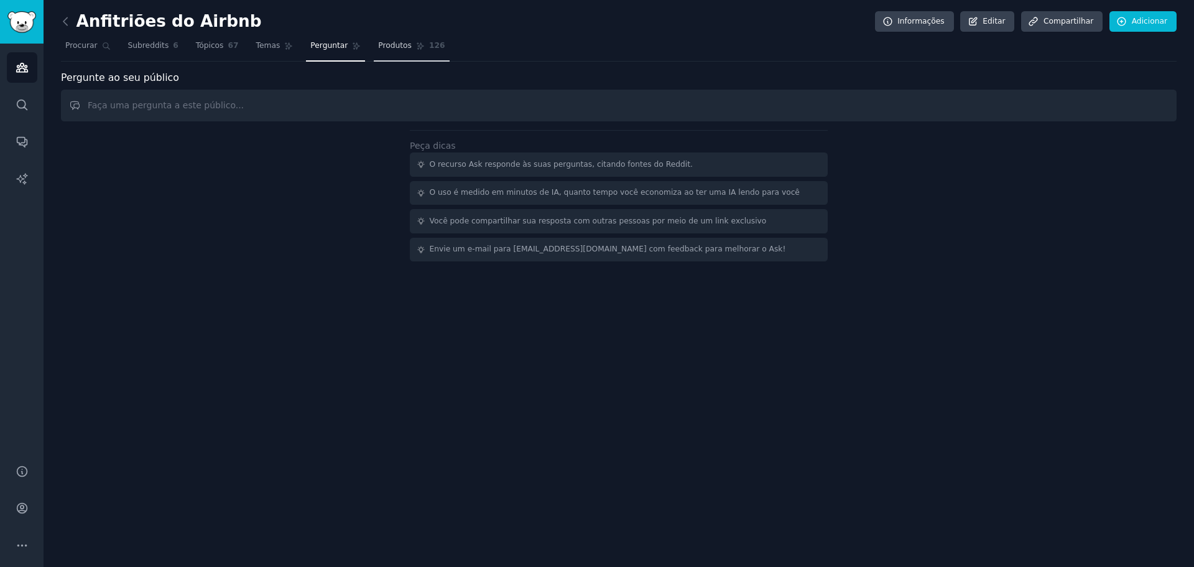
click at [379, 54] on link "Produtos 126" at bounding box center [411, 48] width 75 height 25
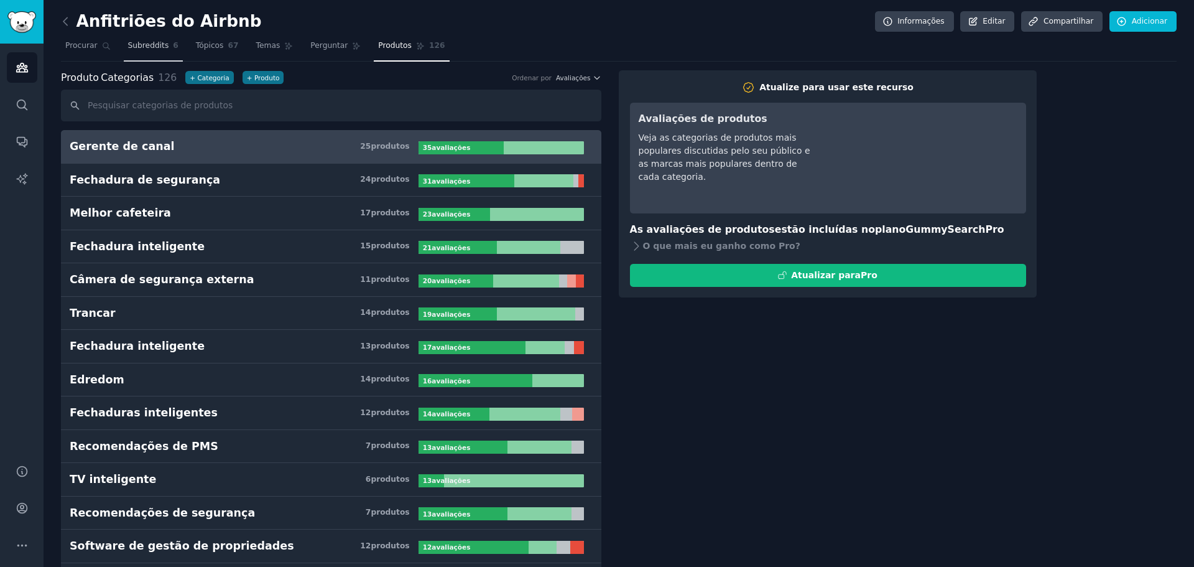
click at [131, 40] on link "Subreddits 6" at bounding box center [153, 48] width 59 height 25
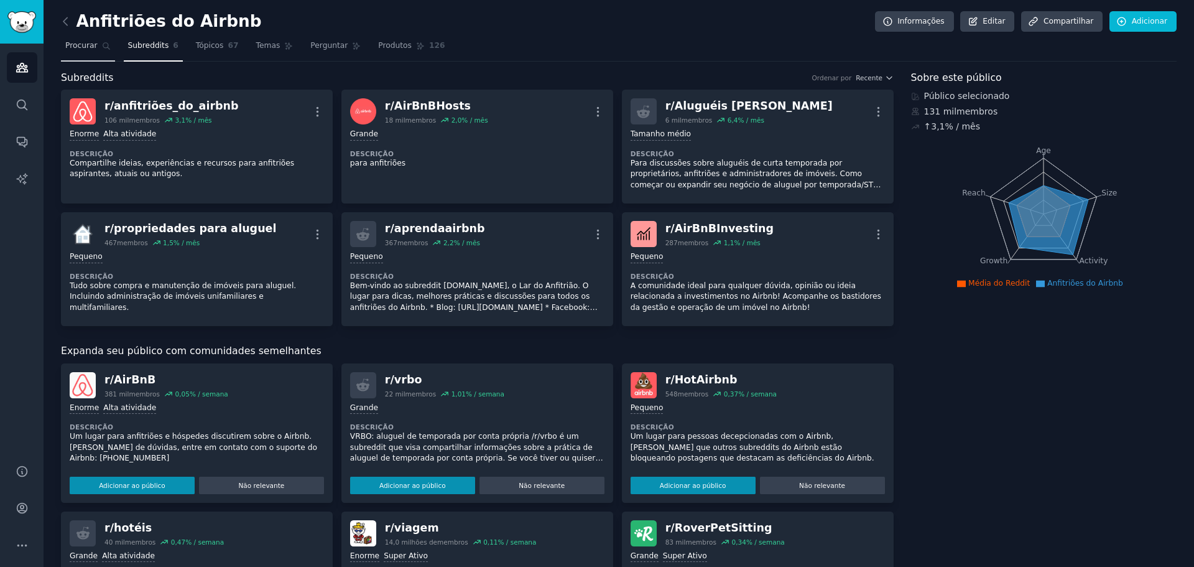
click at [96, 53] on link "Procurar" at bounding box center [88, 48] width 54 height 25
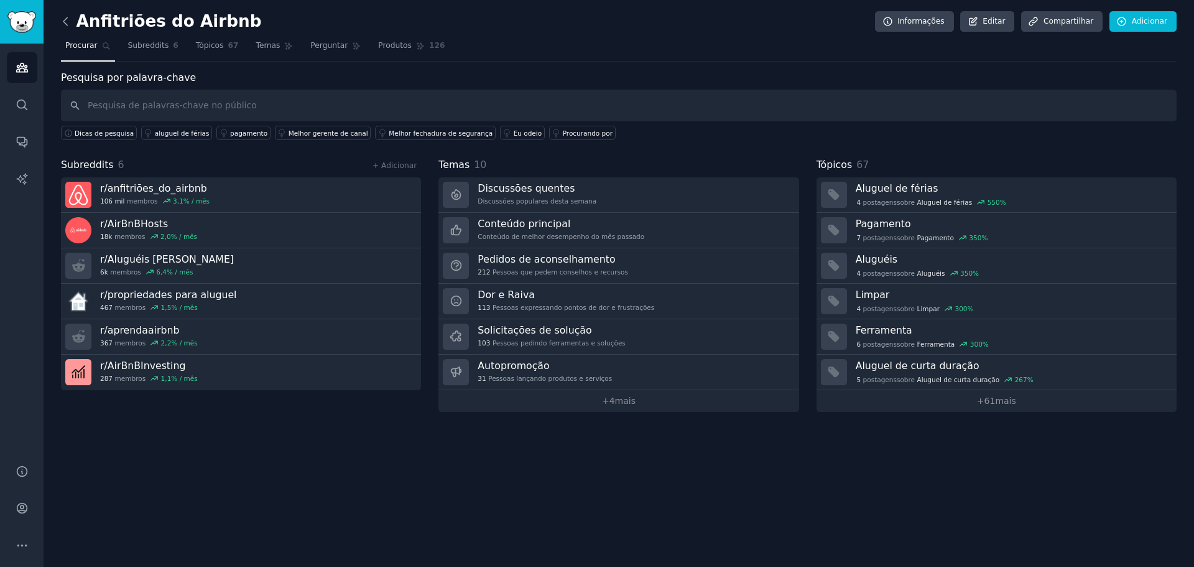
click at [68, 22] on icon at bounding box center [65, 21] width 13 height 13
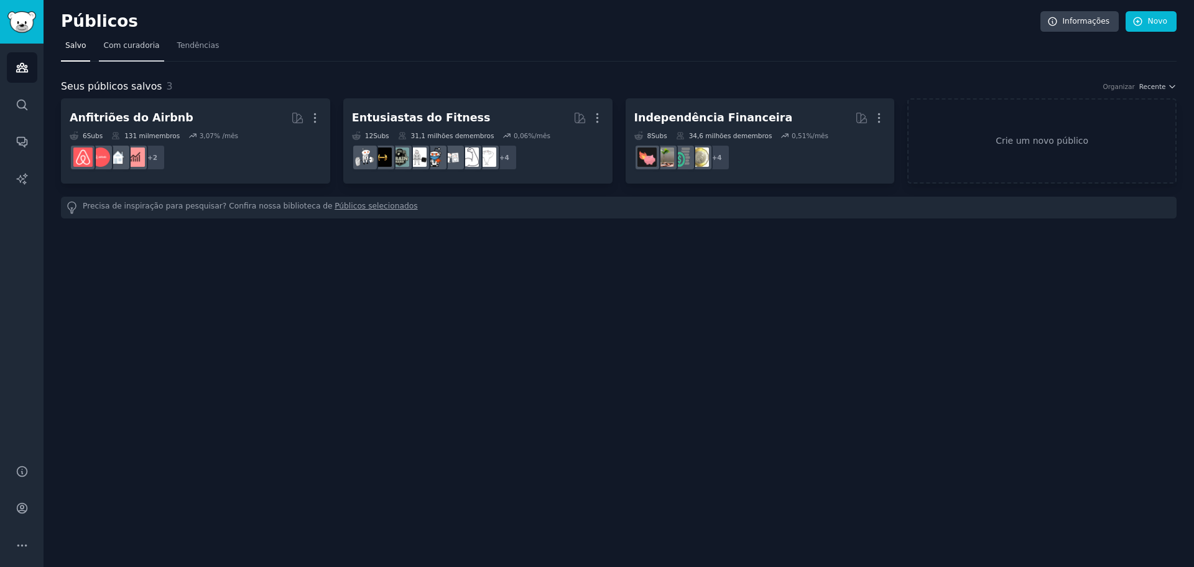
click at [121, 53] on link "Com curadoria" at bounding box center [131, 48] width 65 height 25
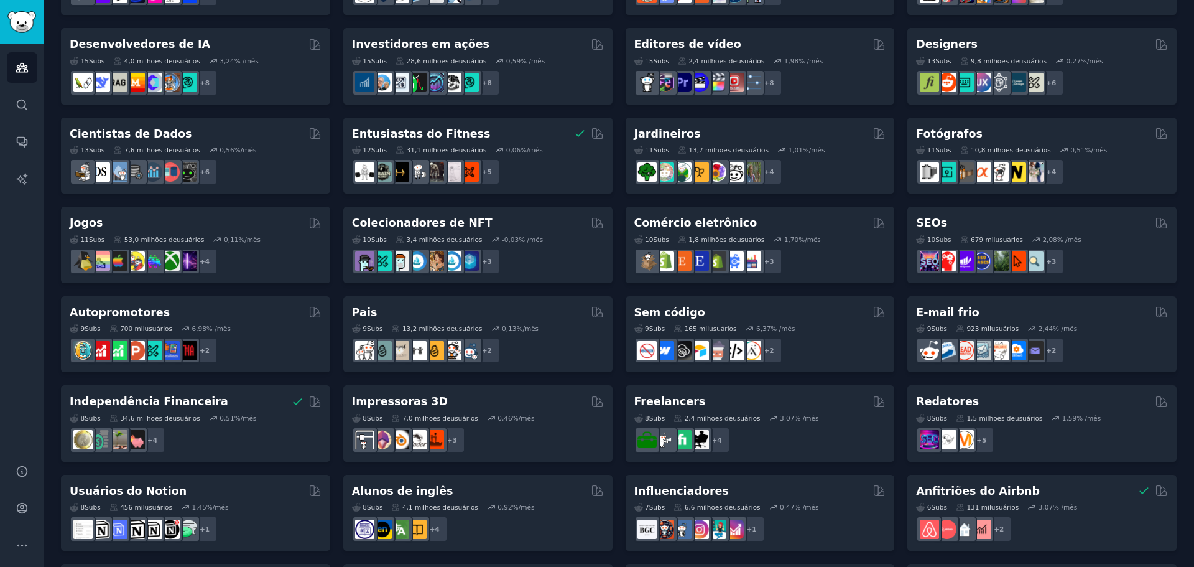
scroll to position [428, 0]
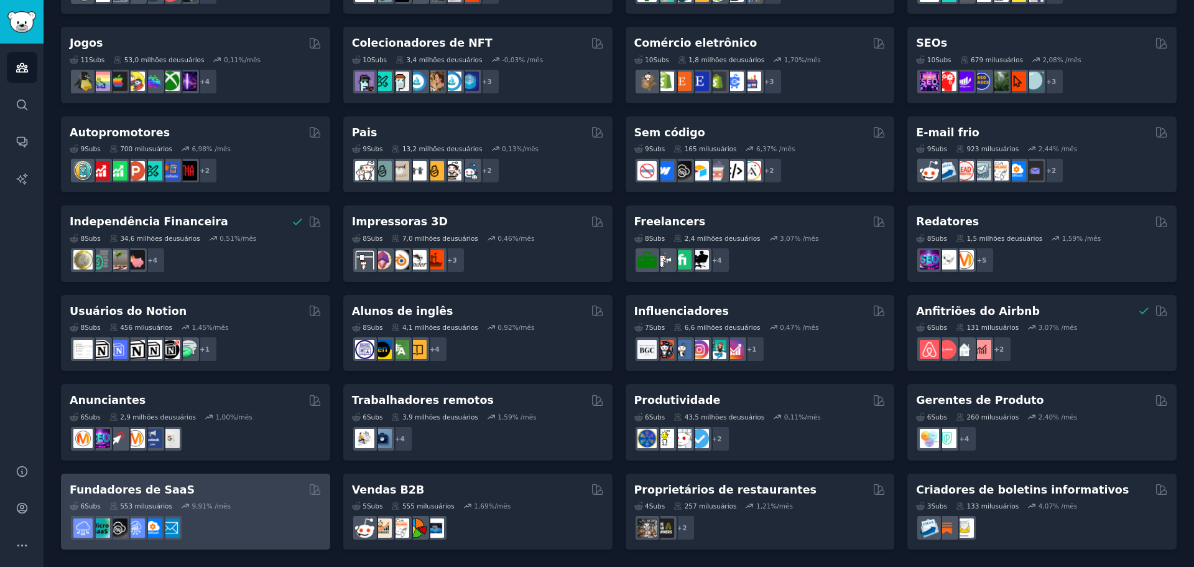
click at [125, 496] on h2 "Fundadores de SaaS" at bounding box center [132, 490] width 125 height 16
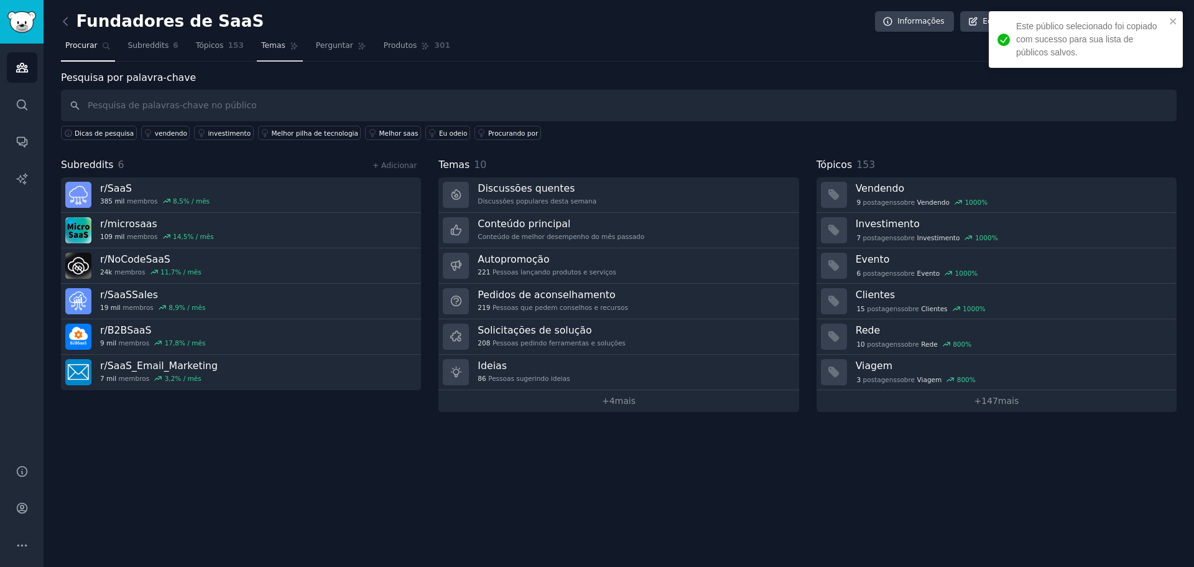
click at [269, 50] on span "Temas" at bounding box center [273, 45] width 24 height 11
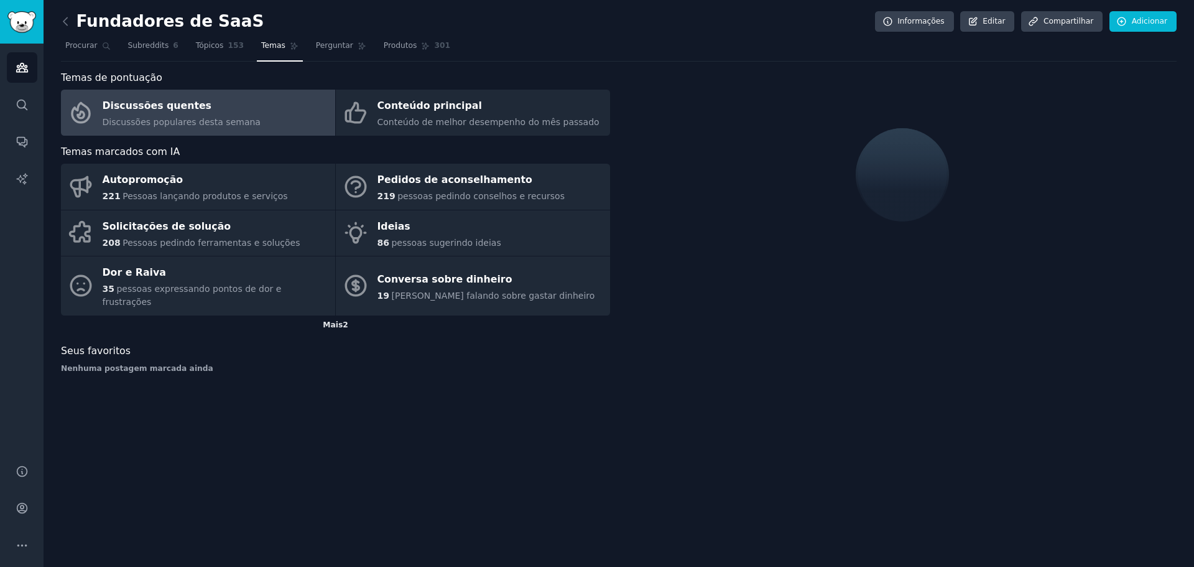
click at [339, 318] on div "Mais 2" at bounding box center [335, 325] width 549 height 20
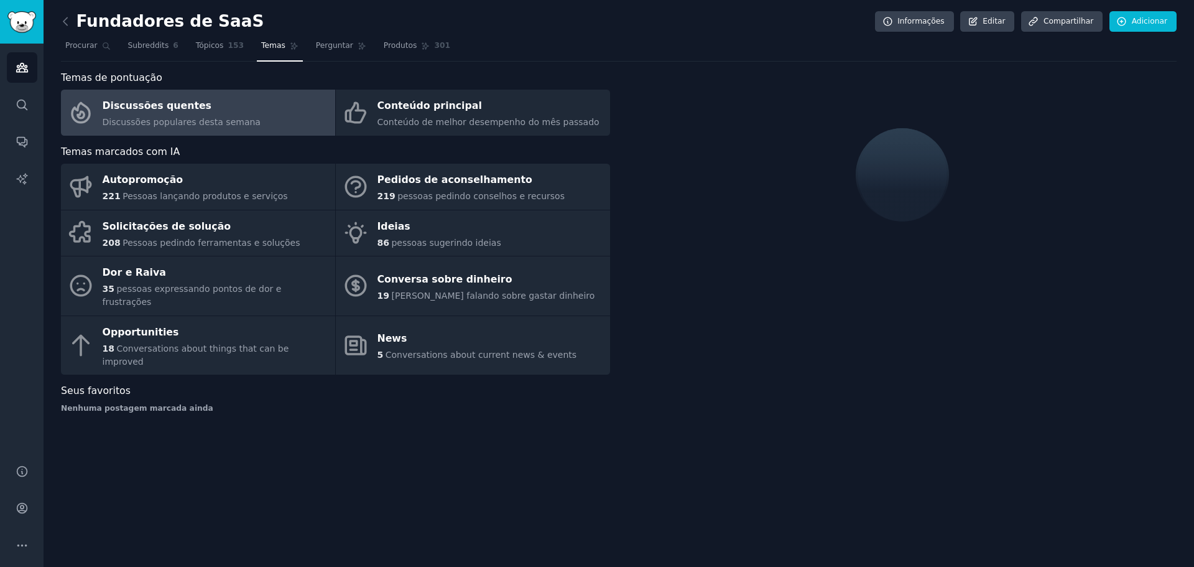
click at [339, 316] on link "News 5 Conversations about current news & events" at bounding box center [473, 345] width 274 height 59
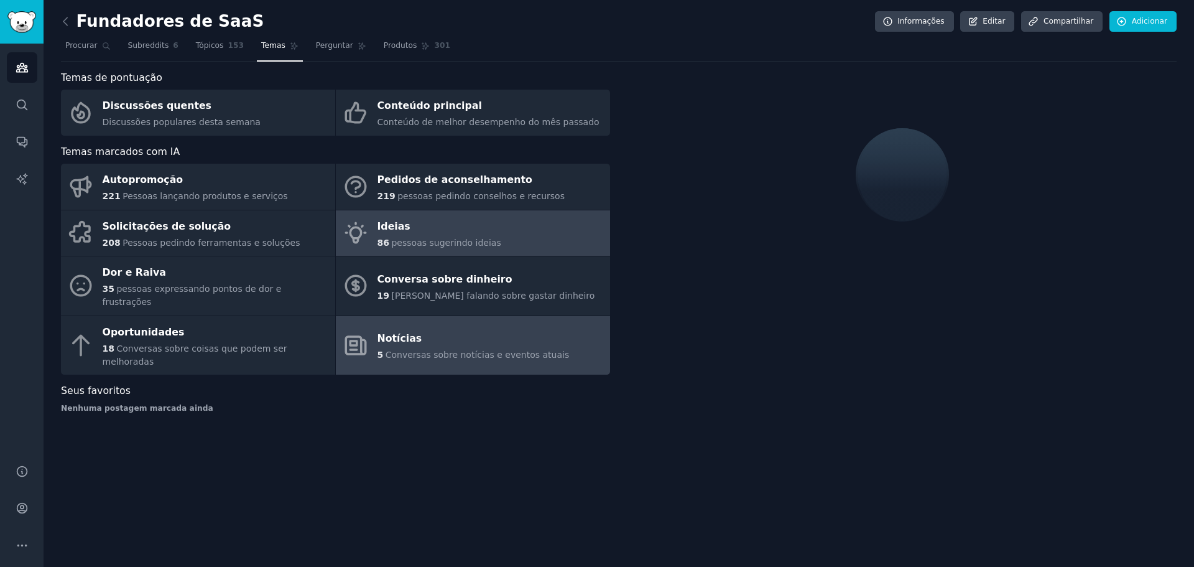
click at [424, 242] on font "pessoas sugerindo ideias" at bounding box center [445, 243] width 109 height 10
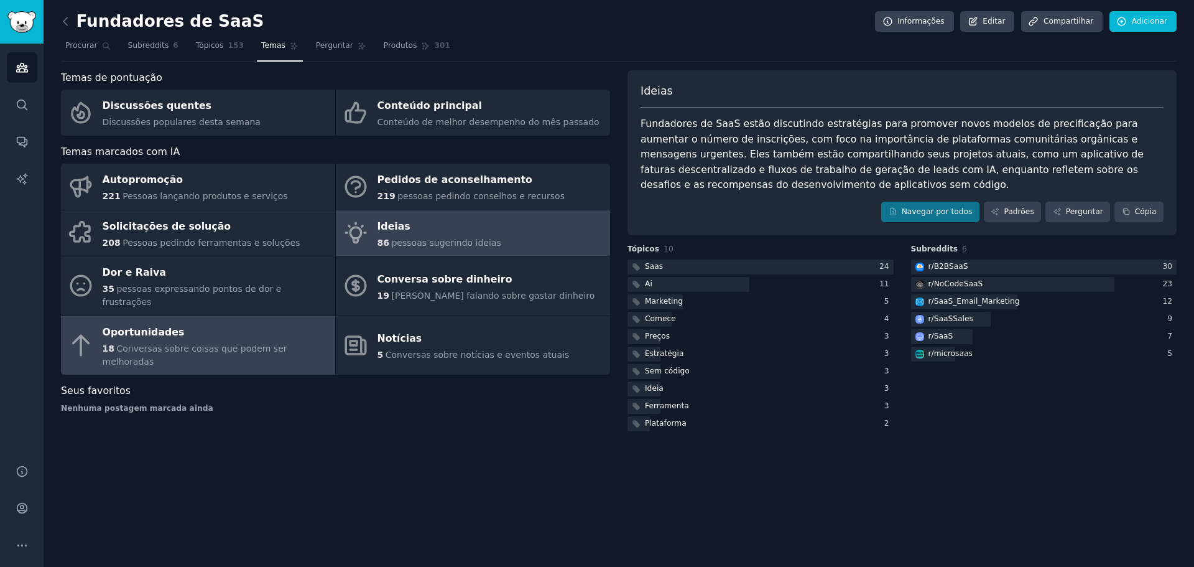
click at [142, 326] on font "Oportunidades" at bounding box center [144, 332] width 82 height 12
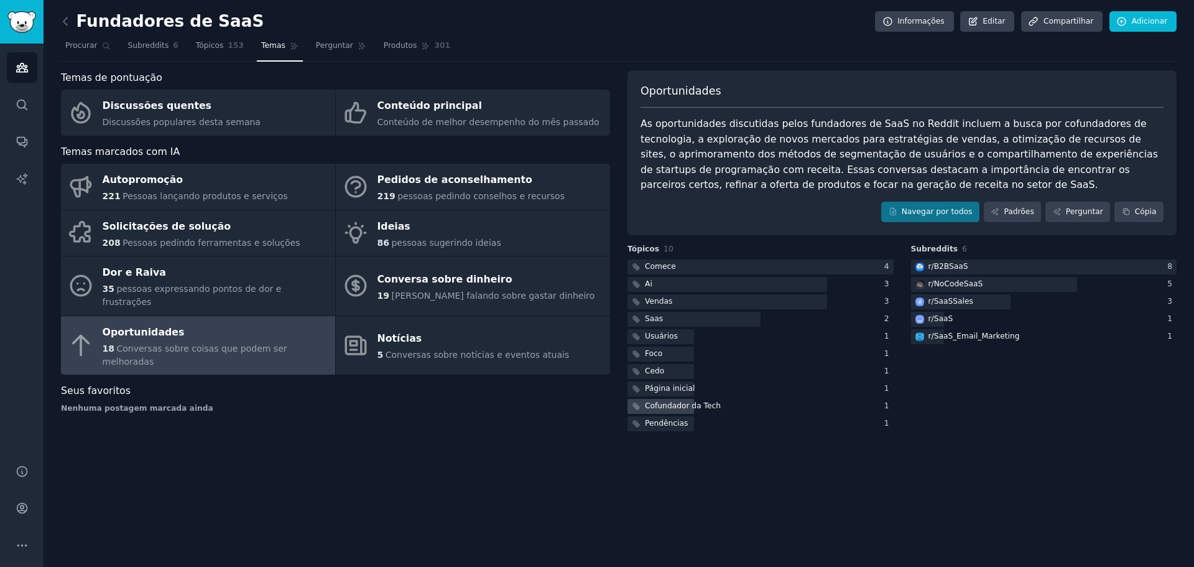
click at [655, 404] on font "Cofundador da Tech" at bounding box center [683, 405] width 76 height 9
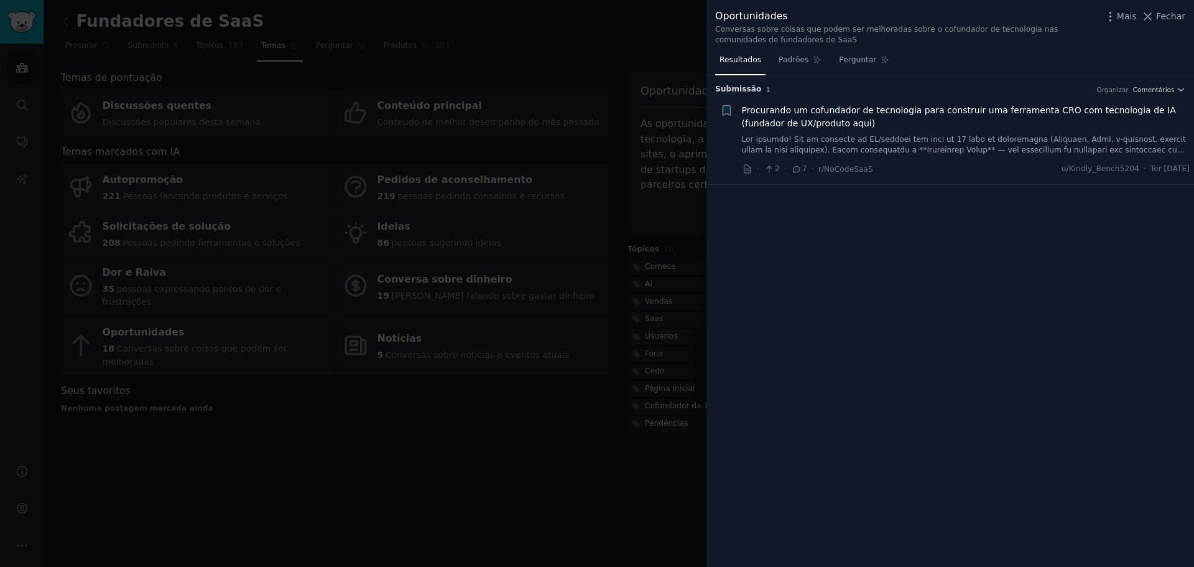
click at [81, 29] on div at bounding box center [597, 283] width 1194 height 567
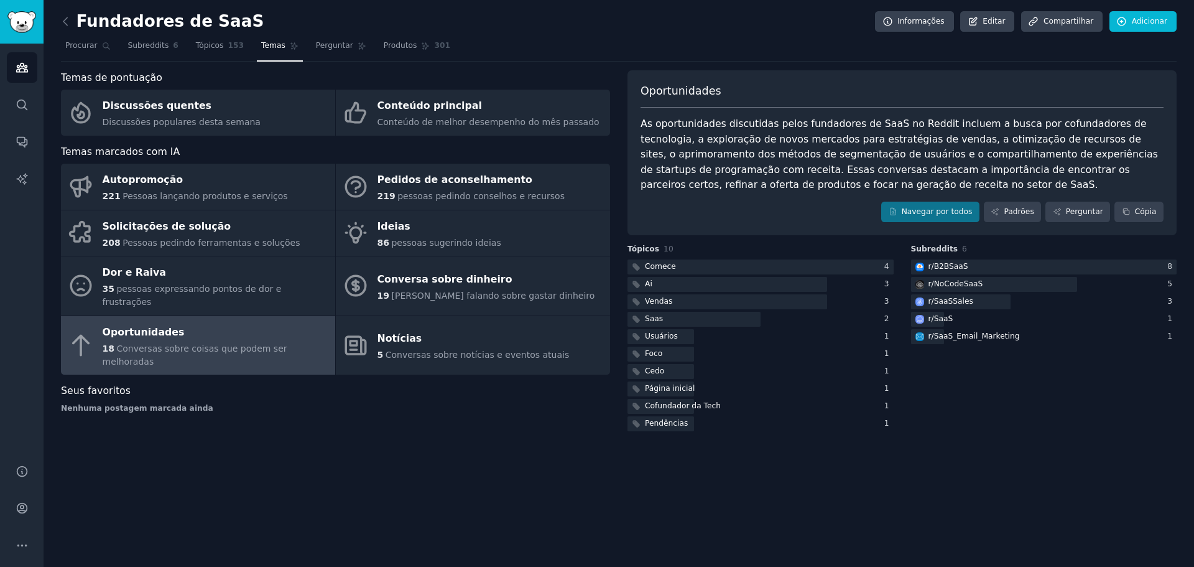
click at [76, 25] on font "Fundadores de SaaS" at bounding box center [170, 21] width 188 height 19
click at [67, 20] on icon at bounding box center [65, 21] width 13 height 13
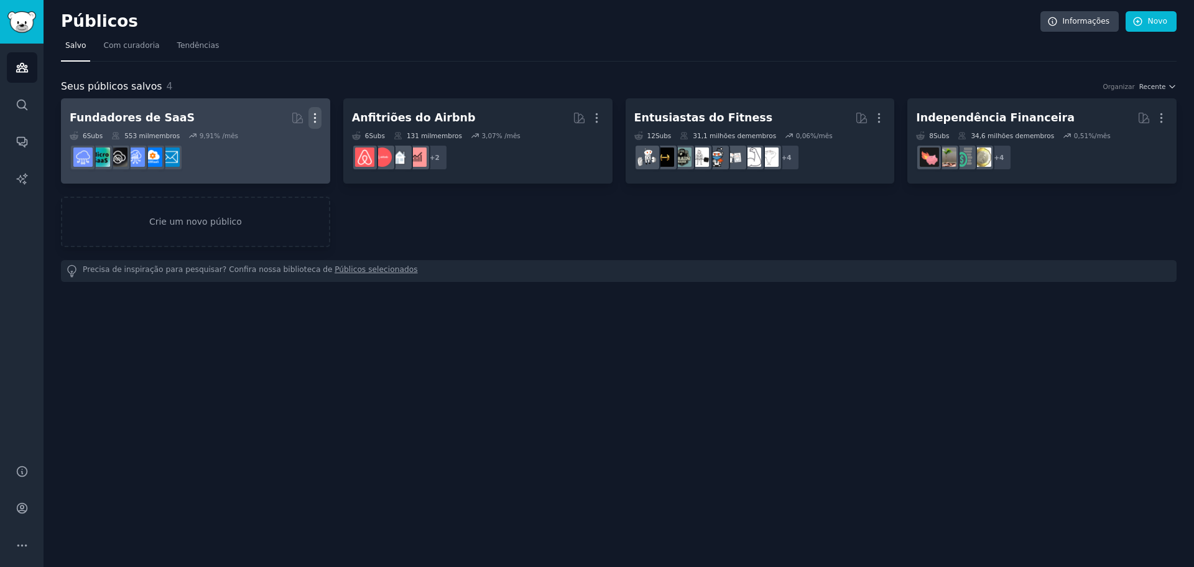
click at [316, 118] on icon "button" at bounding box center [314, 117] width 13 height 13
click at [277, 150] on p "Delete" at bounding box center [281, 143] width 29 height 13
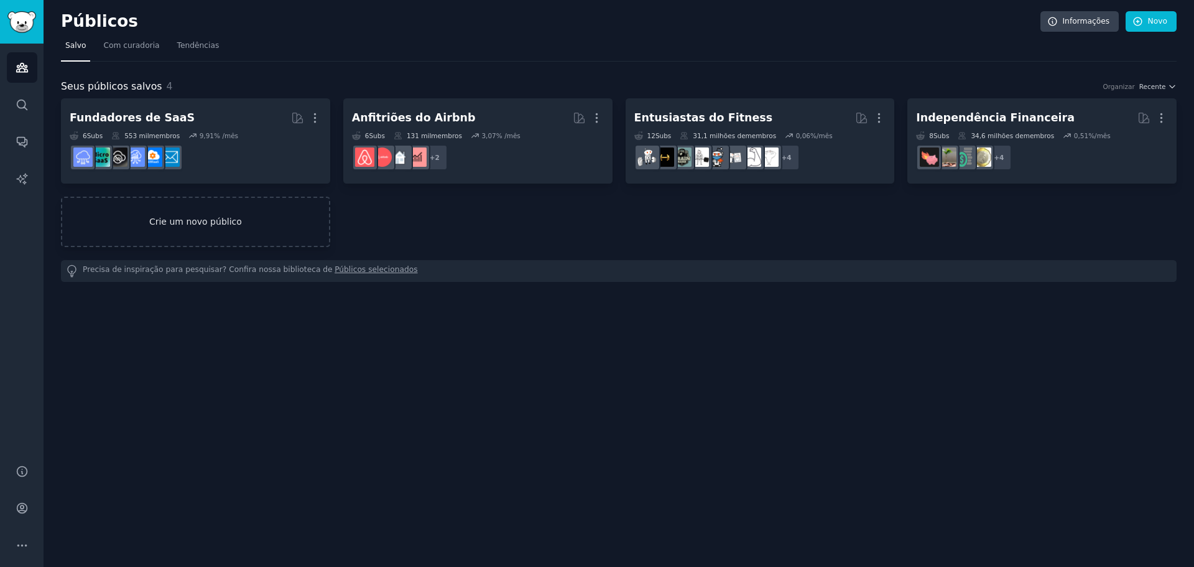
click at [172, 210] on div "Fundadores de SaaS Com curadoria de GummySearch Mais Visualizar Excluir 6 Subs …" at bounding box center [619, 189] width 1116 height 183
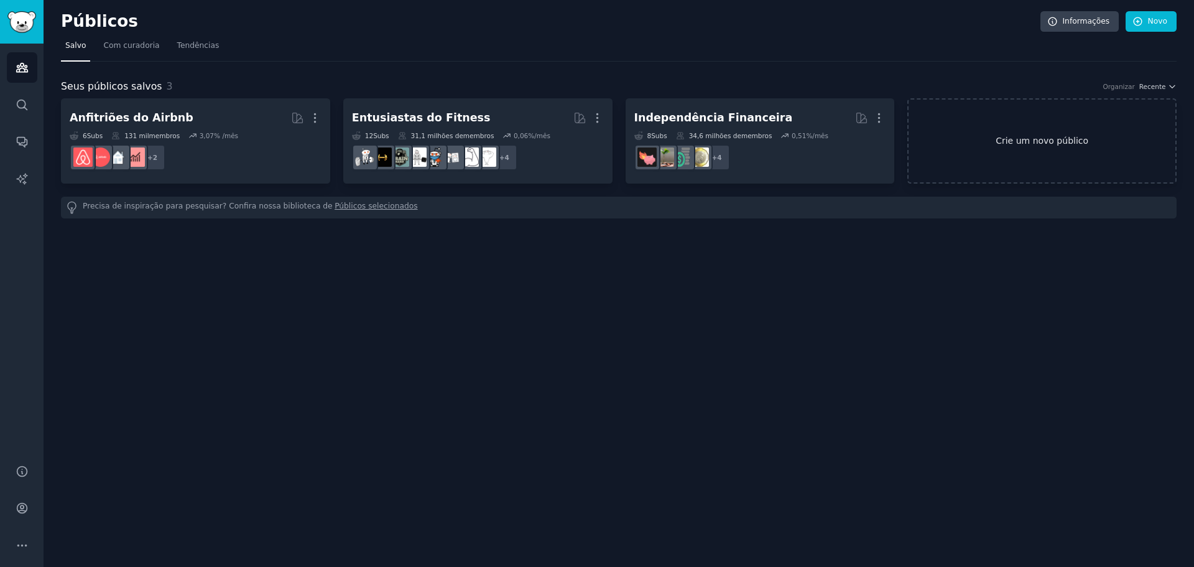
click at [1007, 143] on font "Crie um novo público" at bounding box center [1042, 141] width 93 height 10
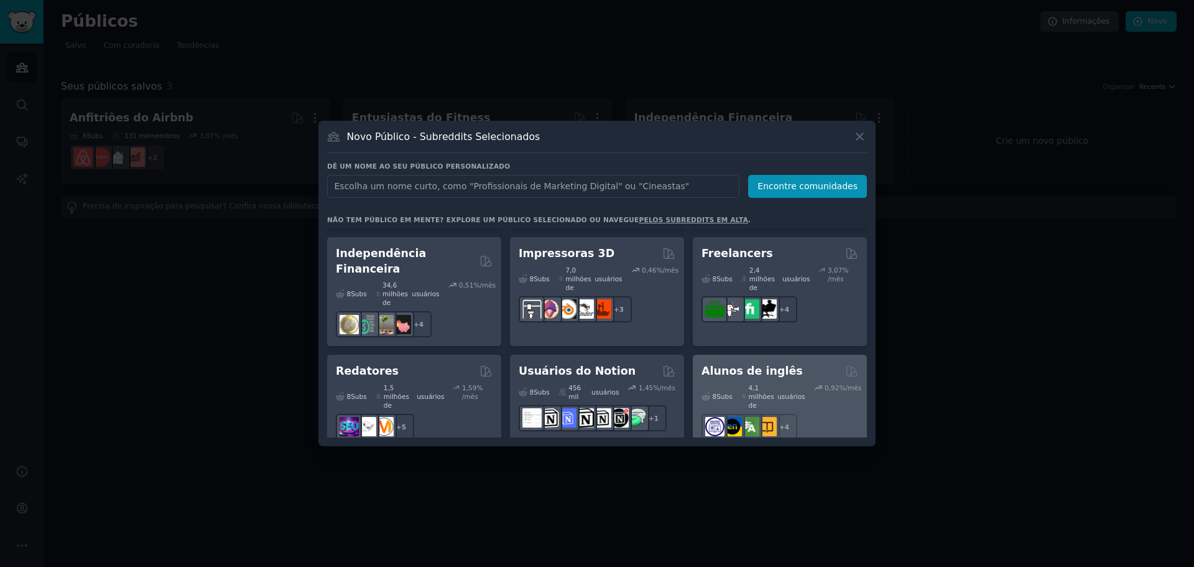
scroll to position [746, 0]
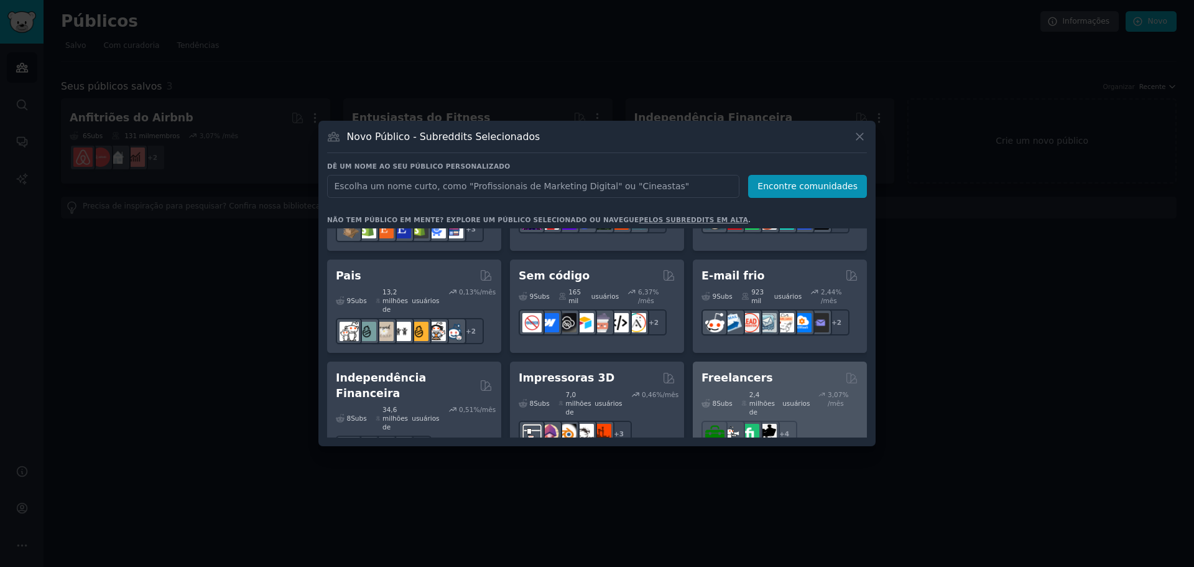
click at [798, 390] on div "2,4 milhões de usuários" at bounding box center [775, 403] width 69 height 26
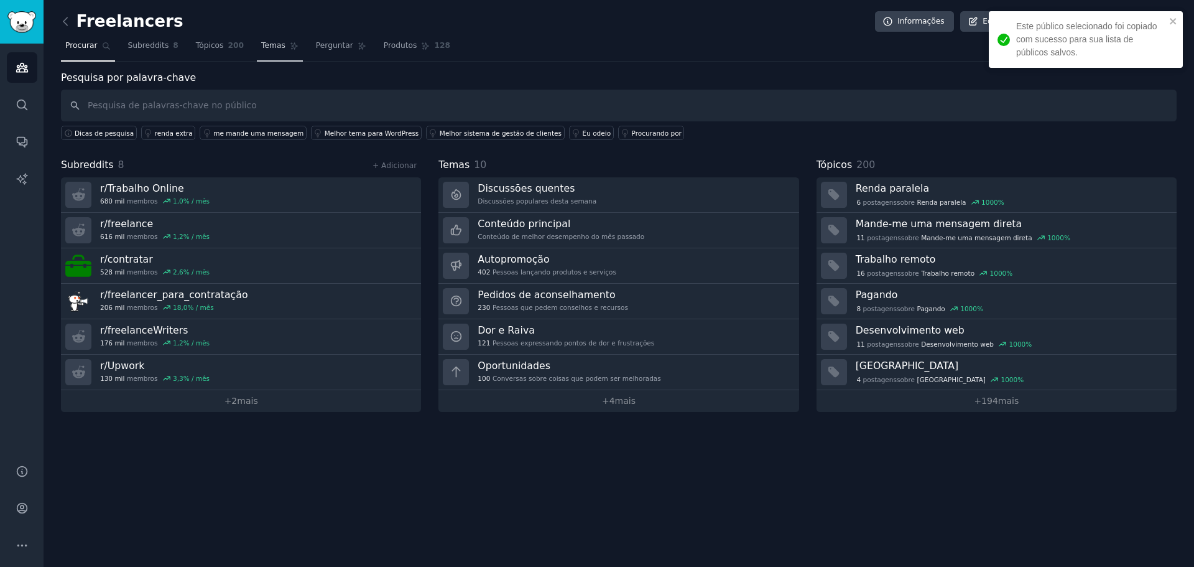
click at [272, 47] on link "Temas" at bounding box center [280, 48] width 46 height 25
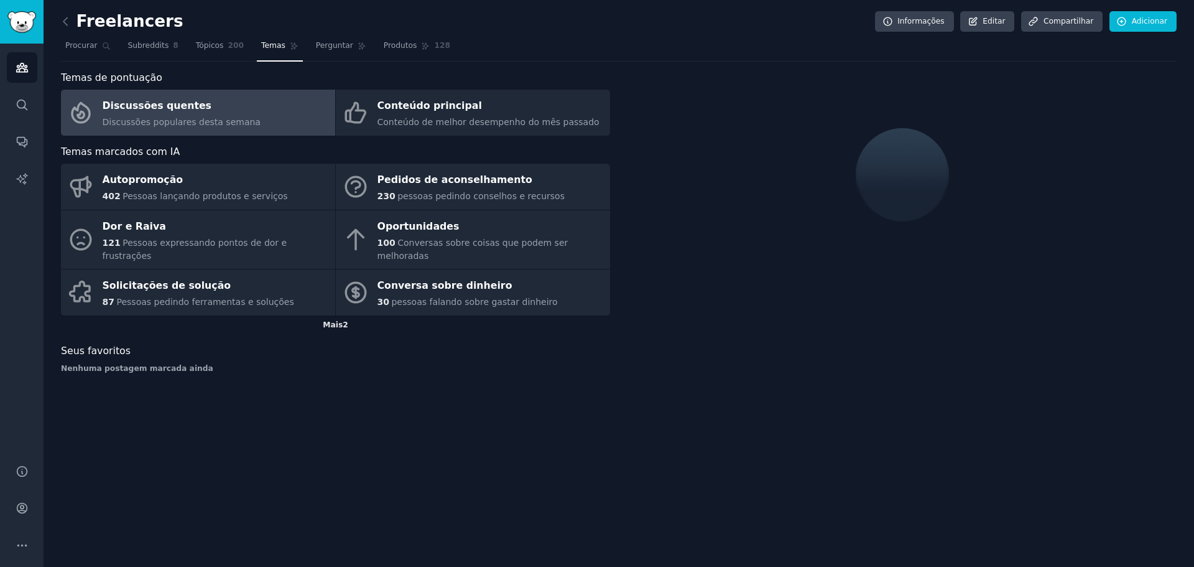
click at [330, 320] on font "Mais" at bounding box center [333, 324] width 20 height 9
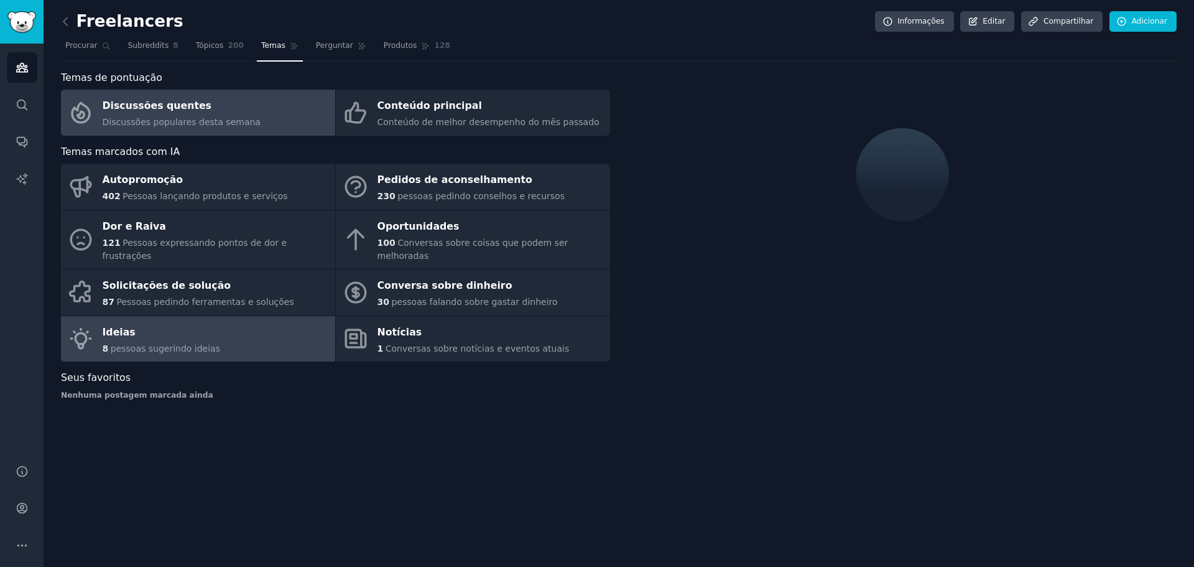
click at [230, 326] on link "Ideias 8 pessoas sugerindo ideias" at bounding box center [198, 339] width 274 height 46
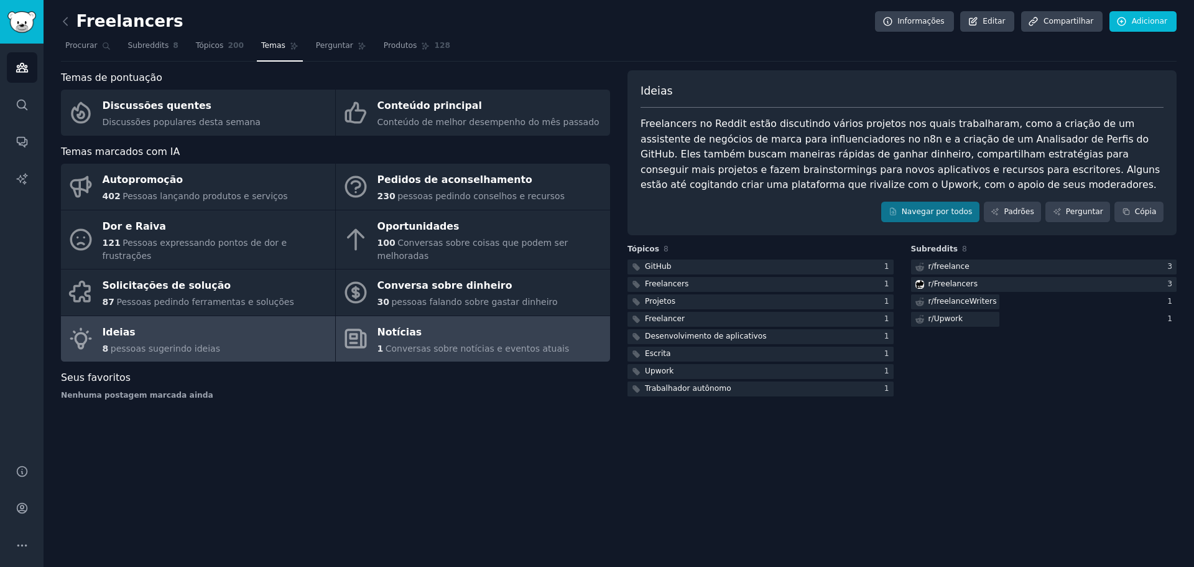
click at [374, 316] on link "Notícias 1 Conversas sobre notícias e eventos atuais" at bounding box center [473, 339] width 274 height 46
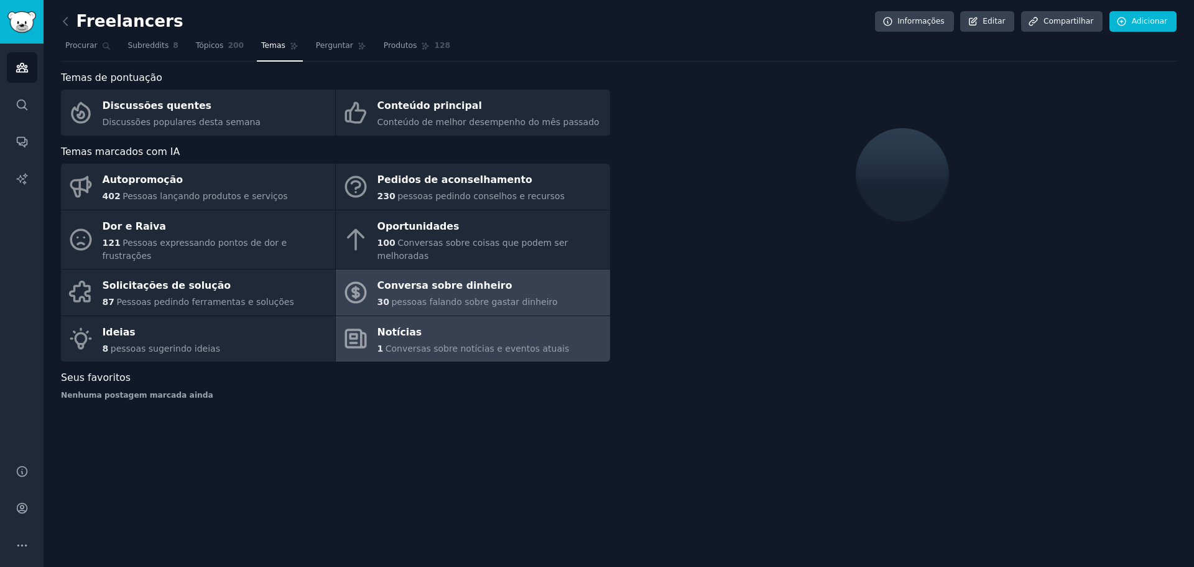
click at [404, 279] on font "Conversa sobre dinheiro" at bounding box center [444, 285] width 135 height 12
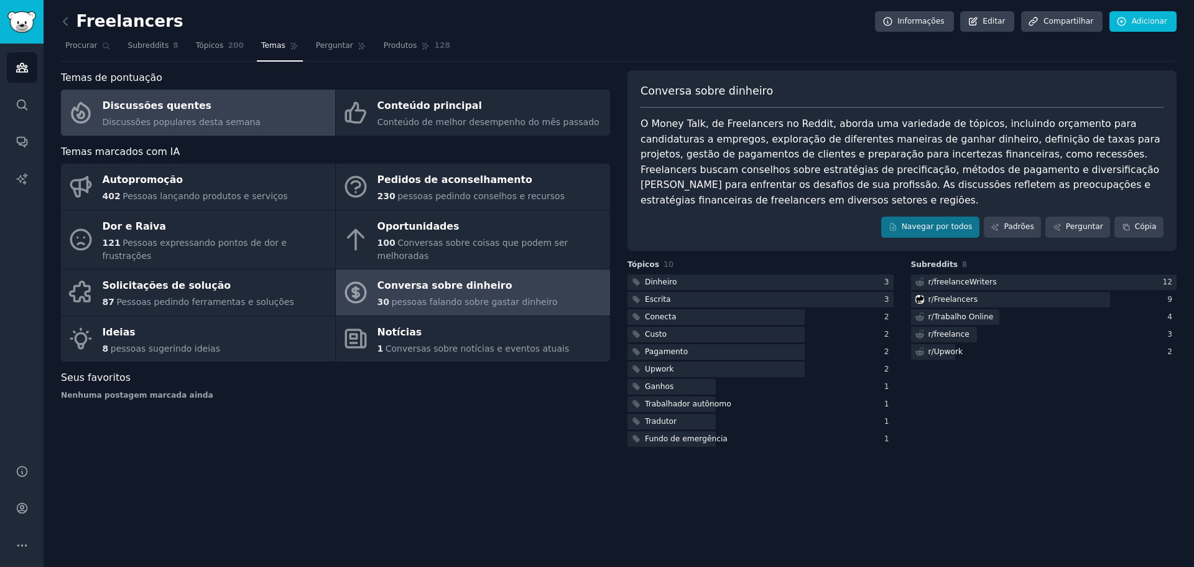
click at [246, 131] on link "Discussões quentes Discussões populares desta semana" at bounding box center [198, 113] width 274 height 46
